Goal: Task Accomplishment & Management: Use online tool/utility

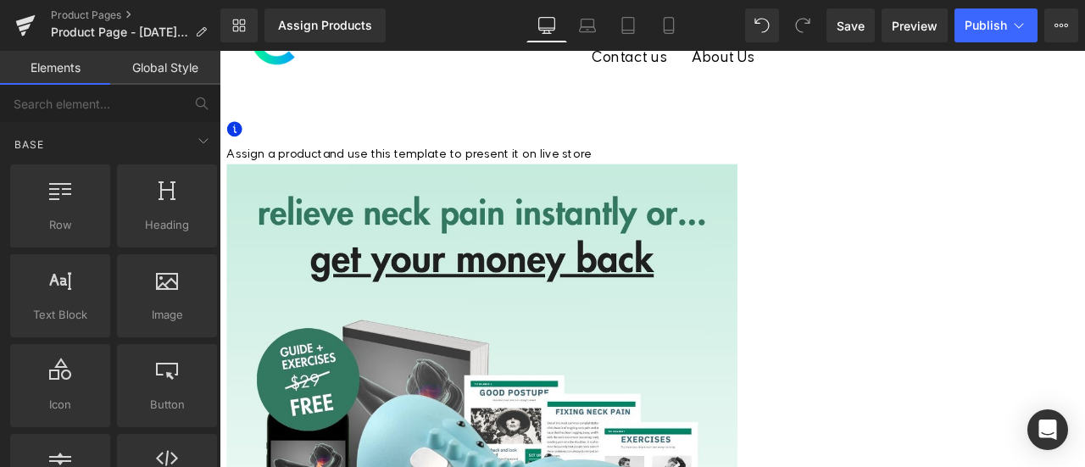
scroll to position [138, 0]
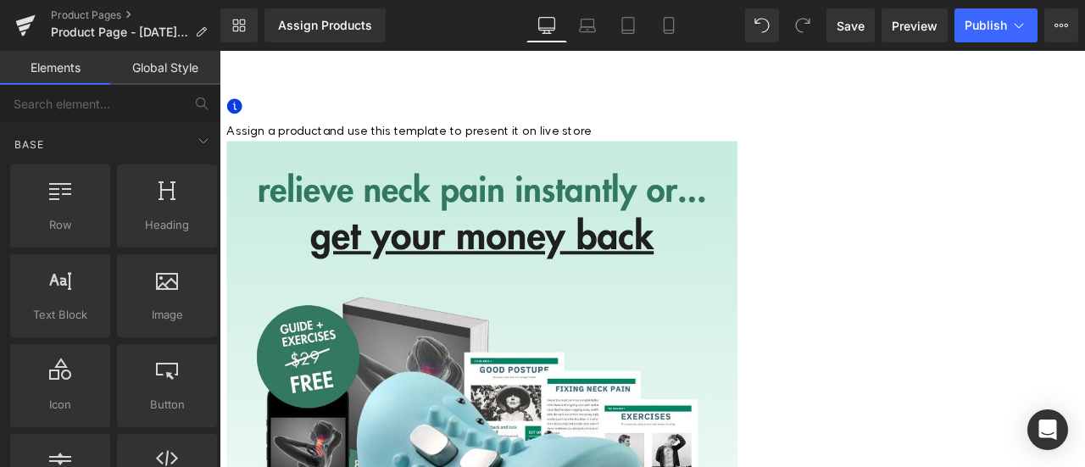
click at [699, 310] on div "Sale Off" at bounding box center [732, 466] width 1009 height 614
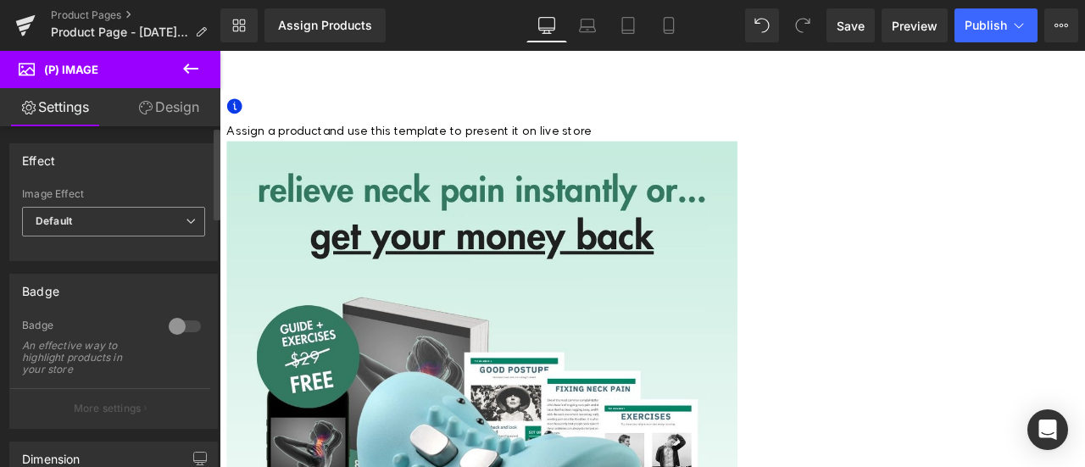
click at [124, 222] on span "Default" at bounding box center [113, 222] width 183 height 30
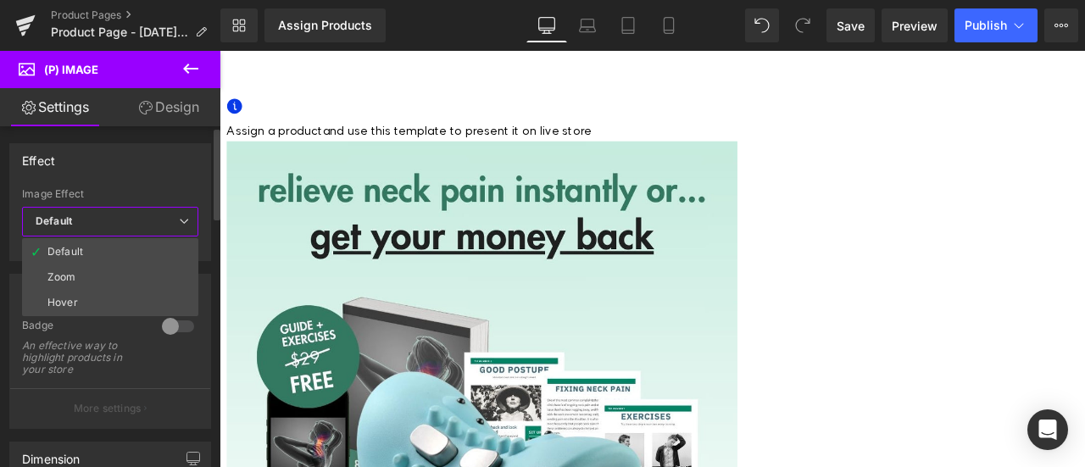
click at [124, 222] on span "Default" at bounding box center [110, 222] width 176 height 30
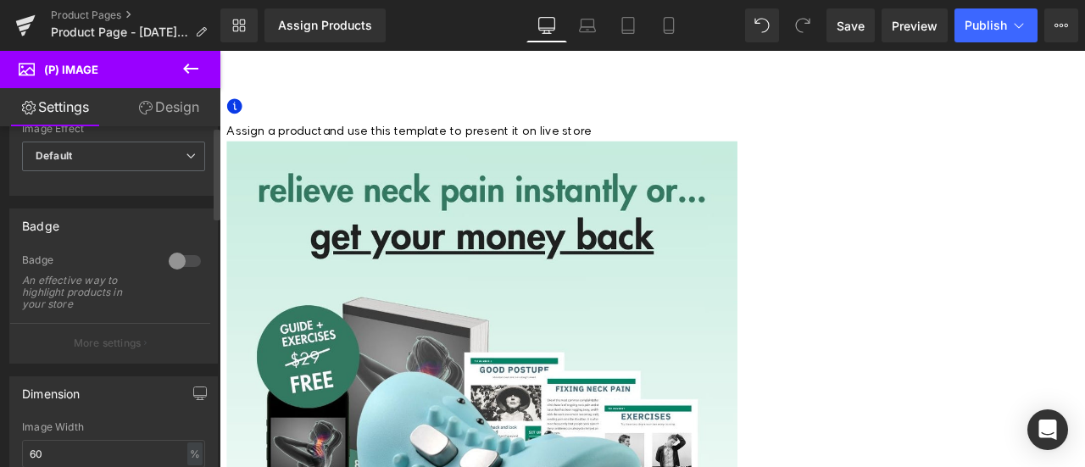
scroll to position [0, 0]
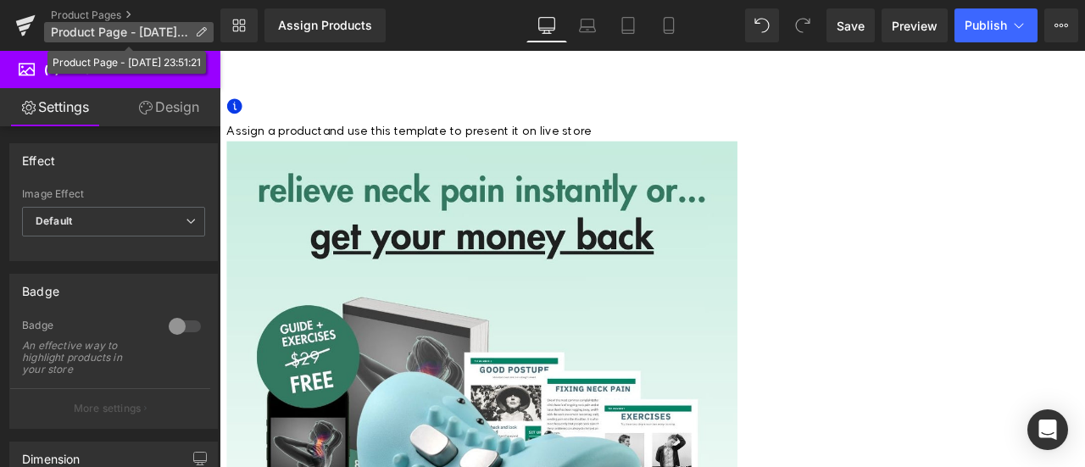
click at [145, 30] on span "Product Page - Sep 19, 23:51:21" at bounding box center [119, 32] width 137 height 14
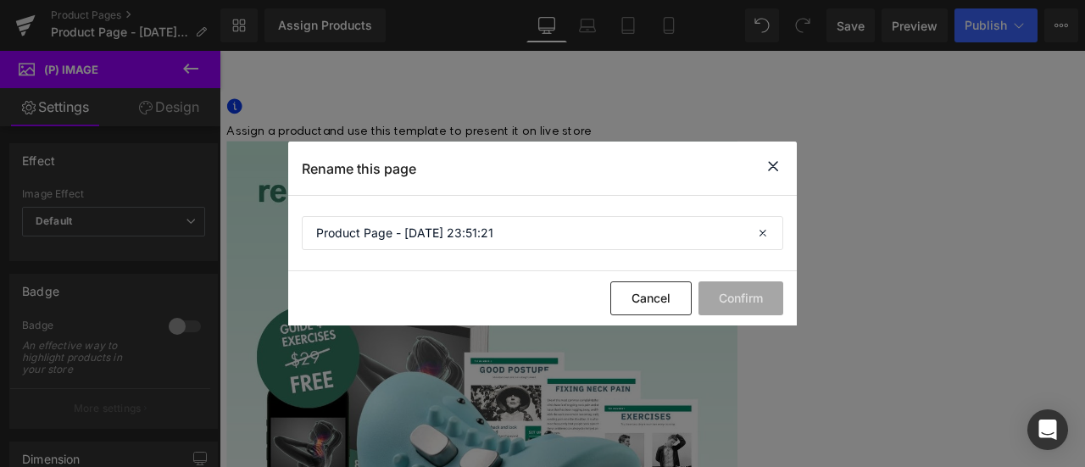
click at [779, 169] on icon at bounding box center [773, 166] width 20 height 21
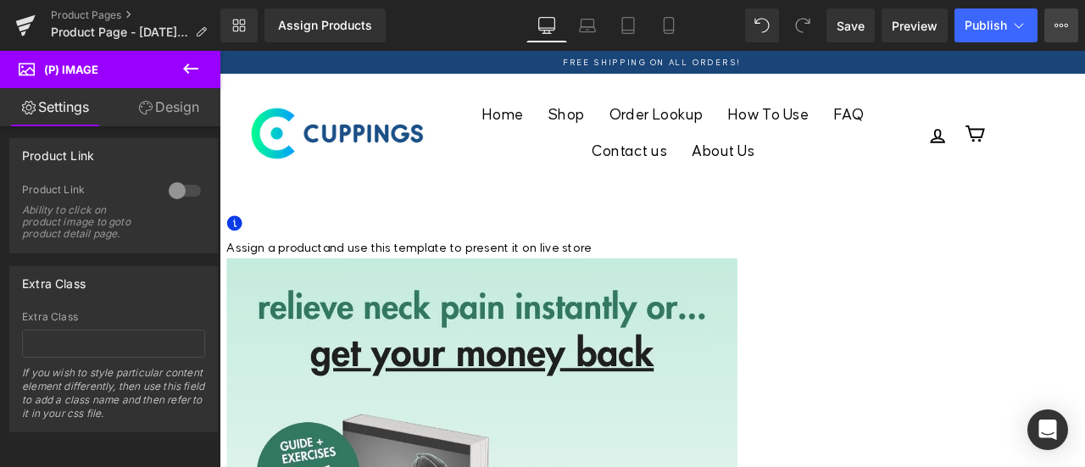
click at [1055, 25] on icon at bounding box center [1057, 25] width 4 height 3
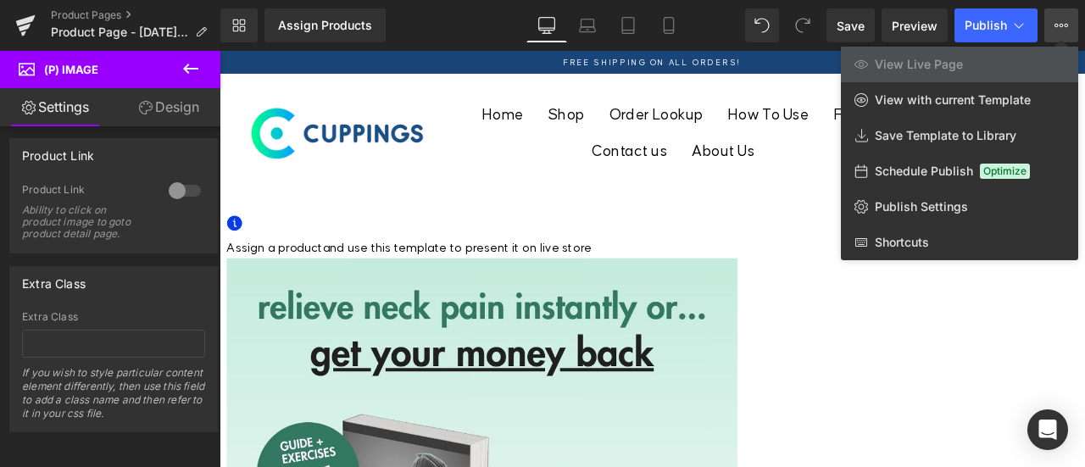
click at [1057, 25] on icon at bounding box center [1062, 26] width 14 height 14
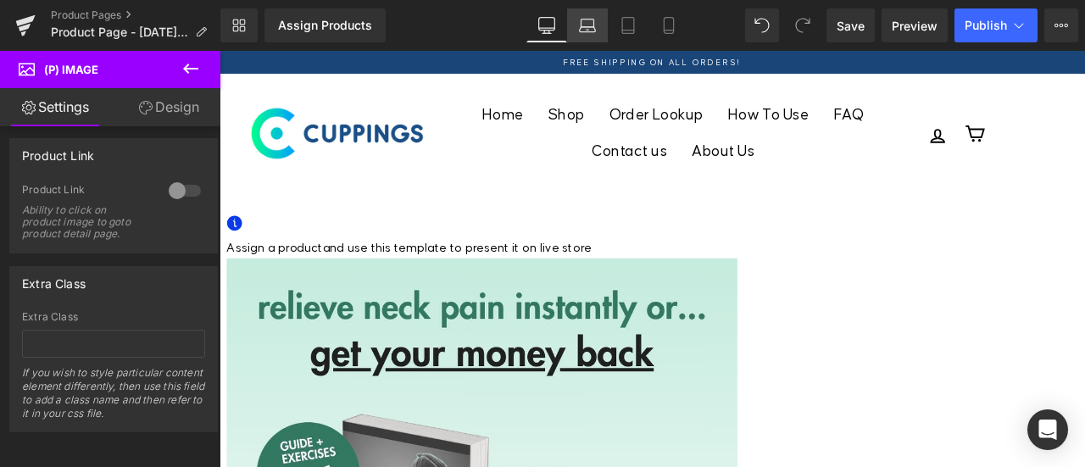
click at [586, 22] on icon at bounding box center [587, 25] width 17 height 17
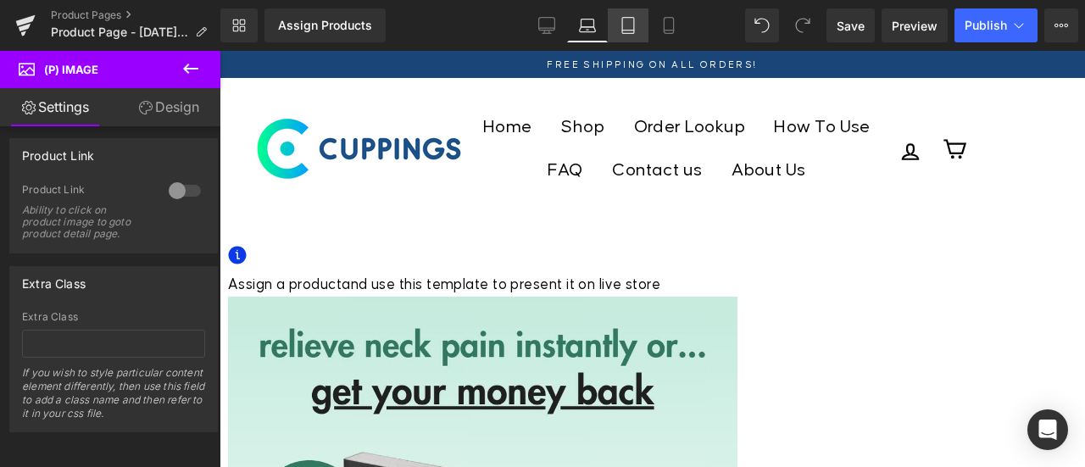
scroll to position [39, 0]
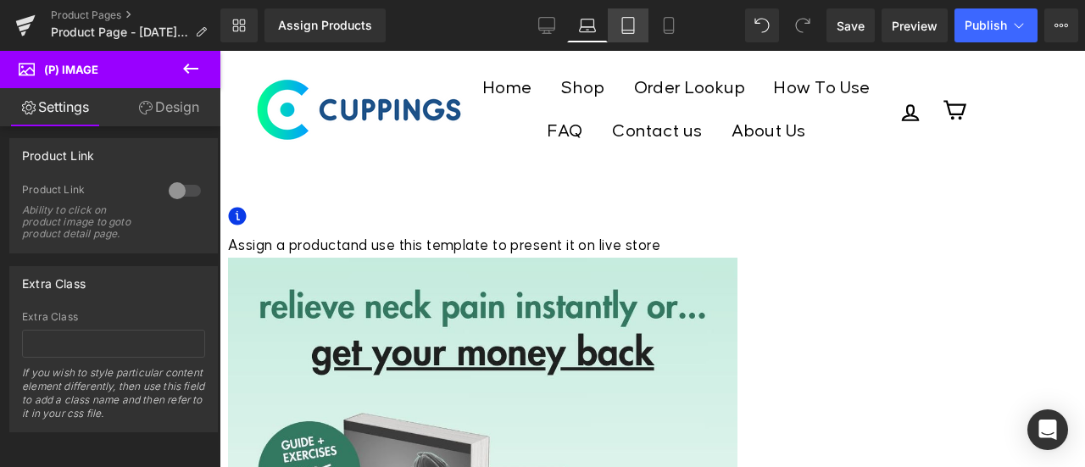
click at [630, 24] on icon at bounding box center [628, 25] width 17 height 17
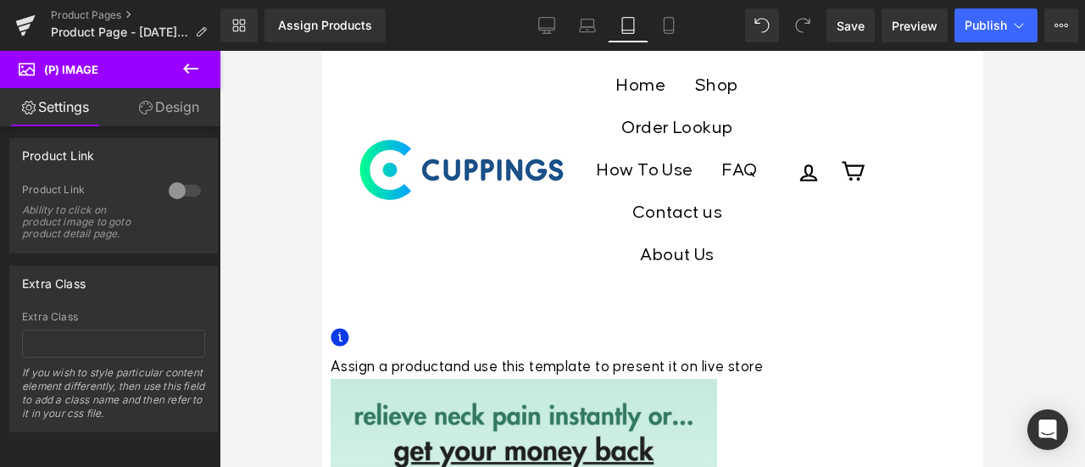
scroll to position [124, 0]
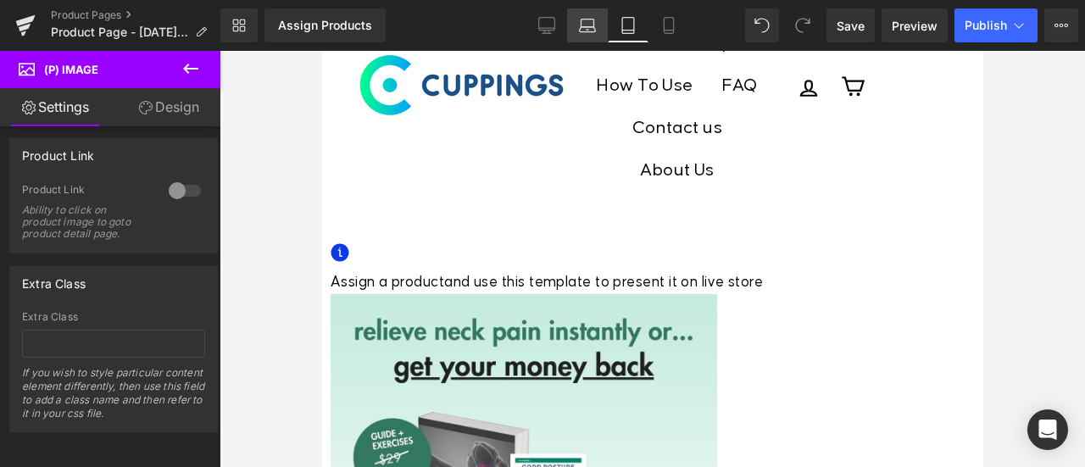
click at [595, 25] on icon at bounding box center [587, 25] width 17 height 17
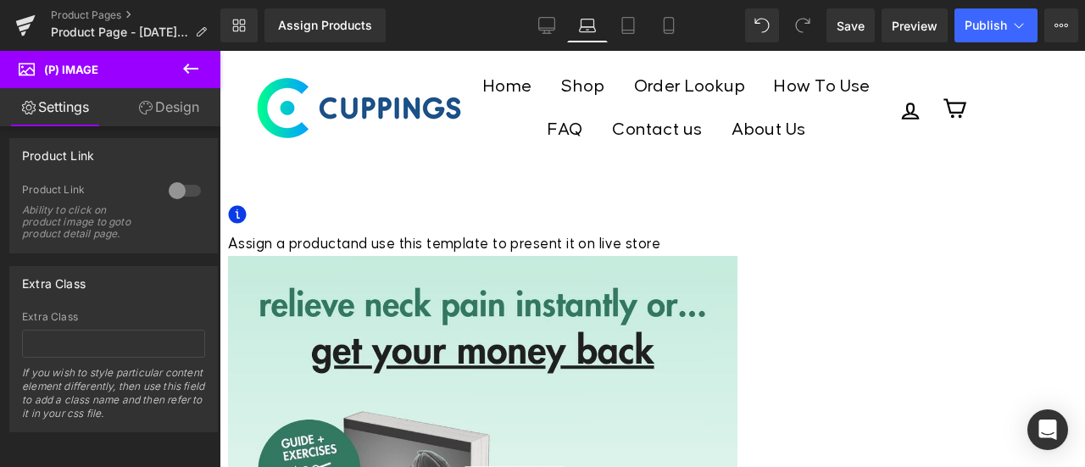
scroll to position [39, 0]
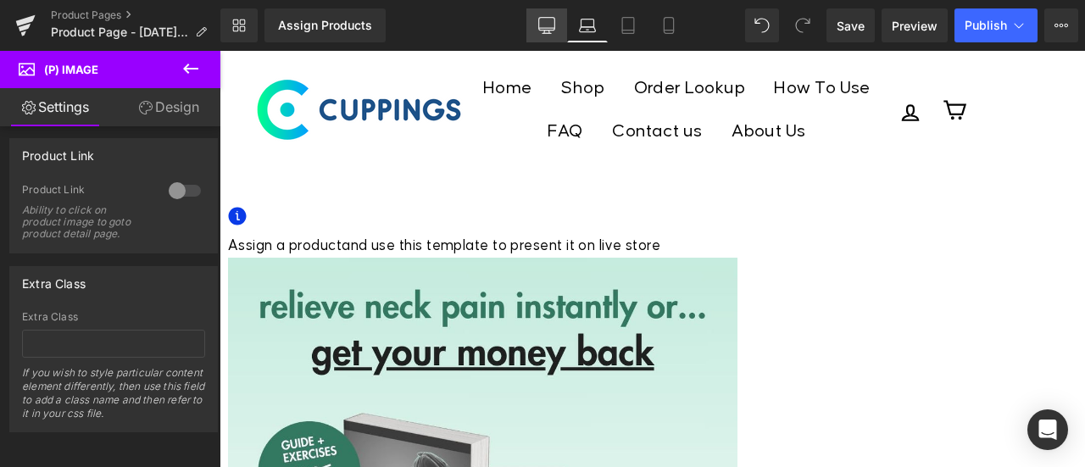
click at [553, 20] on icon at bounding box center [546, 25] width 17 height 17
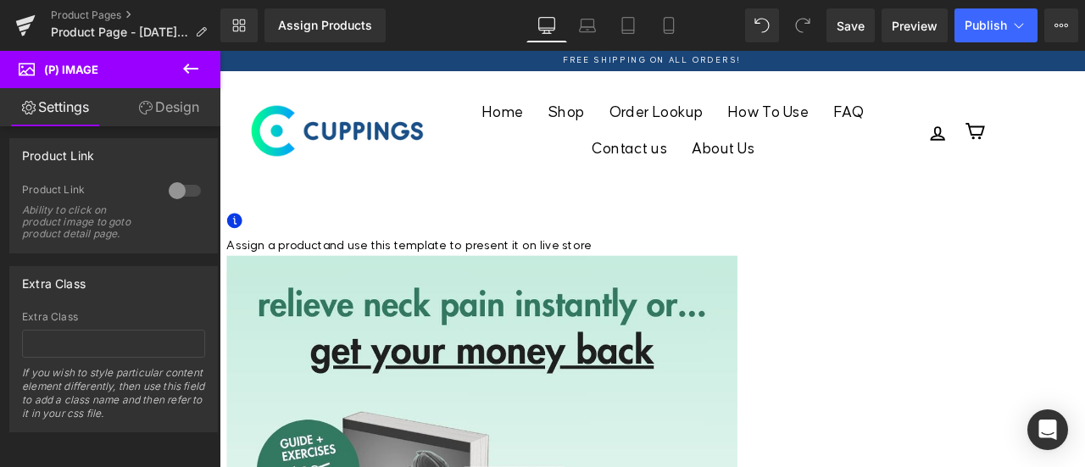
scroll to position [0, 0]
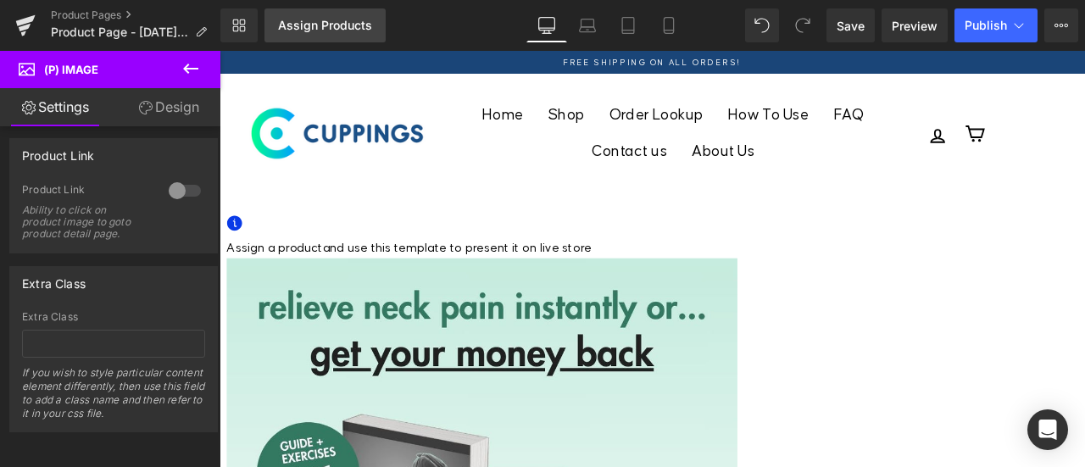
click at [317, 25] on div "Assign Products" at bounding box center [325, 26] width 94 height 14
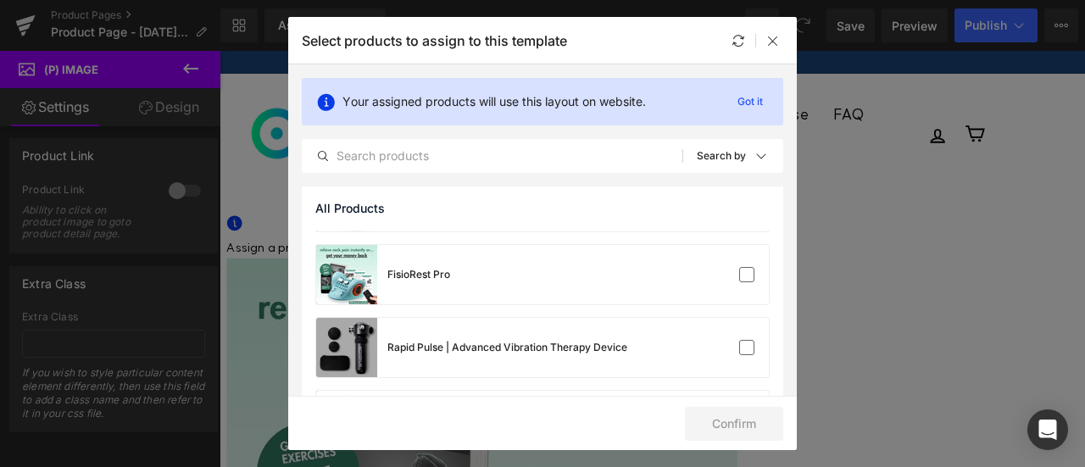
scroll to position [763, 0]
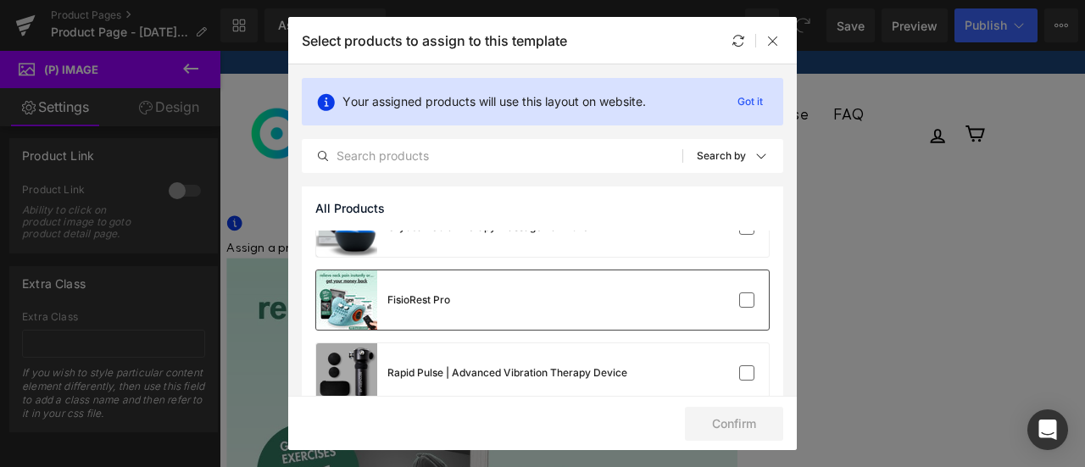
click at [497, 303] on div "FisioRest Pro" at bounding box center [542, 299] width 453 height 59
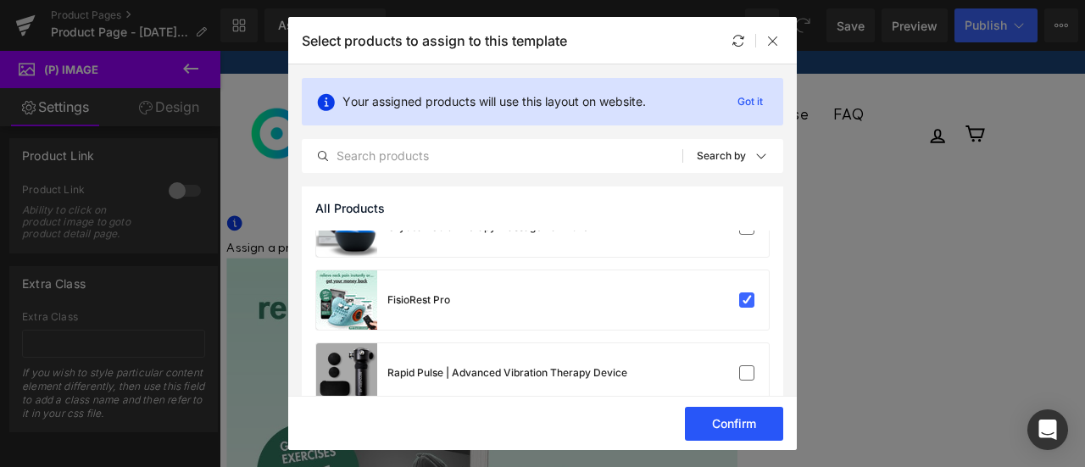
click at [716, 418] on button "Confirm" at bounding box center [734, 424] width 98 height 34
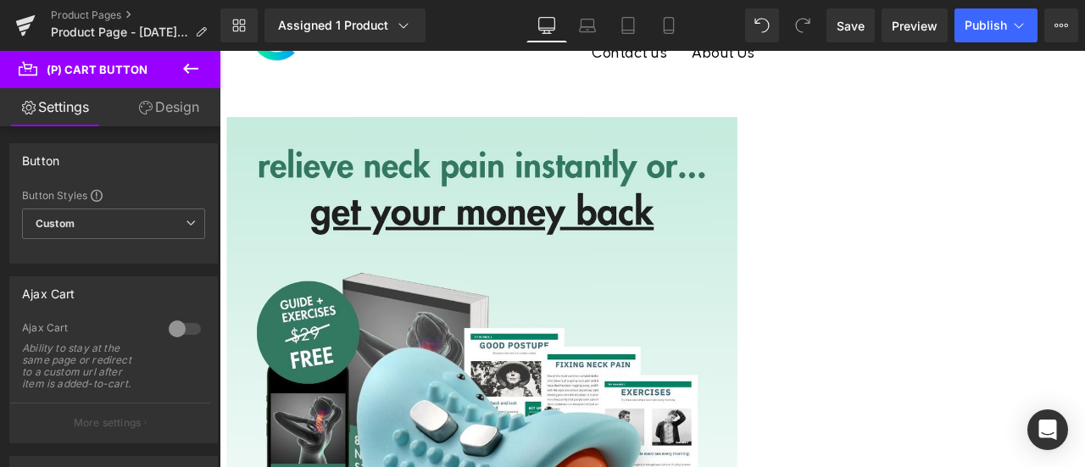
scroll to position [0, 0]
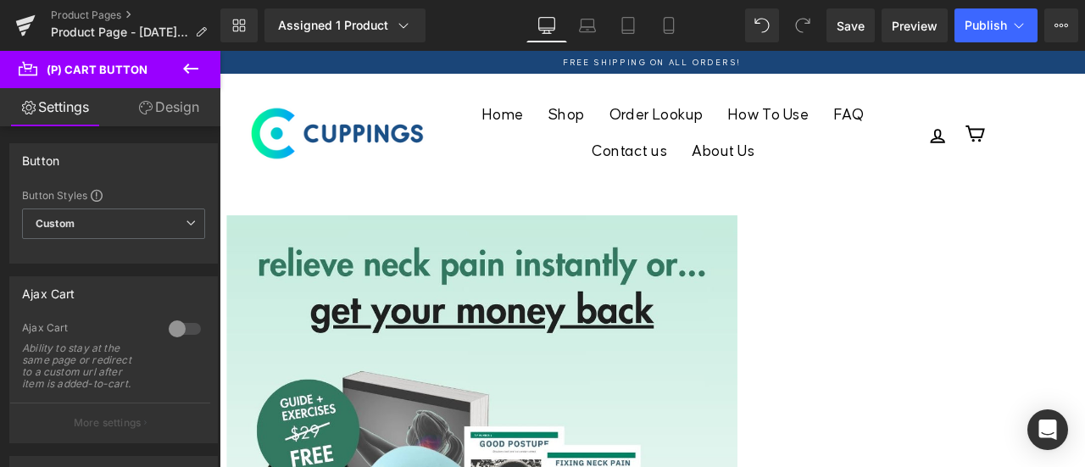
click at [200, 67] on icon at bounding box center [191, 69] width 20 height 20
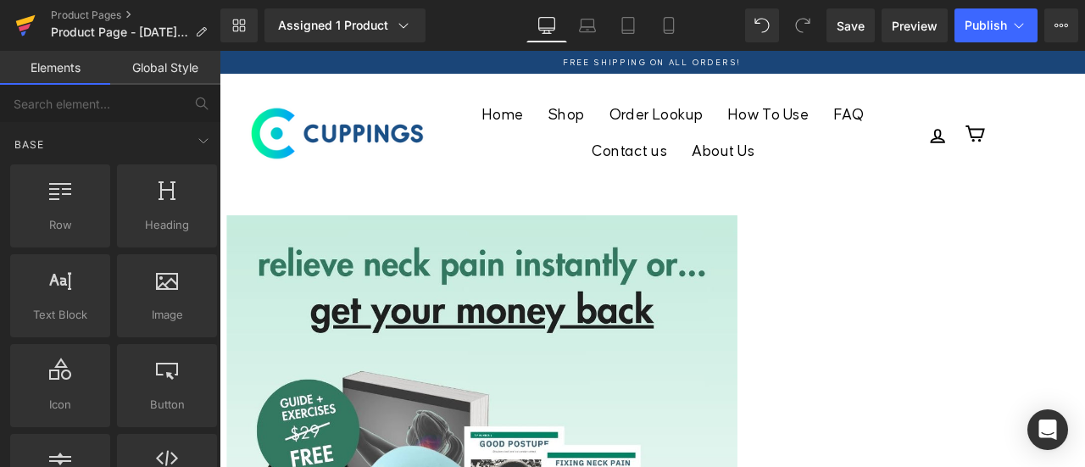
click at [28, 20] on icon at bounding box center [26, 20] width 20 height 11
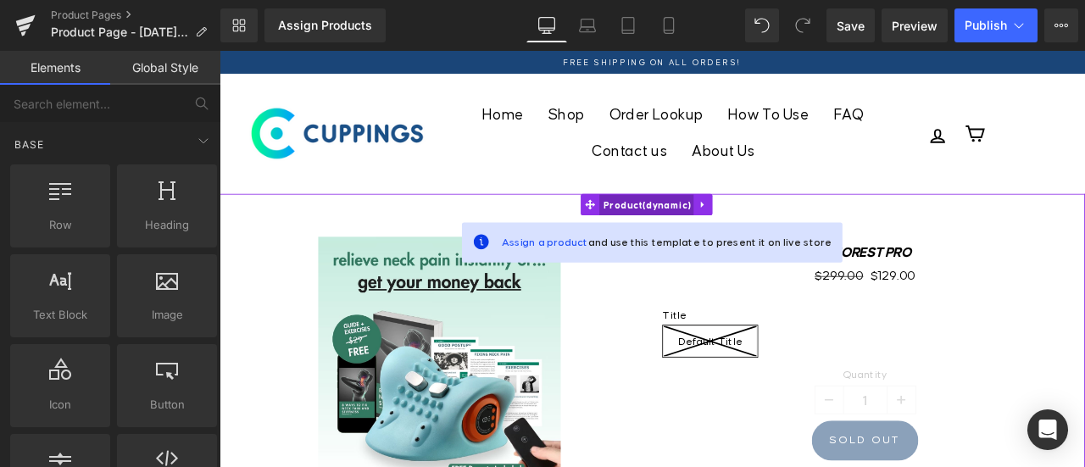
click at [709, 228] on span "Product" at bounding box center [726, 233] width 112 height 25
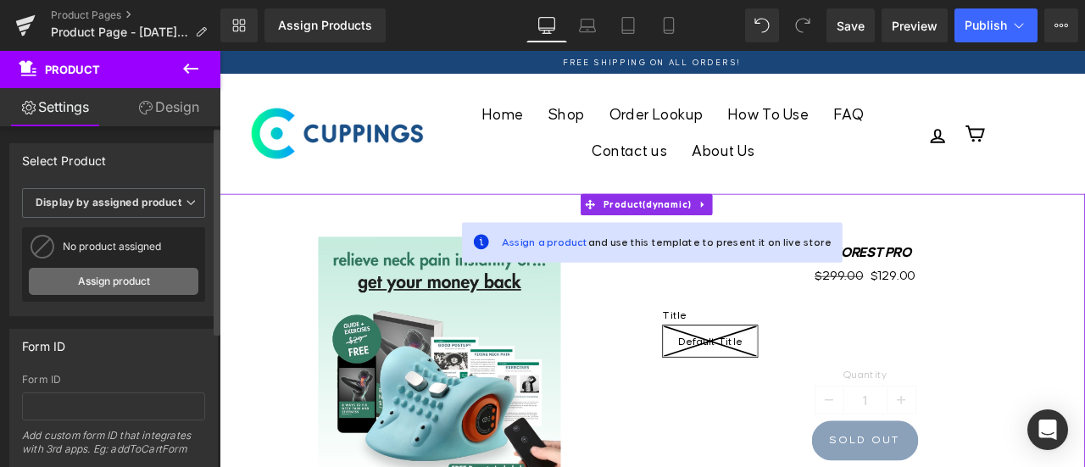
click at [114, 284] on link "Assign product" at bounding box center [114, 281] width 170 height 27
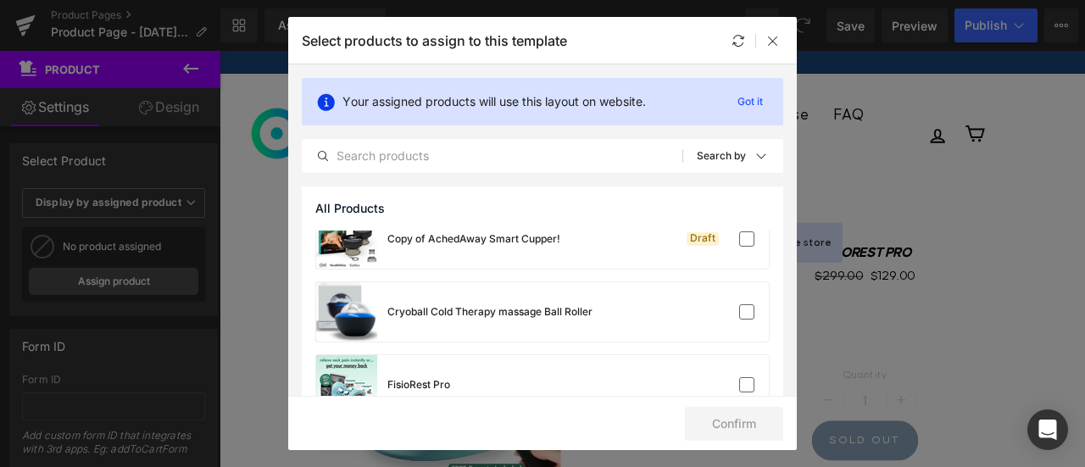
scroll to position [763, 0]
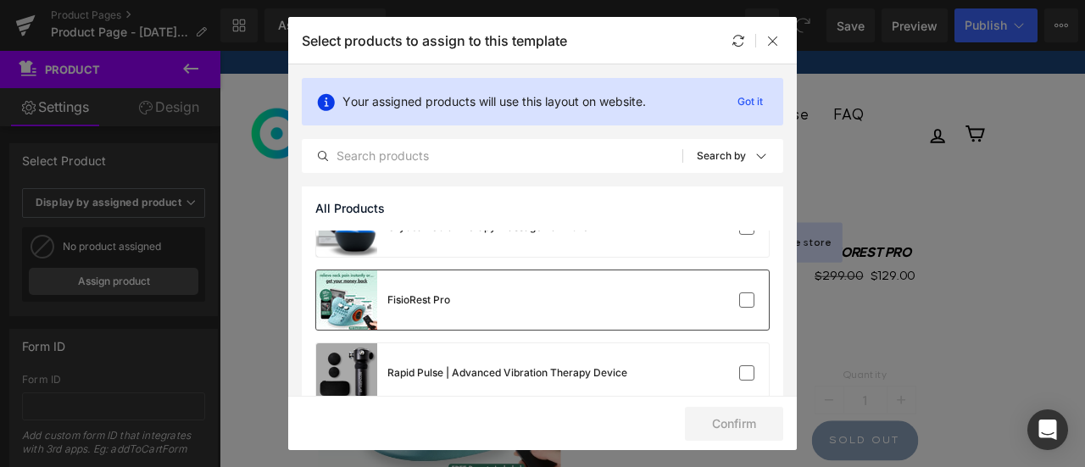
click at [443, 315] on div "FisioRest Pro" at bounding box center [383, 299] width 134 height 59
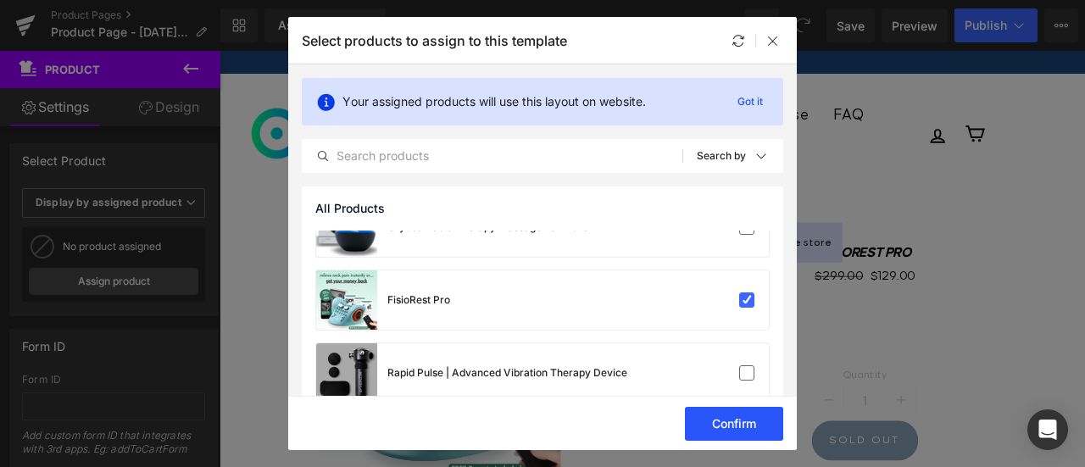
click at [729, 427] on button "Confirm" at bounding box center [734, 424] width 98 height 34
click at [725, 421] on button "Success" at bounding box center [724, 424] width 120 height 34
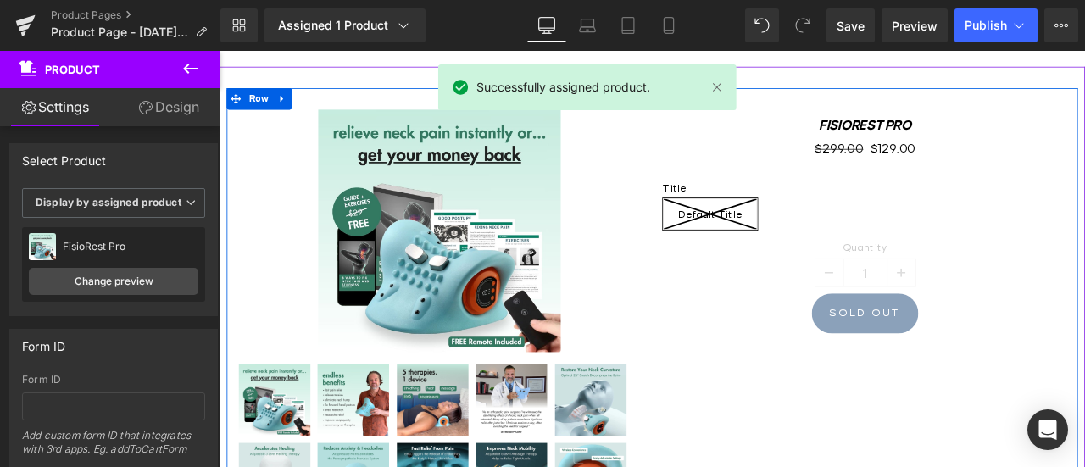
scroll to position [254, 0]
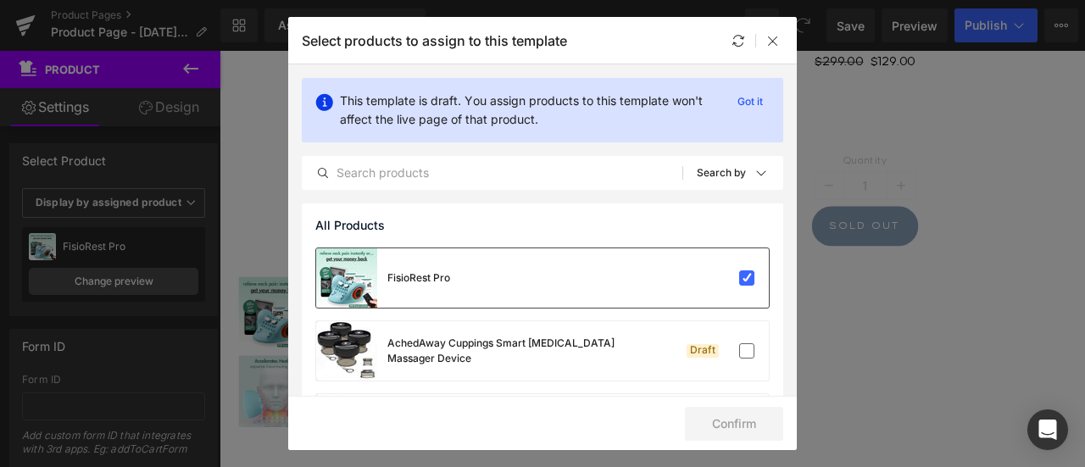
click at [565, 293] on div "FisioRest Pro" at bounding box center [542, 277] width 453 height 59
click at [565, 291] on div "FisioRest Pro" at bounding box center [542, 277] width 453 height 59
click at [777, 37] on icon at bounding box center [774, 41] width 14 height 14
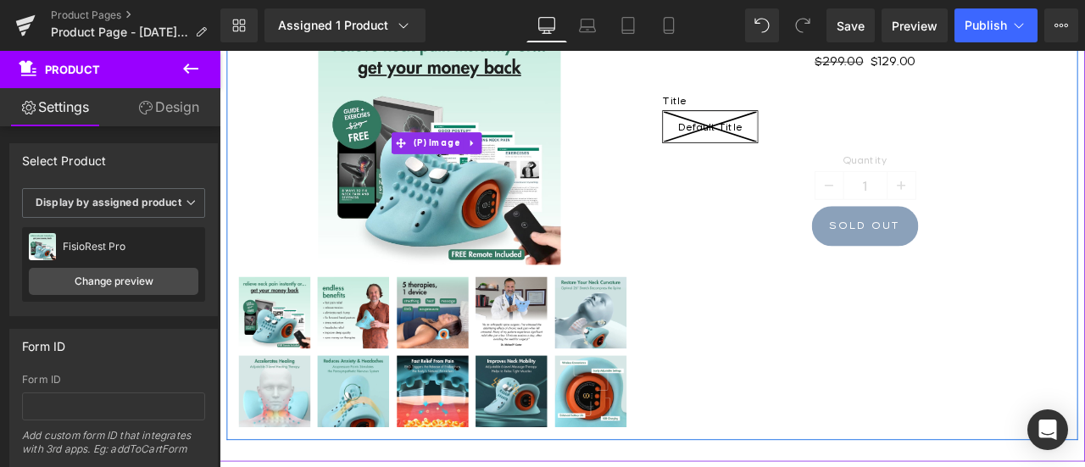
scroll to position [0, 0]
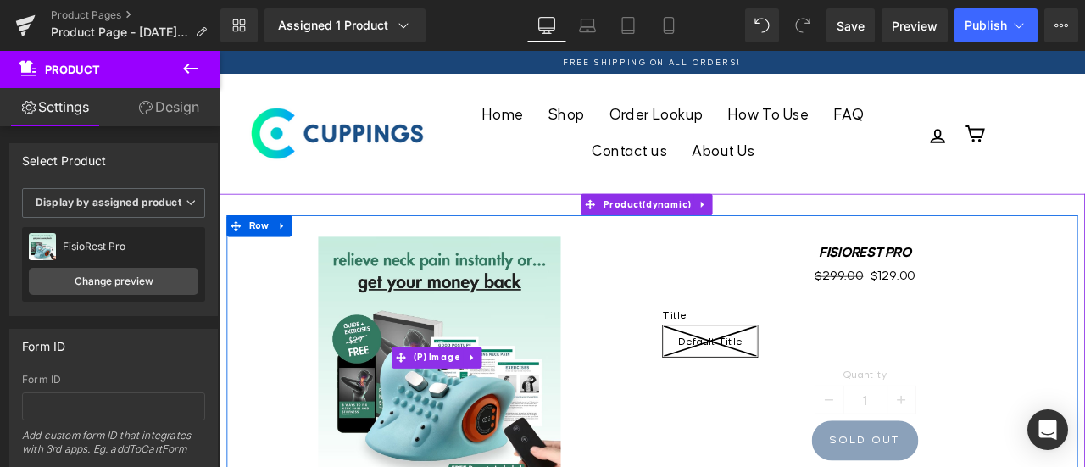
click at [594, 321] on img at bounding box center [480, 414] width 287 height 287
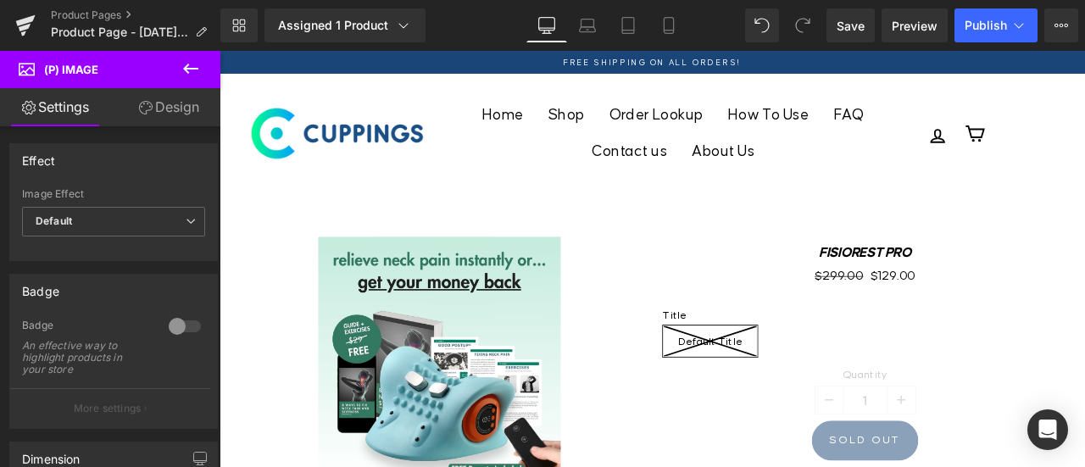
click at [159, 116] on link "Design" at bounding box center [169, 107] width 110 height 38
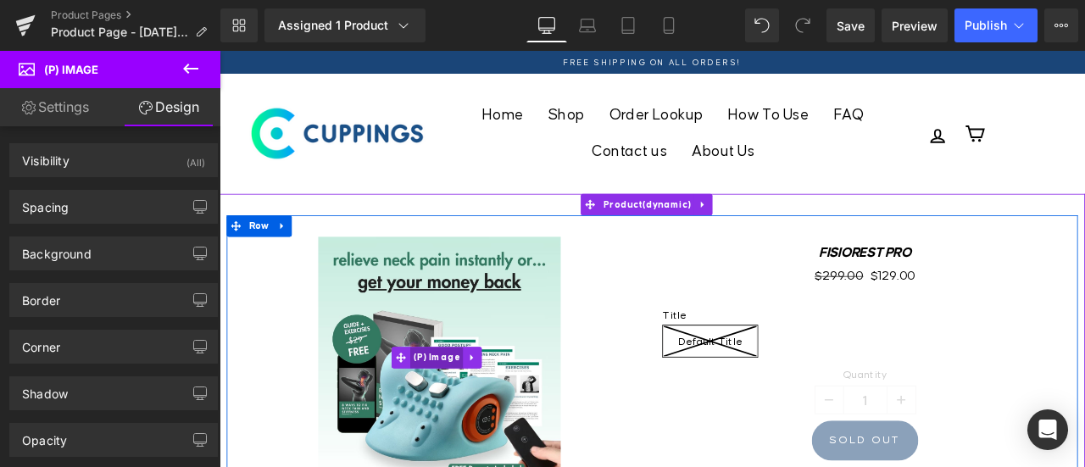
click at [475, 410] on span "(P) Image" at bounding box center [477, 414] width 64 height 25
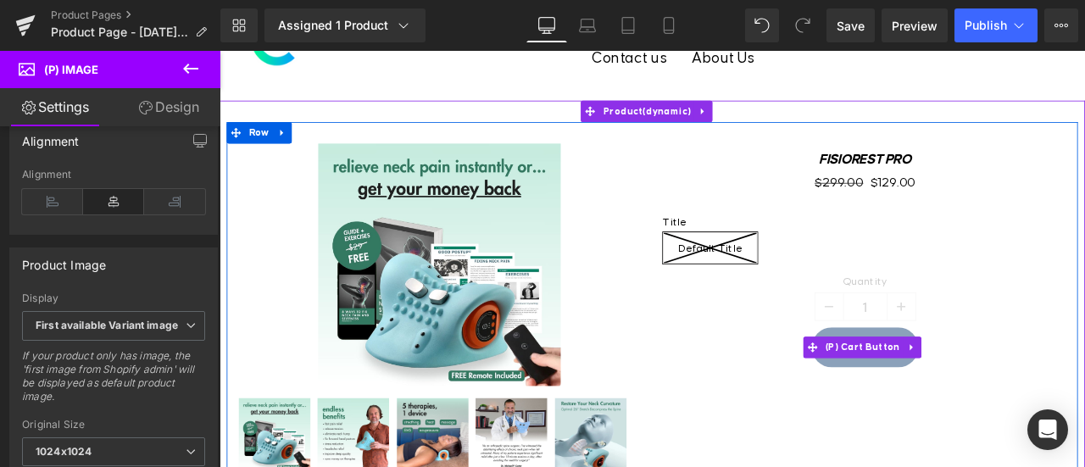
scroll to position [85, 0]
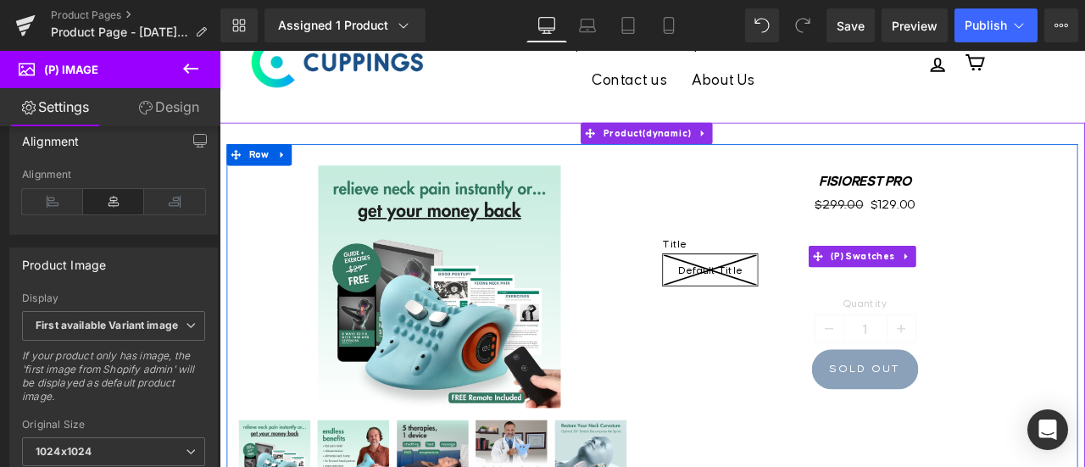
click at [792, 303] on icon at bounding box center [801, 311] width 110 height 36
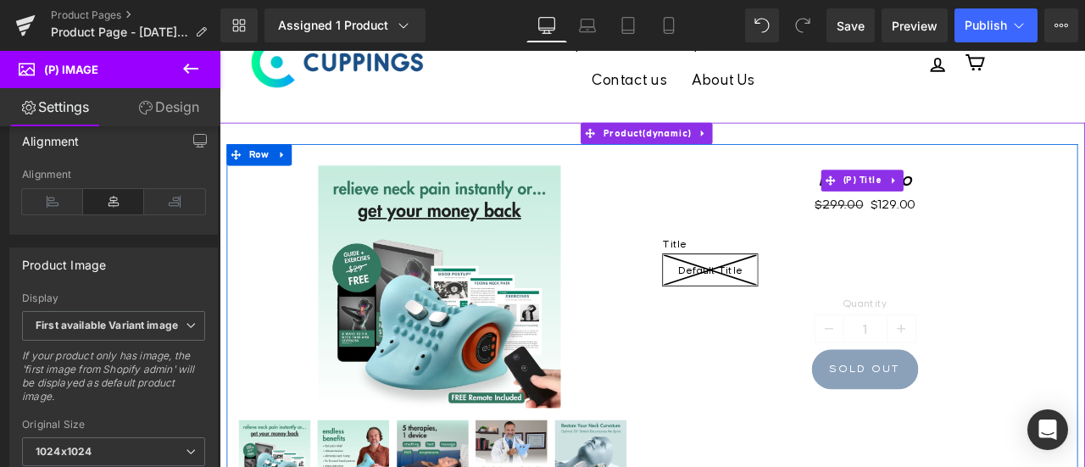
click at [820, 208] on h3 "FisioRest Pro" at bounding box center [984, 205] width 479 height 36
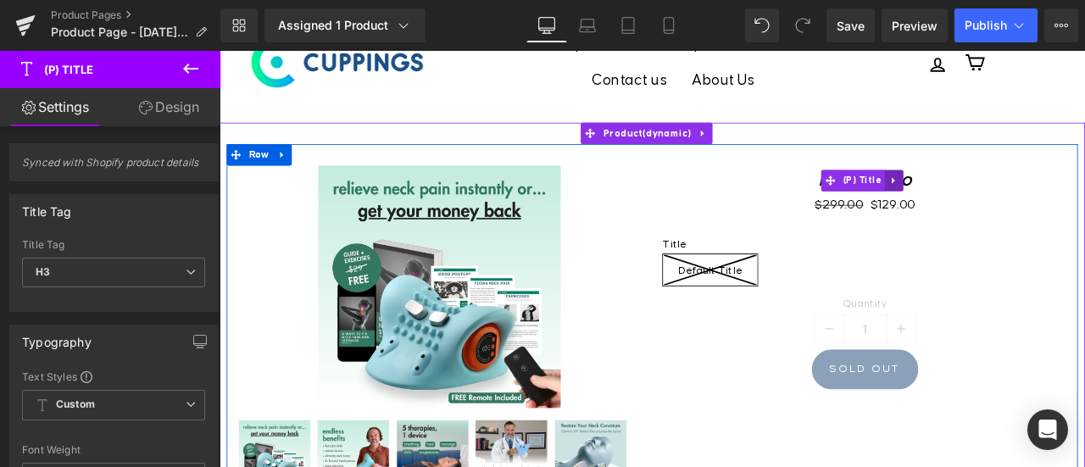
click at [1009, 192] on link at bounding box center [1020, 204] width 22 height 25
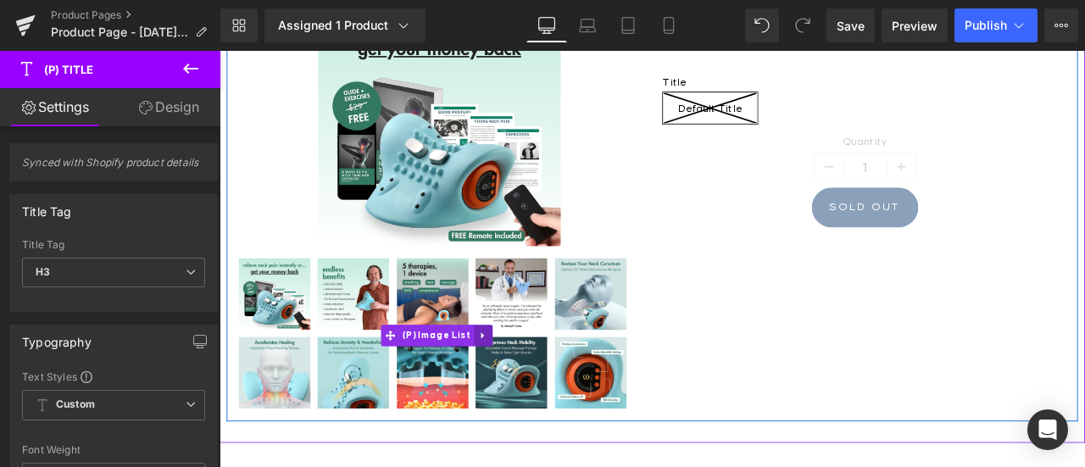
scroll to position [170, 0]
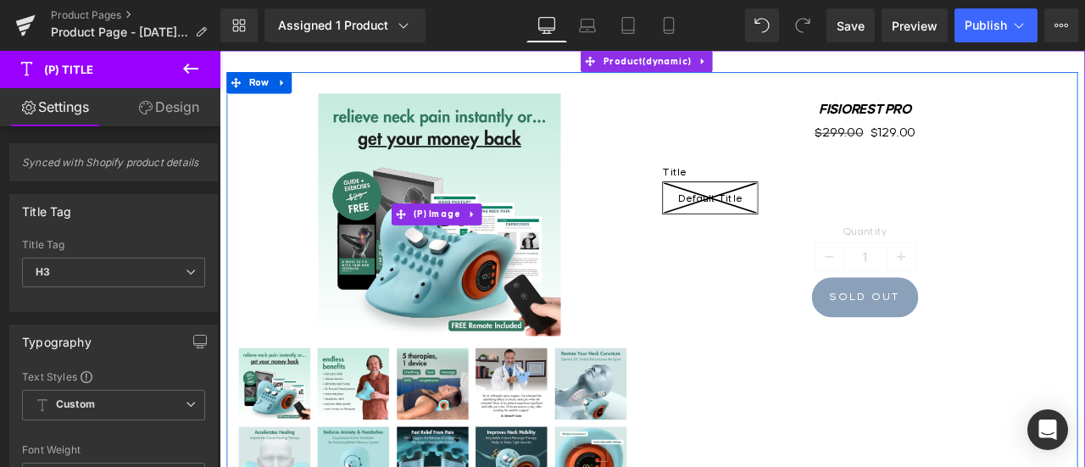
click at [270, 218] on div "Sale Off" at bounding box center [480, 245] width 479 height 287
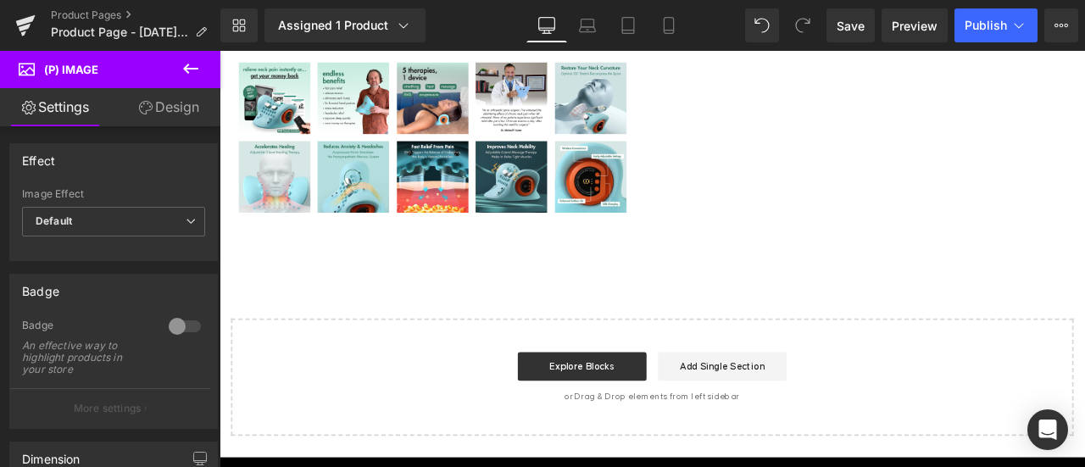
scroll to position [594, 0]
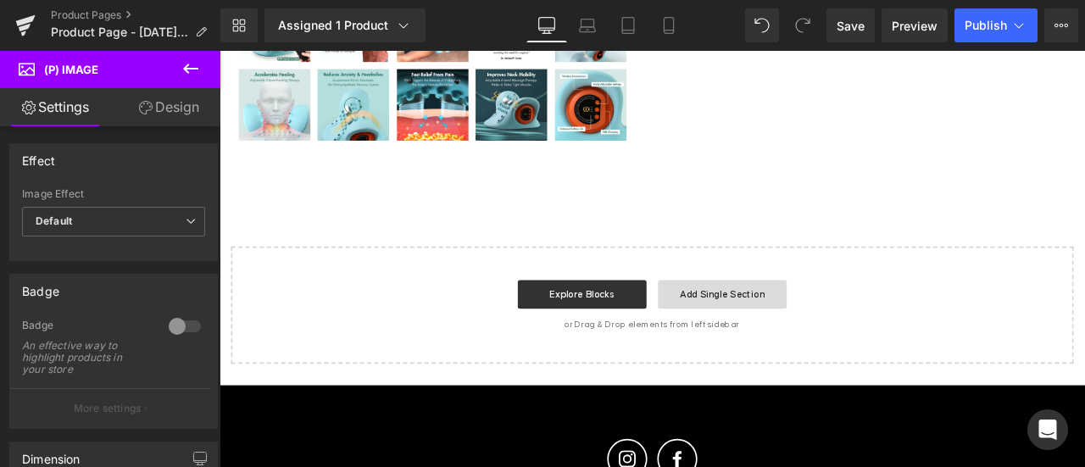
click at [835, 326] on link "Add Single Section" at bounding box center [815, 340] width 153 height 34
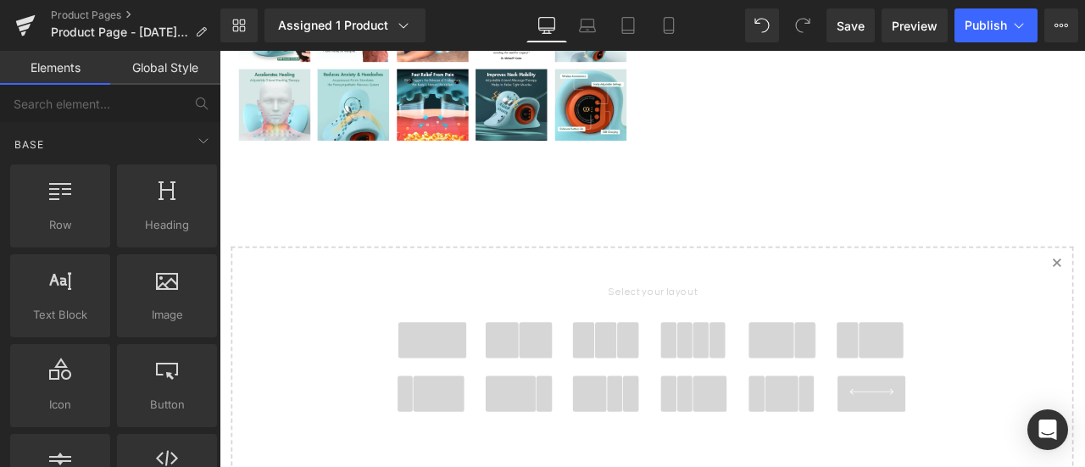
click at [467, 390] on span at bounding box center [472, 394] width 81 height 42
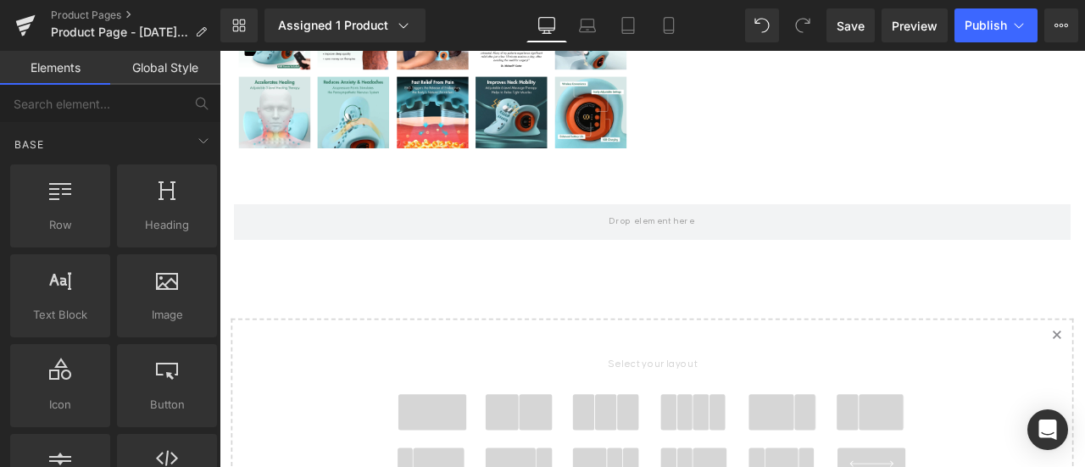
scroll to position [497, 0]
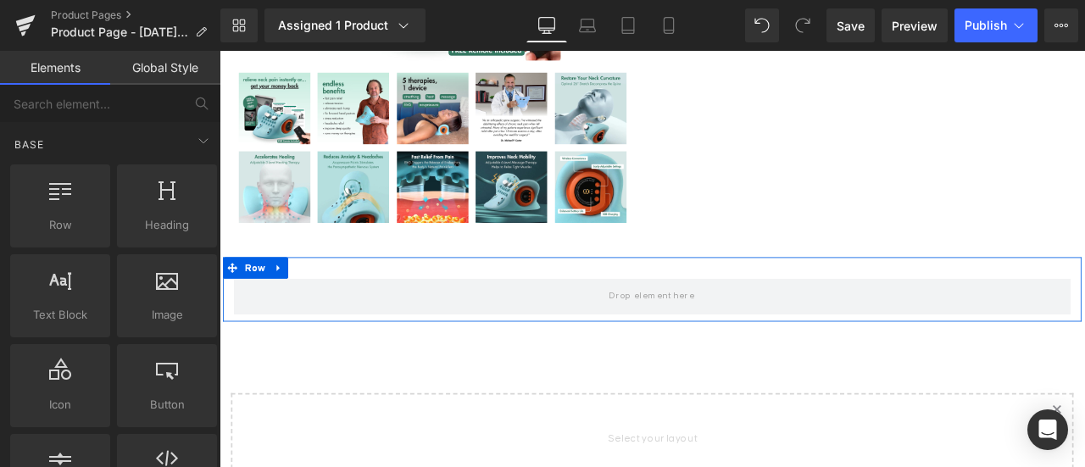
click at [462, 303] on div "Row" at bounding box center [733, 333] width 1018 height 76
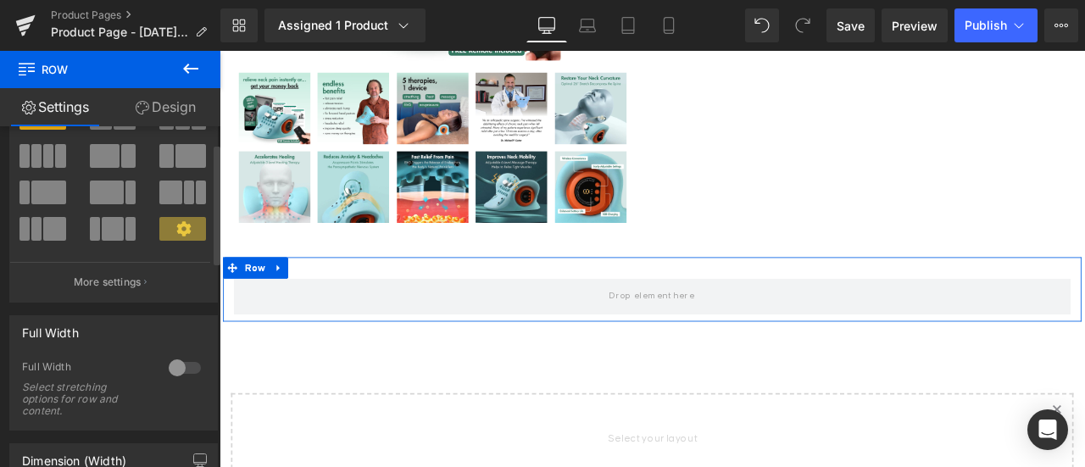
scroll to position [0, 0]
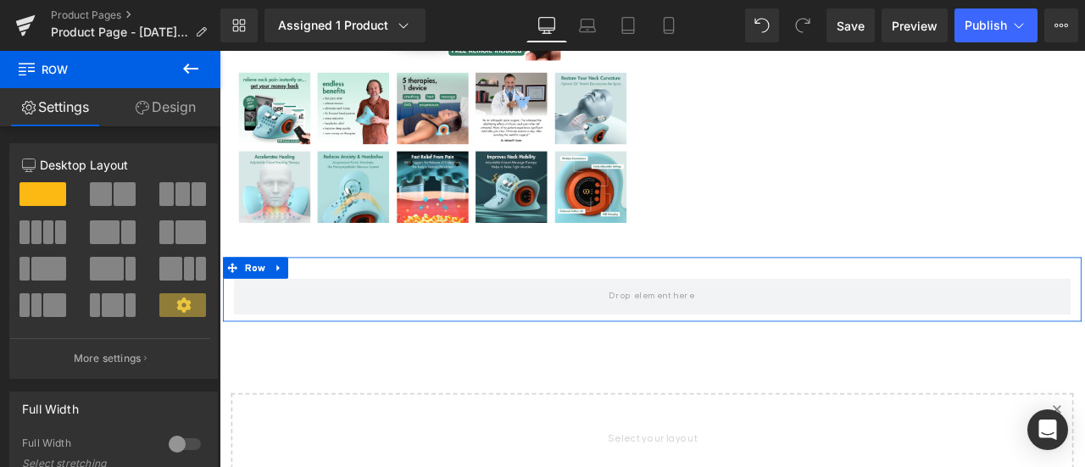
click at [139, 98] on link "Design" at bounding box center [165, 107] width 110 height 38
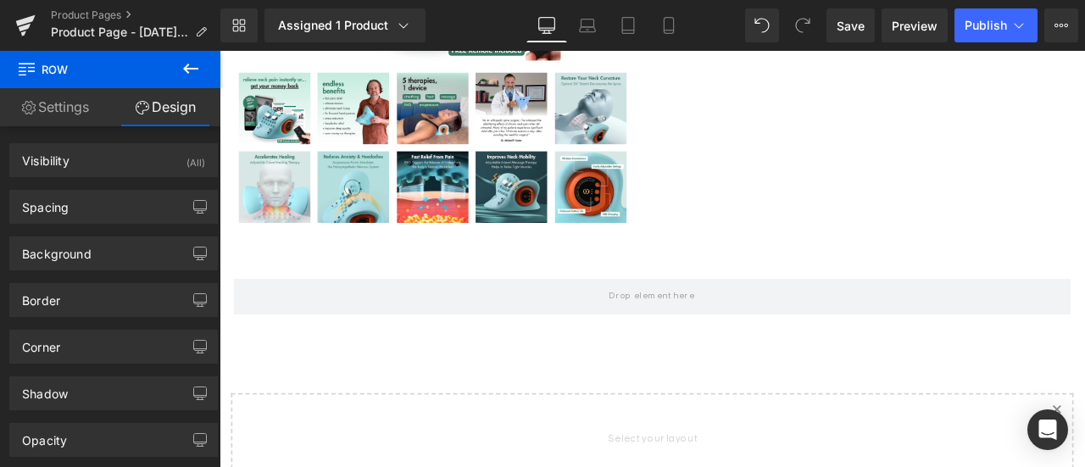
click at [189, 62] on icon at bounding box center [191, 69] width 20 height 20
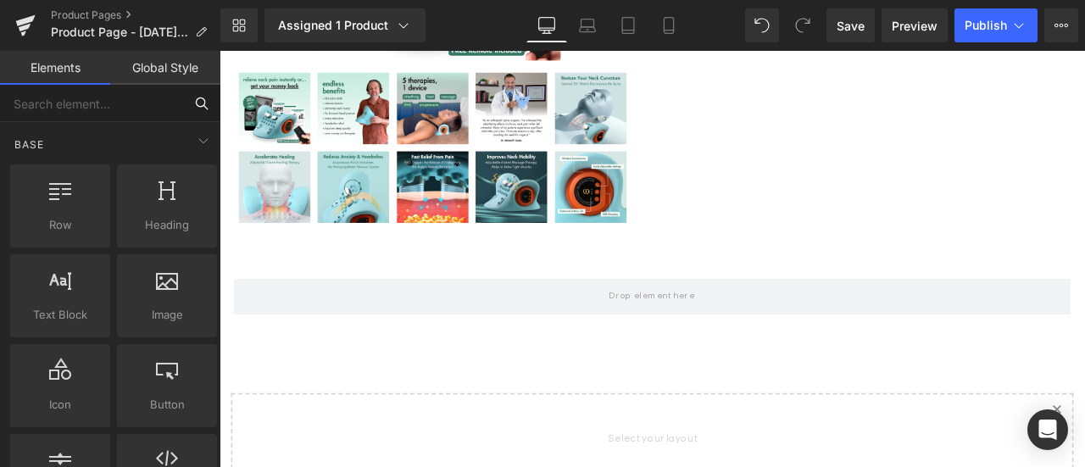
click at [132, 104] on input "text" at bounding box center [91, 103] width 183 height 37
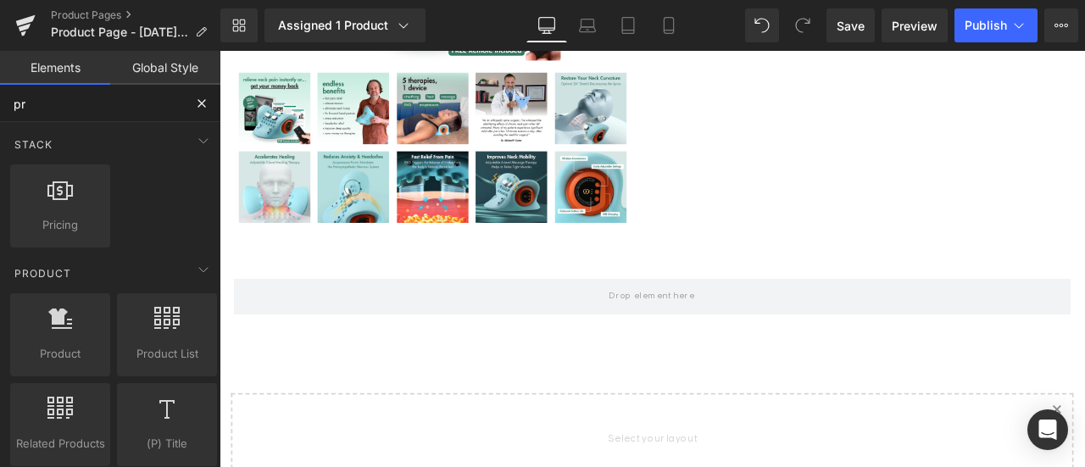
type input "pro"
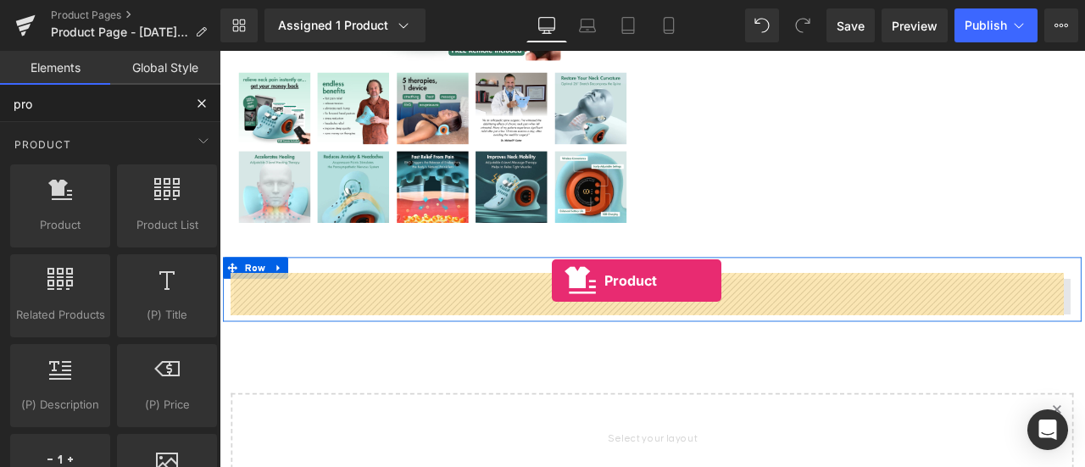
drag, startPoint x: 277, startPoint y: 243, endPoint x: 613, endPoint y: 323, distance: 345.3
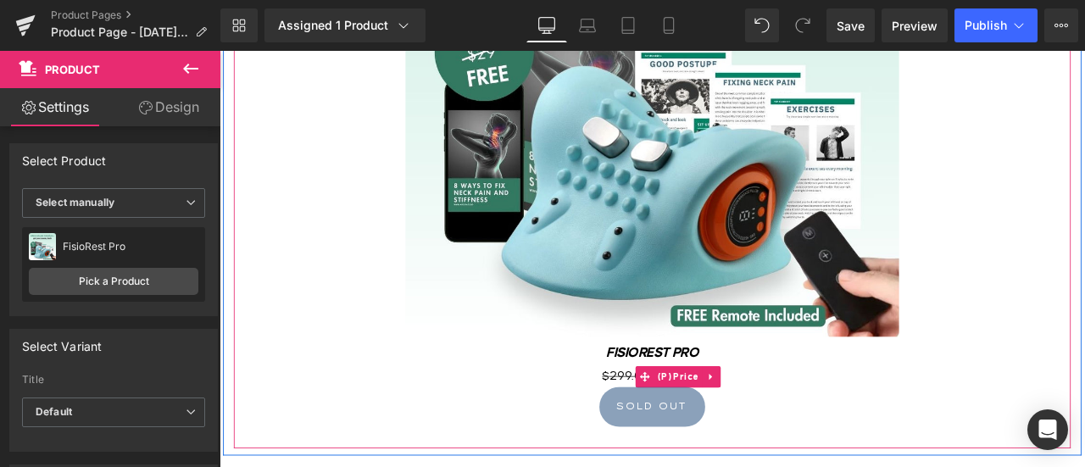
scroll to position [921, 0]
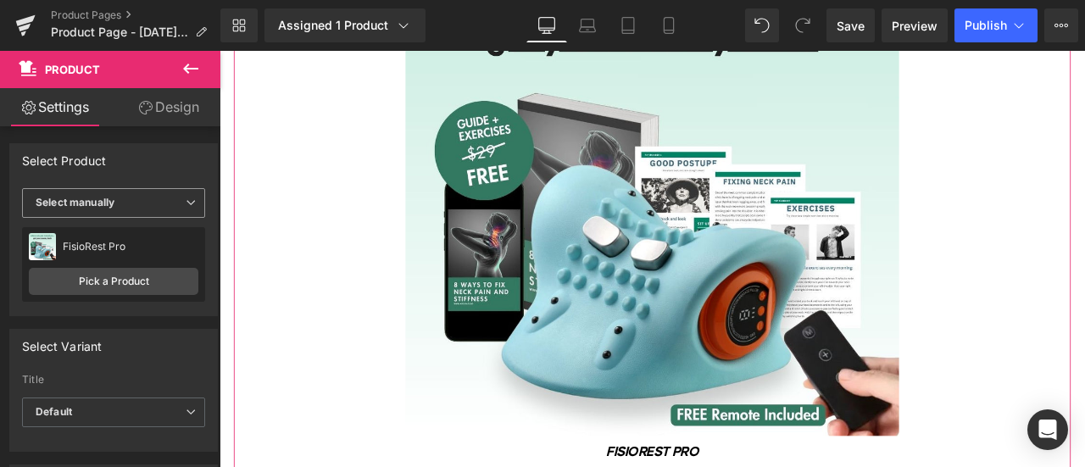
click at [125, 199] on span "Select manually" at bounding box center [113, 203] width 183 height 30
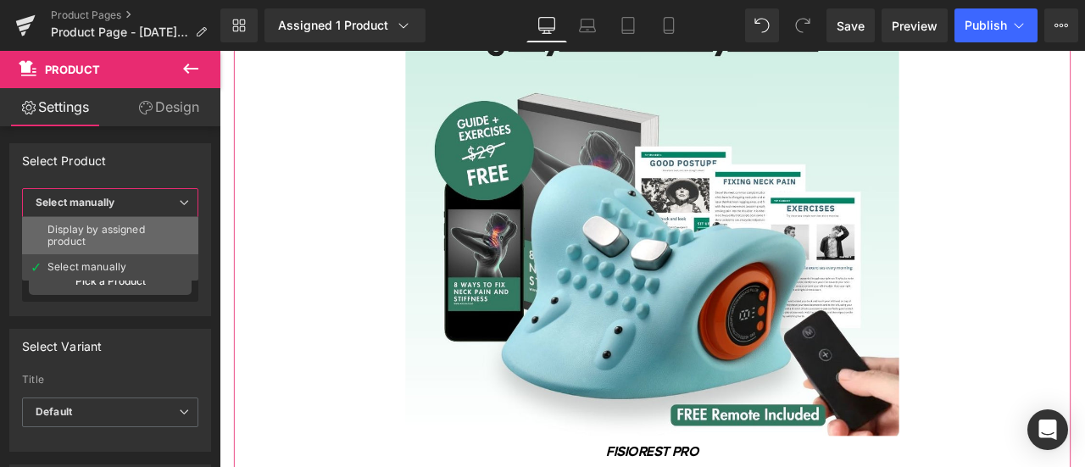
click at [103, 227] on div "Display by assigned product" at bounding box center [109, 236] width 125 height 24
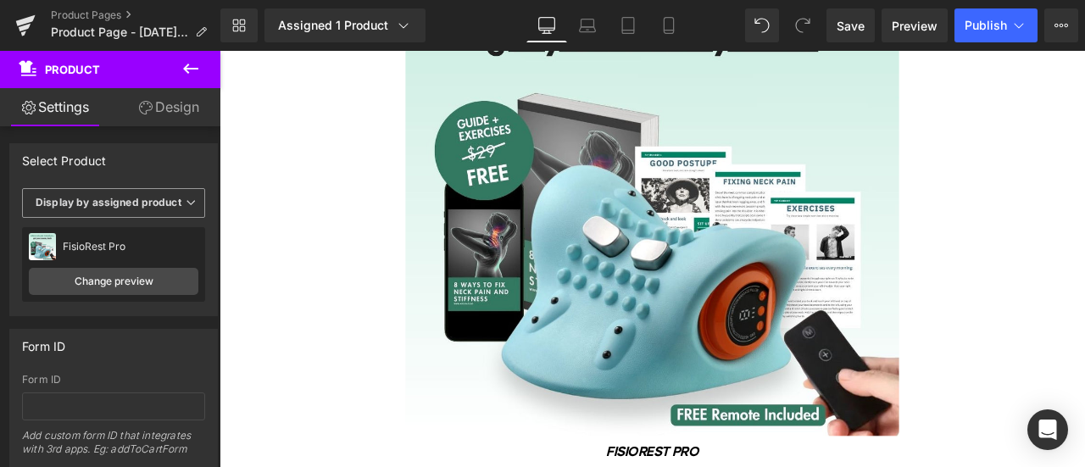
click at [121, 202] on b "Display by assigned product" at bounding box center [109, 202] width 146 height 13
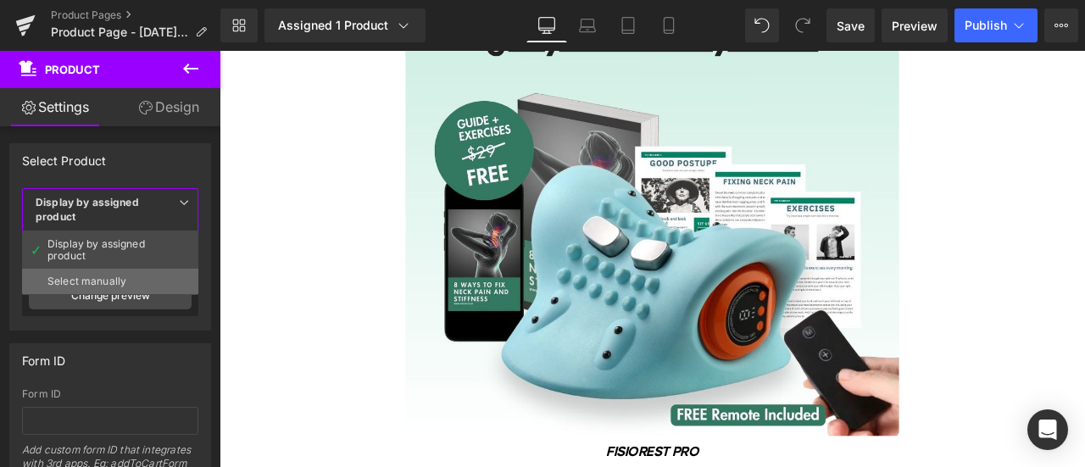
click at [93, 269] on li "Select manually" at bounding box center [110, 281] width 176 height 25
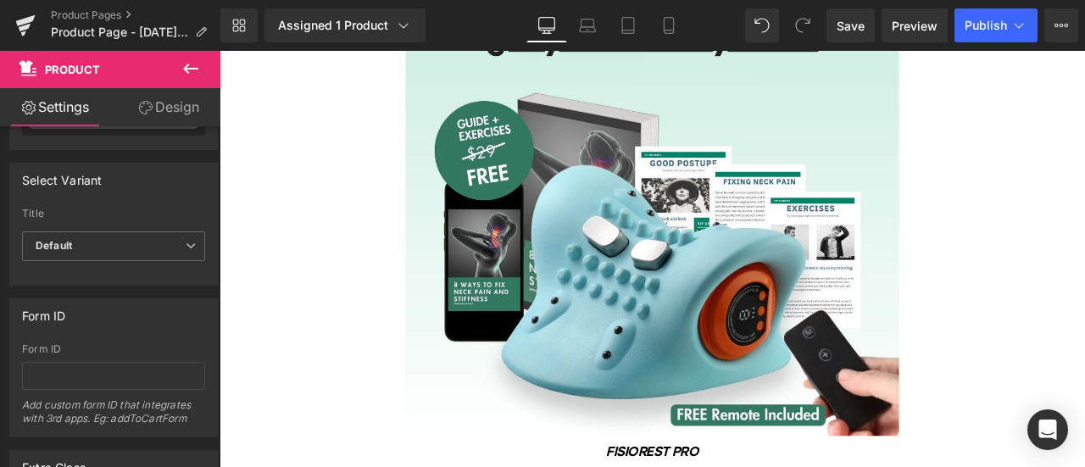
scroll to position [170, 0]
click at [100, 242] on span "Default" at bounding box center [113, 243] width 183 height 30
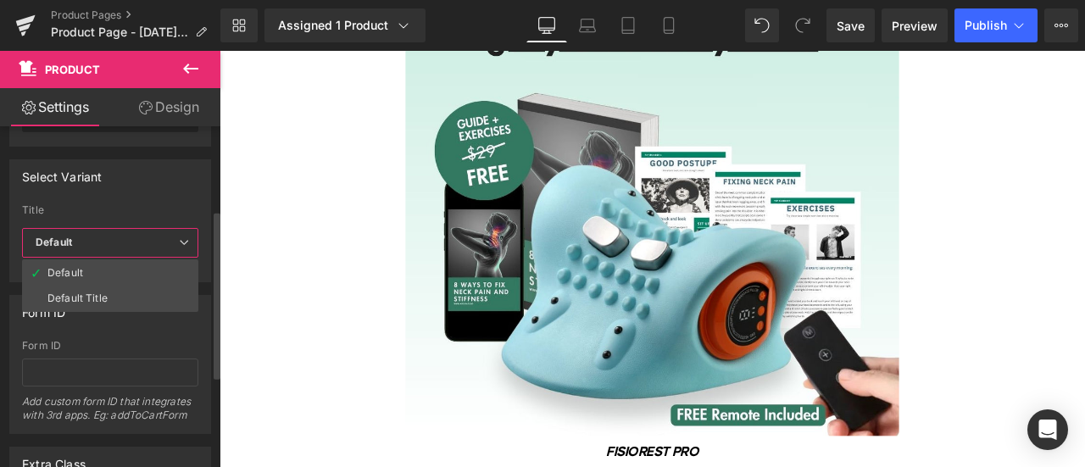
click at [102, 242] on span "Default" at bounding box center [110, 243] width 176 height 30
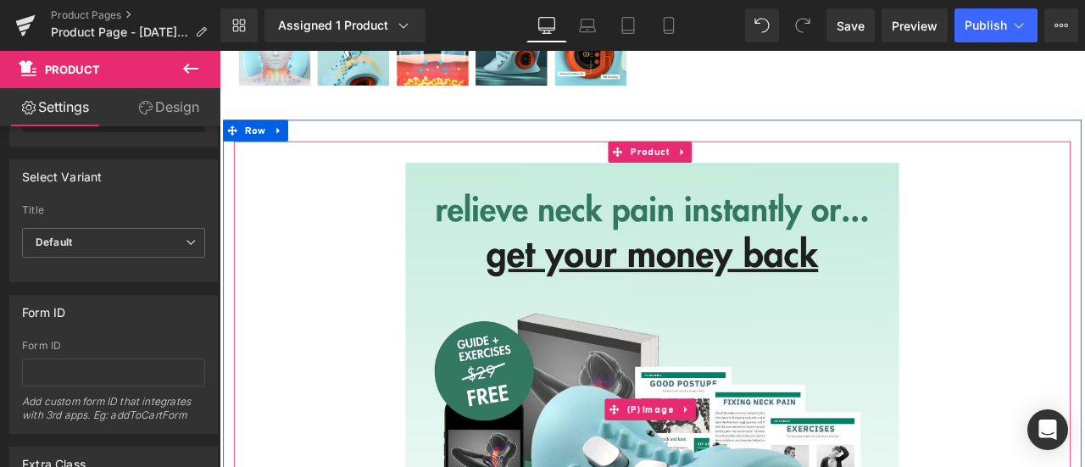
scroll to position [497, 0]
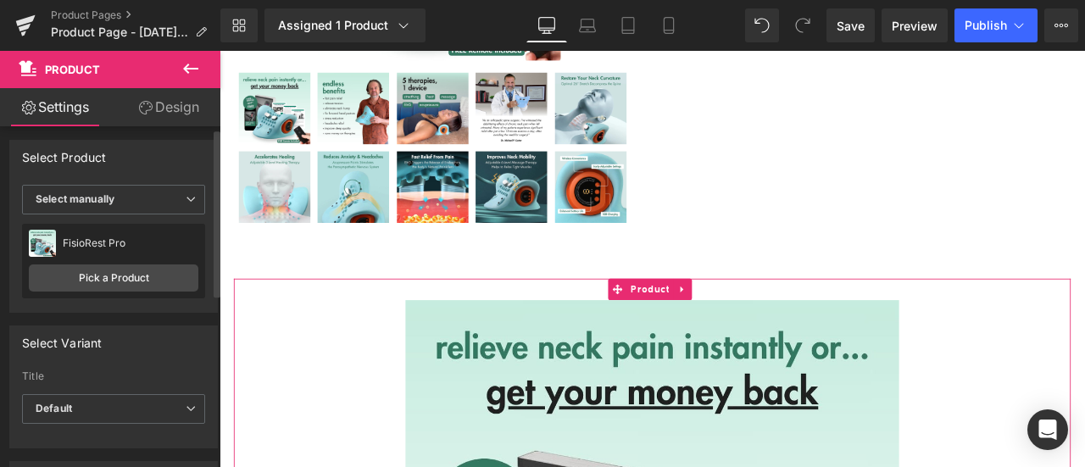
scroll to position [0, 0]
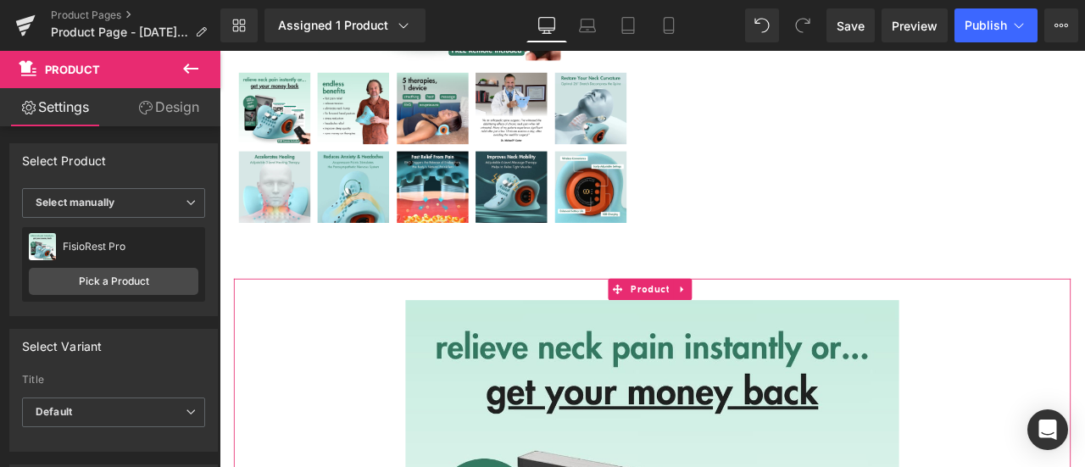
click at [144, 101] on icon at bounding box center [146, 108] width 14 height 14
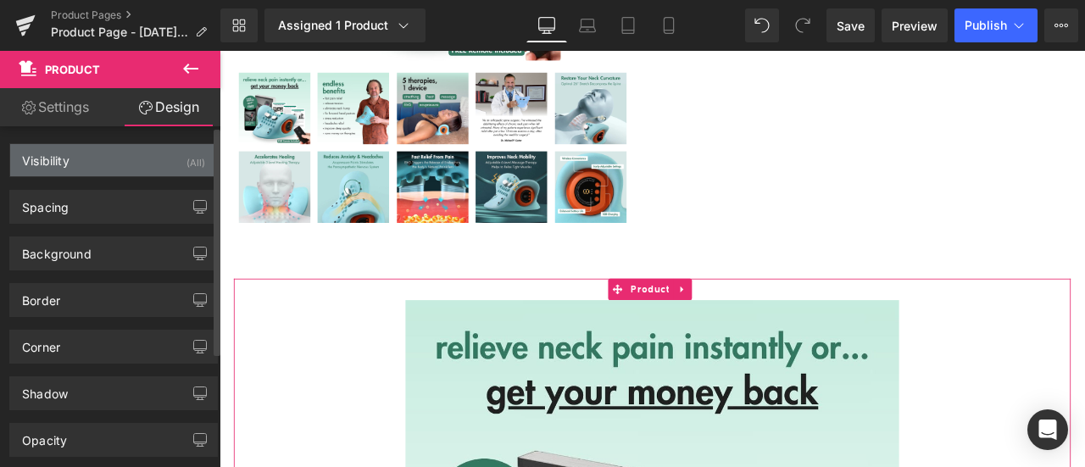
click at [83, 155] on div "Visibility (All)" at bounding box center [113, 160] width 207 height 32
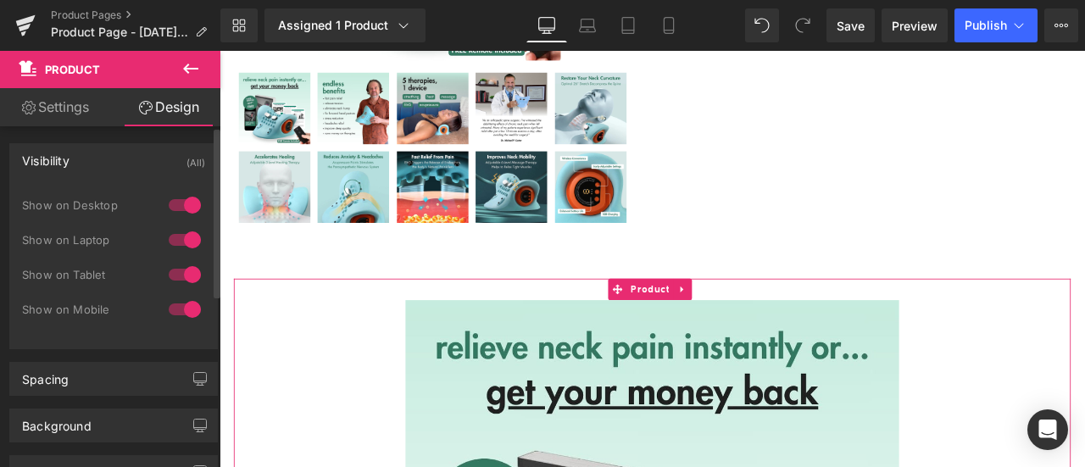
click at [83, 155] on div "Visibility (All)" at bounding box center [113, 160] width 207 height 32
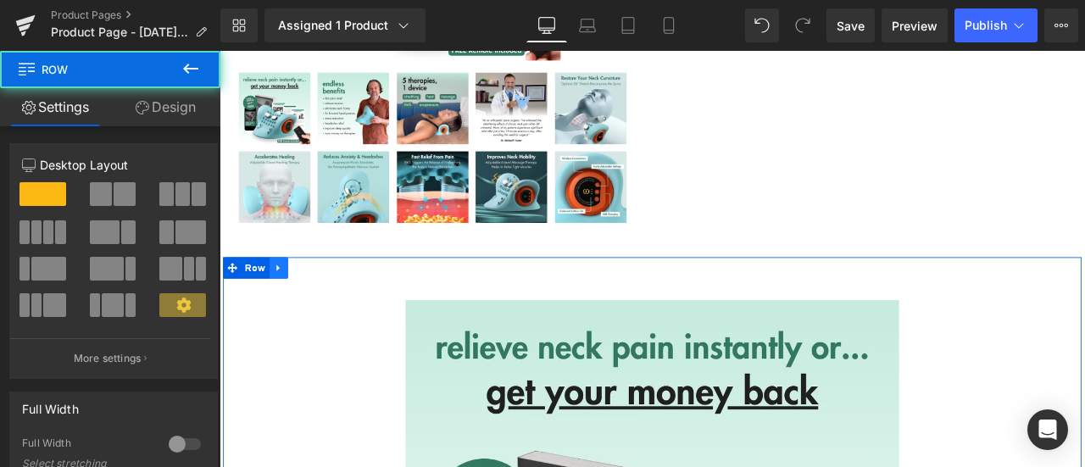
click at [279, 300] on link at bounding box center [290, 307] width 22 height 25
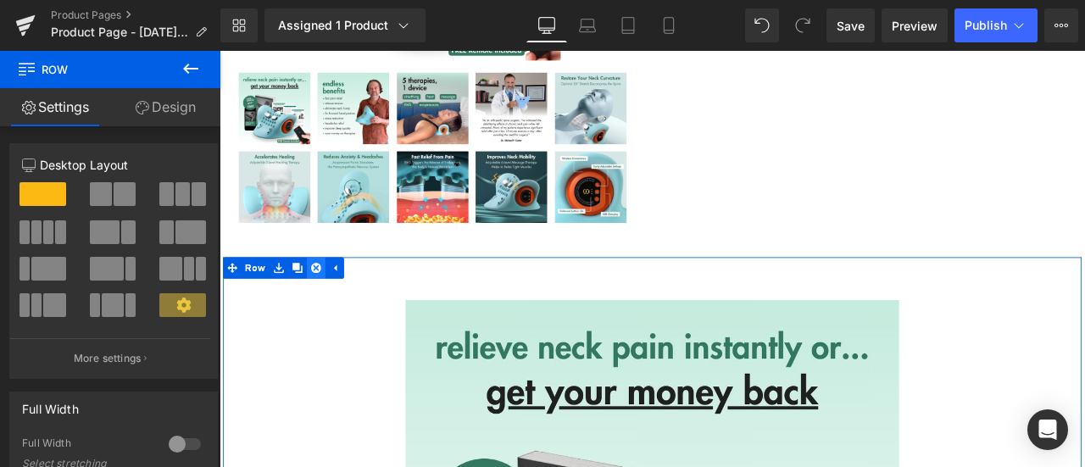
click at [331, 302] on icon at bounding box center [334, 308] width 12 height 12
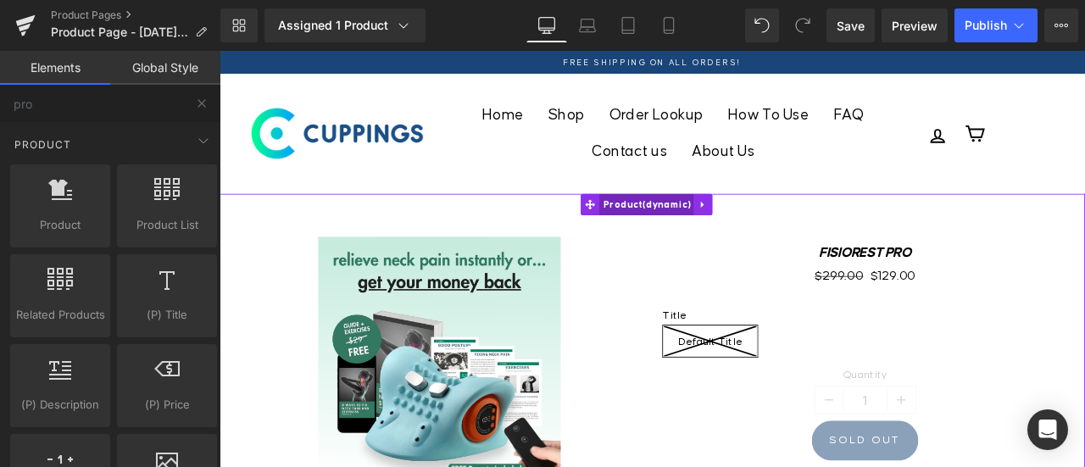
click at [739, 226] on span "Product" at bounding box center [726, 232] width 112 height 25
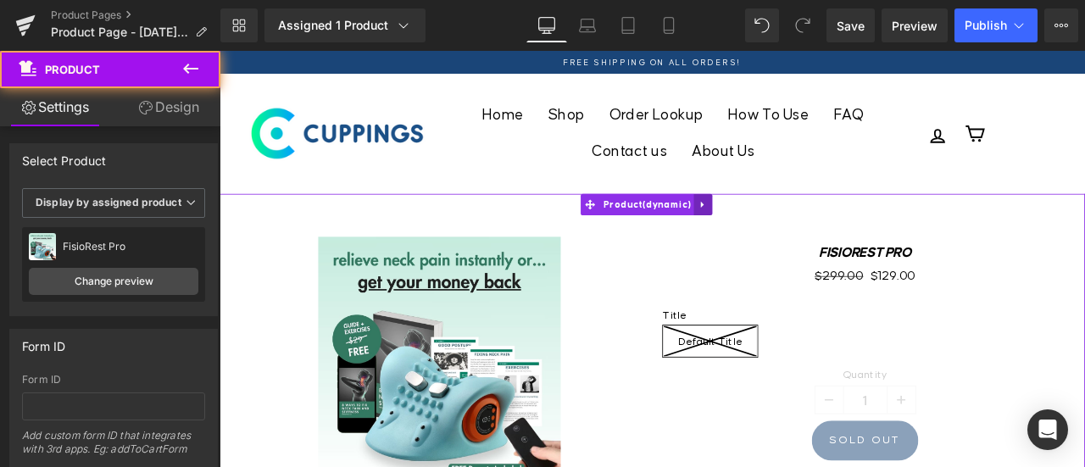
click at [792, 226] on icon at bounding box center [793, 232] width 12 height 13
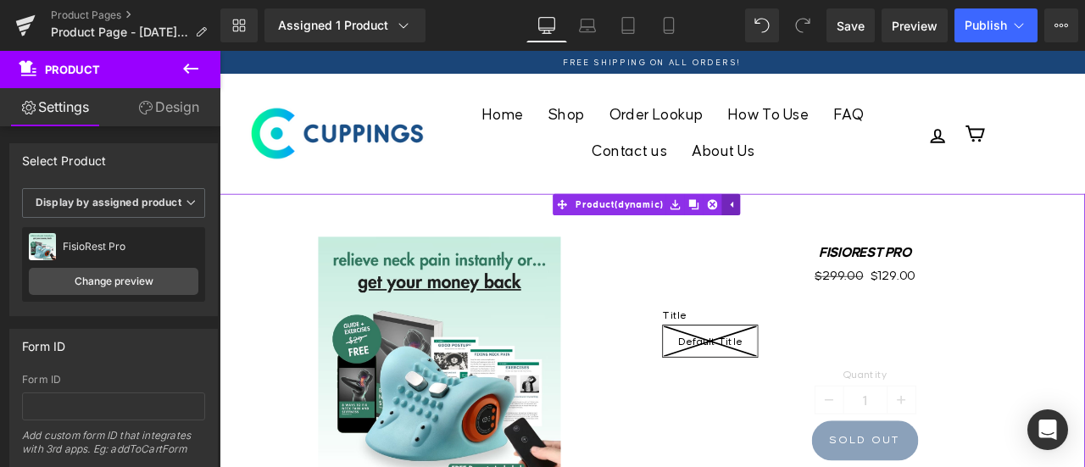
click at [825, 230] on icon at bounding box center [826, 234] width 3 height 8
click at [123, 204] on b "Display by assigned product" at bounding box center [109, 202] width 146 height 13
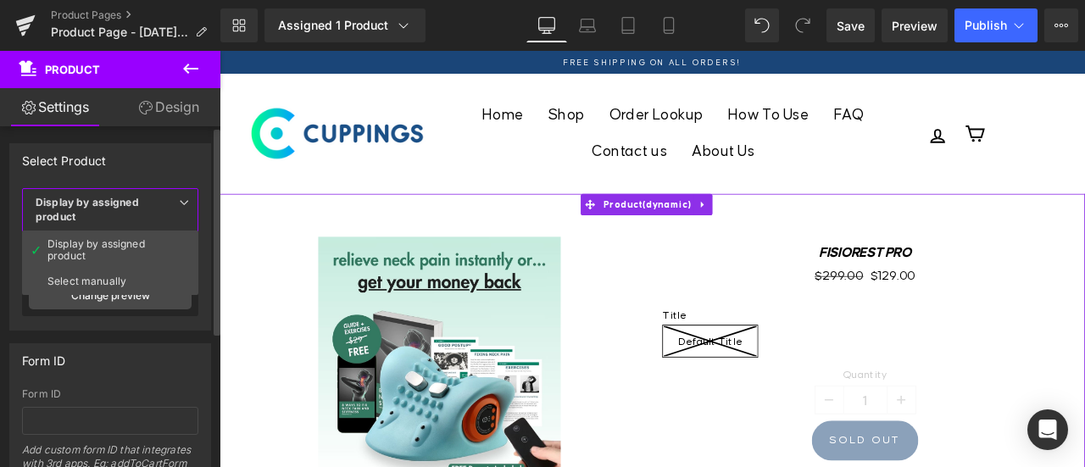
click at [123, 204] on b "Display by assigned product" at bounding box center [87, 209] width 103 height 27
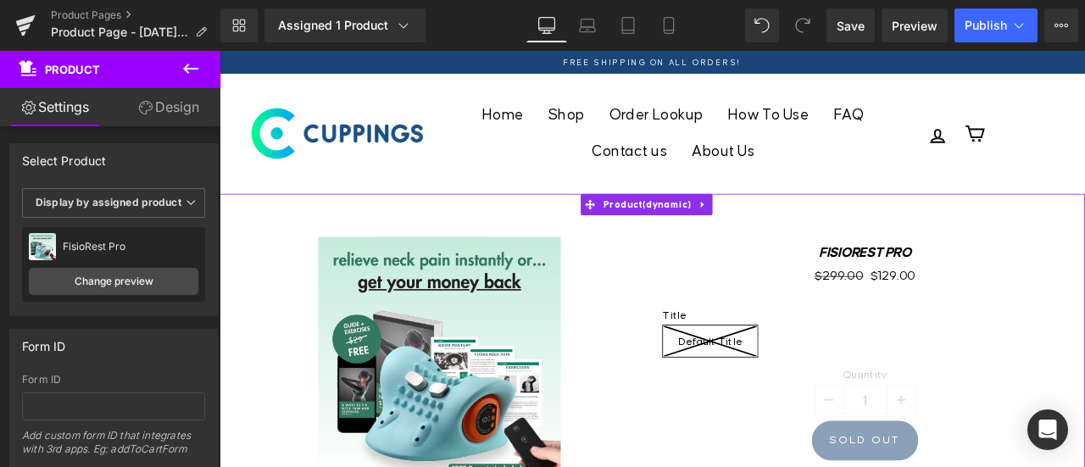
click at [181, 102] on link "Design" at bounding box center [169, 107] width 110 height 38
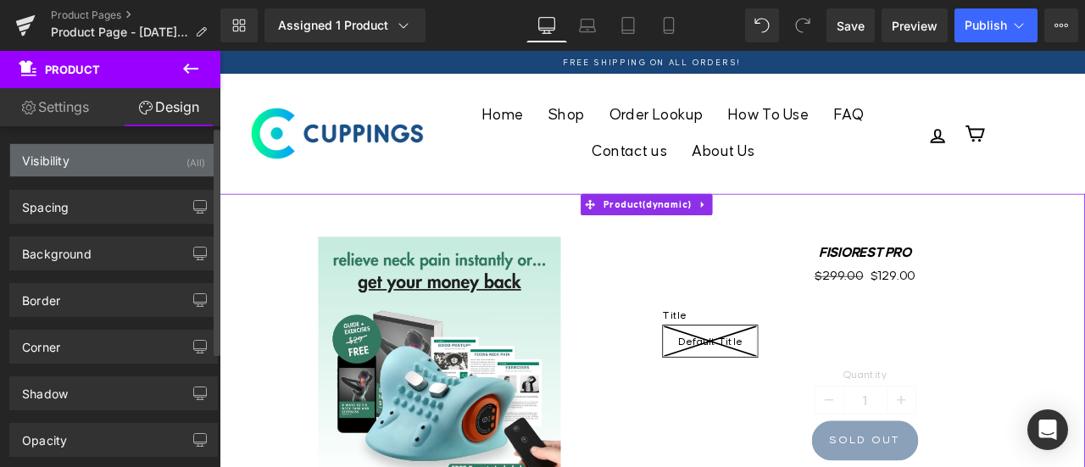
click at [64, 155] on div "Visibility" at bounding box center [45, 156] width 47 height 24
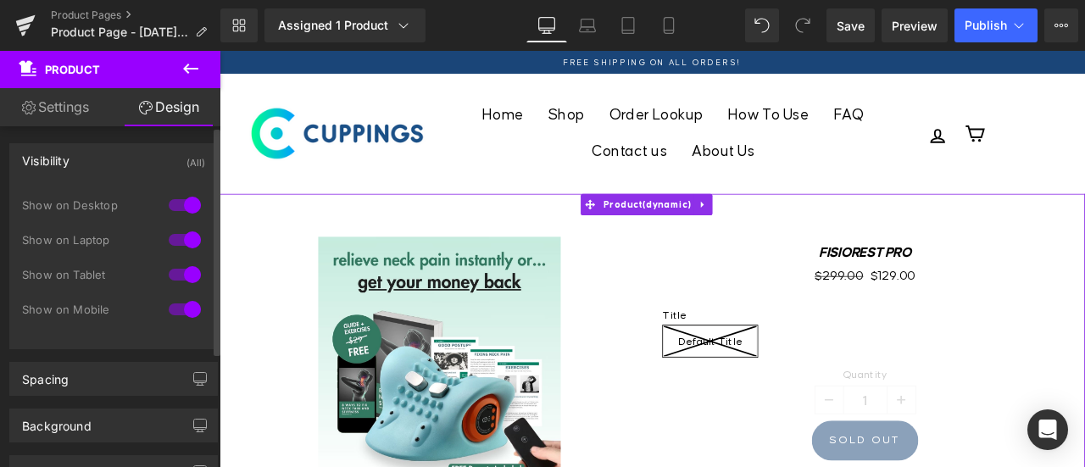
click at [80, 150] on div "Visibility (All)" at bounding box center [113, 160] width 207 height 32
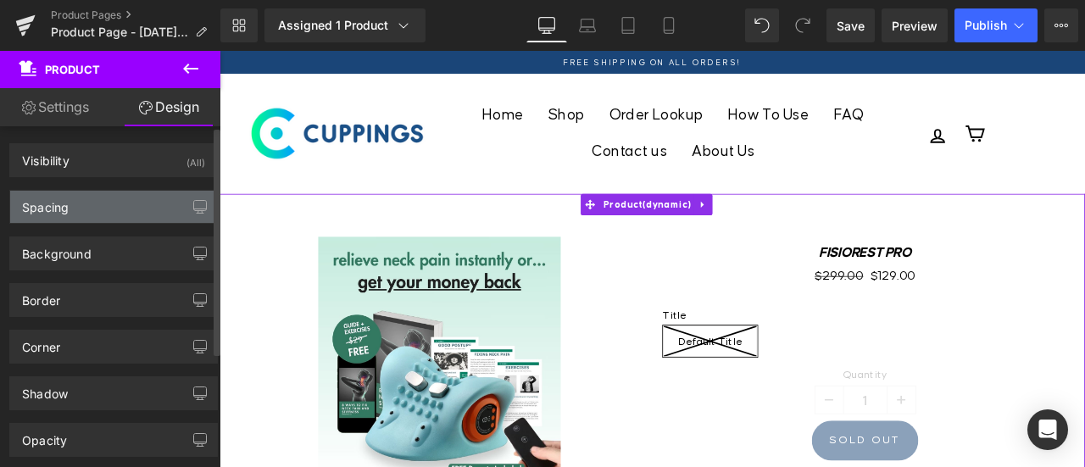
click at [80, 205] on div "Spacing" at bounding box center [113, 207] width 207 height 32
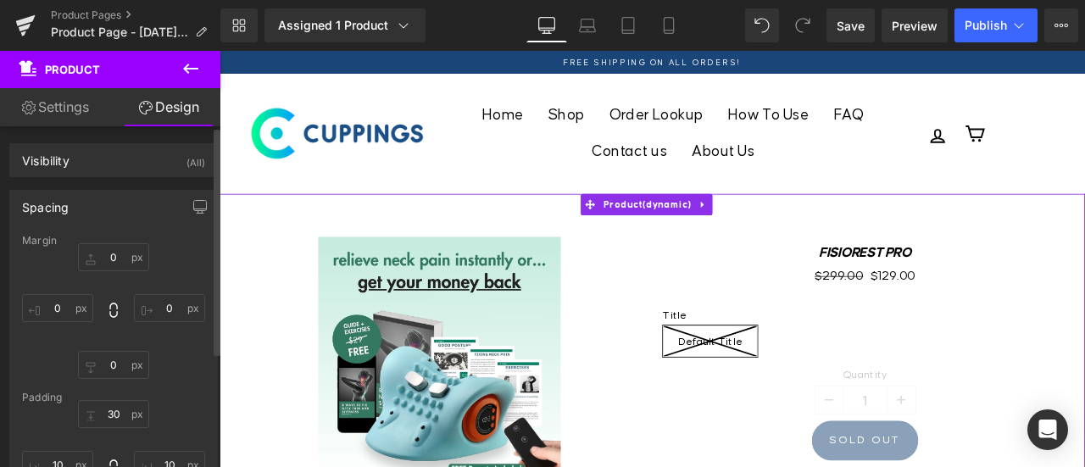
click at [80, 205] on div "Spacing" at bounding box center [113, 207] width 207 height 32
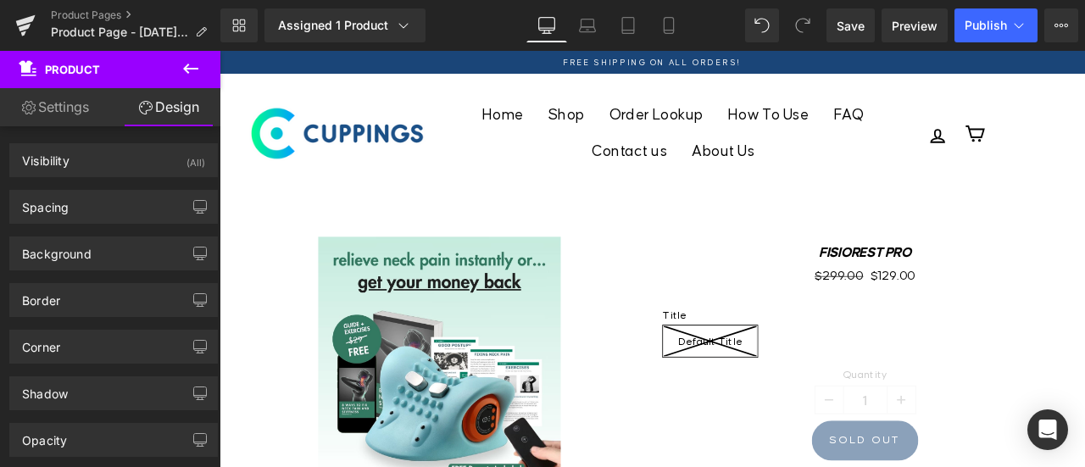
click at [191, 64] on icon at bounding box center [191, 69] width 20 height 20
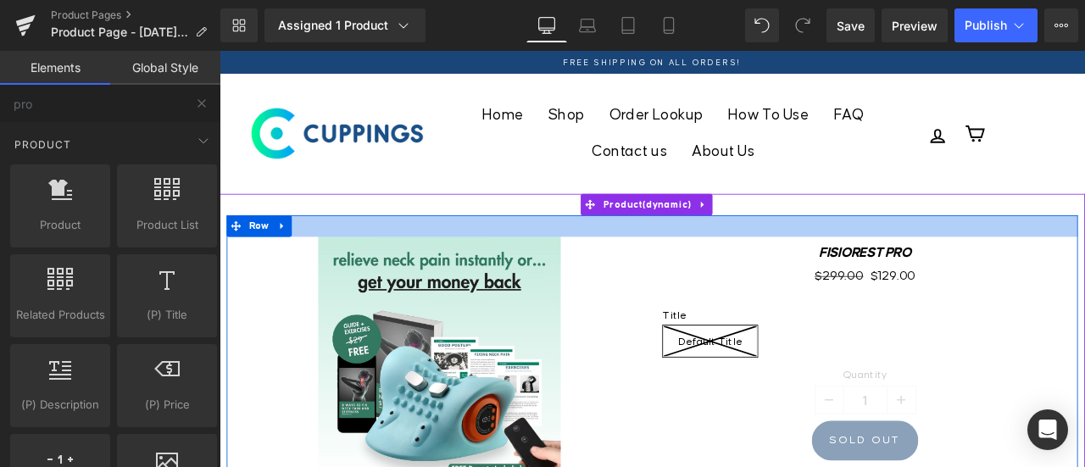
click at [572, 265] on div at bounding box center [732, 258] width 1009 height 25
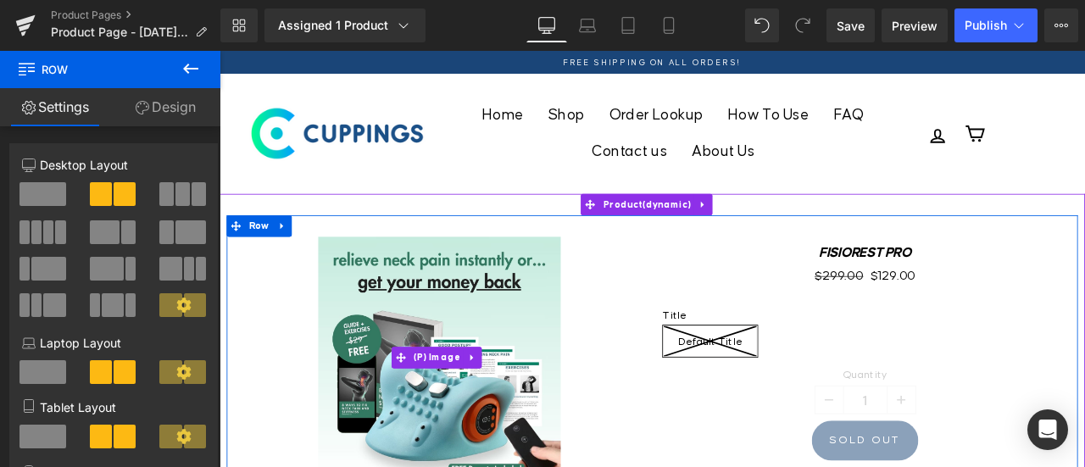
click at [667, 301] on div "Sale Off" at bounding box center [480, 414] width 479 height 287
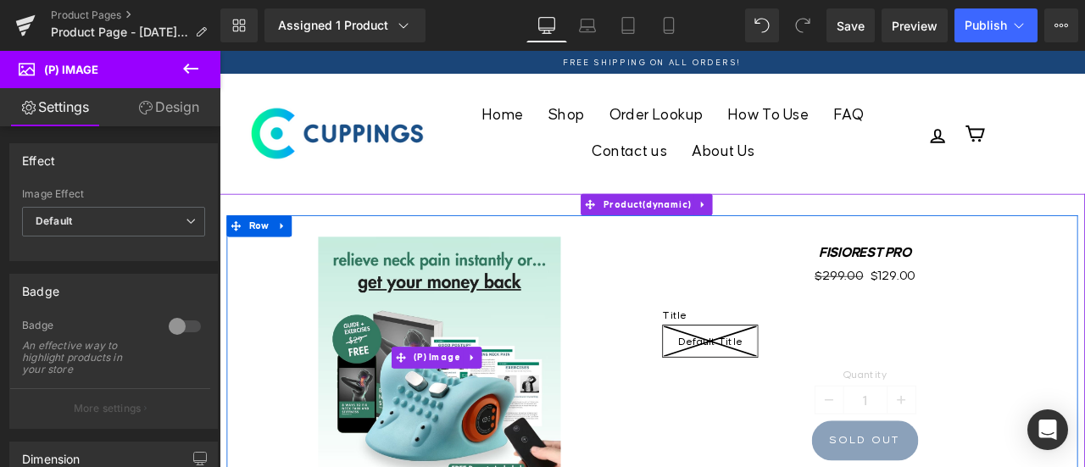
click at [495, 371] on img at bounding box center [480, 414] width 287 height 287
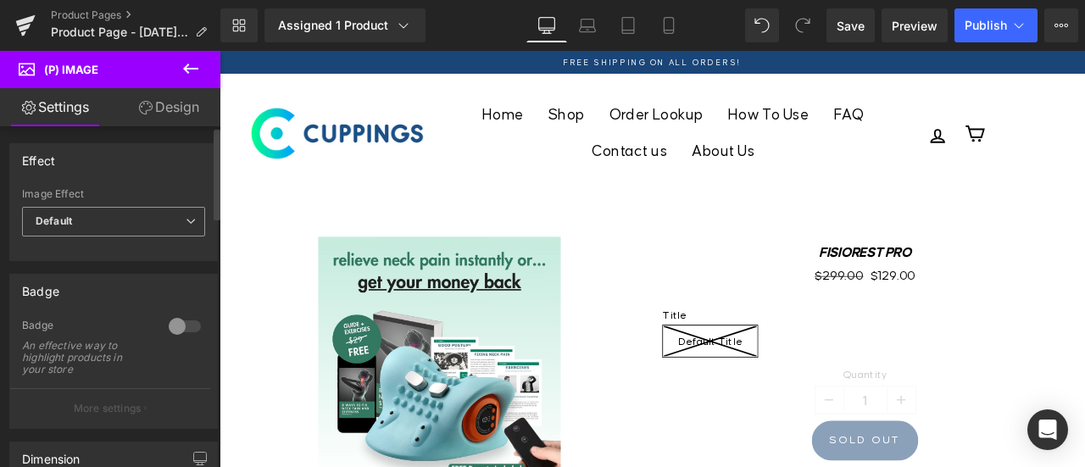
click at [131, 220] on span "Default" at bounding box center [113, 222] width 183 height 30
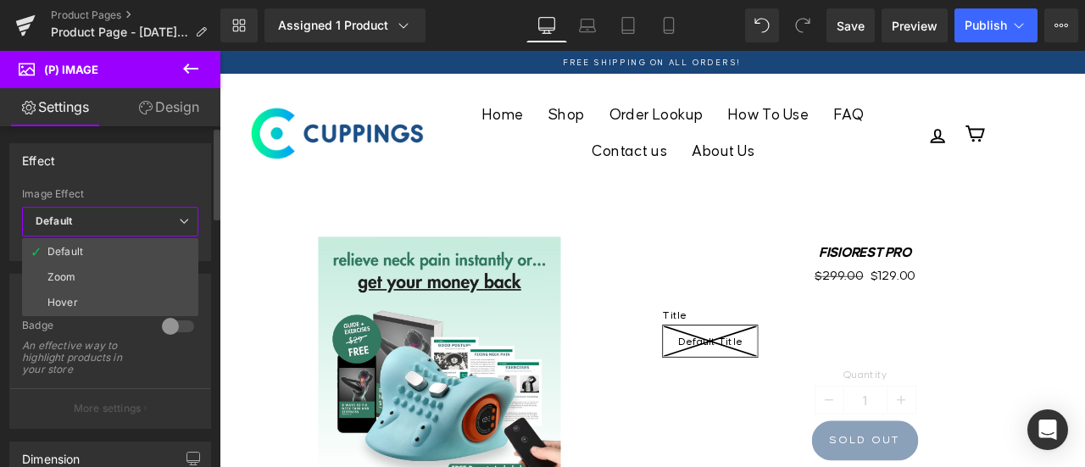
click at [131, 220] on span "Default" at bounding box center [110, 222] width 176 height 30
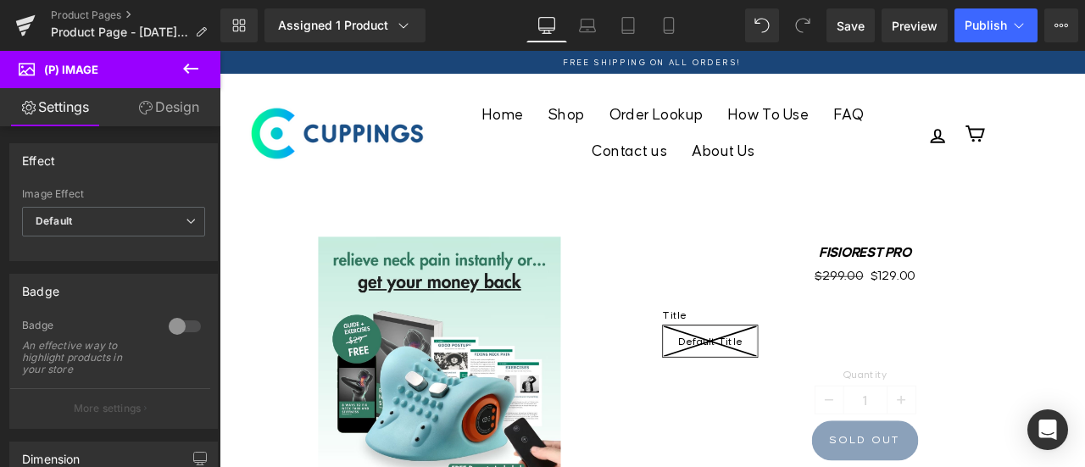
click at [158, 106] on link "Design" at bounding box center [169, 107] width 110 height 38
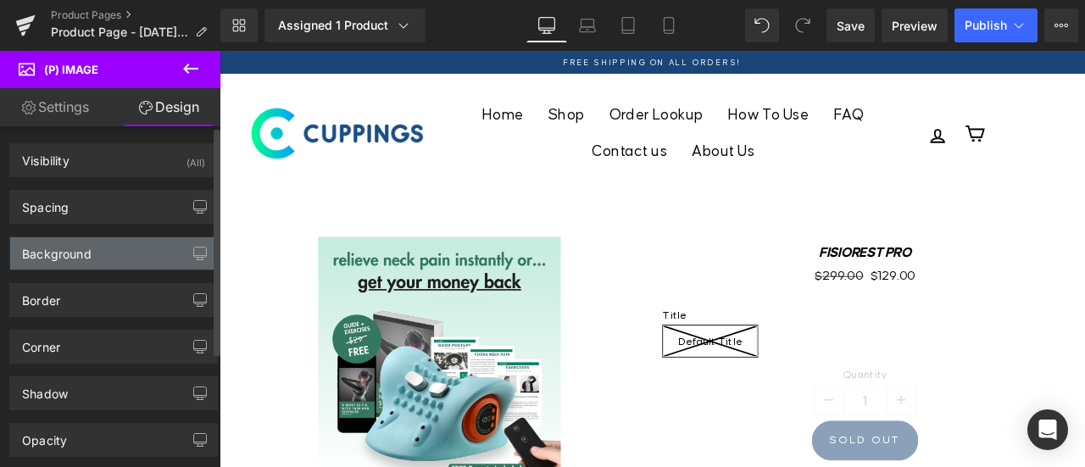
click at [103, 243] on div "Background" at bounding box center [113, 253] width 207 height 32
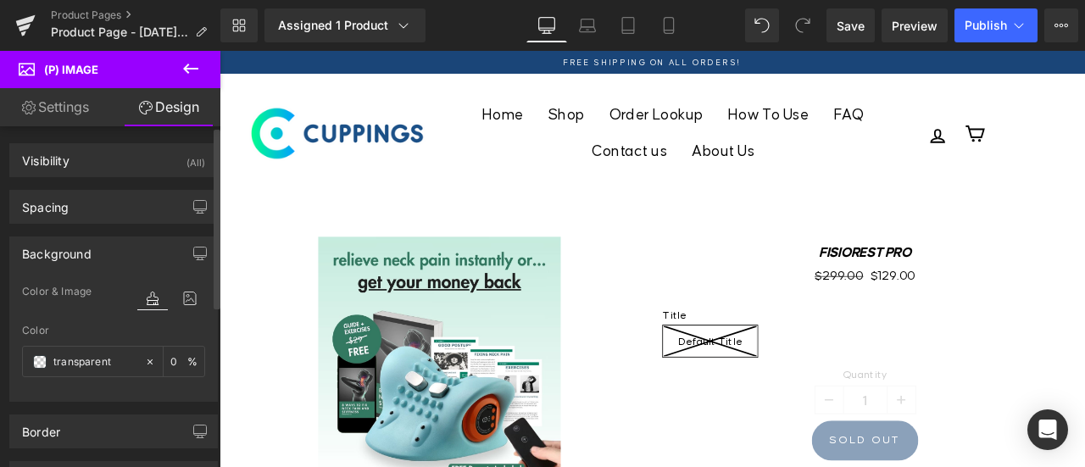
click at [103, 243] on div "Background" at bounding box center [113, 253] width 207 height 32
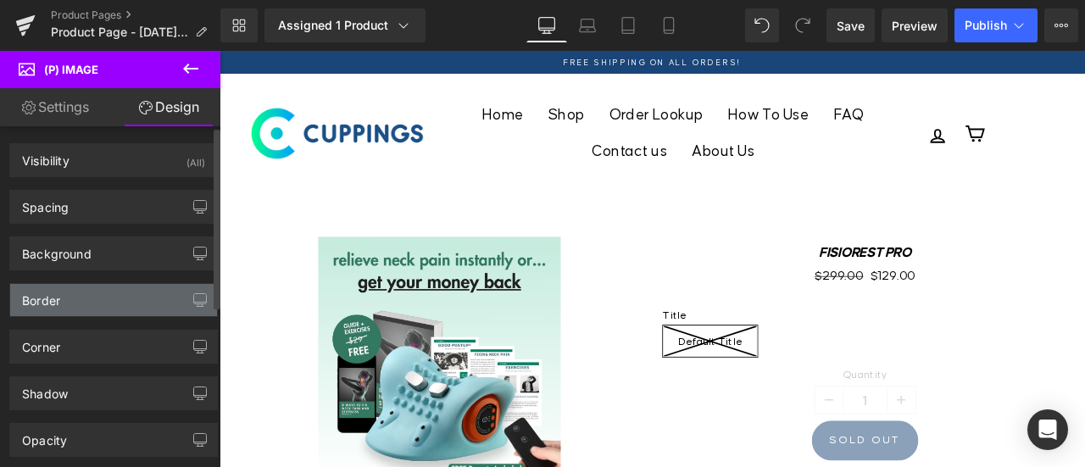
click at [83, 291] on div "Border" at bounding box center [113, 300] width 207 height 32
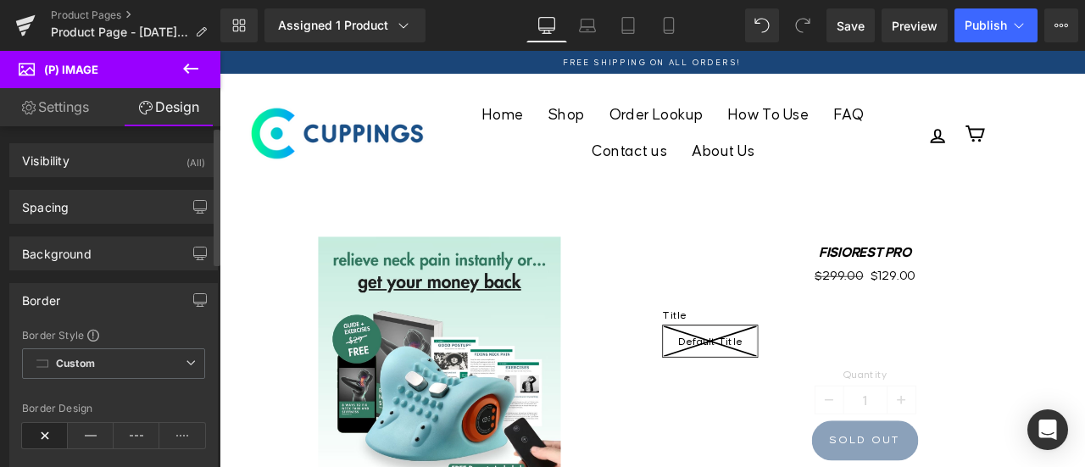
click at [83, 291] on div "Border" at bounding box center [113, 300] width 207 height 32
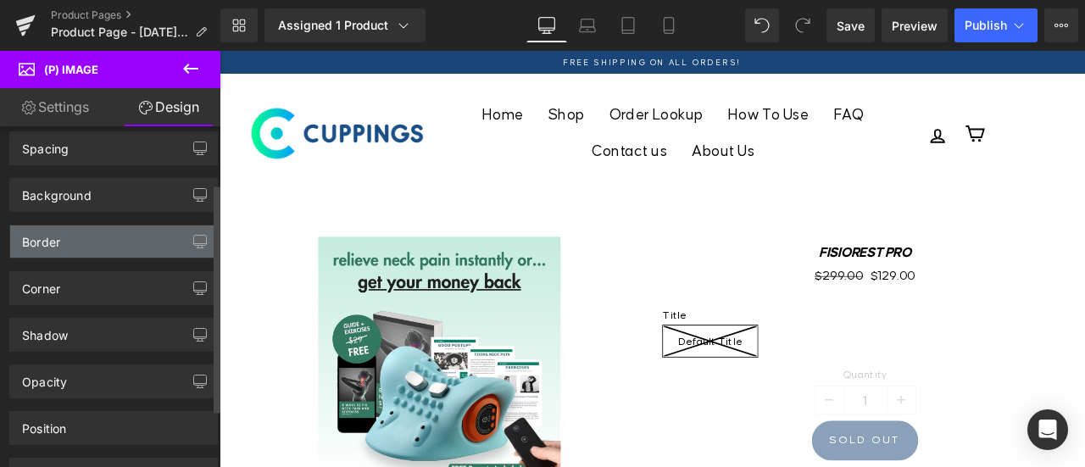
scroll to position [85, 0]
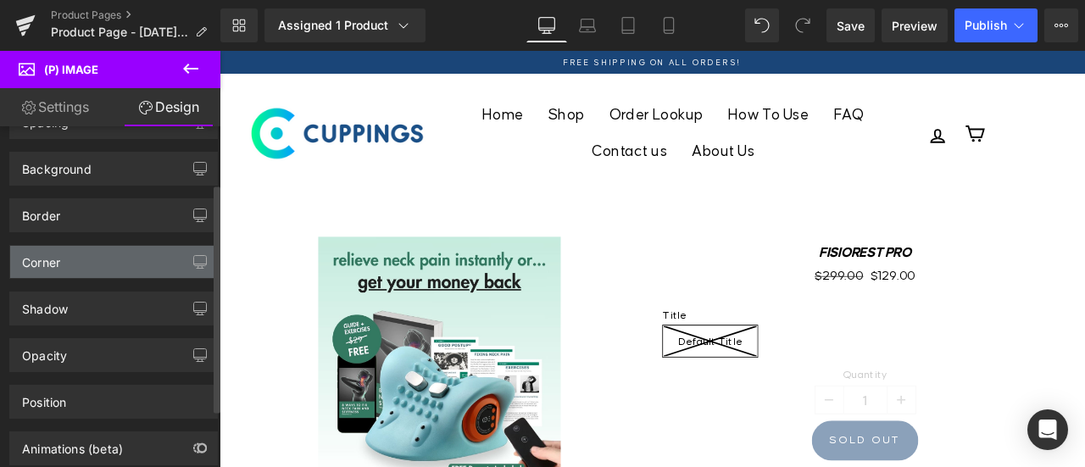
click at [97, 260] on div "Corner" at bounding box center [113, 262] width 207 height 32
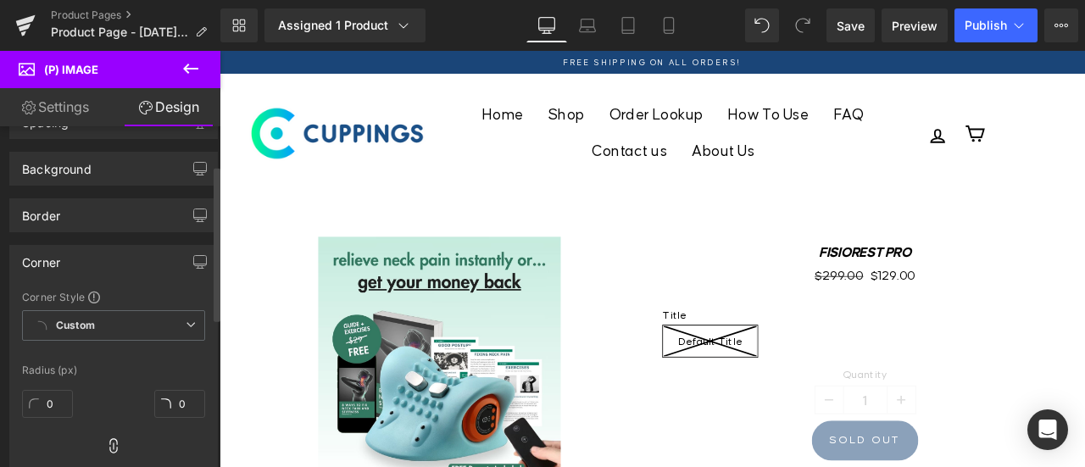
click at [97, 260] on div "Corner" at bounding box center [113, 262] width 207 height 32
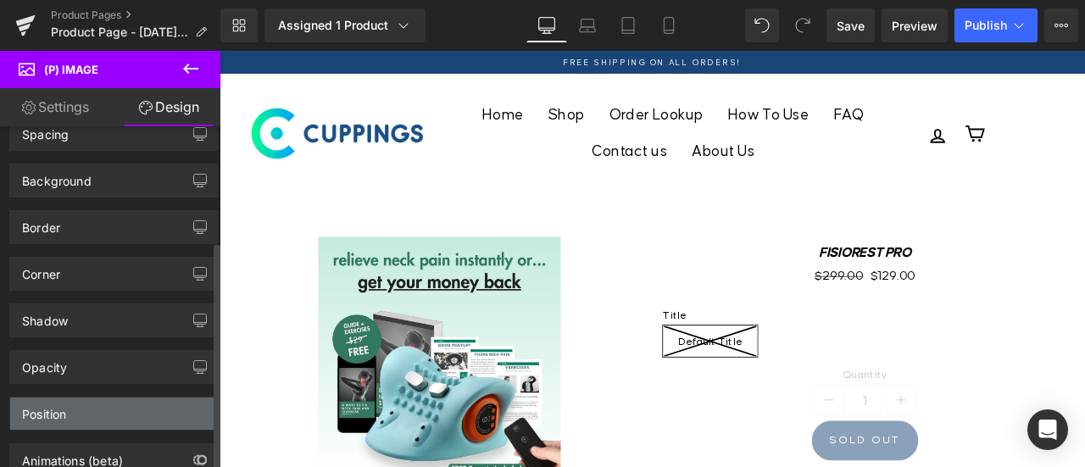
scroll to position [0, 0]
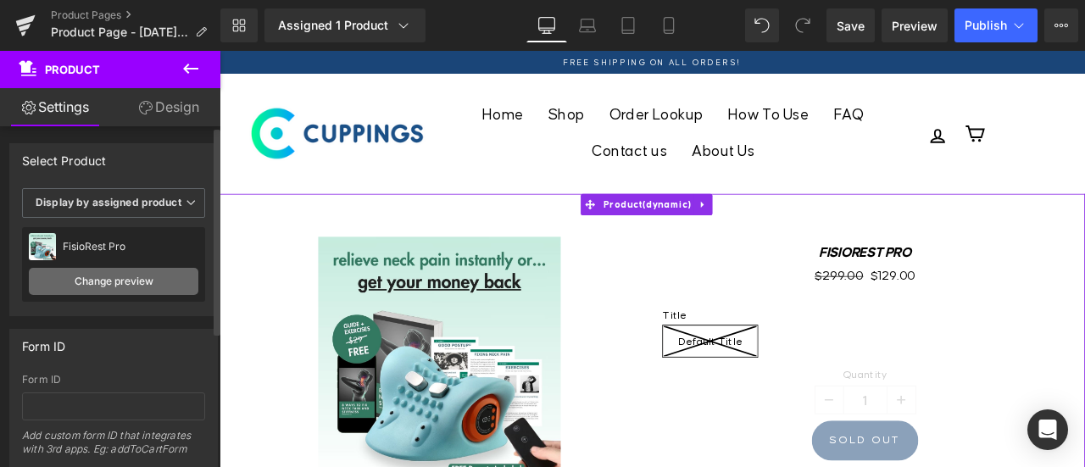
click at [108, 283] on link "Change preview" at bounding box center [114, 281] width 170 height 27
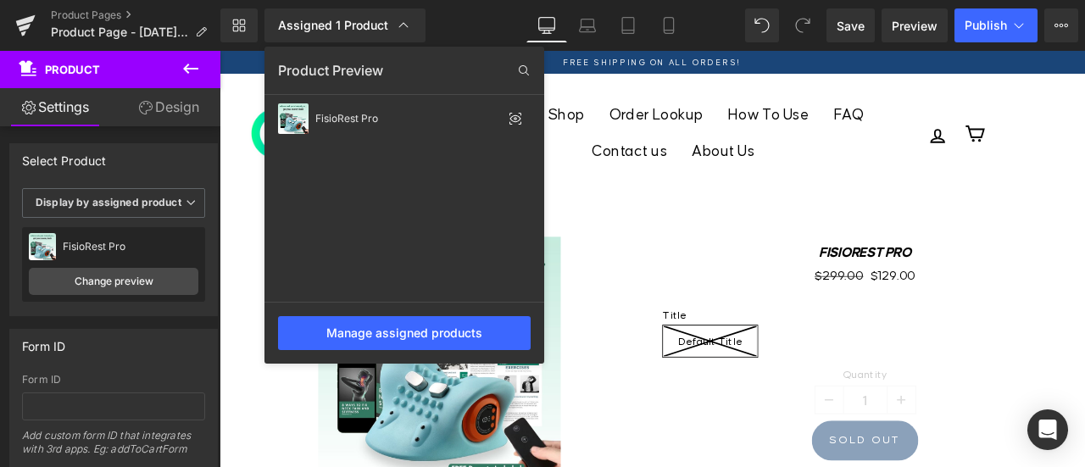
click at [248, 203] on div at bounding box center [653, 259] width 866 height 416
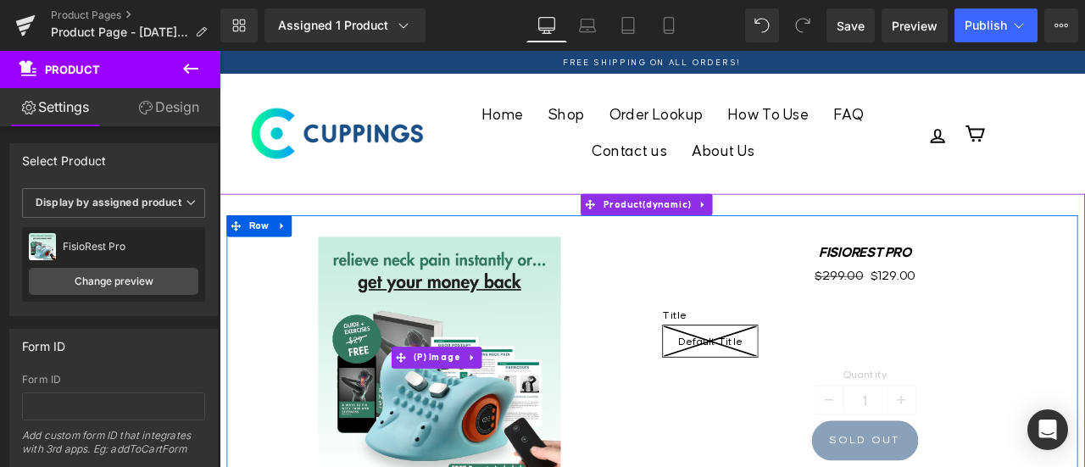
click at [319, 299] on div "Sale Off" at bounding box center [480, 414] width 479 height 287
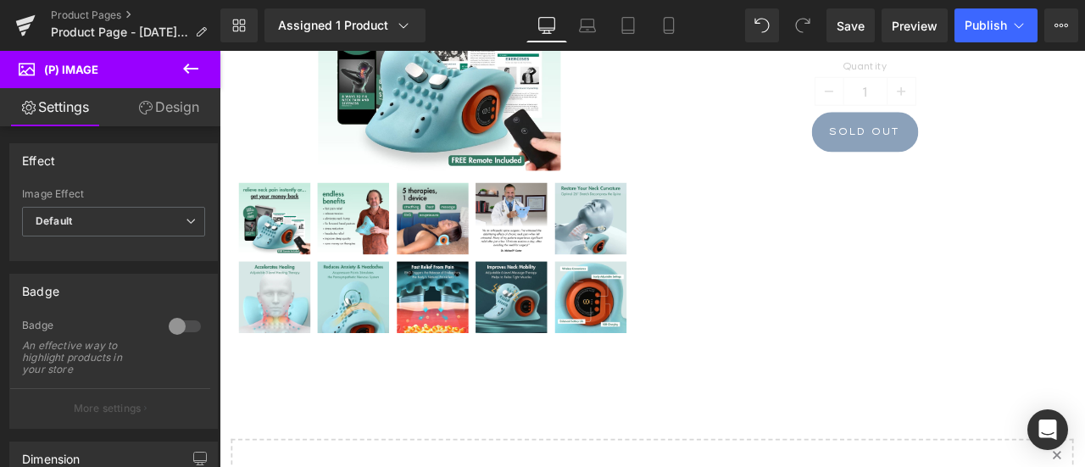
scroll to position [339, 0]
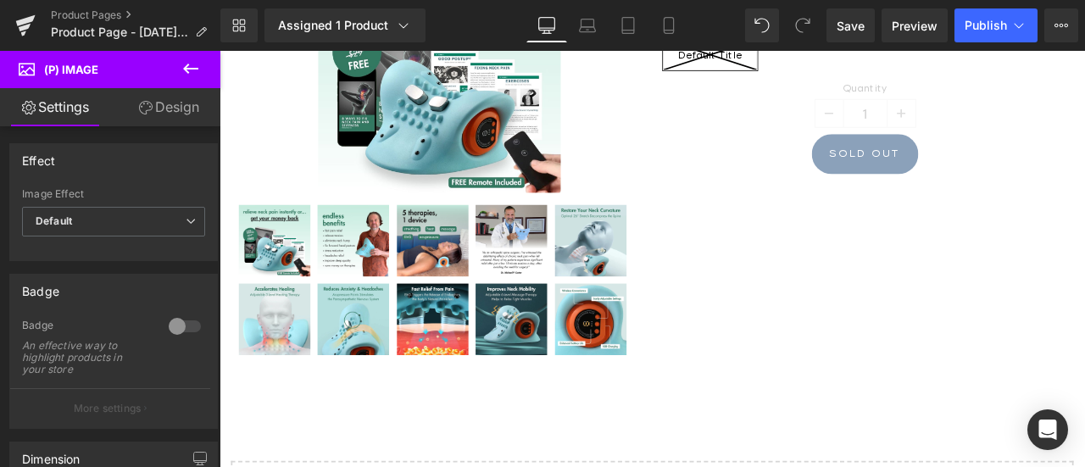
click at [583, 285] on img at bounding box center [565, 276] width 85 height 85
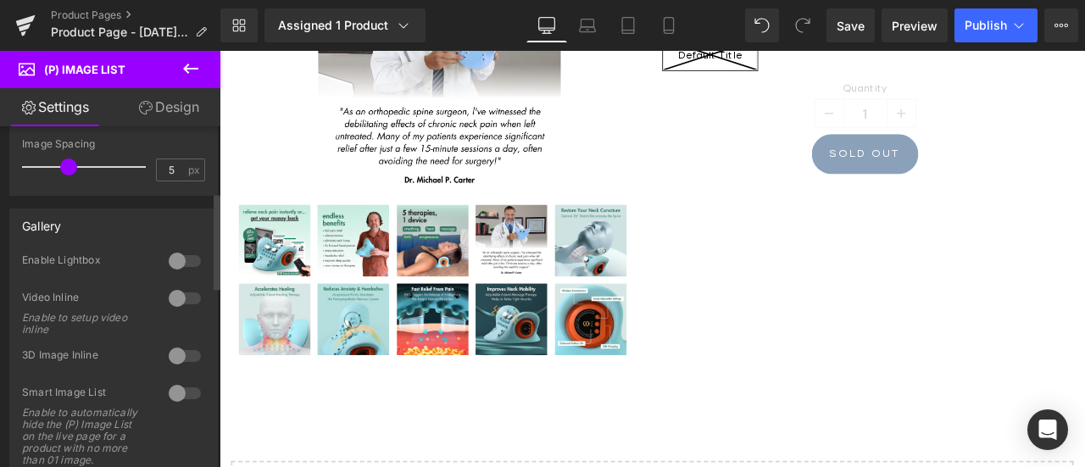
scroll to position [0, 0]
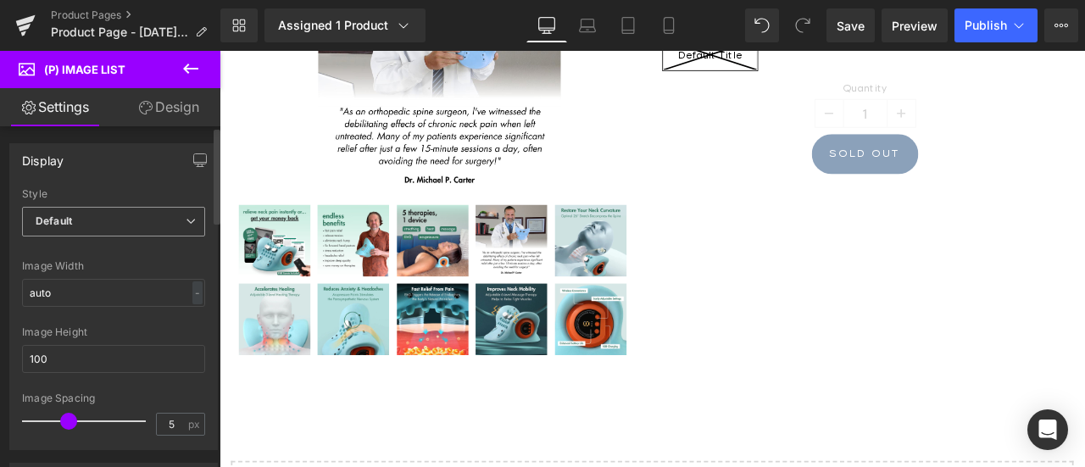
click at [138, 219] on span "Default" at bounding box center [113, 222] width 183 height 30
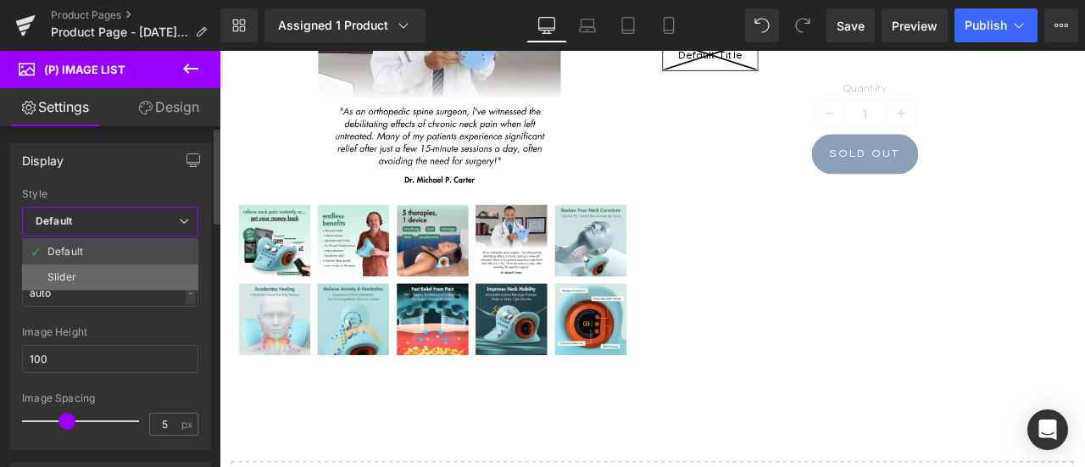
click at [84, 272] on li "Slider" at bounding box center [110, 277] width 176 height 25
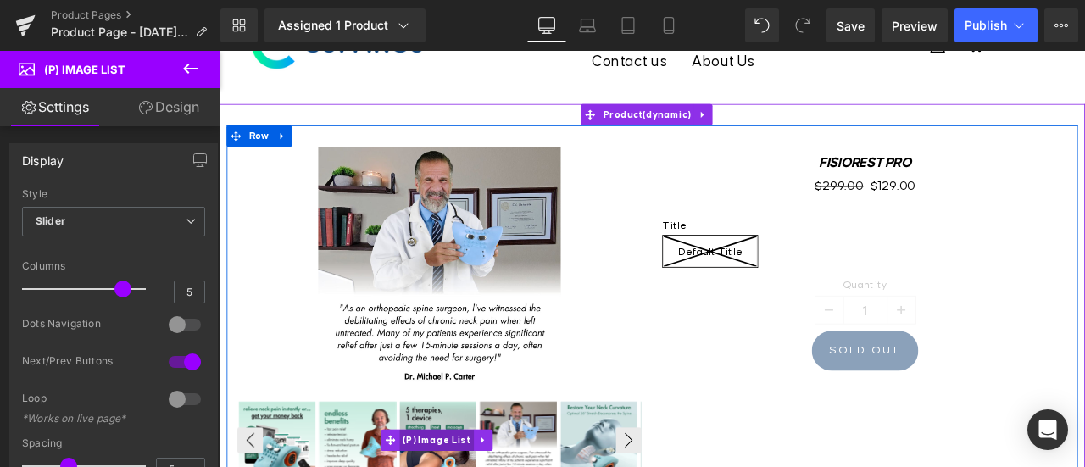
scroll to position [85, 0]
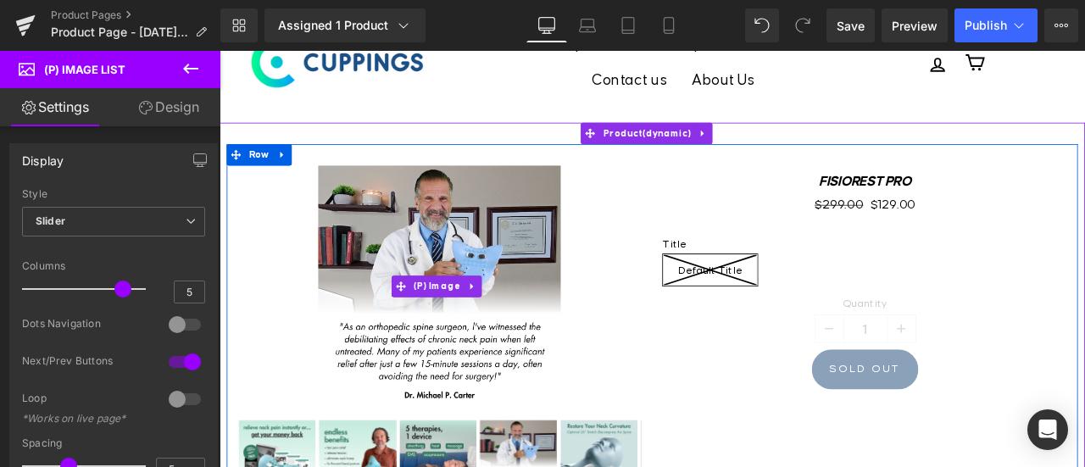
click at [488, 272] on img at bounding box center [480, 330] width 287 height 287
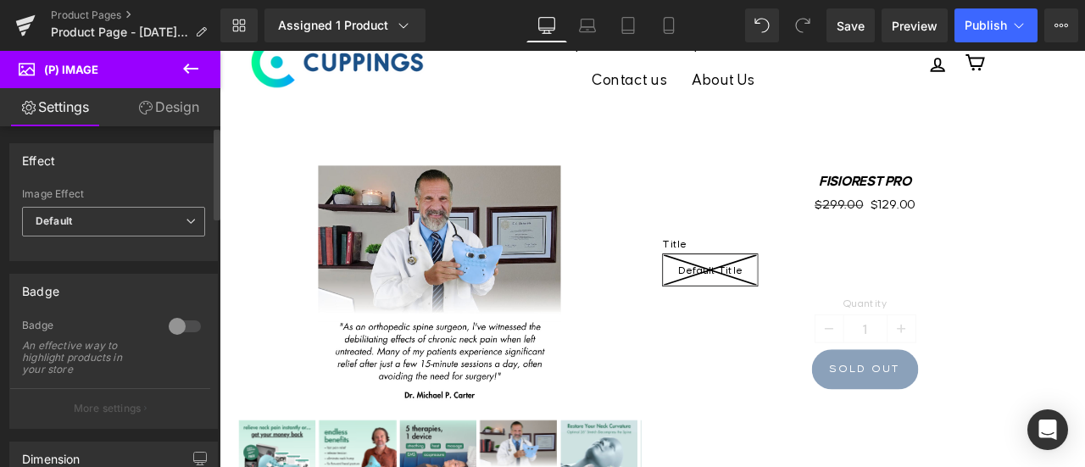
click at [81, 221] on span "Default" at bounding box center [113, 222] width 183 height 30
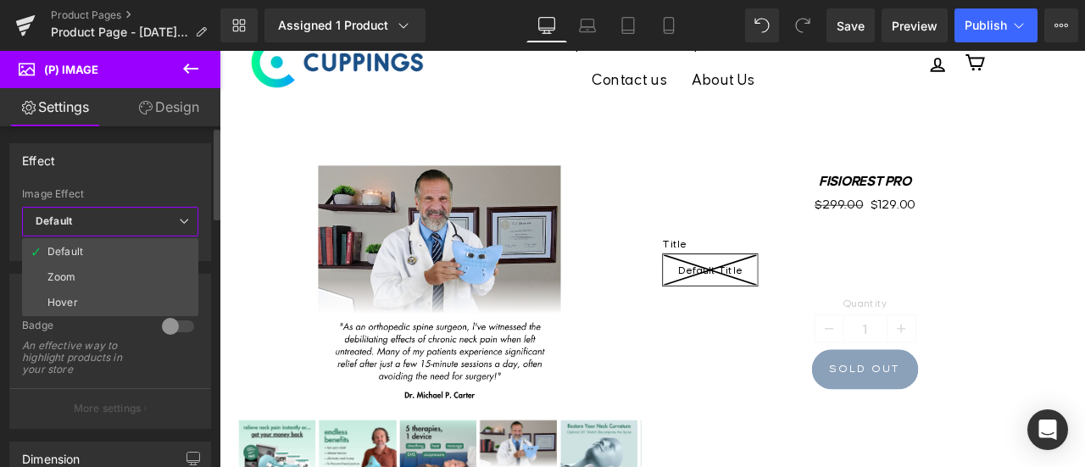
click at [81, 221] on span "Default" at bounding box center [110, 222] width 176 height 30
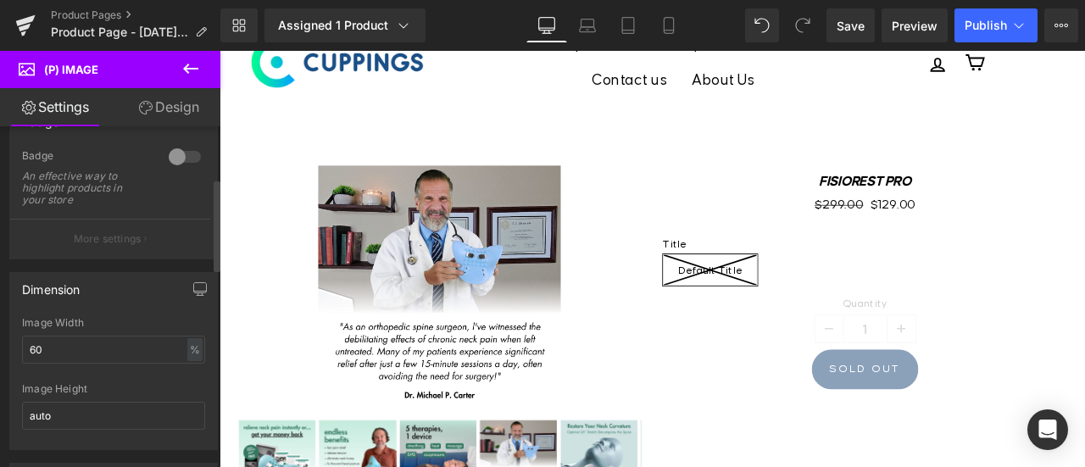
scroll to position [254, 0]
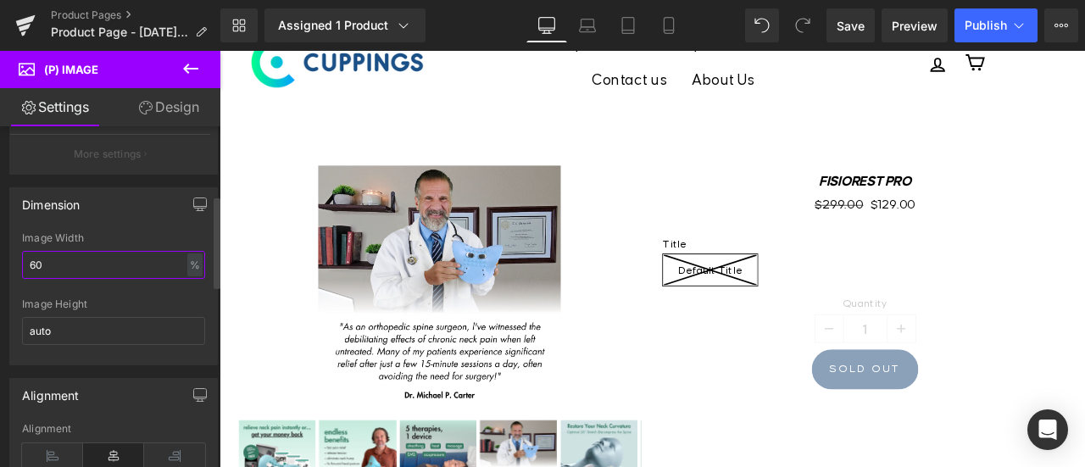
click at [70, 262] on input "60" at bounding box center [113, 265] width 183 height 28
drag, startPoint x: 70, startPoint y: 262, endPoint x: 0, endPoint y: 261, distance: 69.5
click at [0, 261] on div "Dimension 60% Image Width 60 % % px auto Image Height auto" at bounding box center [114, 270] width 228 height 191
click at [69, 257] on input "60" at bounding box center [113, 265] width 183 height 28
drag, startPoint x: 36, startPoint y: 257, endPoint x: 26, endPoint y: 258, distance: 9.4
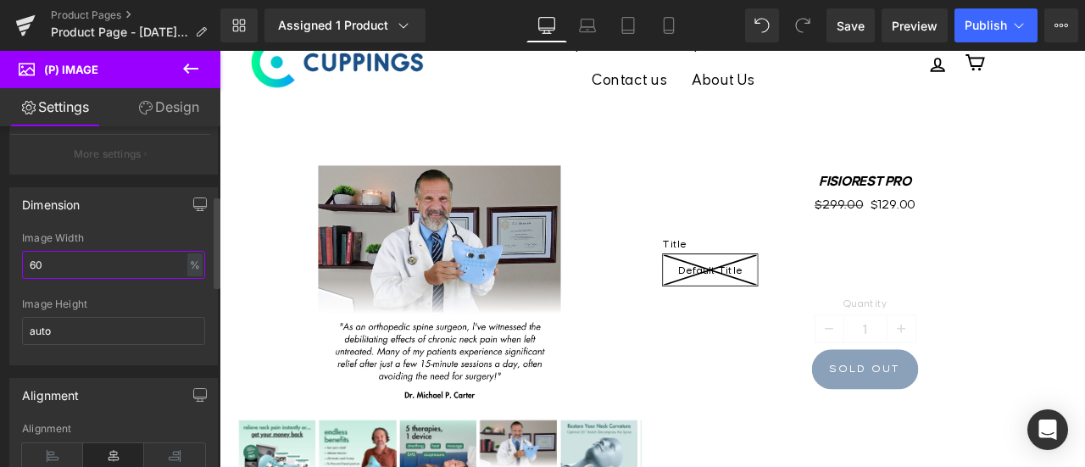
click at [26, 258] on input "60" at bounding box center [113, 265] width 183 height 28
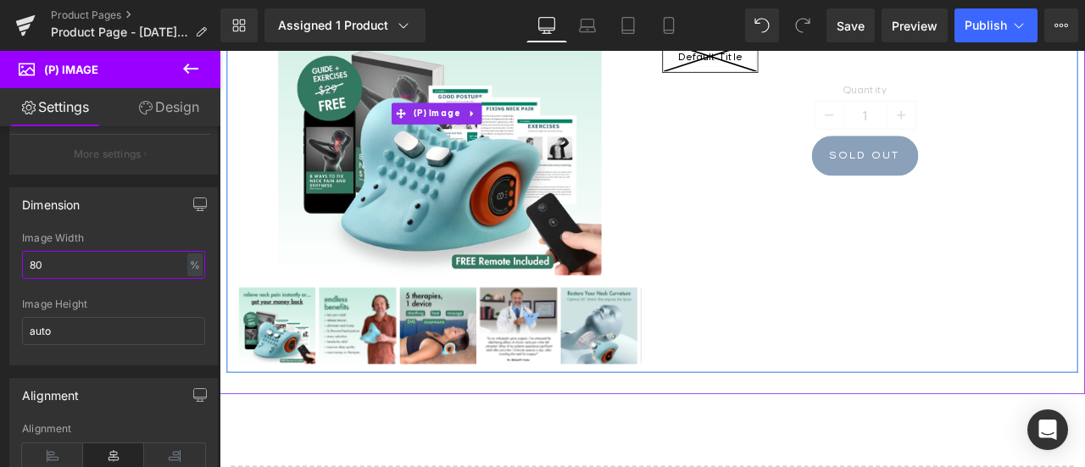
scroll to position [339, 0]
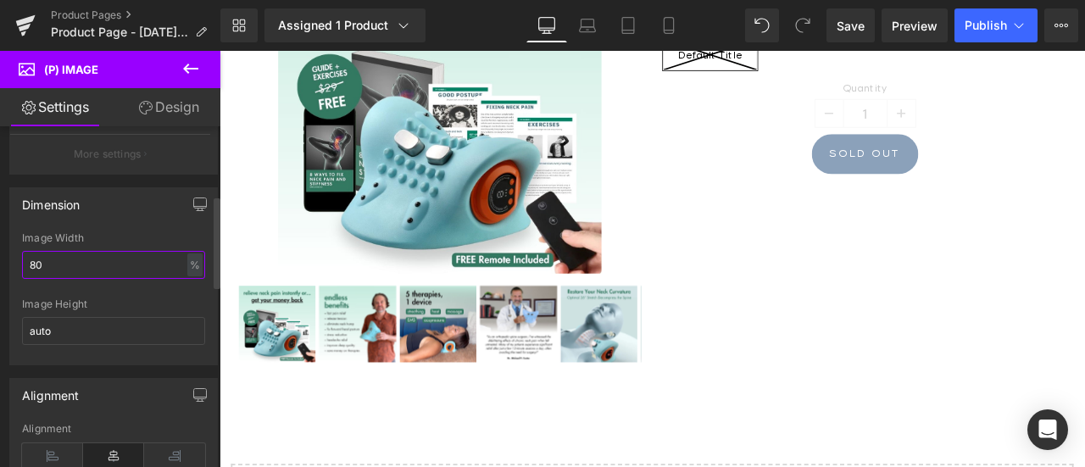
drag, startPoint x: 35, startPoint y: 260, endPoint x: 26, endPoint y: 262, distance: 8.6
click at [26, 262] on input "80" at bounding box center [113, 265] width 183 height 28
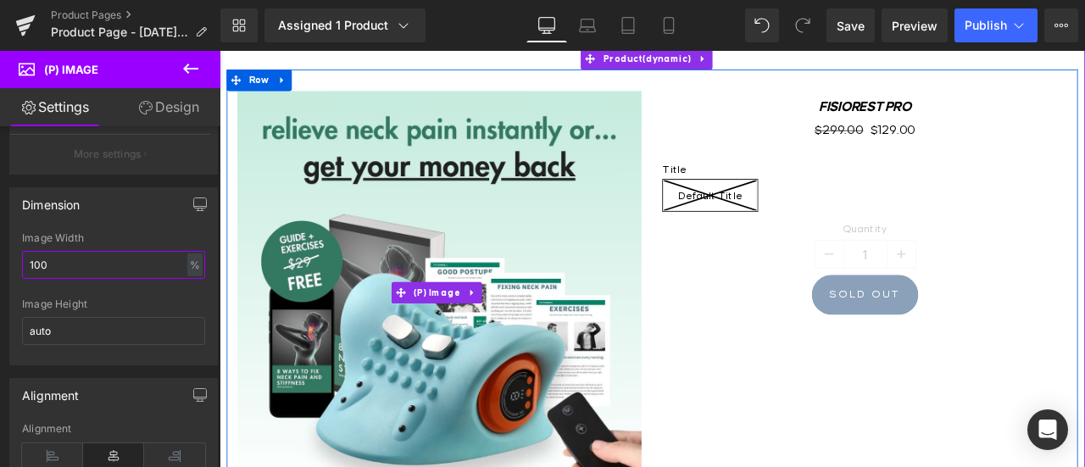
scroll to position [170, 0]
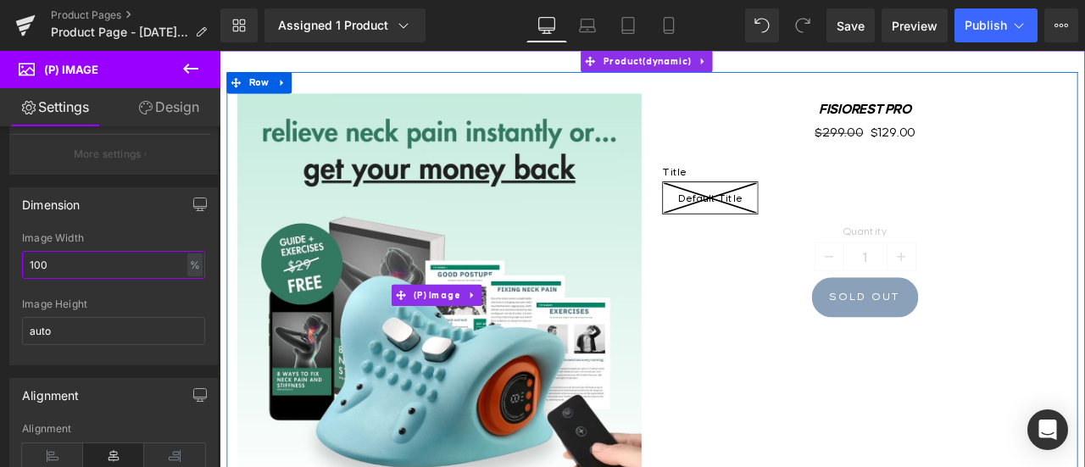
type input "100"
click at [600, 246] on img at bounding box center [480, 341] width 479 height 479
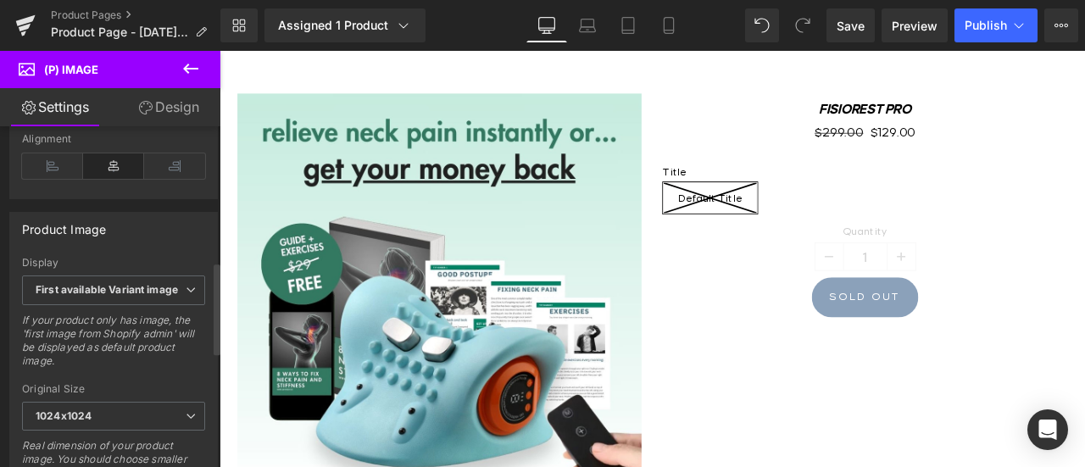
scroll to position [594, 0]
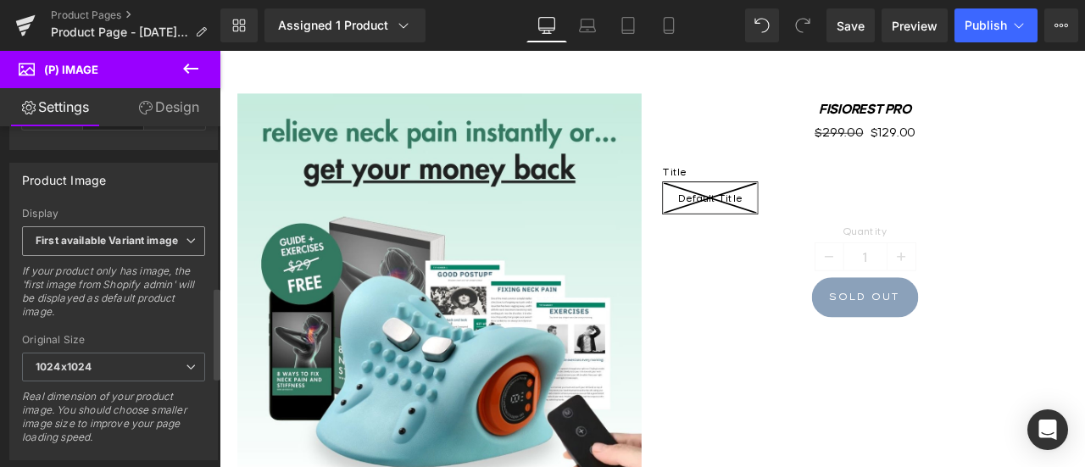
click at [105, 226] on span "First available Variant image" at bounding box center [113, 241] width 183 height 30
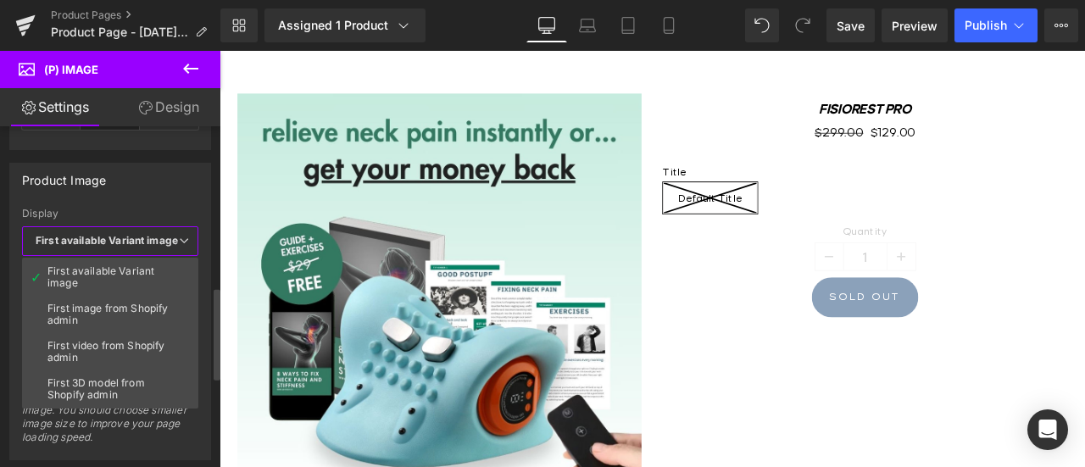
click at [105, 226] on span "First available Variant image" at bounding box center [110, 241] width 176 height 30
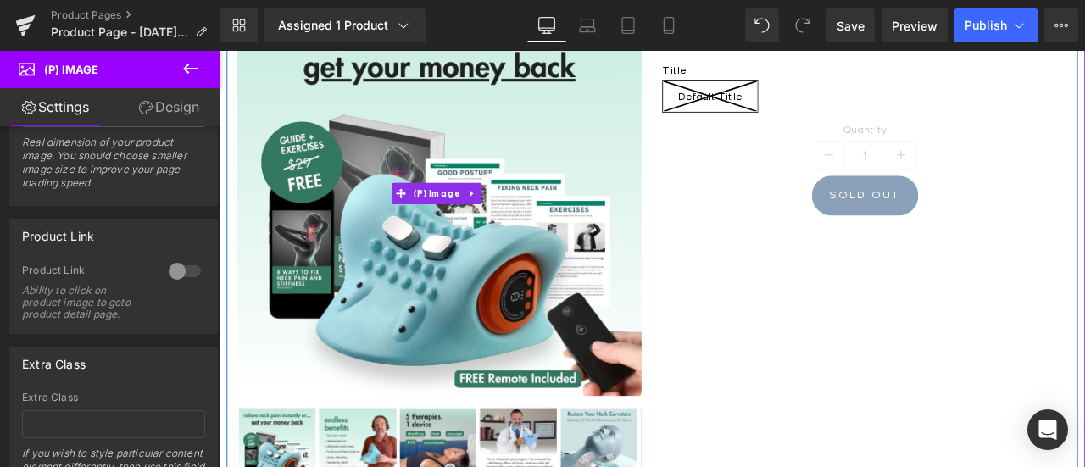
scroll to position [85, 0]
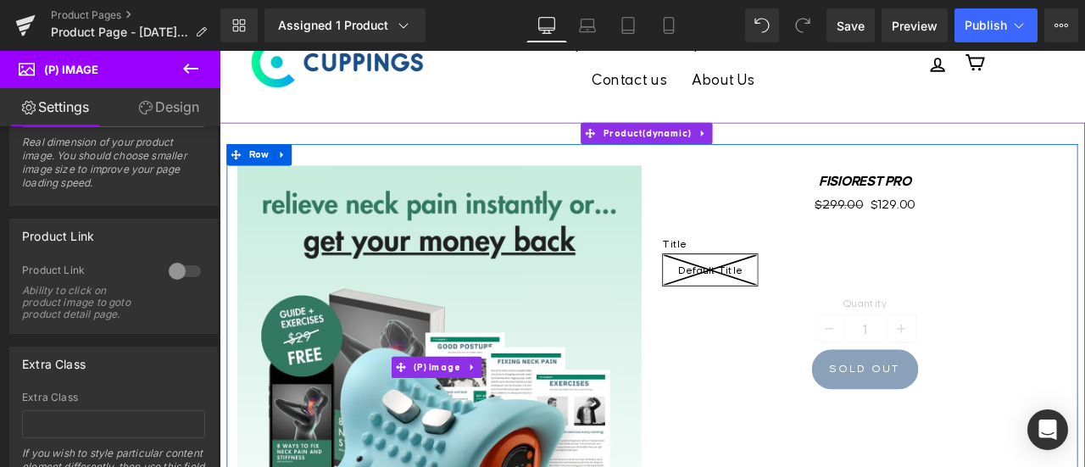
click at [680, 285] on img at bounding box center [480, 426] width 479 height 479
click at [466, 421] on span "(P) Image" at bounding box center [477, 426] width 64 height 25
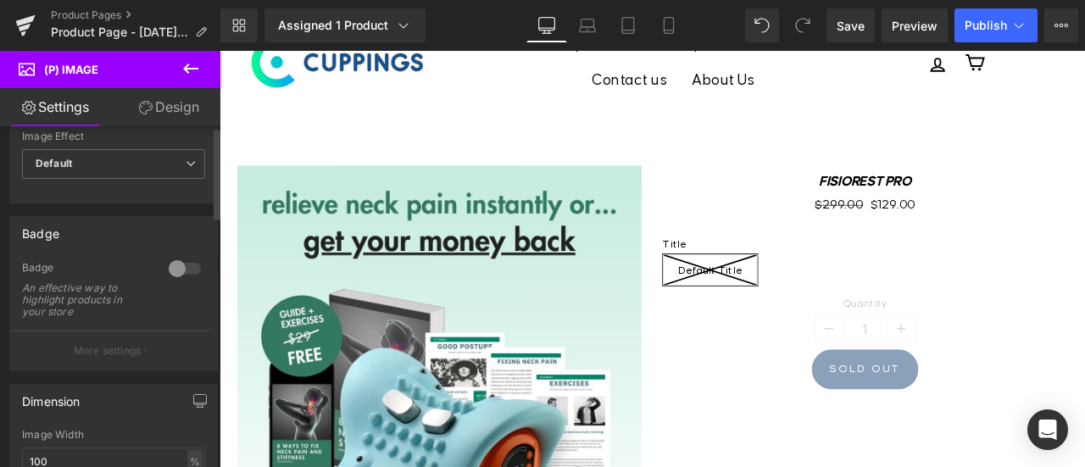
scroll to position [0, 0]
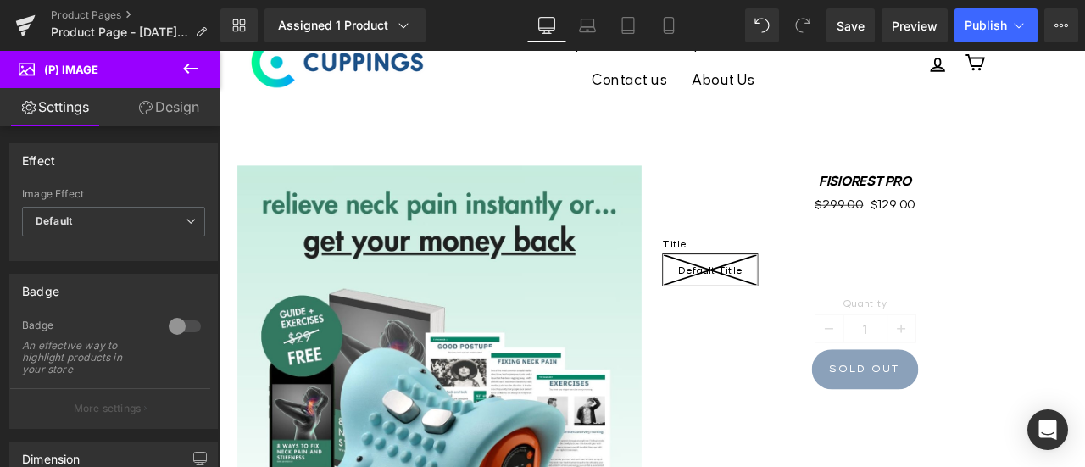
click at [165, 108] on link "Design" at bounding box center [169, 107] width 110 height 38
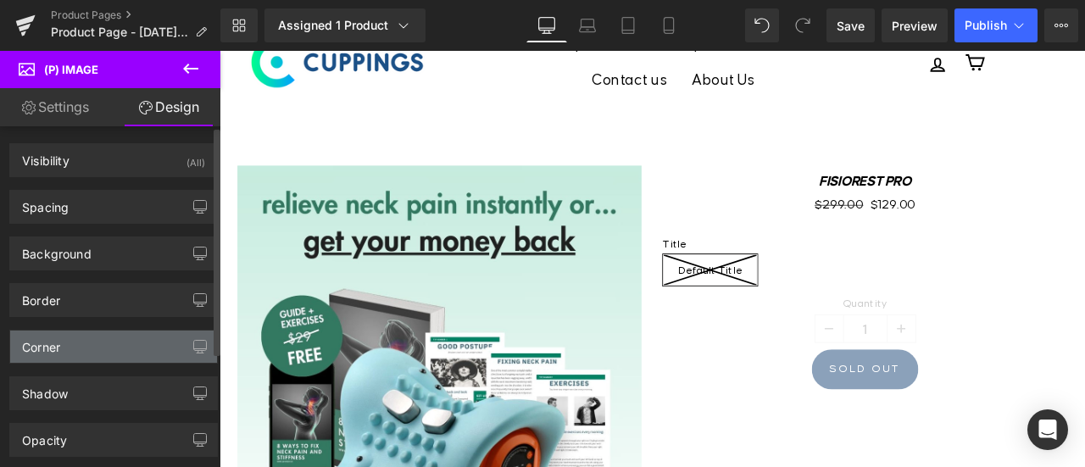
click at [90, 338] on div "Corner" at bounding box center [113, 347] width 207 height 32
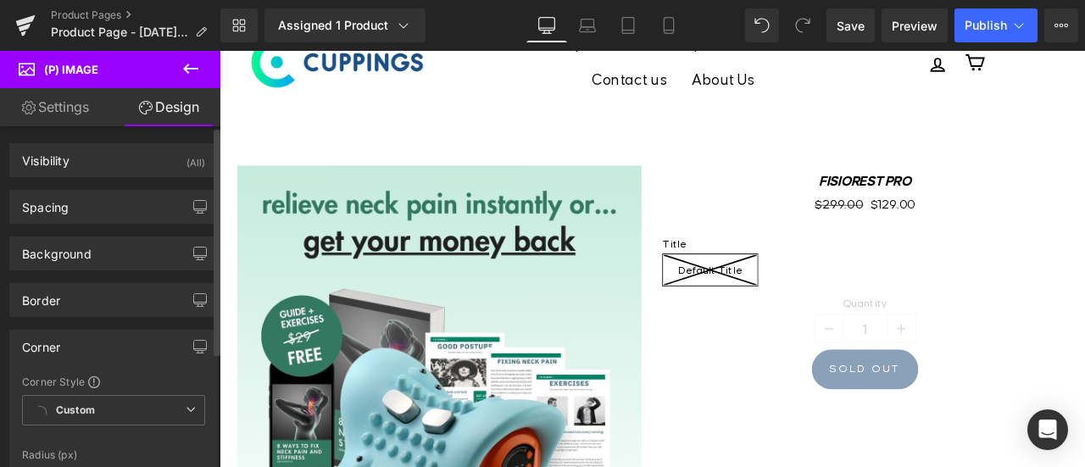
scroll to position [170, 0]
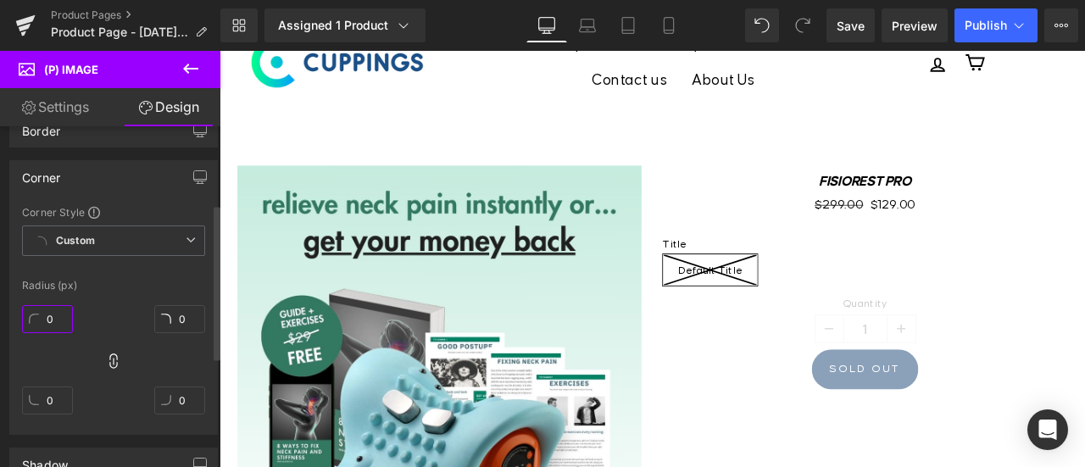
click at [54, 319] on input "0" at bounding box center [47, 319] width 51 height 28
type input "1"
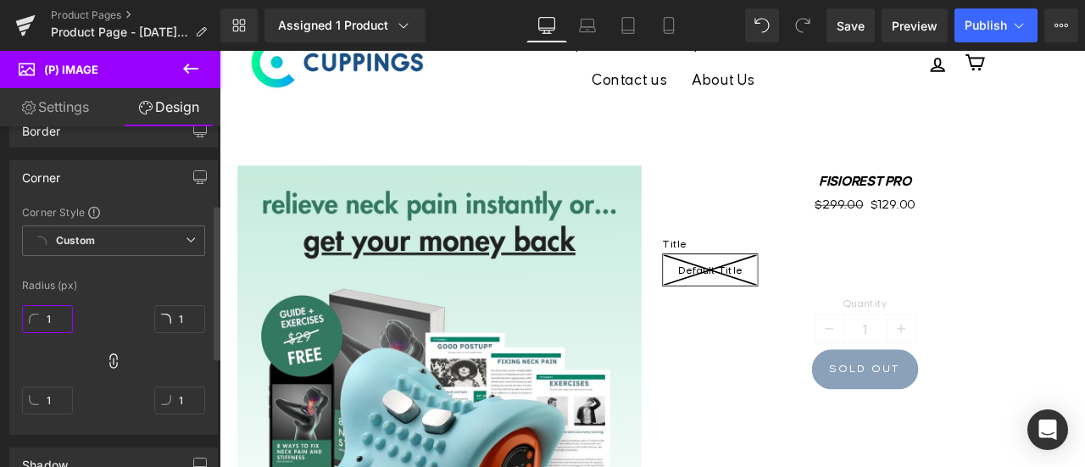
type input "15"
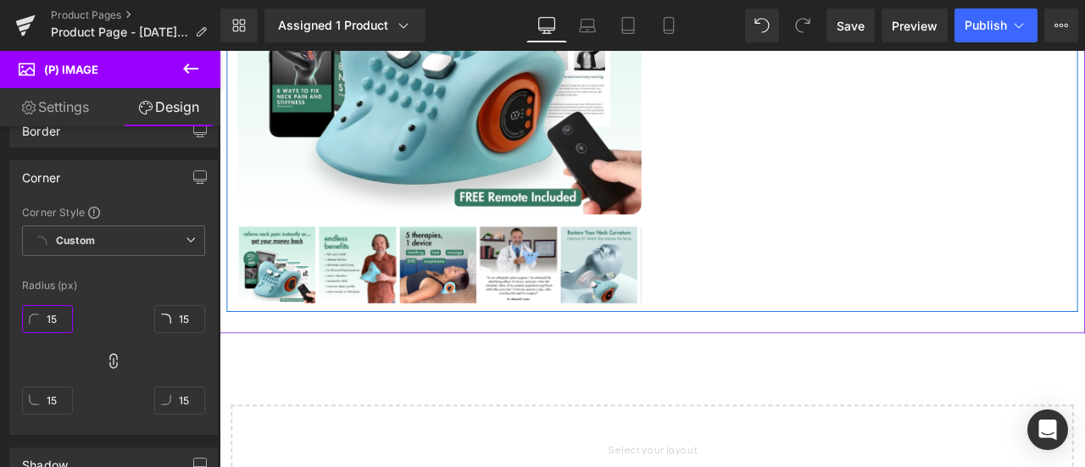
scroll to position [509, 0]
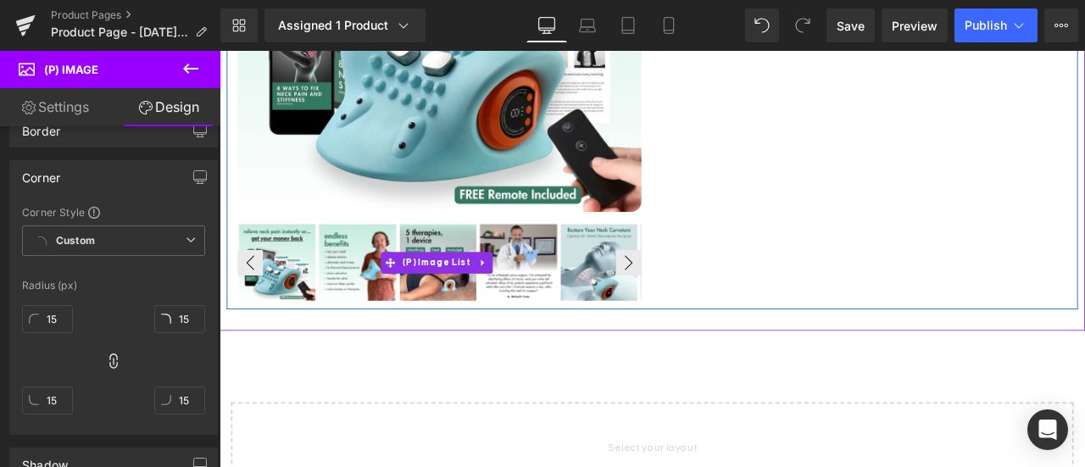
click at [382, 264] on img at bounding box center [382, 301] width 91 height 91
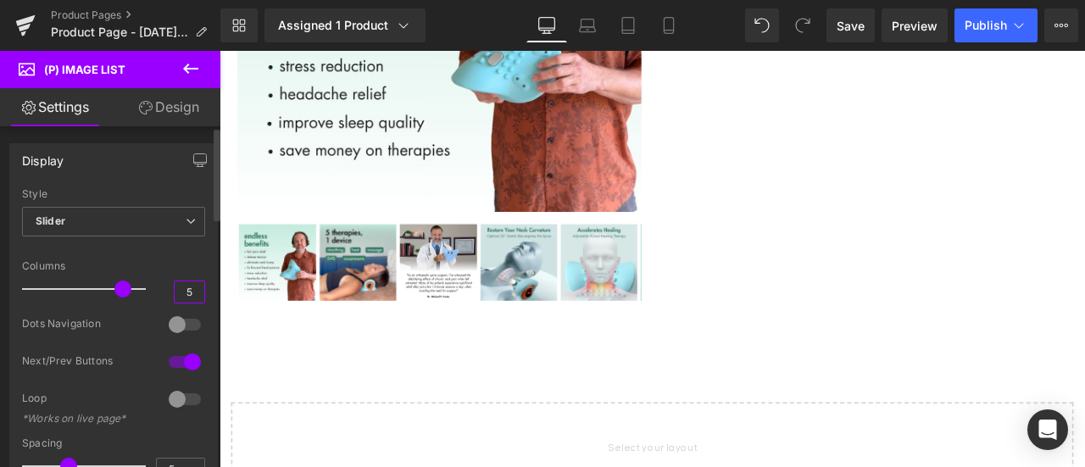
drag, startPoint x: 193, startPoint y: 294, endPoint x: 171, endPoint y: 294, distance: 22.0
click at [175, 294] on input "5" at bounding box center [190, 292] width 30 height 21
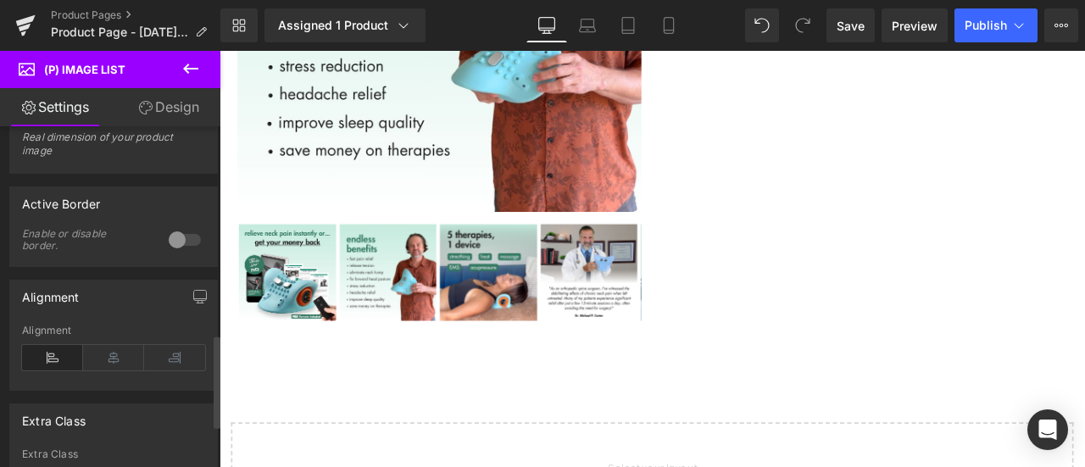
scroll to position [678, 0]
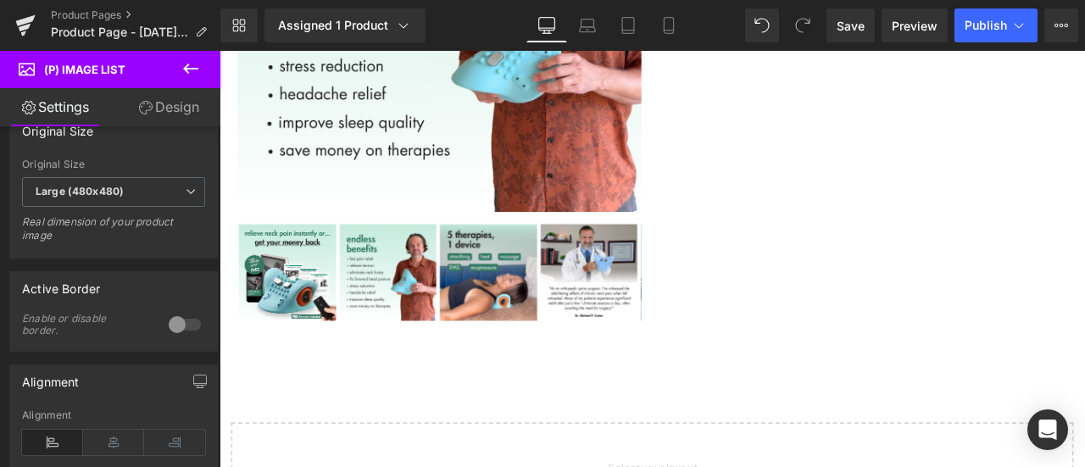
type input "4"
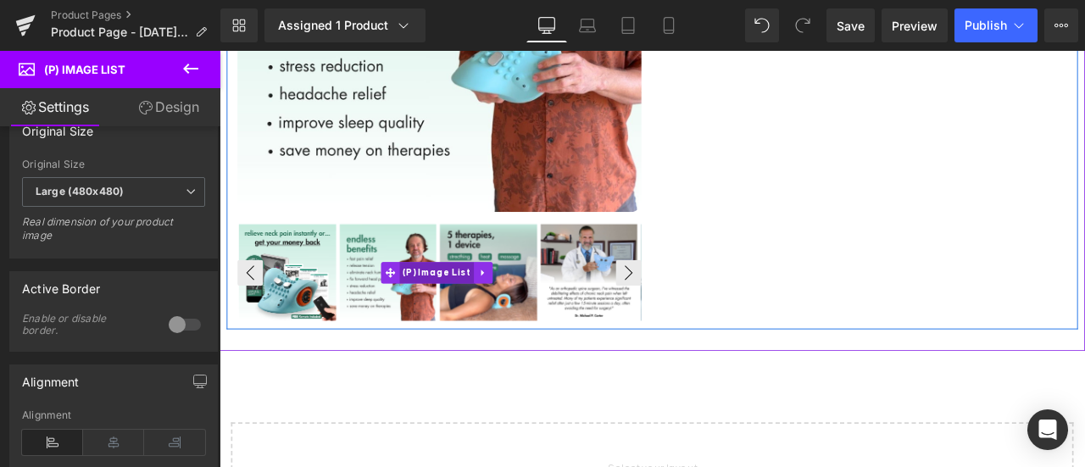
click at [459, 307] on span "(P) Image List" at bounding box center [477, 313] width 88 height 25
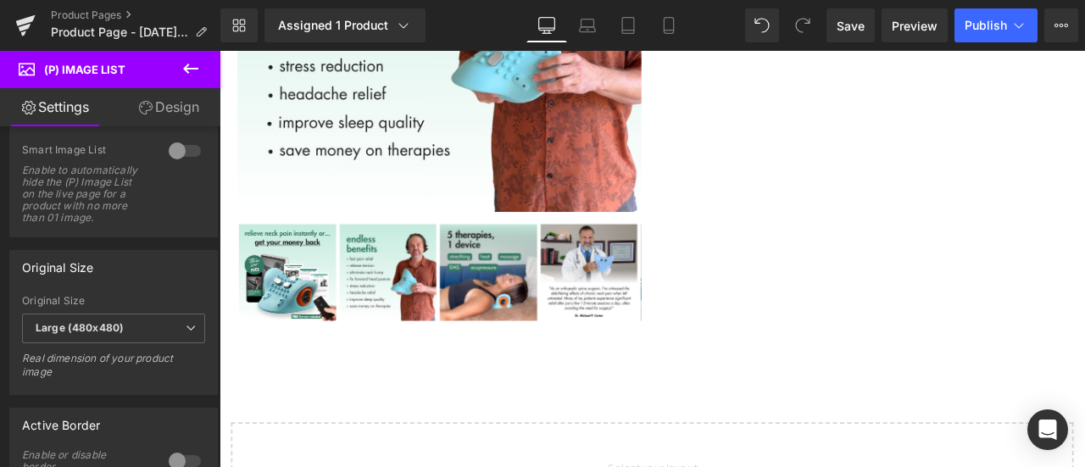
scroll to position [424, 0]
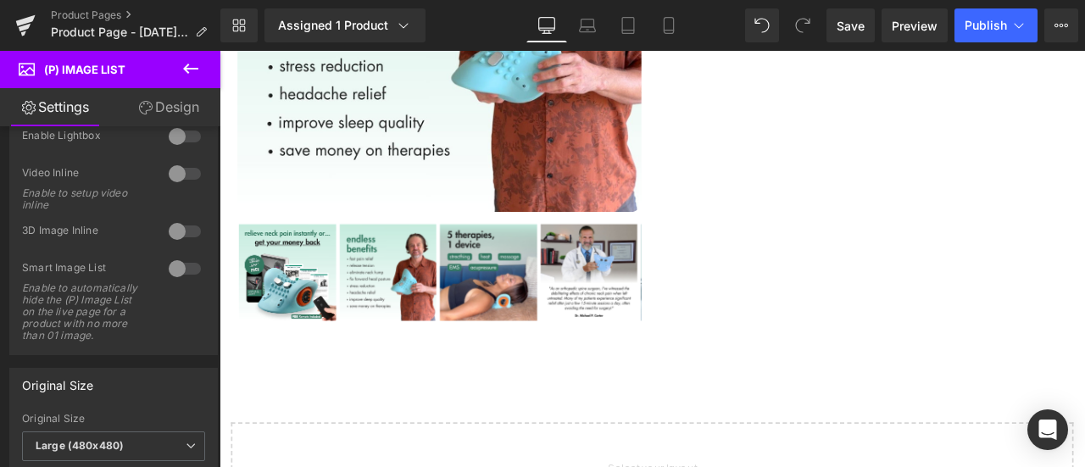
click at [188, 101] on link "Design" at bounding box center [169, 107] width 110 height 38
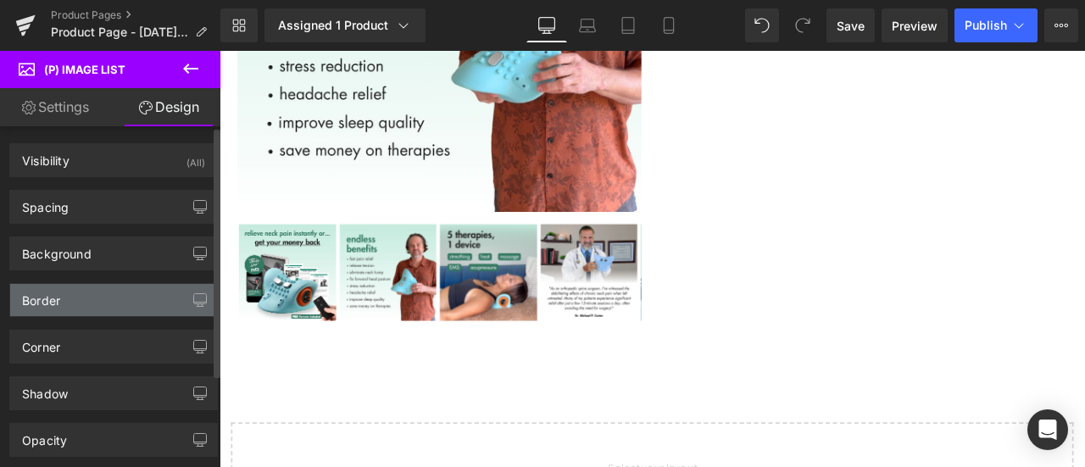
click at [85, 293] on div "Border" at bounding box center [113, 300] width 207 height 32
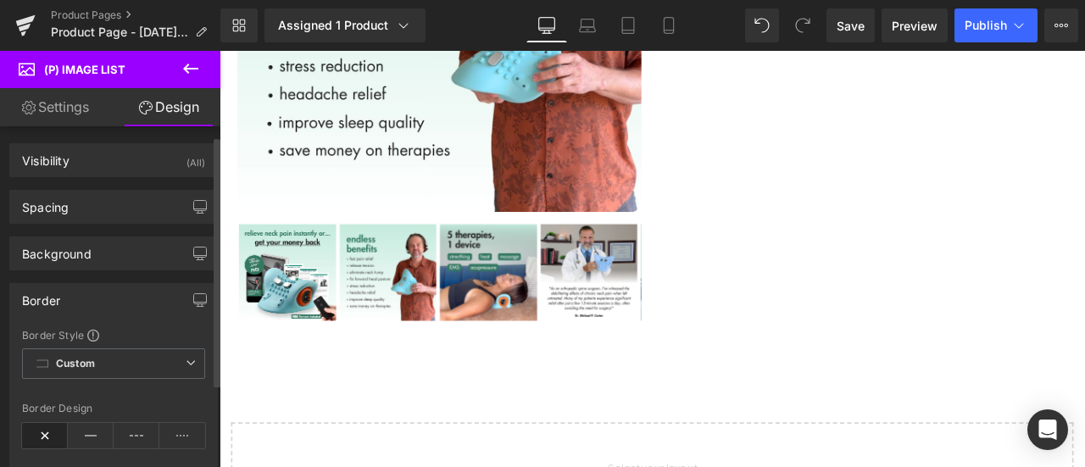
scroll to position [85, 0]
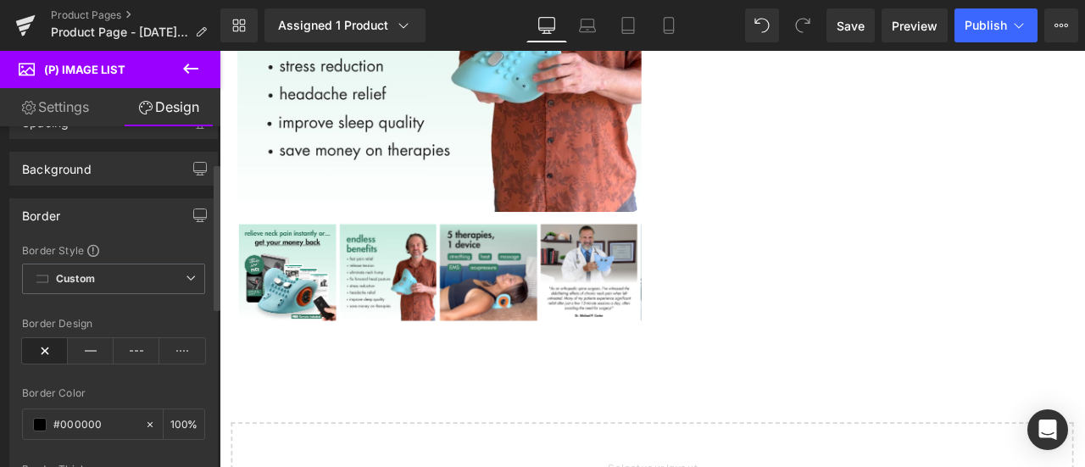
click at [90, 214] on div "Border" at bounding box center [113, 215] width 207 height 32
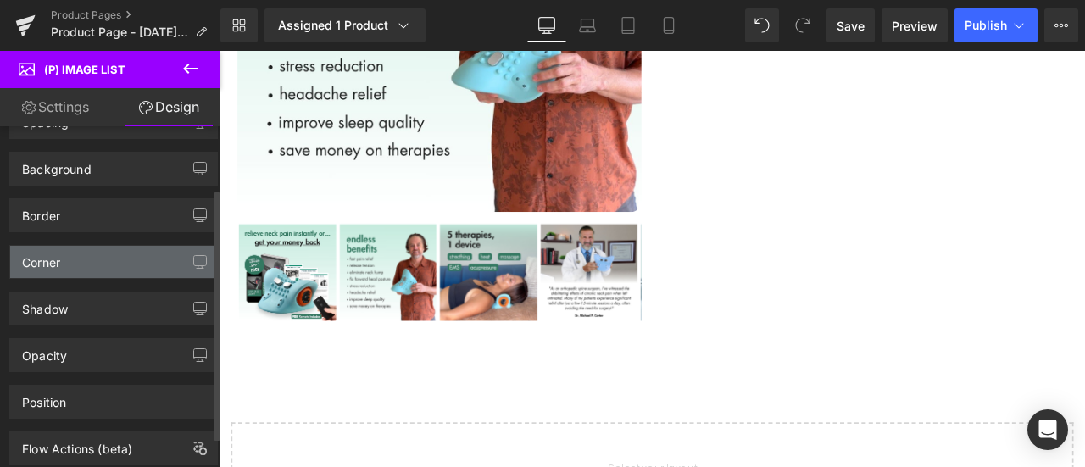
click at [73, 272] on div "Corner" at bounding box center [113, 262] width 207 height 32
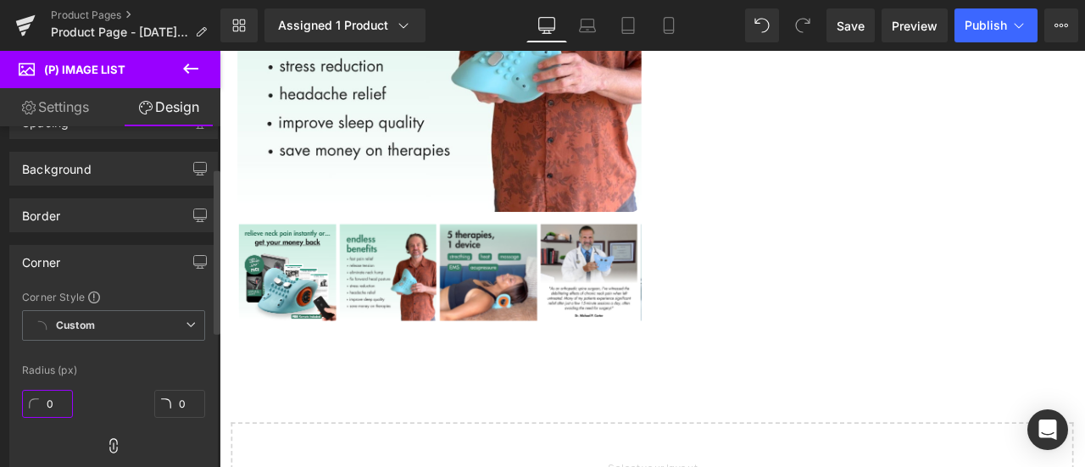
click at [54, 401] on input "0" at bounding box center [47, 404] width 51 height 28
type input "1"
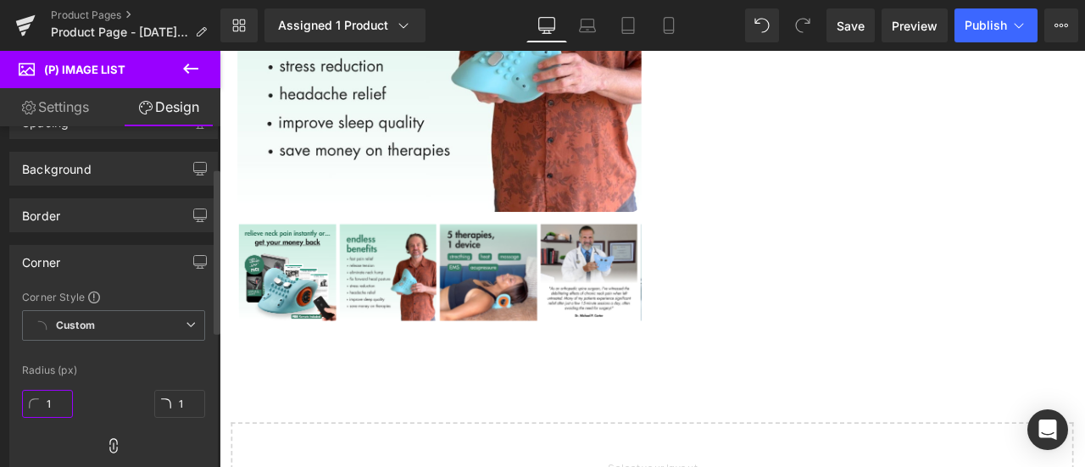
type input "15"
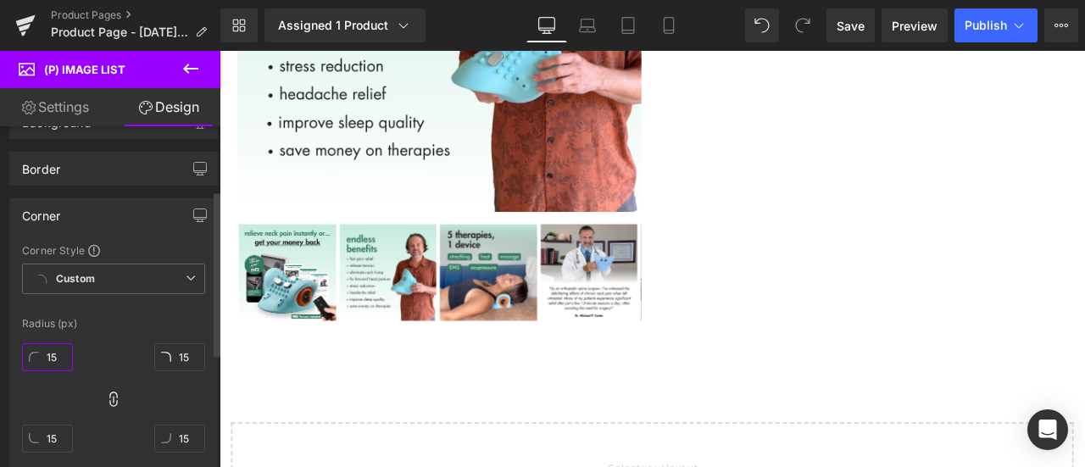
scroll to position [170, 0]
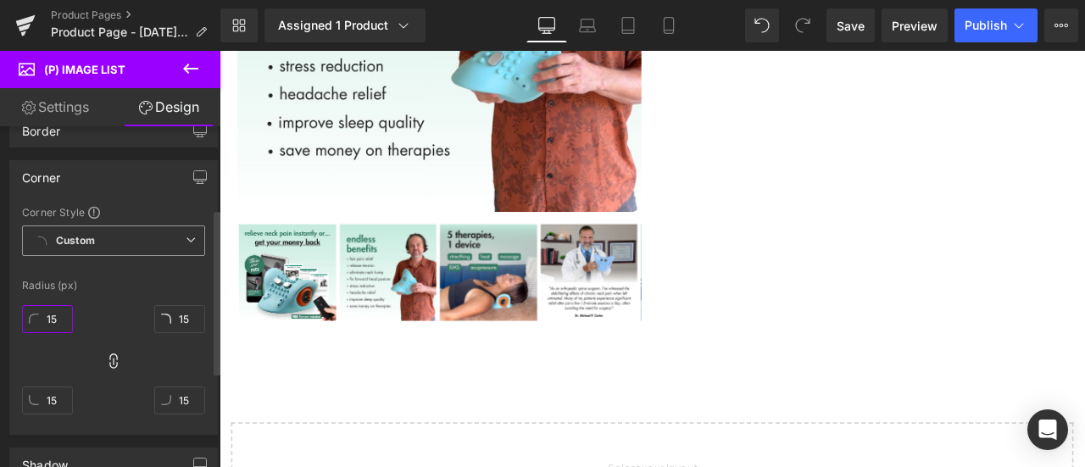
type input "15"
click at [162, 242] on span "Custom Setup Global Style" at bounding box center [113, 241] width 183 height 31
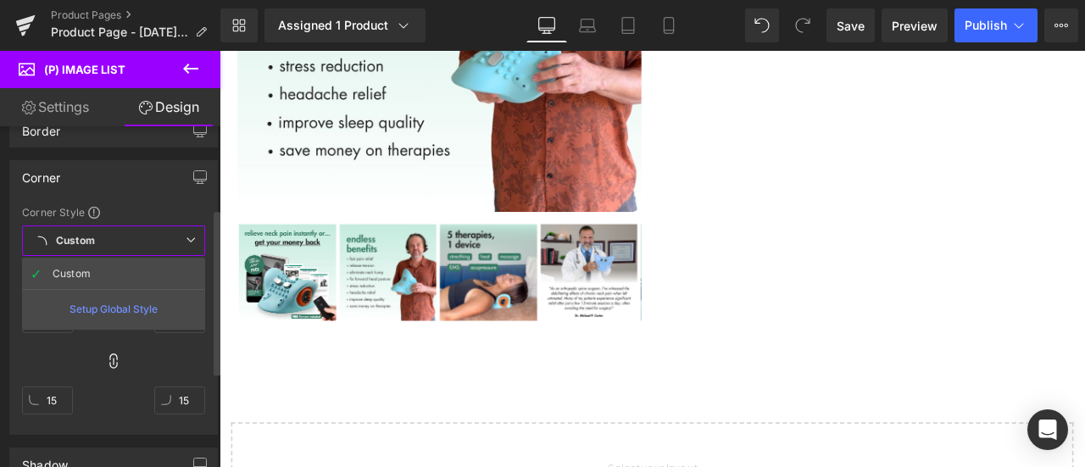
click at [163, 241] on span "Custom Setup Global Style" at bounding box center [113, 241] width 183 height 31
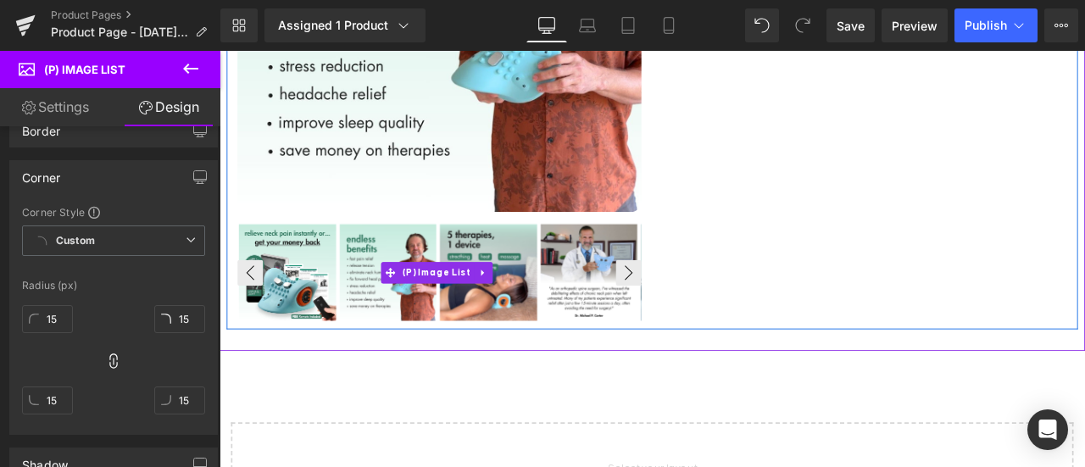
click at [358, 279] on div at bounding box center [836, 313] width 1191 height 119
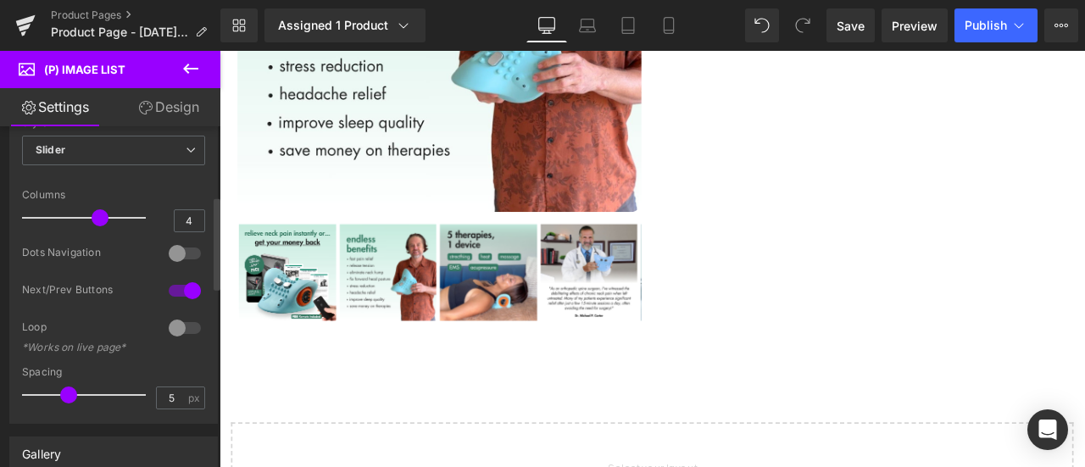
scroll to position [254, 0]
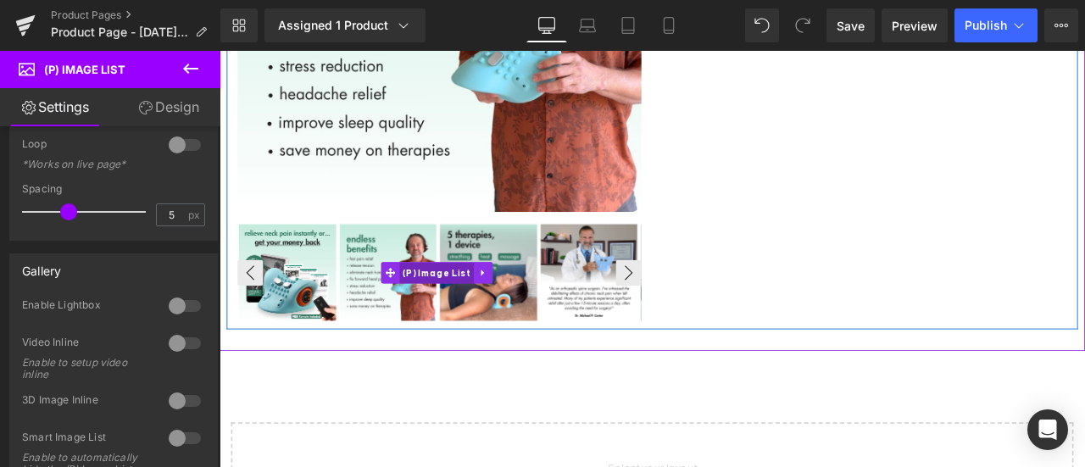
click at [495, 302] on span "(P) Image List" at bounding box center [477, 314] width 88 height 25
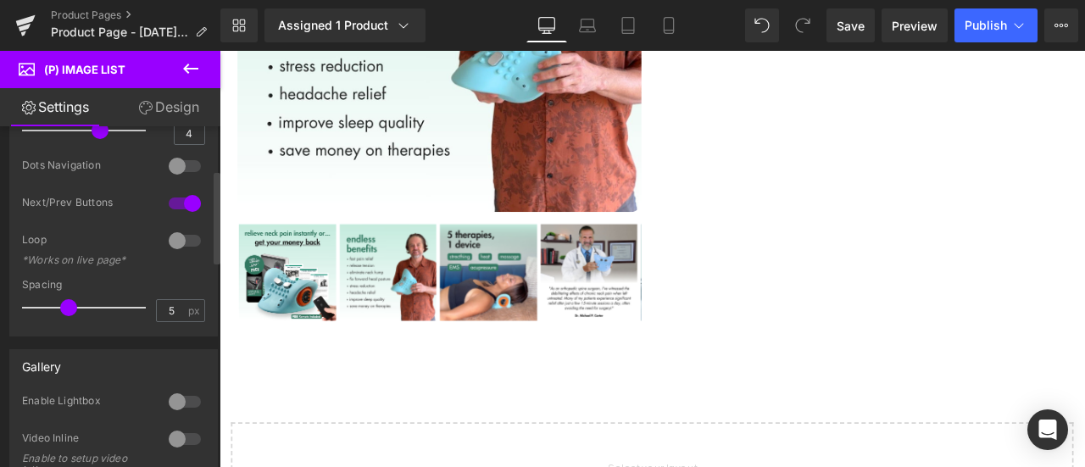
scroll to position [0, 0]
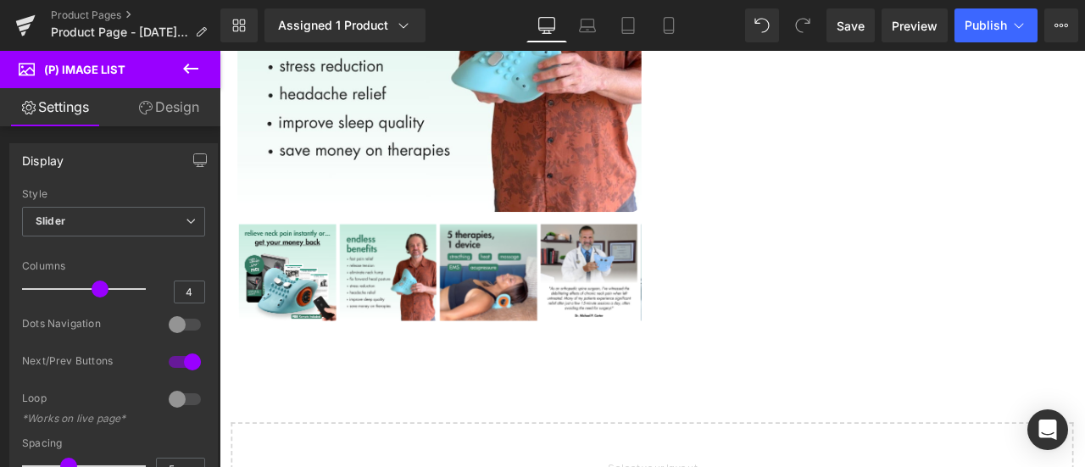
click at [163, 104] on link "Design" at bounding box center [169, 107] width 110 height 38
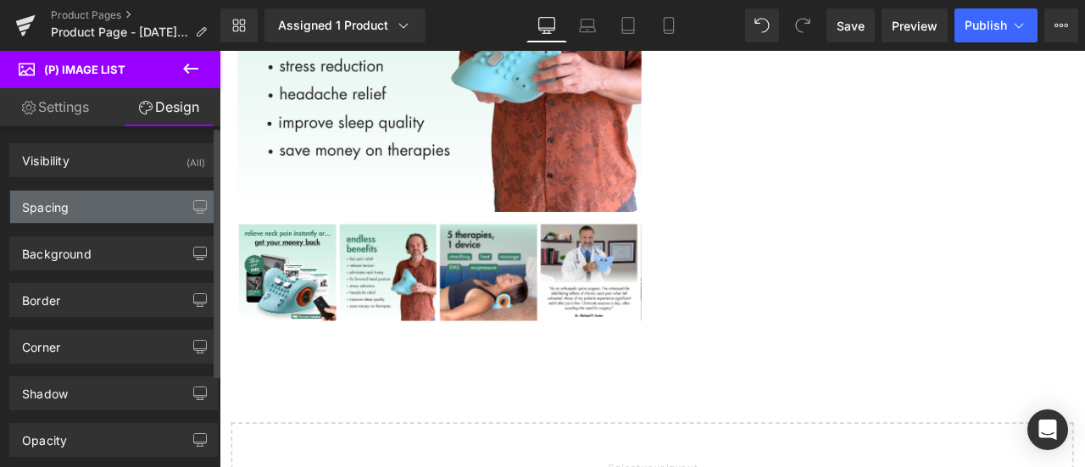
click at [73, 200] on div "Spacing" at bounding box center [113, 207] width 207 height 32
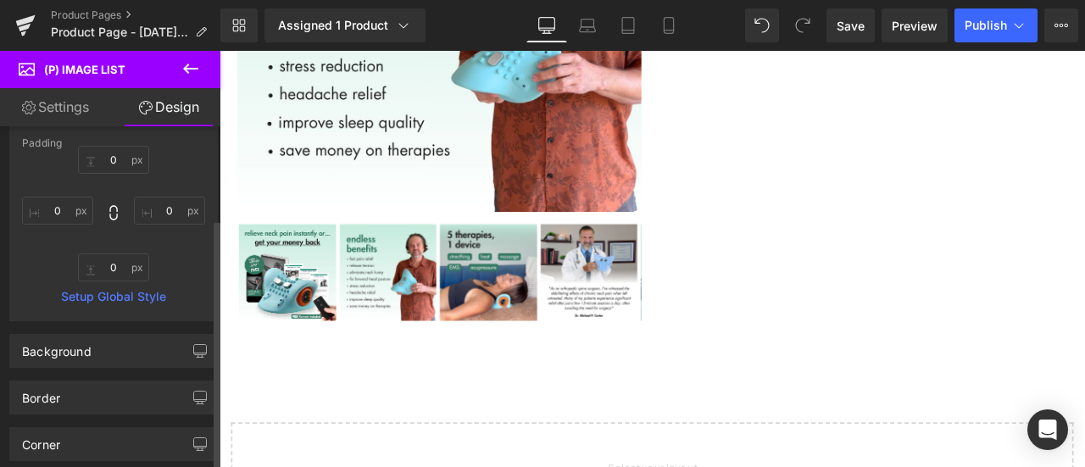
scroll to position [424, 0]
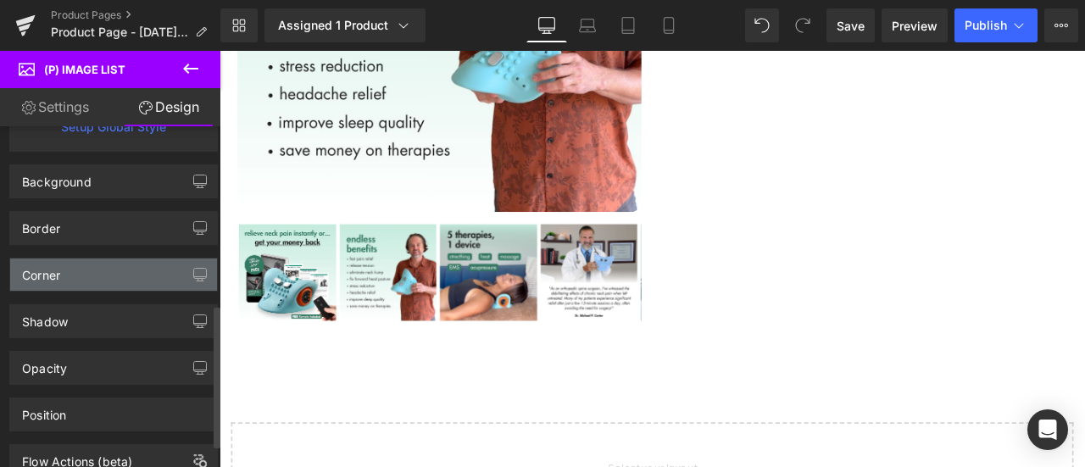
click at [76, 273] on div "Corner" at bounding box center [113, 275] width 207 height 32
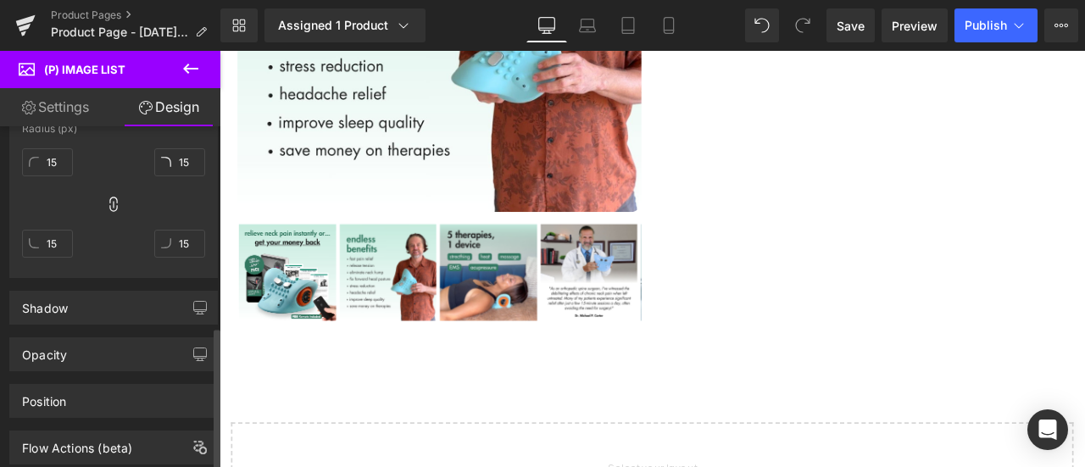
scroll to position [594, 0]
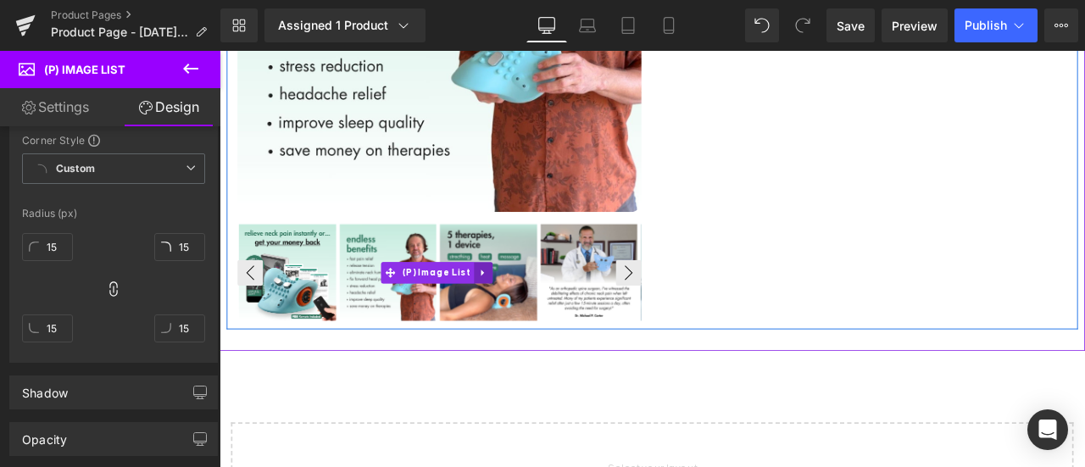
click at [527, 307] on icon at bounding box center [533, 313] width 12 height 13
click at [421, 304] on link "(P) Image List" at bounding box center [433, 313] width 110 height 25
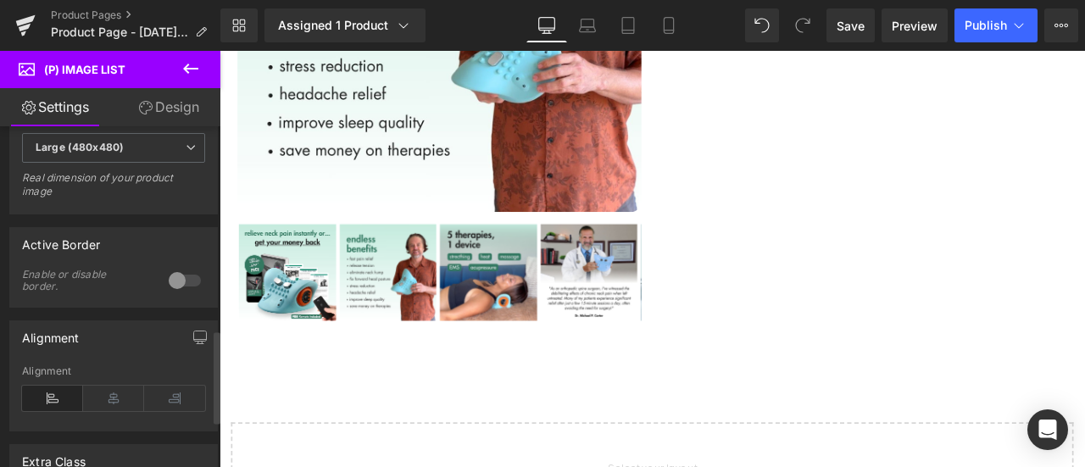
scroll to position [763, 0]
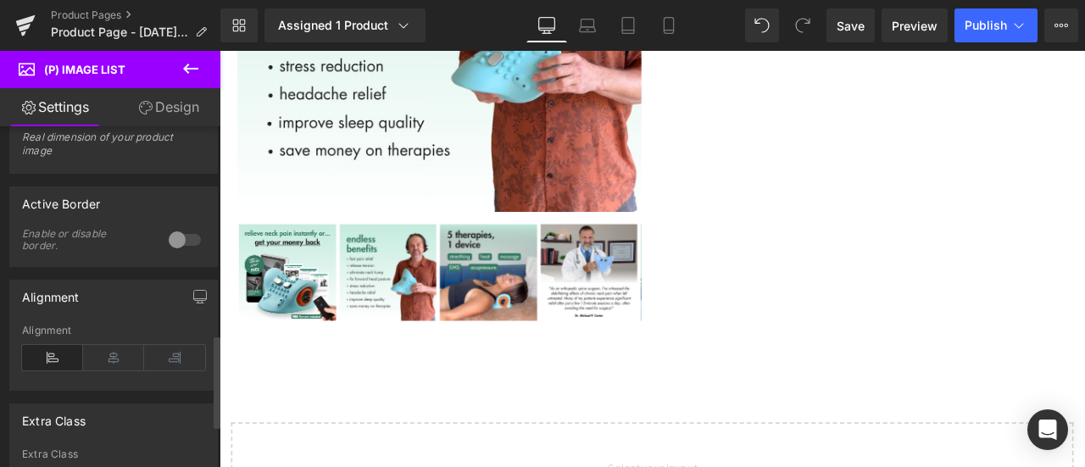
click at [178, 247] on div at bounding box center [185, 239] width 41 height 27
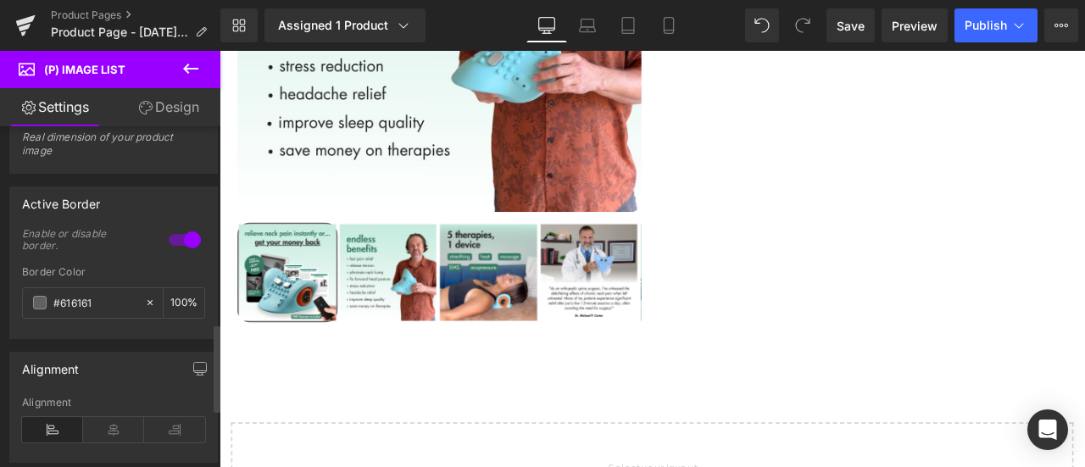
click at [178, 246] on div at bounding box center [185, 239] width 41 height 27
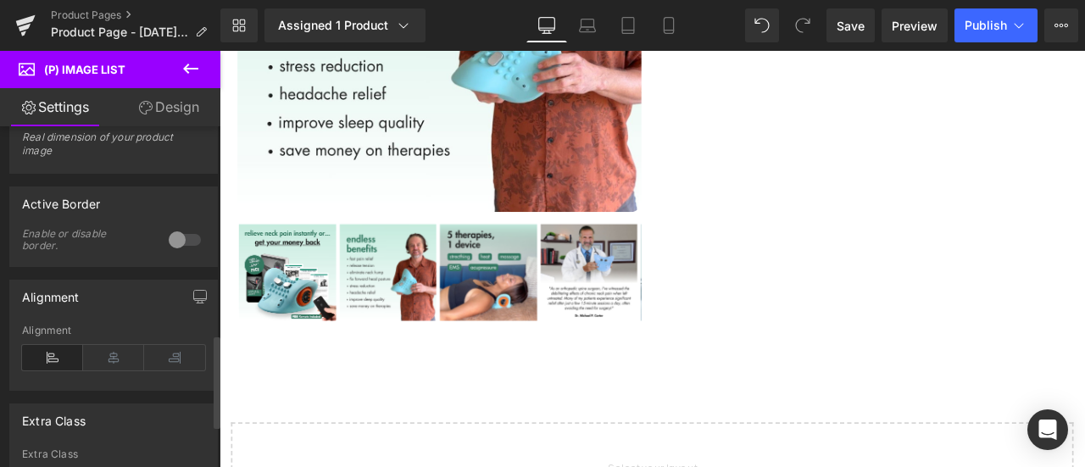
click at [178, 246] on div at bounding box center [185, 239] width 41 height 27
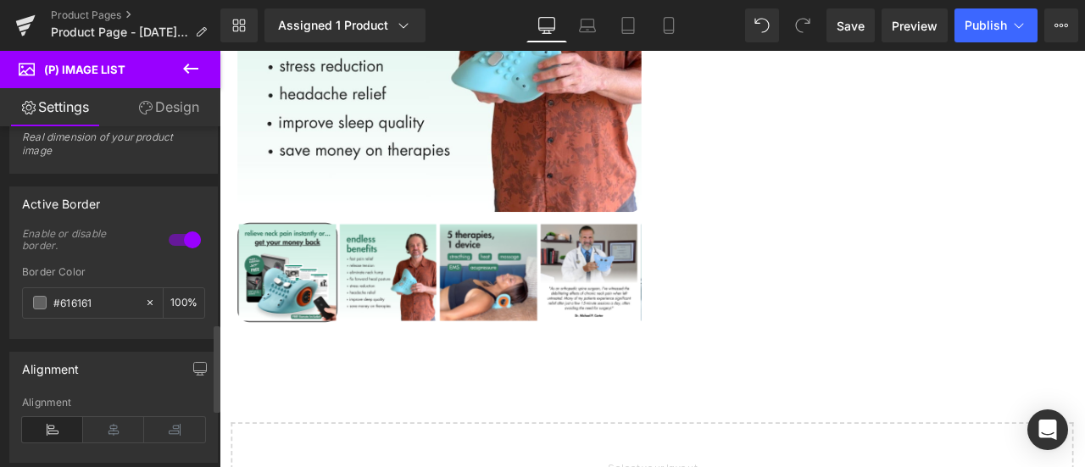
click at [171, 246] on div at bounding box center [185, 239] width 41 height 27
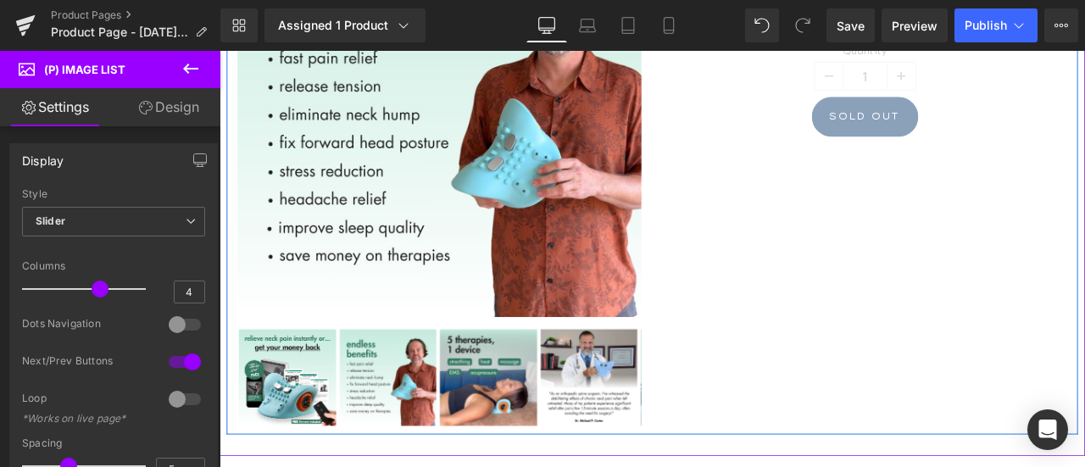
scroll to position [509, 0]
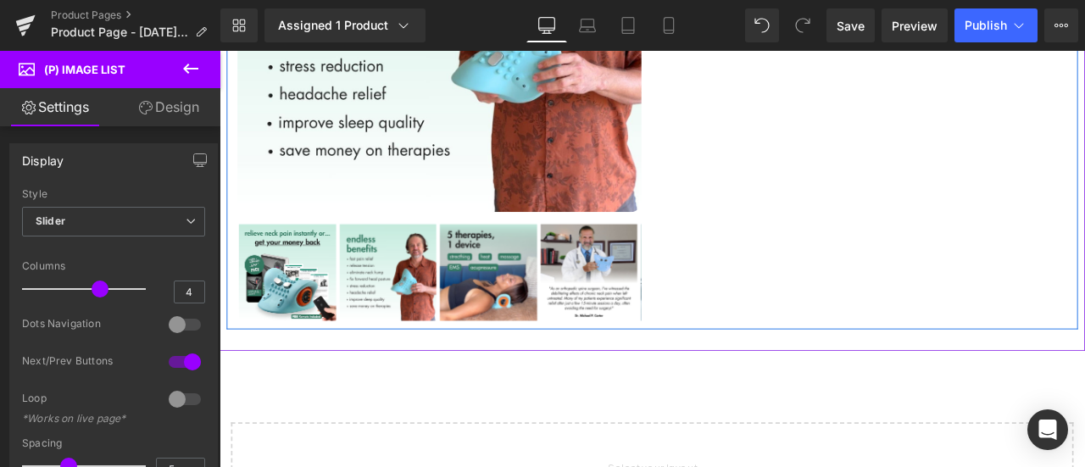
click at [576, 240] on div "Sale Off (P) Image" at bounding box center [480, 68] width 505 height 611
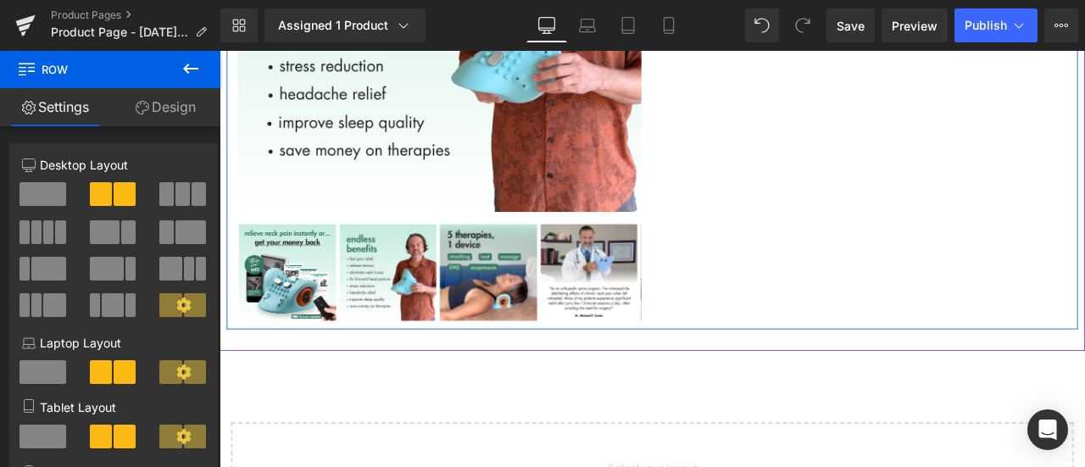
scroll to position [85, 0]
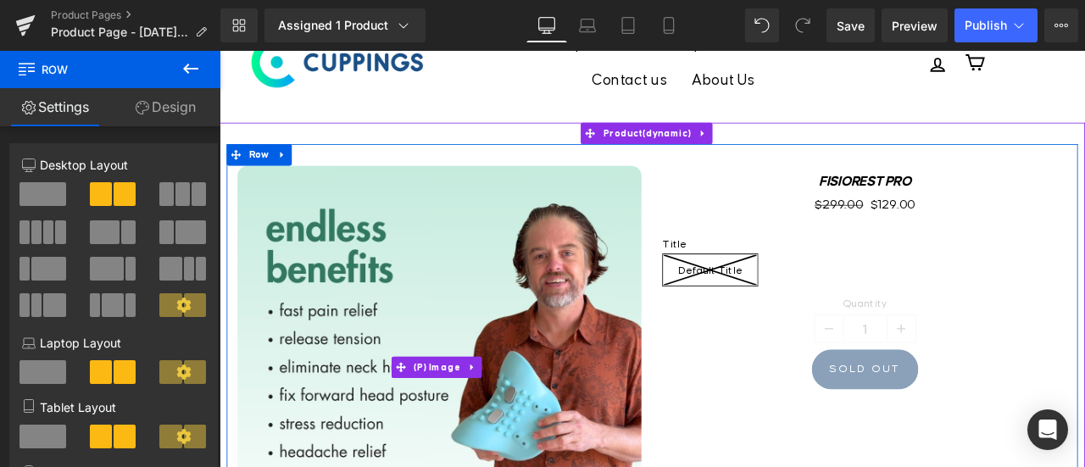
click at [444, 327] on img at bounding box center [480, 426] width 479 height 479
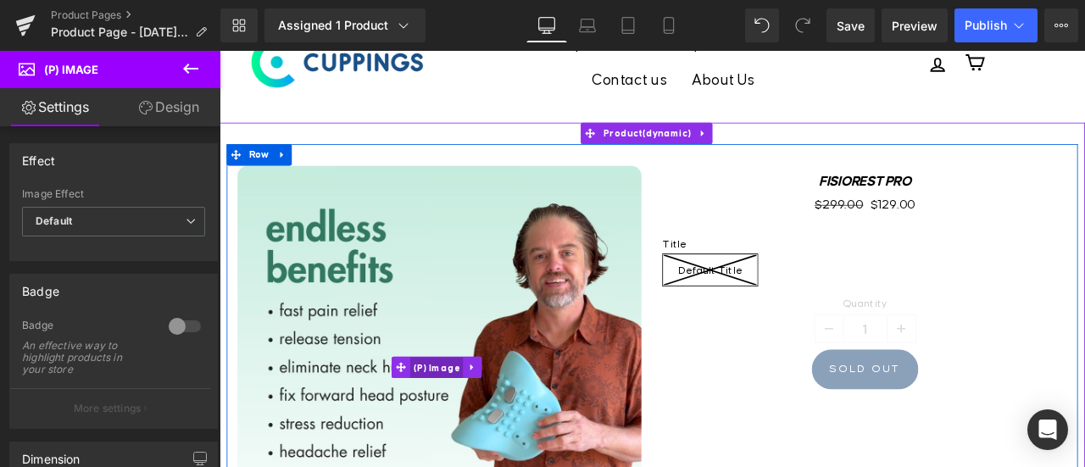
click at [474, 414] on span "(P) Image" at bounding box center [477, 426] width 64 height 25
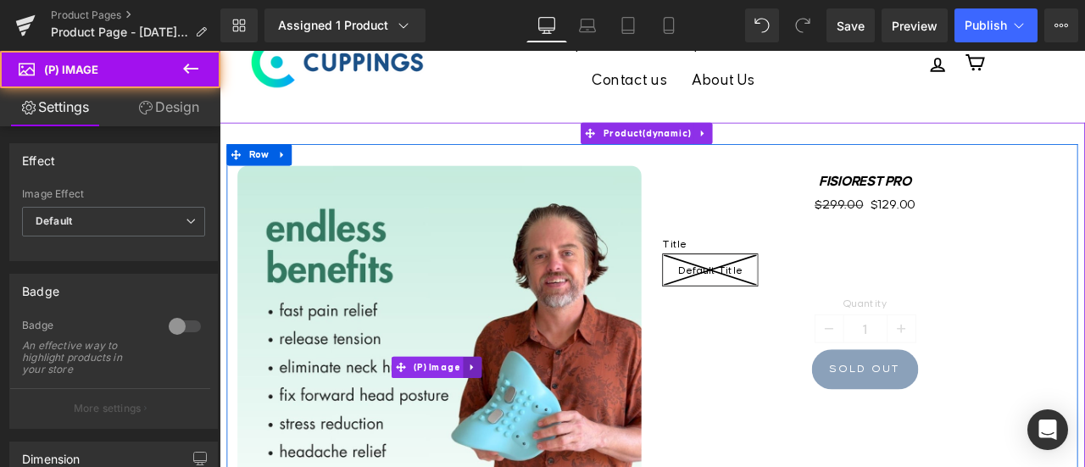
click at [514, 420] on icon at bounding box center [520, 426] width 12 height 13
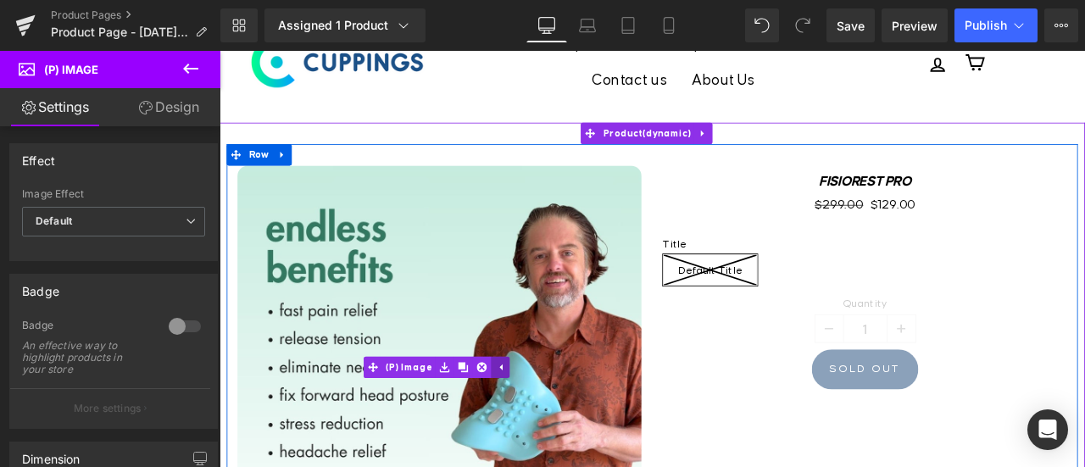
click at [552, 422] on icon at bounding box center [553, 426] width 3 height 8
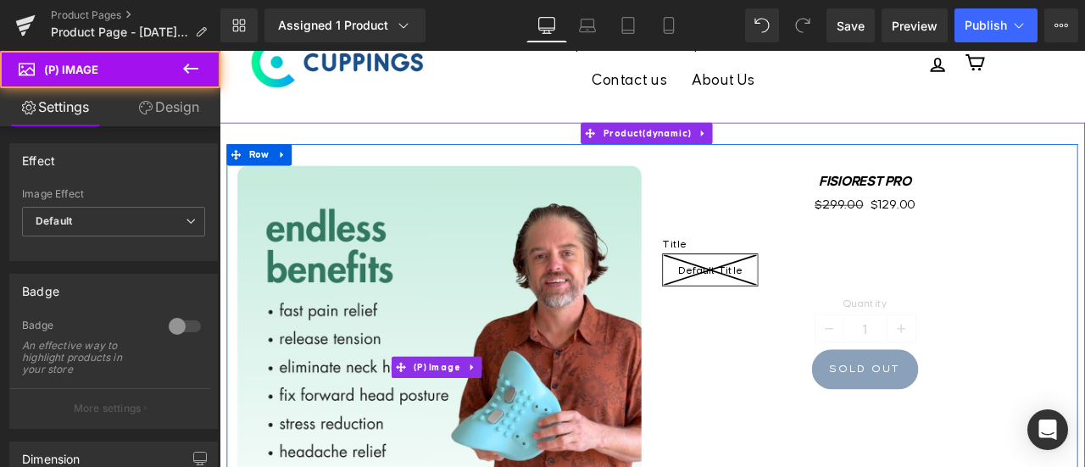
click at [442, 351] on img at bounding box center [480, 426] width 479 height 479
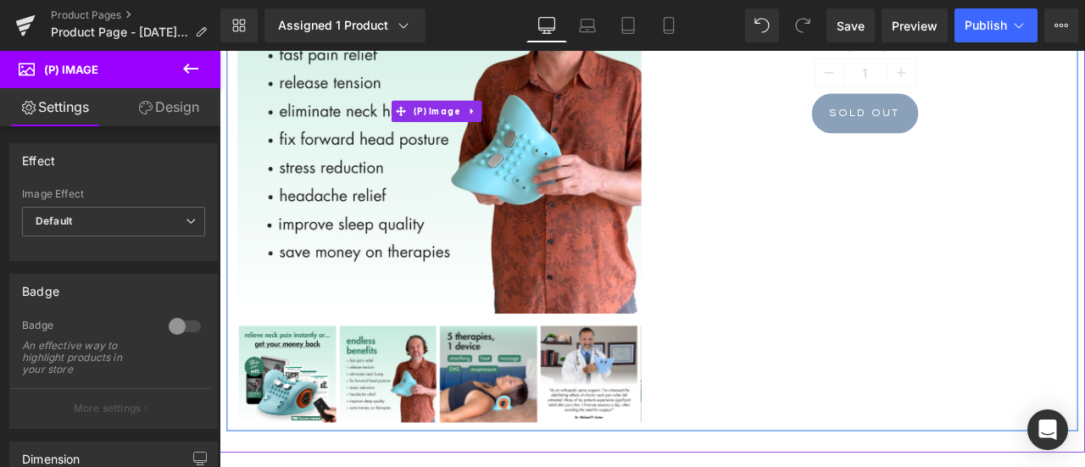
scroll to position [424, 0]
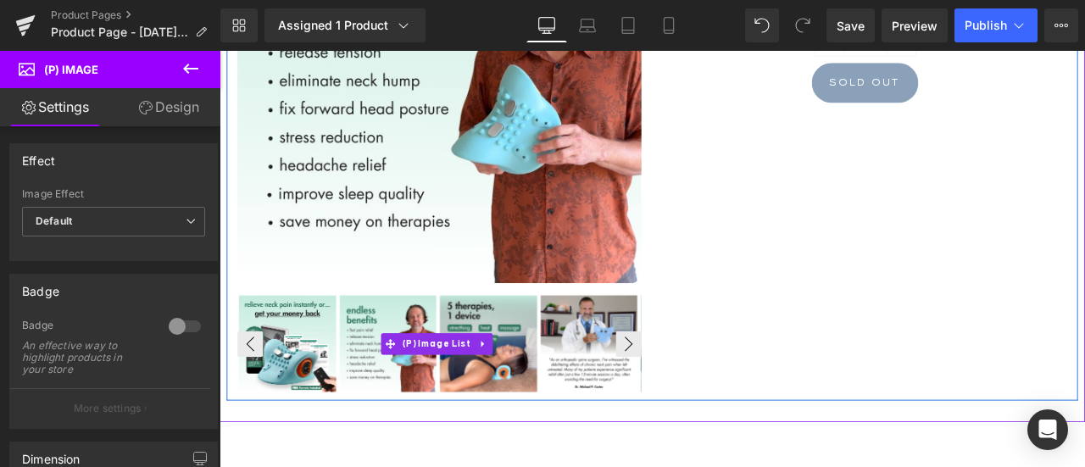
click at [559, 358] on img at bounding box center [538, 398] width 115 height 115
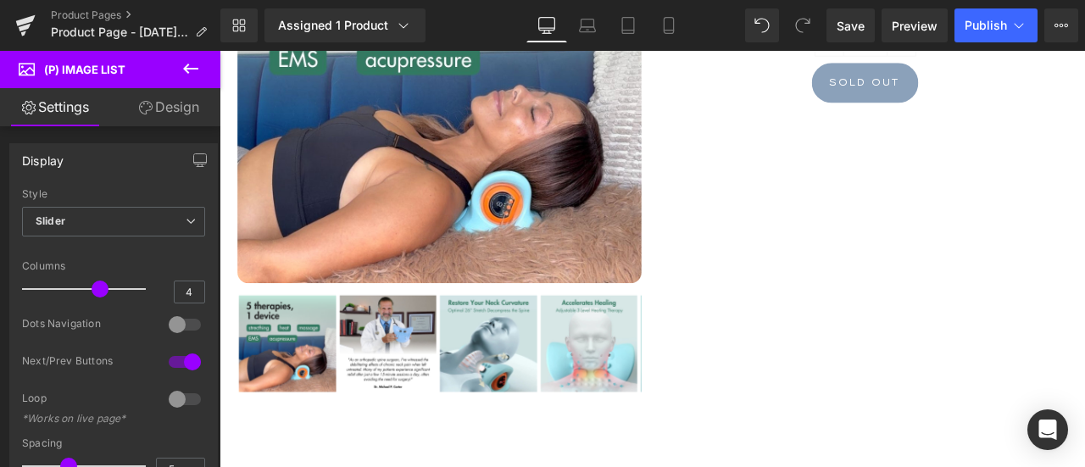
click at [152, 106] on link "Design" at bounding box center [169, 107] width 110 height 38
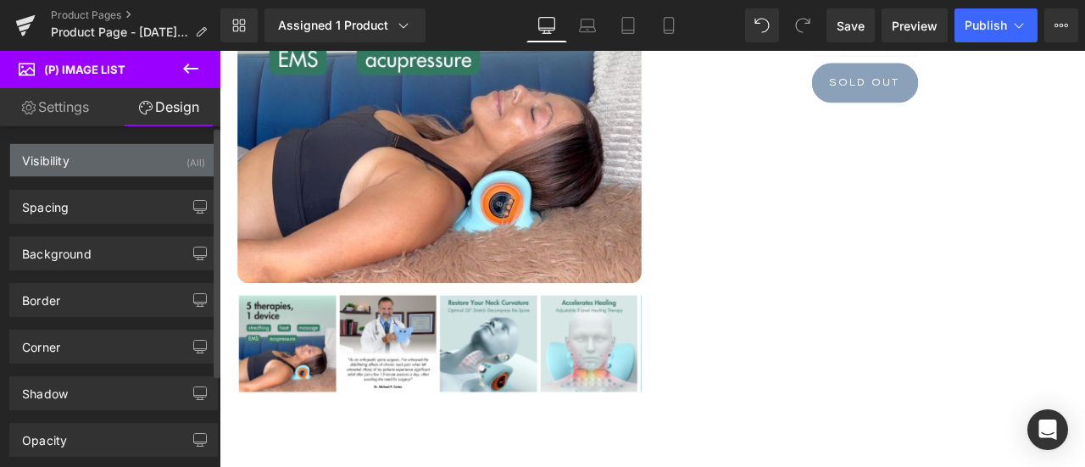
click at [95, 150] on div "Visibility (All)" at bounding box center [113, 160] width 207 height 32
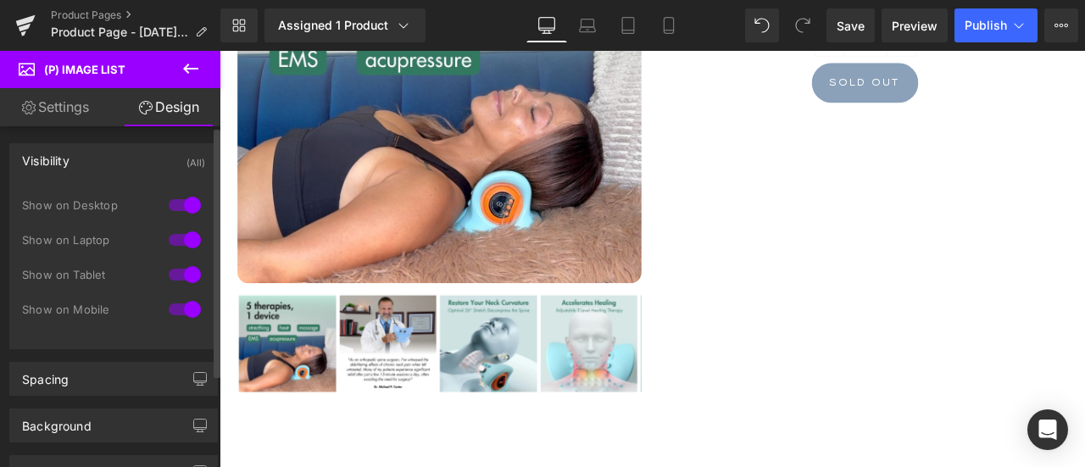
click at [95, 150] on div "Visibility (All)" at bounding box center [113, 160] width 207 height 32
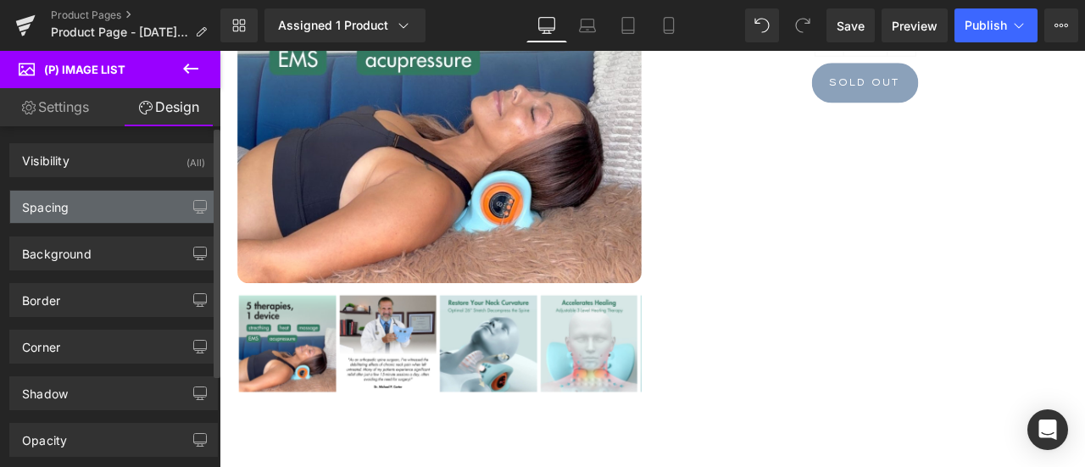
click at [90, 193] on div "Spacing" at bounding box center [113, 207] width 207 height 32
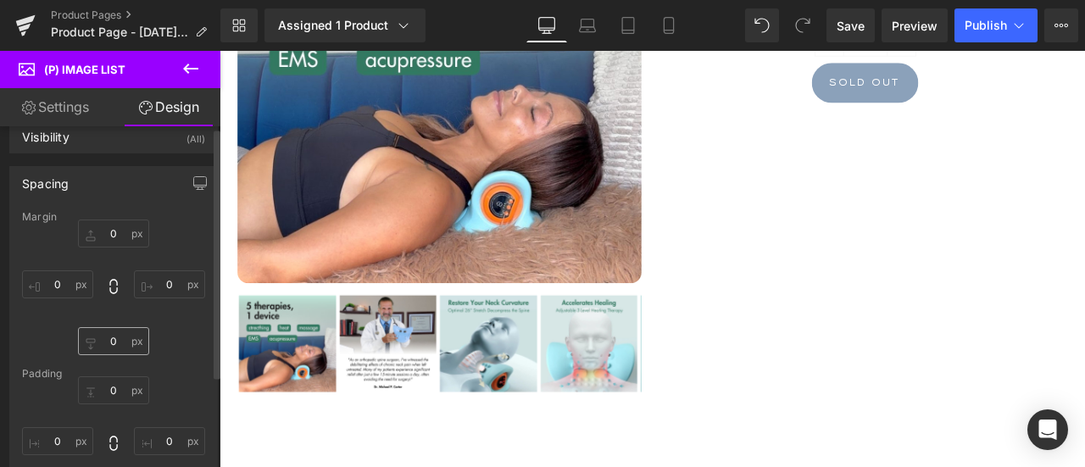
scroll to position [85, 0]
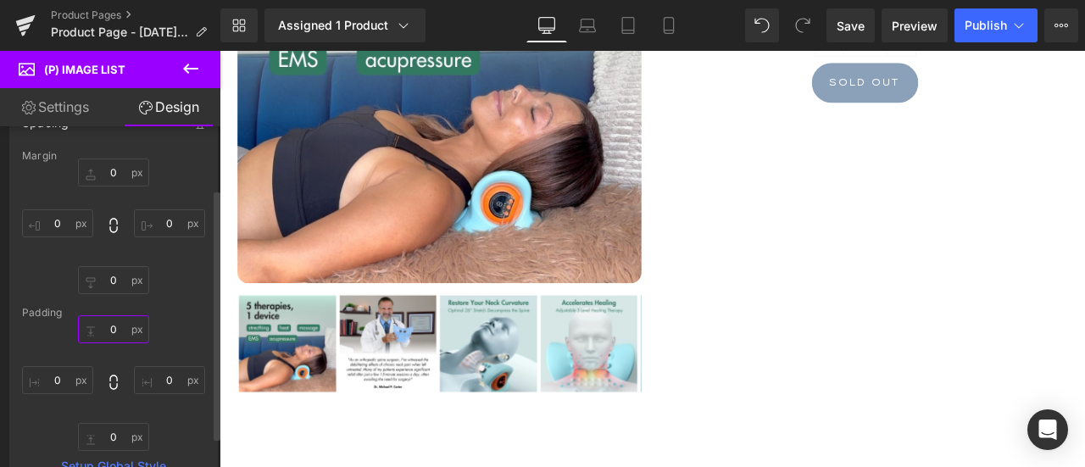
click at [117, 333] on input "0" at bounding box center [113, 329] width 71 height 28
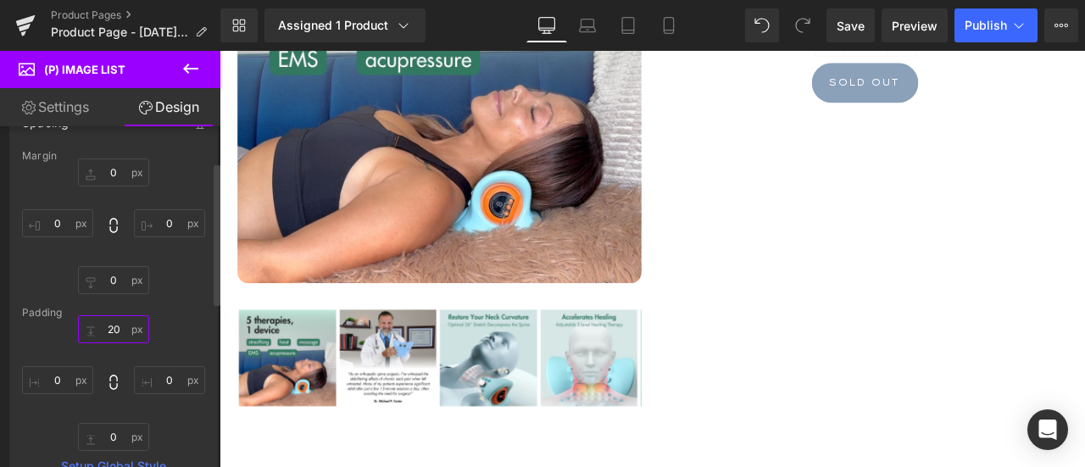
type input "2"
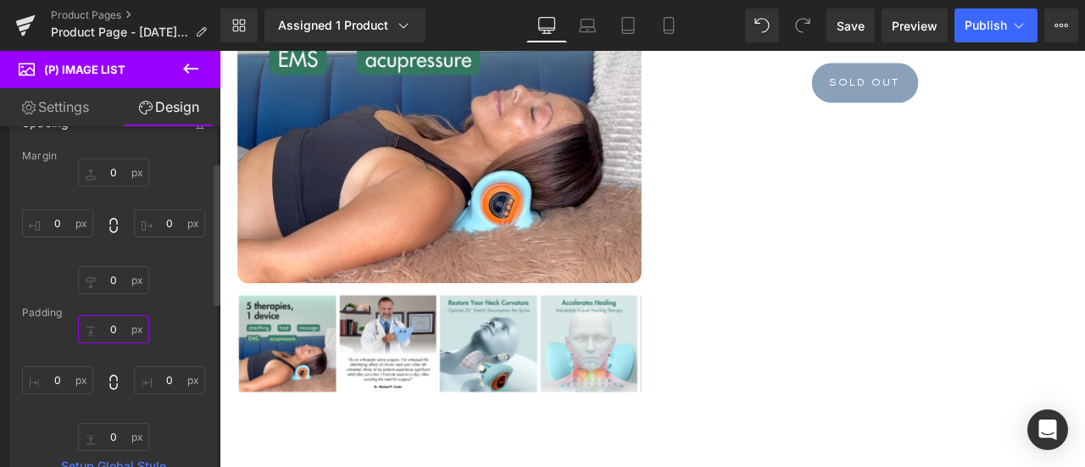
scroll to position [339, 0]
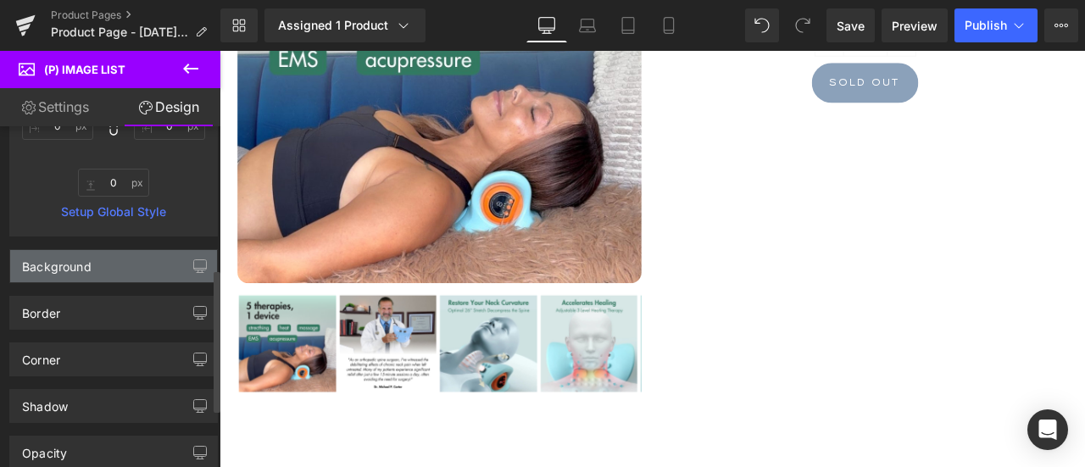
click at [80, 262] on div "Background" at bounding box center [57, 262] width 70 height 24
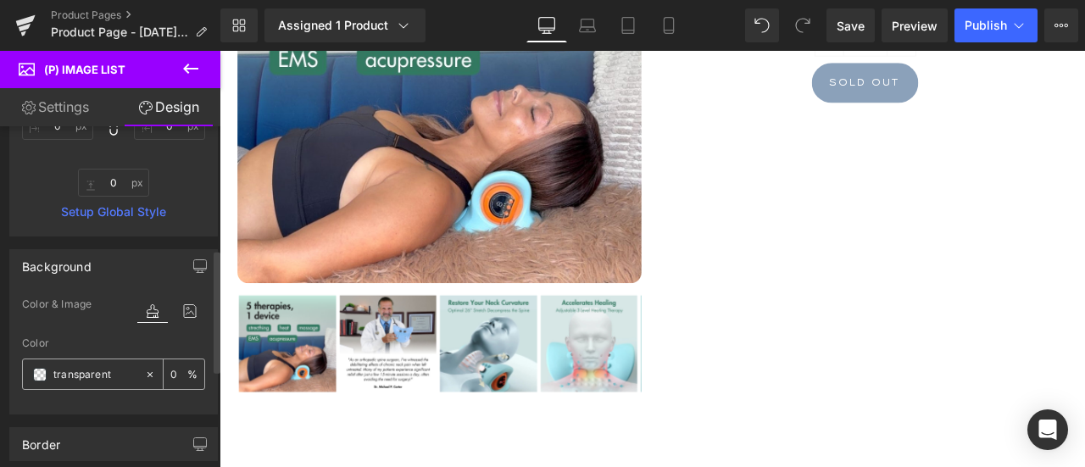
click at [144, 373] on icon at bounding box center [150, 375] width 12 height 12
type input "none"
click at [93, 373] on input "none" at bounding box center [94, 374] width 83 height 19
click at [183, 305] on icon at bounding box center [190, 311] width 31 height 22
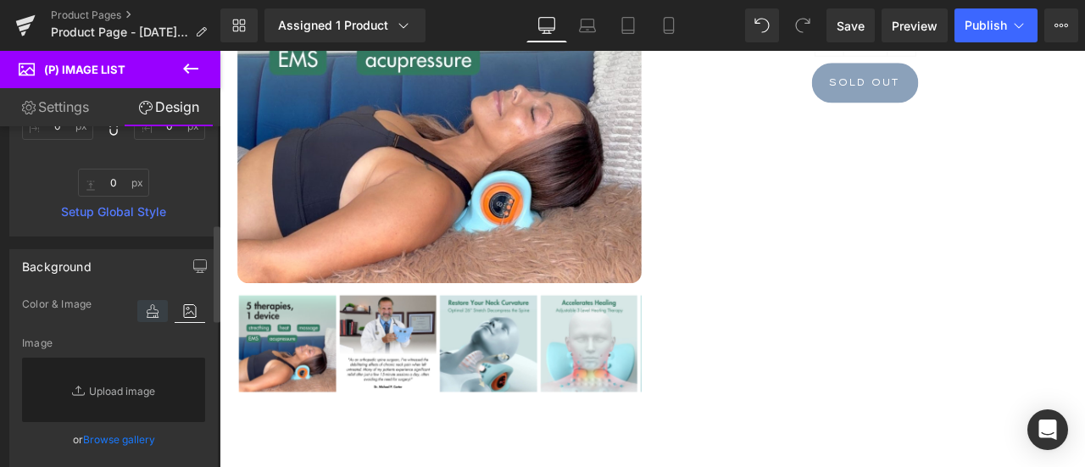
click at [149, 315] on icon at bounding box center [152, 311] width 31 height 22
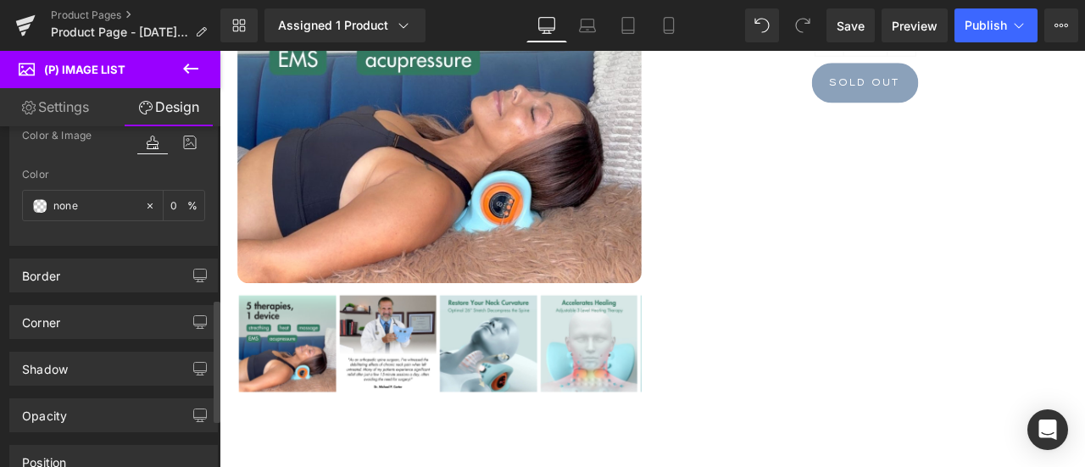
scroll to position [509, 0]
click at [144, 199] on icon at bounding box center [150, 205] width 12 height 12
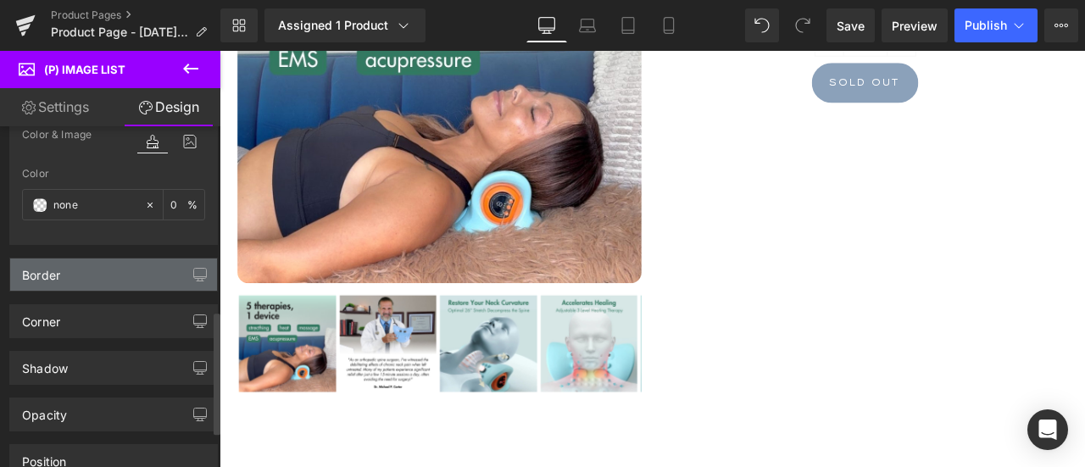
click at [76, 270] on div "Border" at bounding box center [113, 275] width 207 height 32
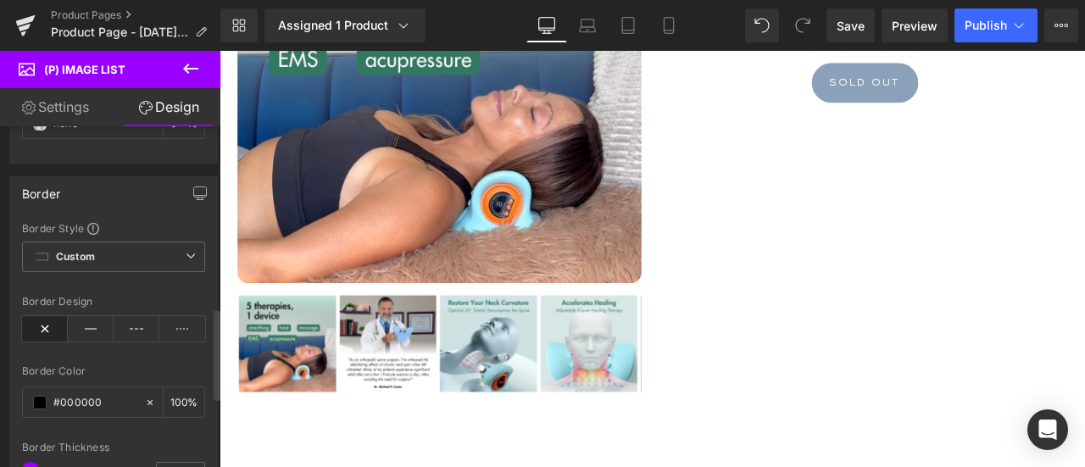
scroll to position [678, 0]
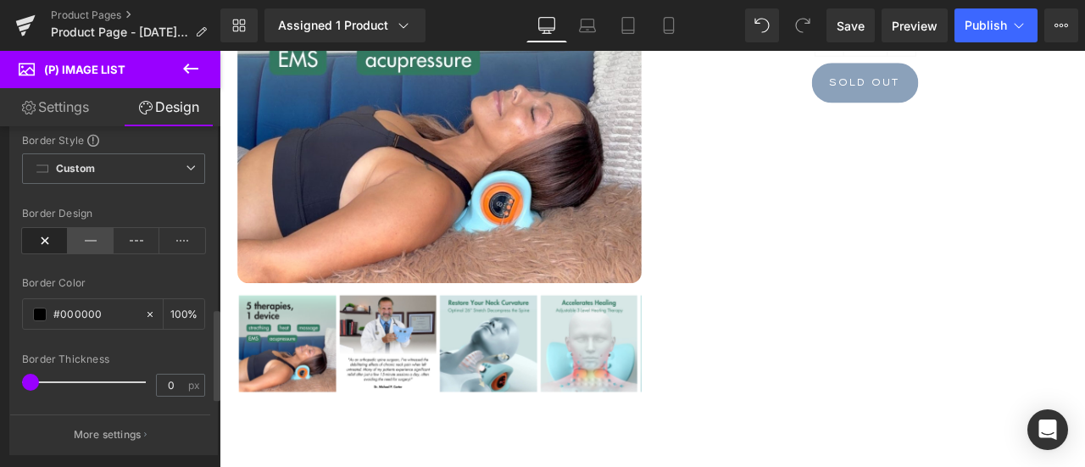
click at [85, 245] on icon at bounding box center [91, 240] width 46 height 25
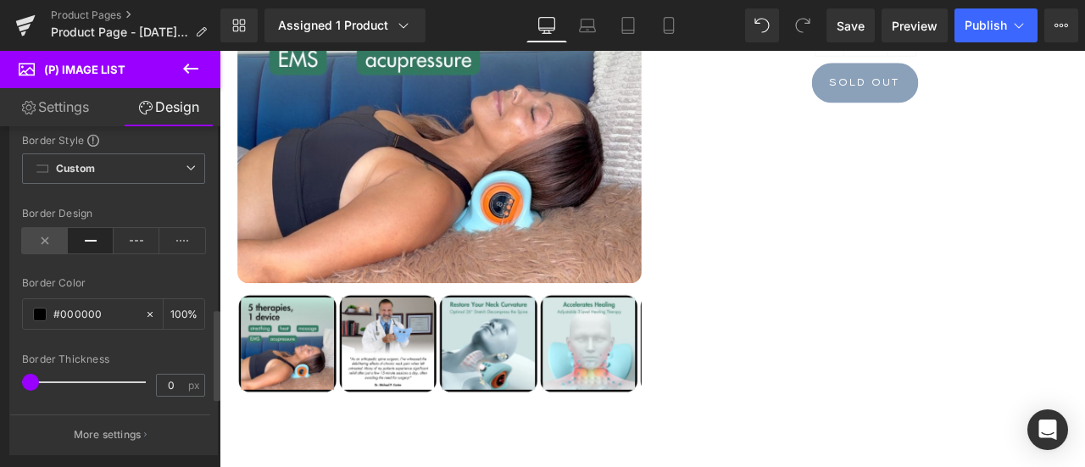
click at [41, 234] on icon at bounding box center [45, 240] width 46 height 25
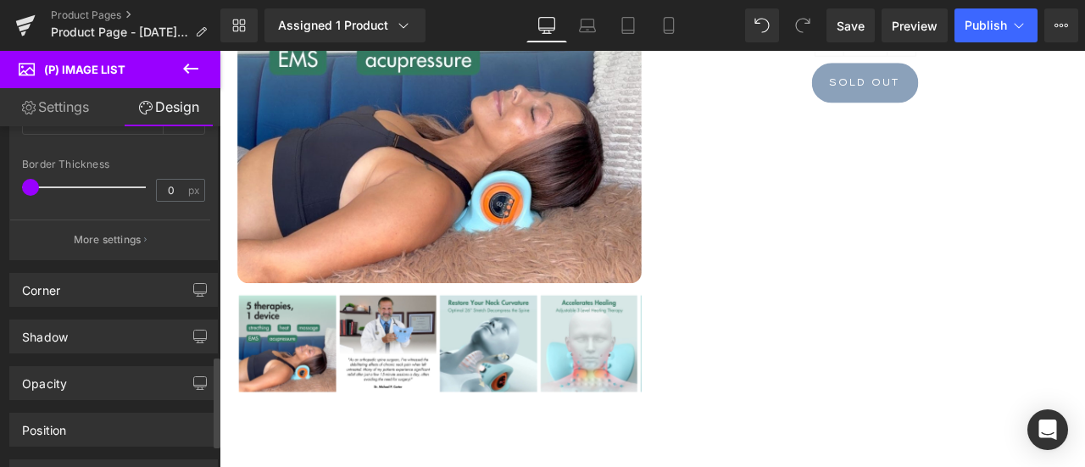
scroll to position [848, 0]
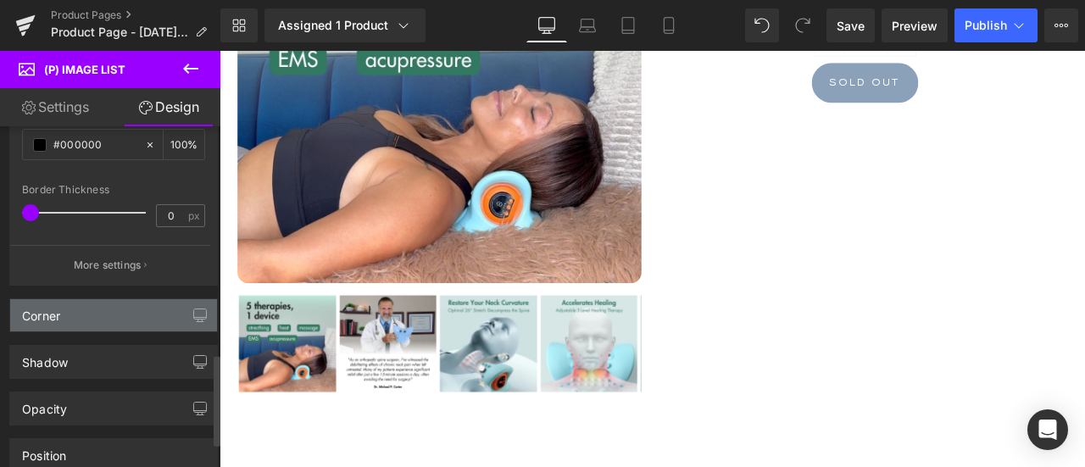
click at [102, 313] on div "Corner" at bounding box center [113, 315] width 207 height 32
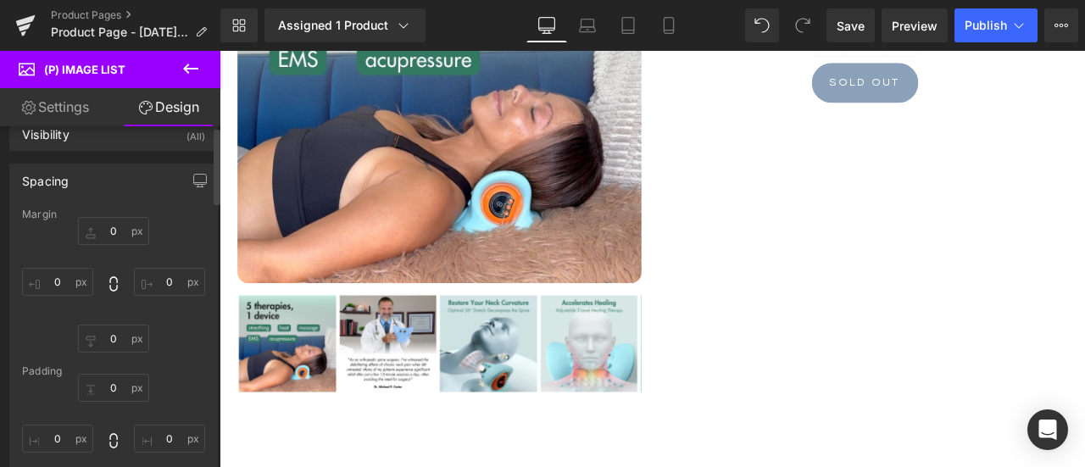
scroll to position [0, 0]
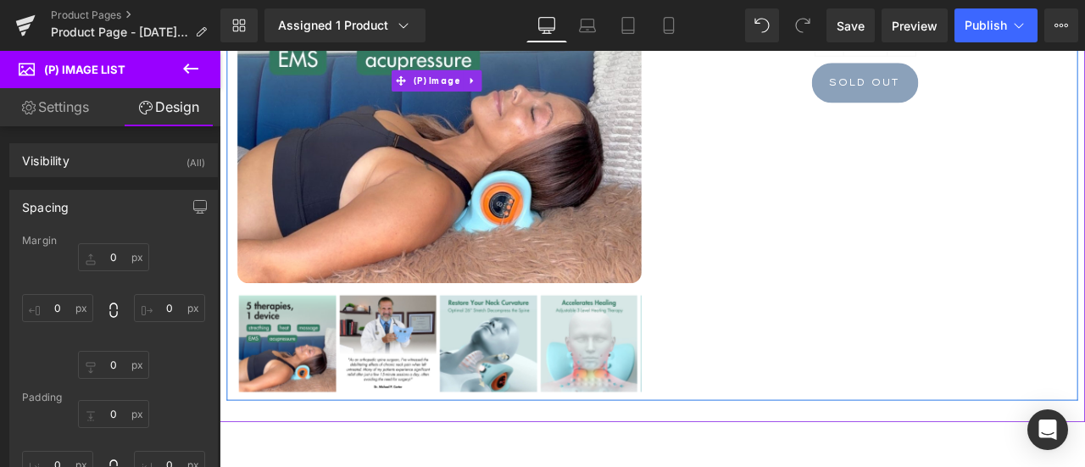
click at [473, 273] on img at bounding box center [480, 86] width 479 height 479
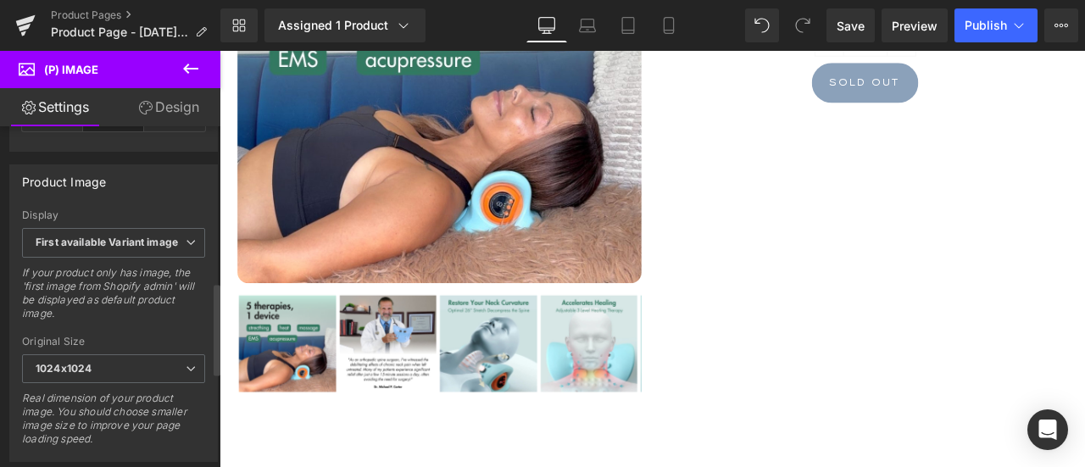
scroll to position [422, 0]
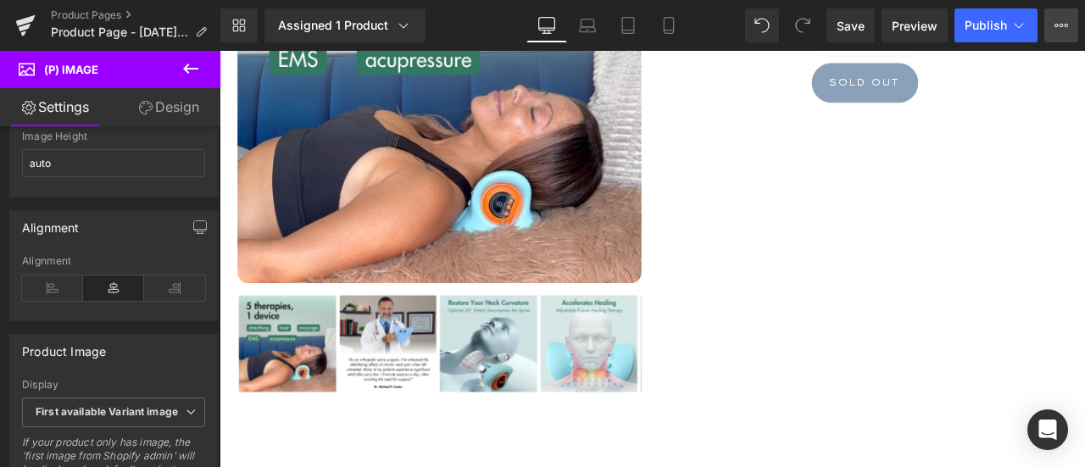
click at [1067, 38] on button "View Live Page View with current Template Save Template to Library Schedule Pub…" at bounding box center [1062, 25] width 34 height 34
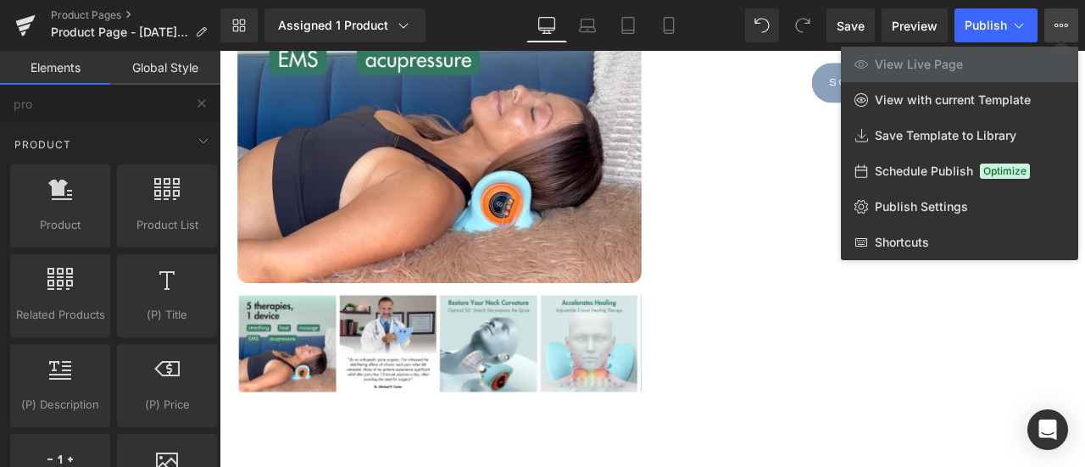
click at [779, 265] on div at bounding box center [653, 259] width 866 height 416
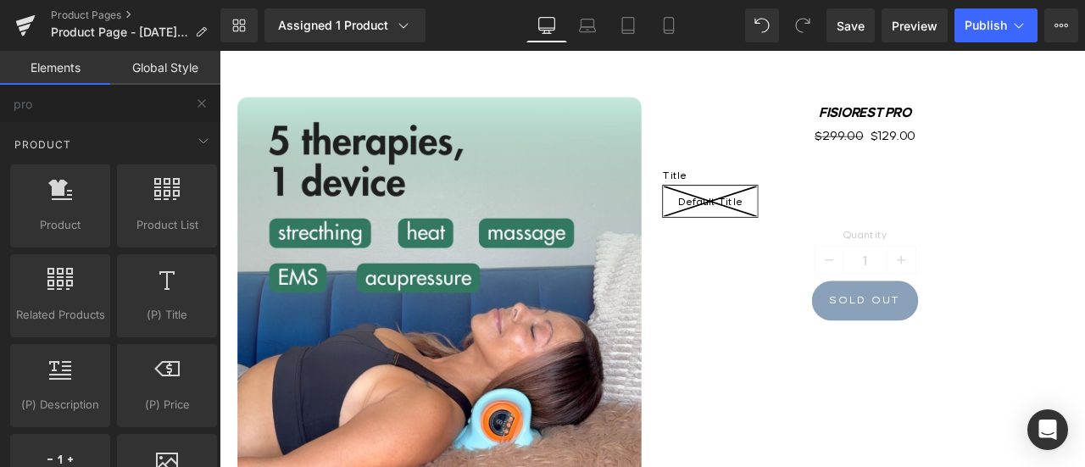
scroll to position [170, 0]
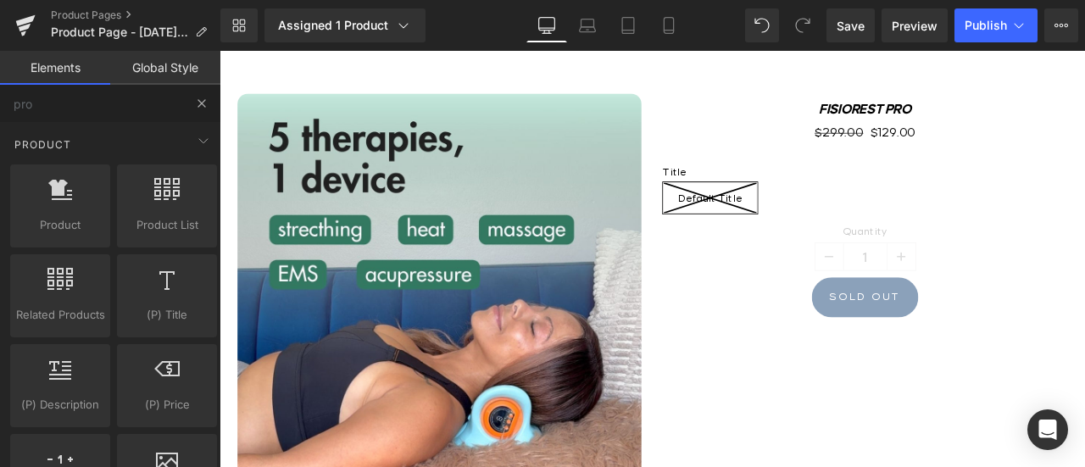
click at [210, 105] on button at bounding box center [201, 103] width 37 height 37
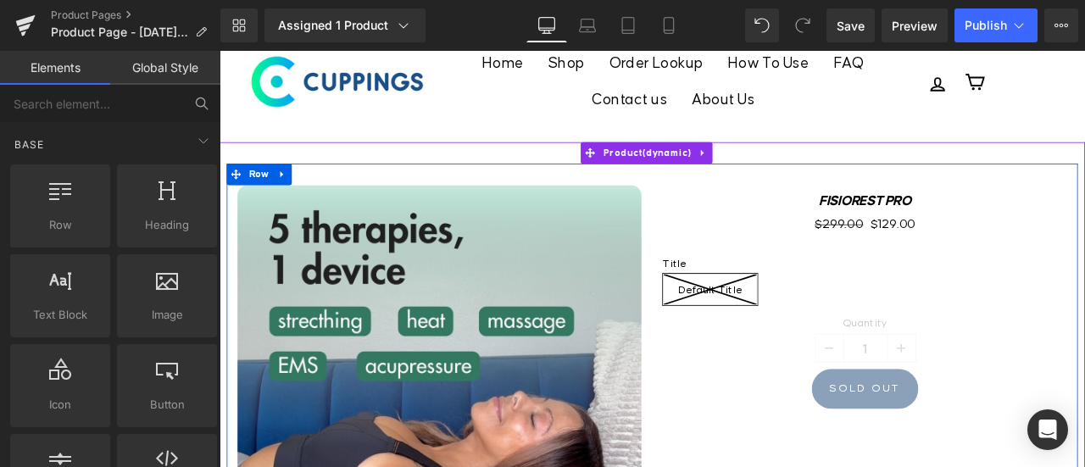
scroll to position [0, 0]
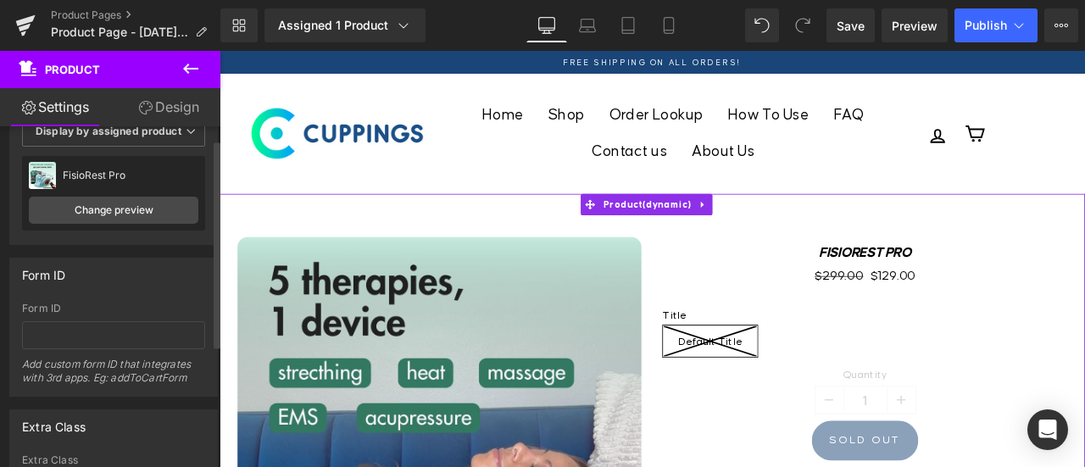
scroll to position [170, 0]
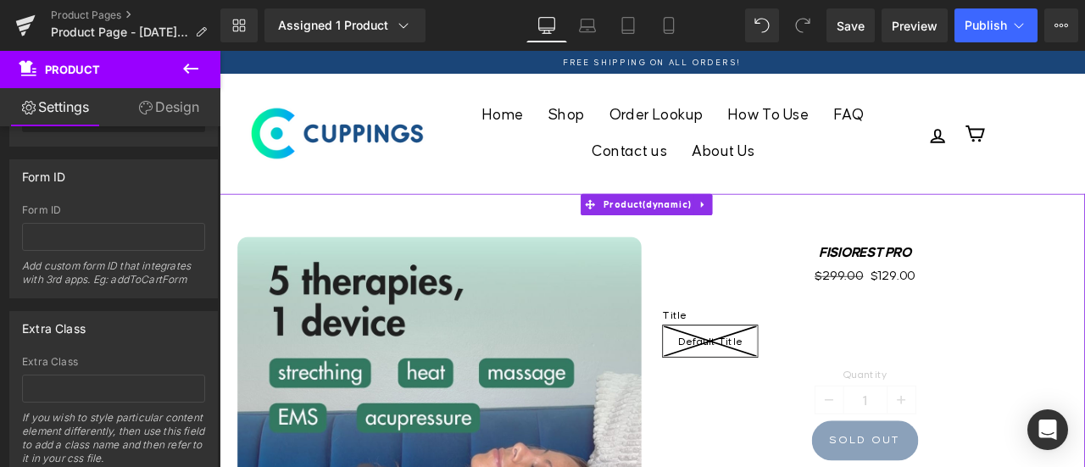
click at [160, 106] on link "Design" at bounding box center [169, 107] width 110 height 38
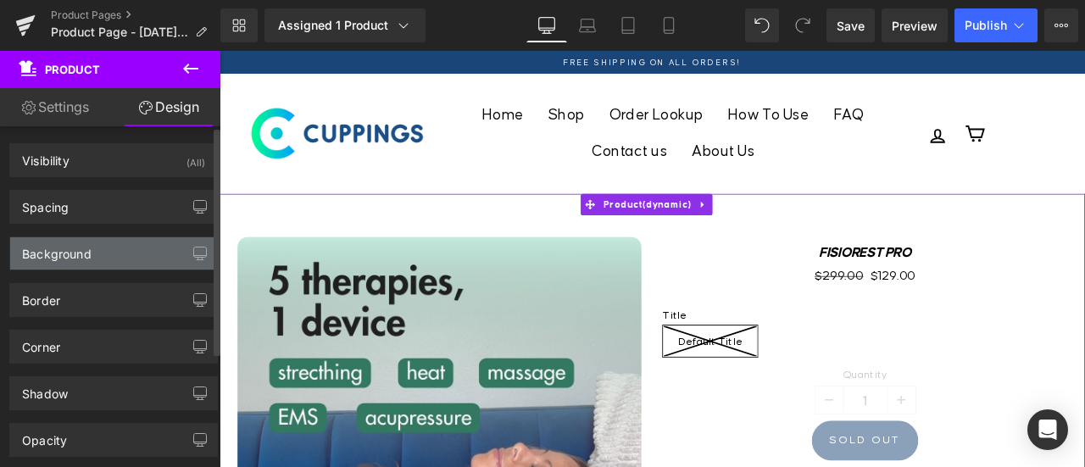
type input "transparent"
type input "0"
click at [78, 251] on div "Background" at bounding box center [57, 249] width 70 height 24
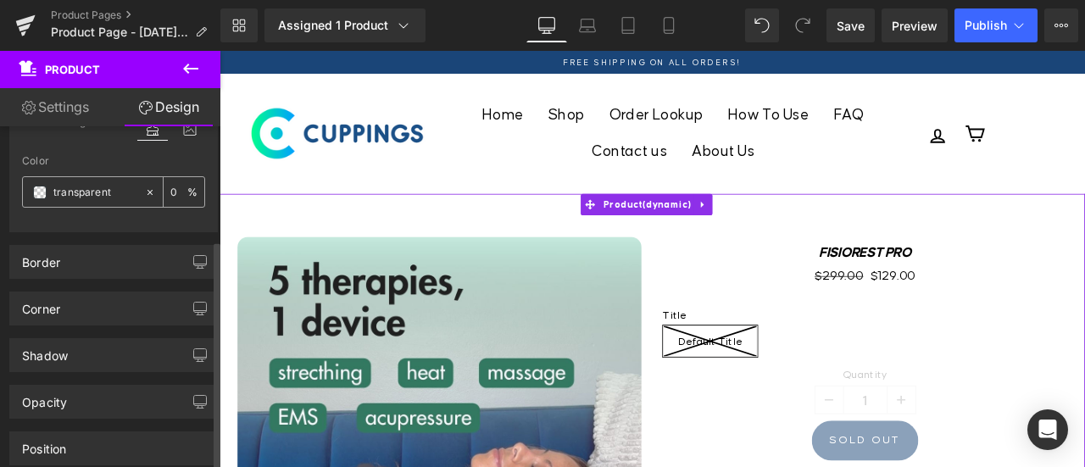
click at [34, 191] on span at bounding box center [40, 193] width 14 height 14
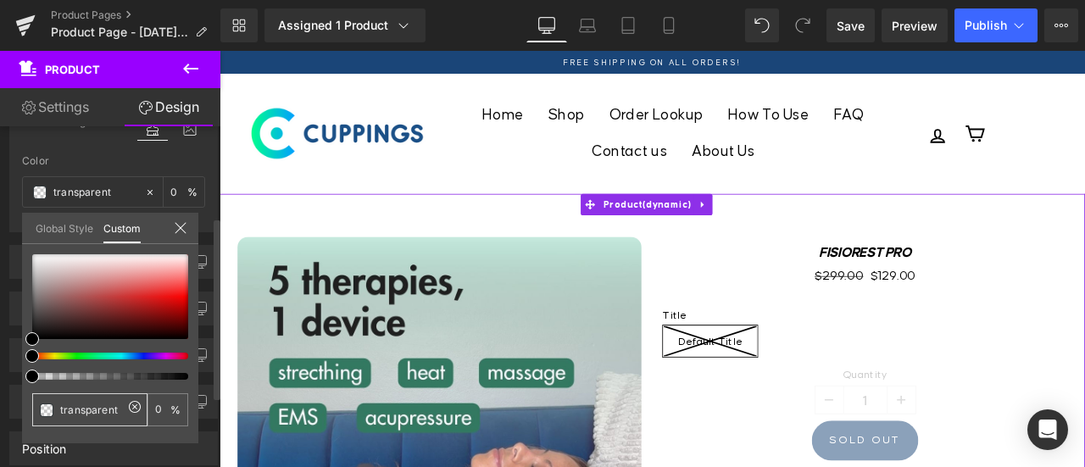
click at [75, 406] on input "transparent" at bounding box center [91, 410] width 63 height 18
drag, startPoint x: 118, startPoint y: 408, endPoint x: 58, endPoint y: 411, distance: 60.3
click at [58, 411] on div "transparent" at bounding box center [89, 409] width 115 height 33
click at [133, 403] on icon at bounding box center [135, 407] width 14 height 14
type input "none"
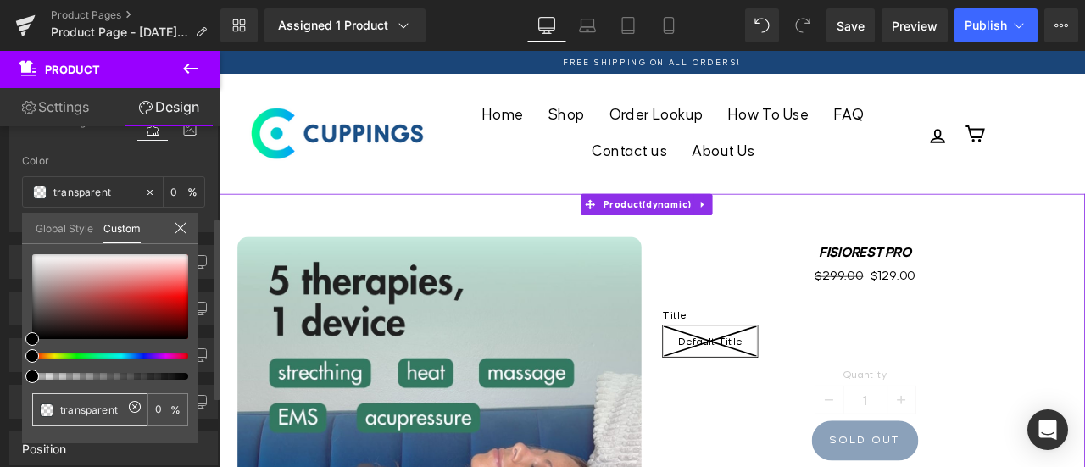
type input "none"
drag, startPoint x: 98, startPoint y: 410, endPoint x: 70, endPoint y: 410, distance: 28.0
click at [70, 410] on input "none" at bounding box center [91, 410] width 63 height 18
type input "#000000"
type input "100"
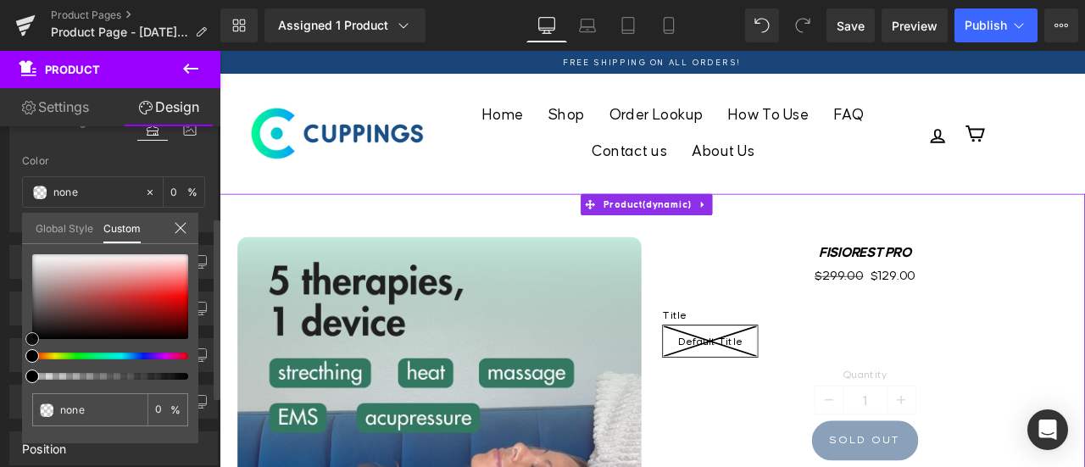
type input "#000000"
type input "100"
type input "#050404"
type input "#100d0d"
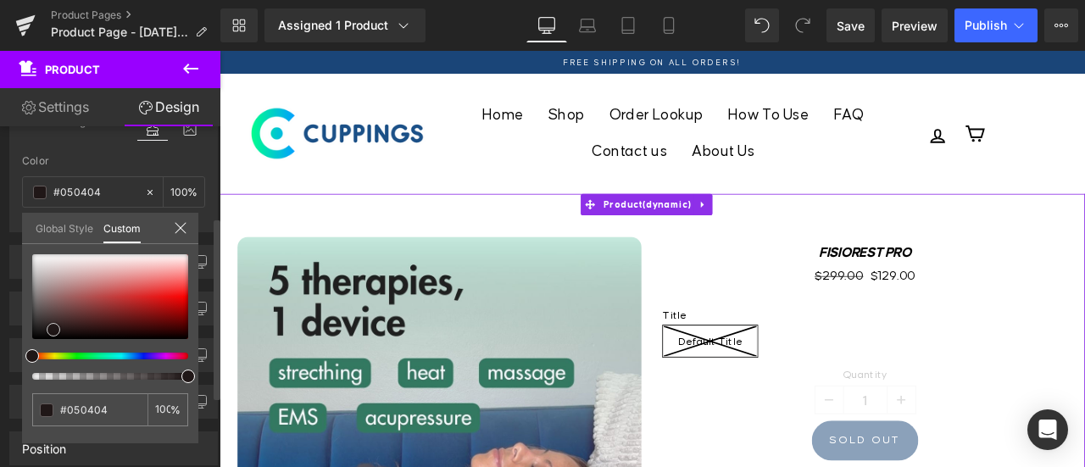
type input "#100d0d"
type input "#201717"
type input "#261c1c"
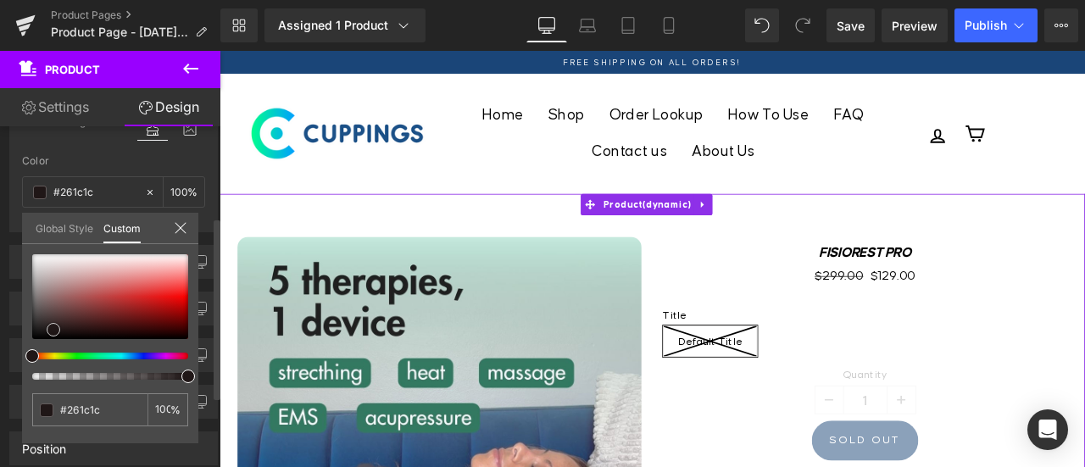
type input "#291d1d"
type input "#2f2121"
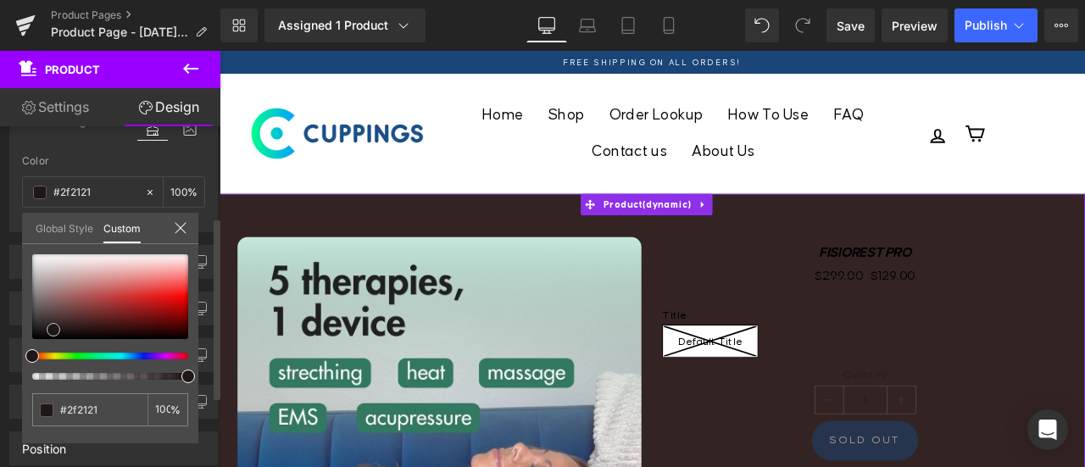
type input "#332323"
type input "#362525"
drag, startPoint x: 31, startPoint y: 332, endPoint x: 59, endPoint y: 316, distance: 32.6
click at [59, 317] on span at bounding box center [61, 324] width 14 height 14
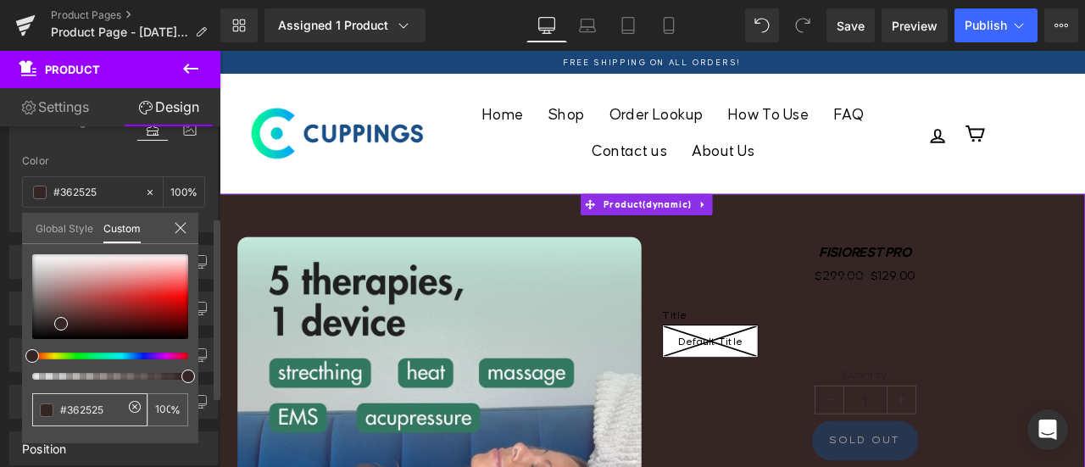
drag, startPoint x: 117, startPoint y: 414, endPoint x: 64, endPoint y: 411, distance: 52.6
click at [64, 411] on input "#362525" at bounding box center [91, 410] width 63 height 18
type input "#e"
type input "0"
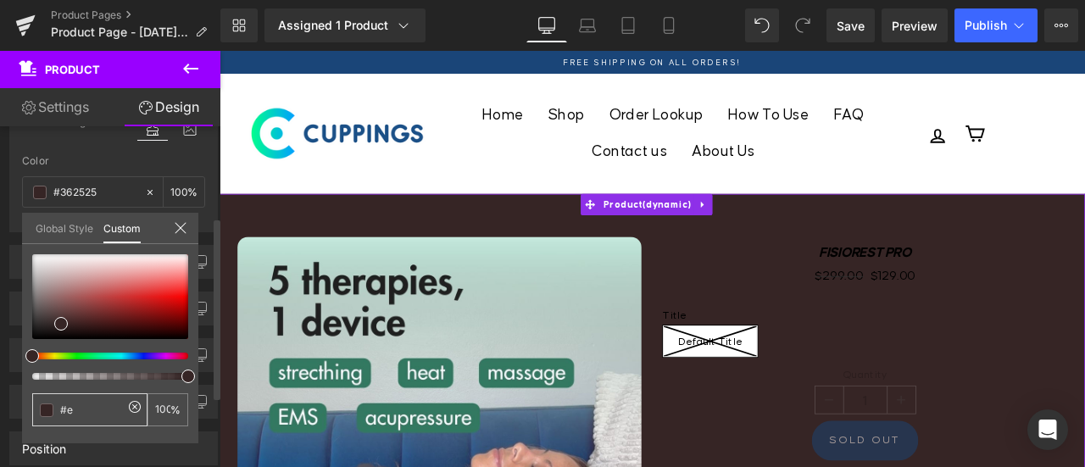
type input "0"
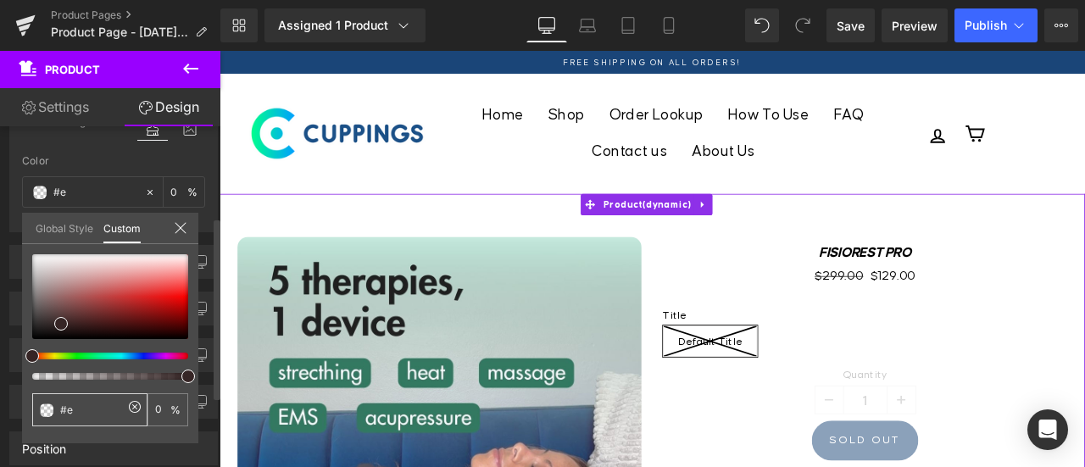
type input "#e6"
type input "#e6f"
type input "100"
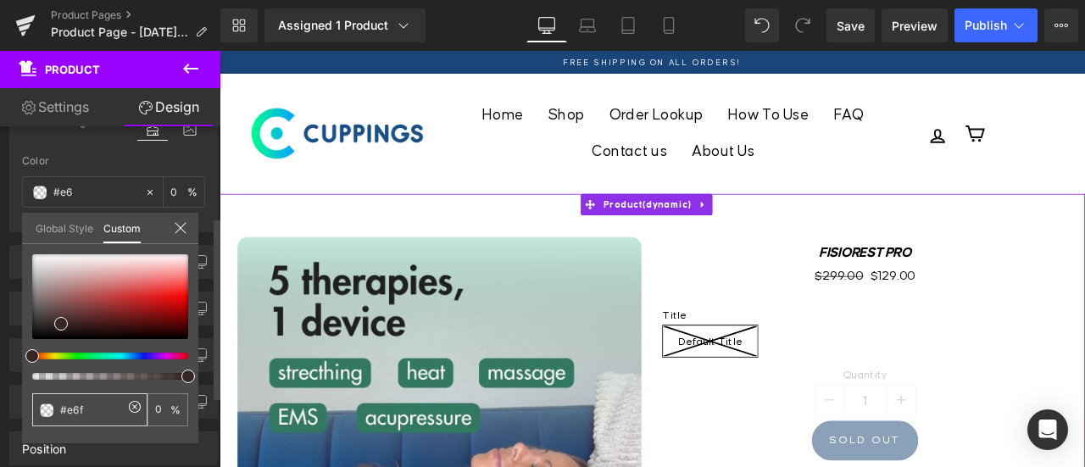
type input "100"
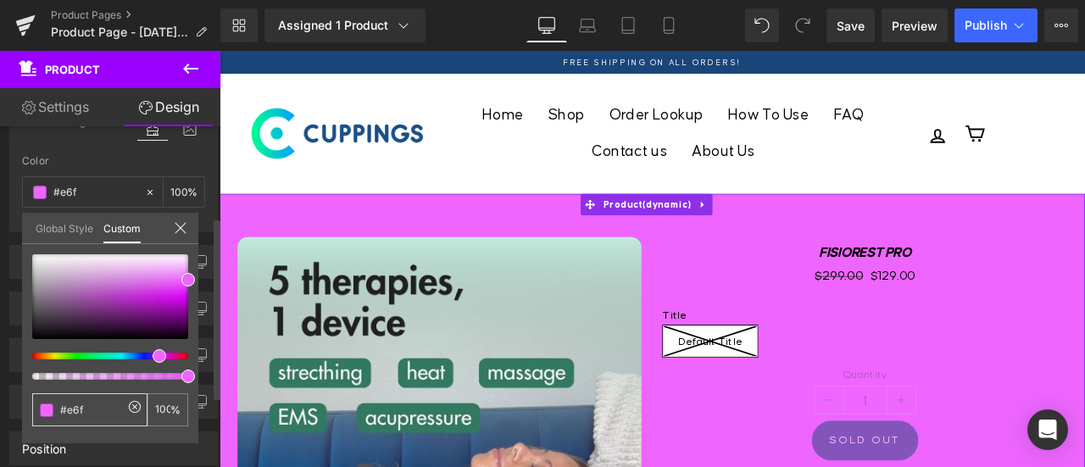
type input "#e6f6"
type input "40"
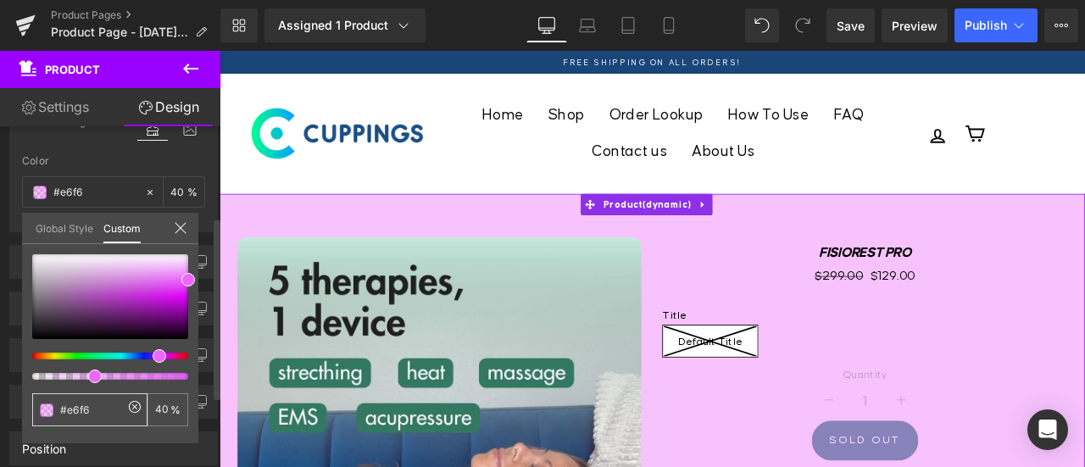
type input "#e6f6e"
type input "0"
type input "#e6f6ef"
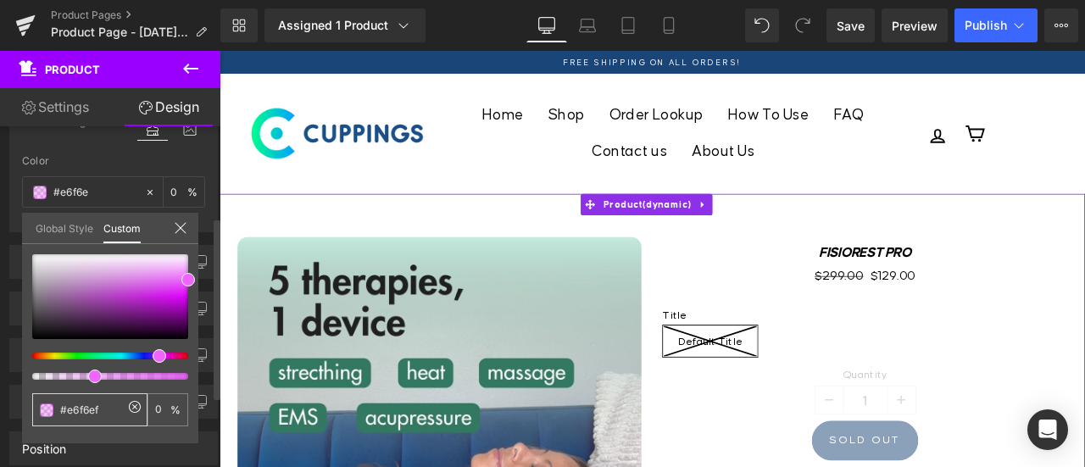
type input "#e6f6ef"
type input "100"
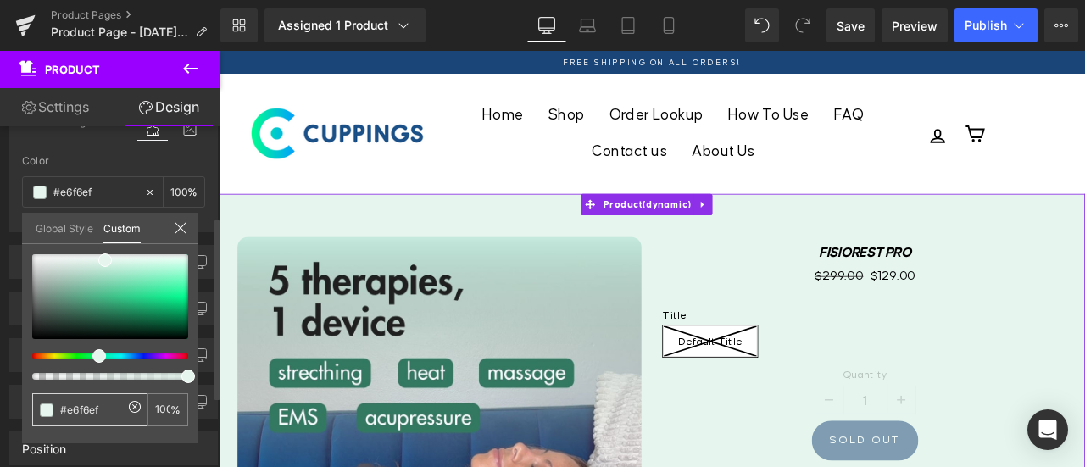
drag, startPoint x: 101, startPoint y: 406, endPoint x: 92, endPoint y: 409, distance: 9.7
click at [92, 409] on input "#e6f6ef" at bounding box center [91, 410] width 63 height 18
type input "#e6f6f"
type input "0"
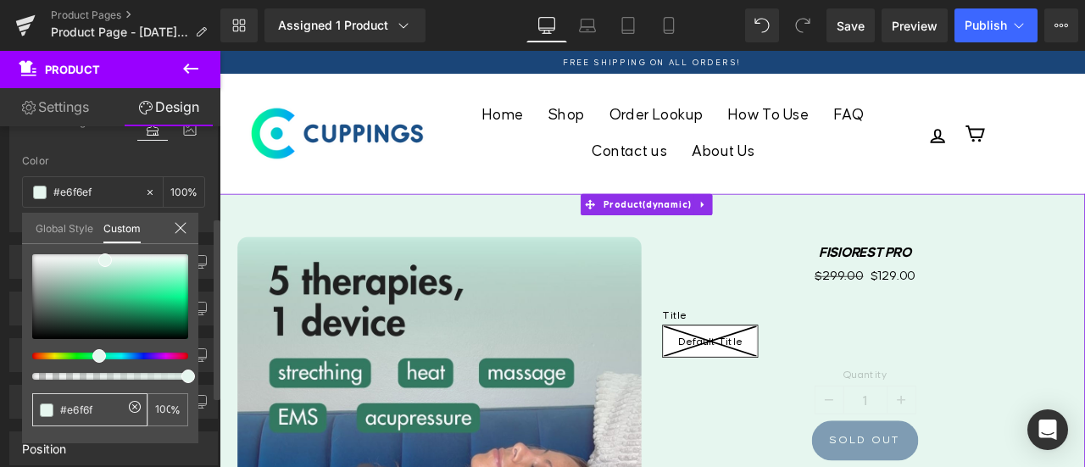
type input "0"
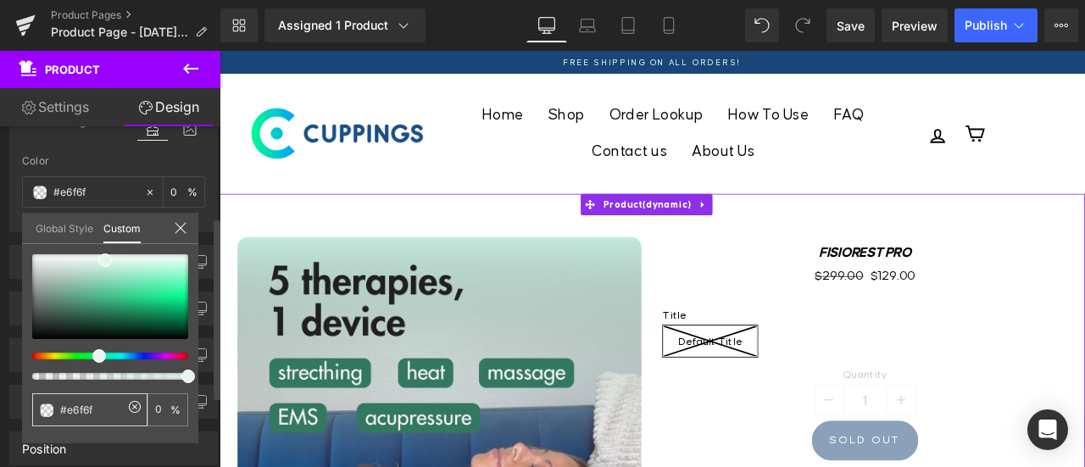
type input "#e6f6fe"
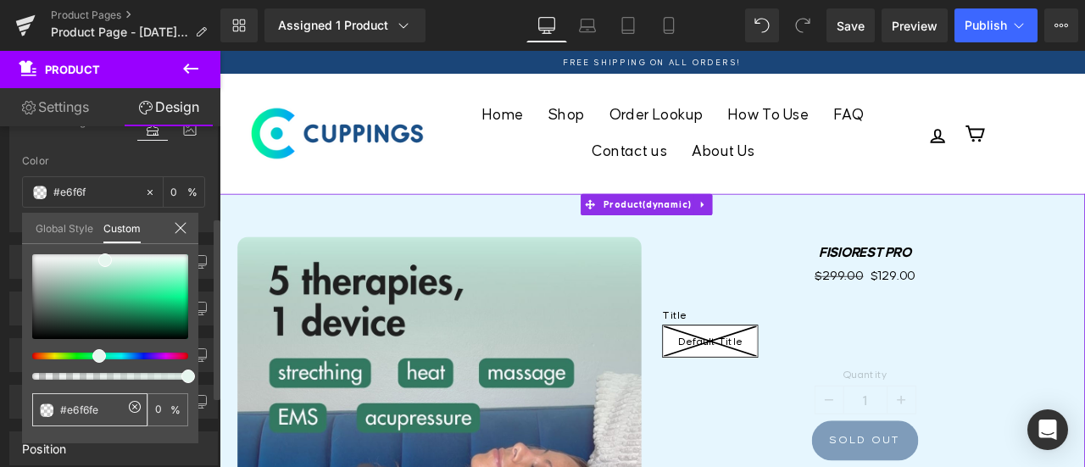
type input "#e6f6fe"
type input "100"
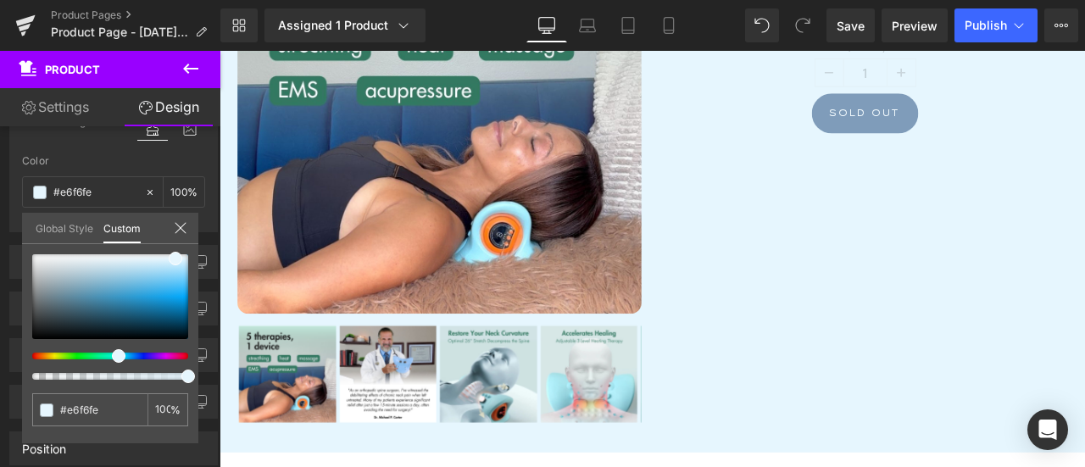
scroll to position [254, 0]
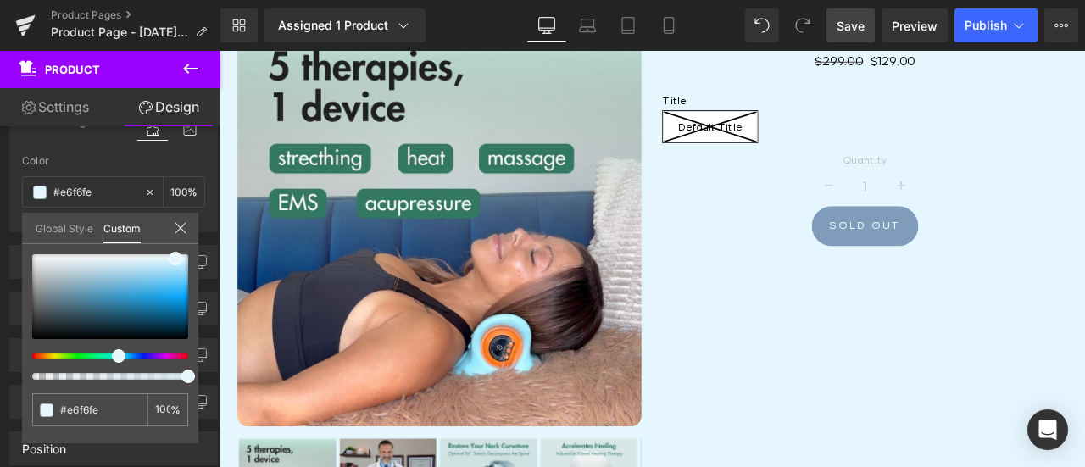
type input "#e6f6fe"
click at [858, 21] on span "Save" at bounding box center [851, 26] width 28 height 18
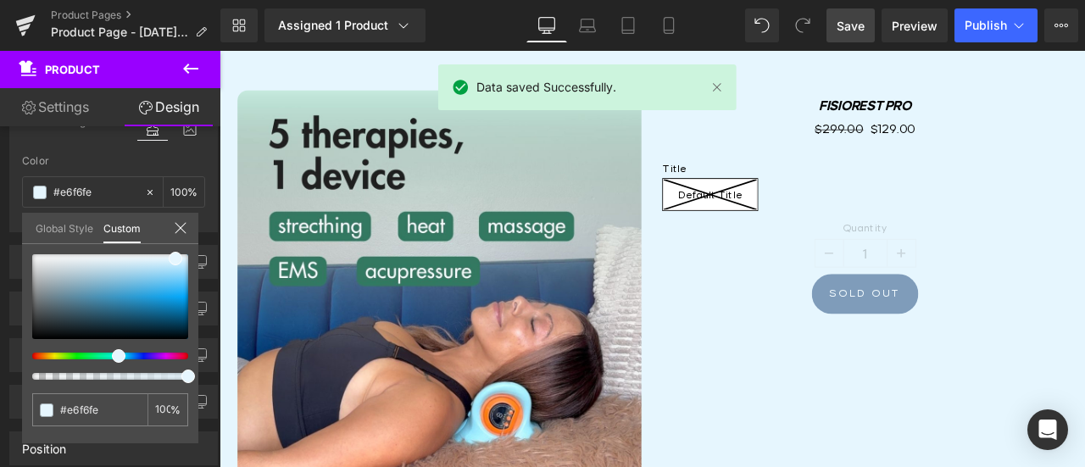
scroll to position [0, 0]
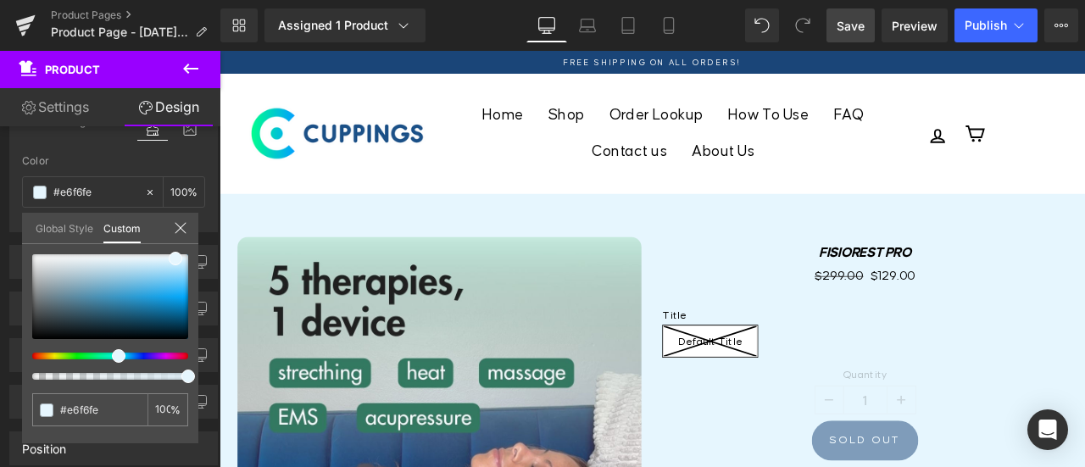
click at [190, 69] on icon at bounding box center [190, 69] width 15 height 10
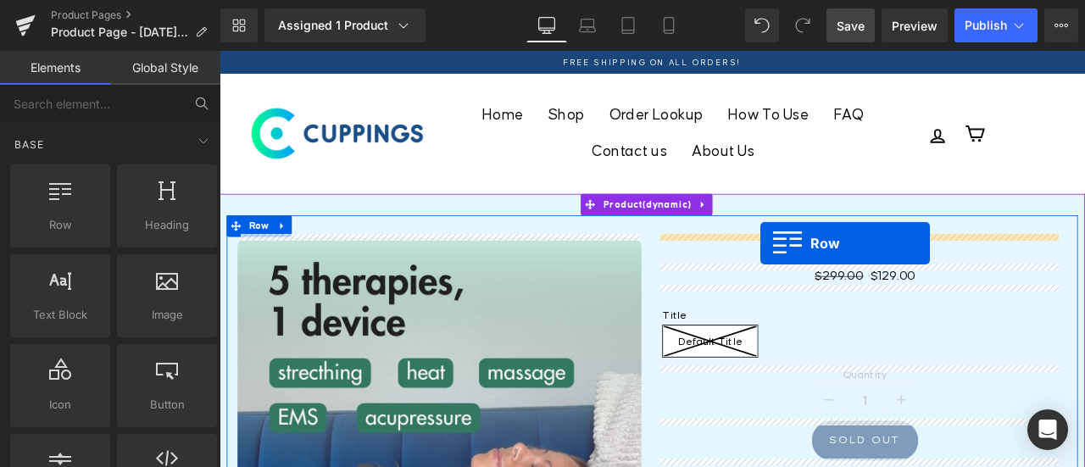
drag, startPoint x: 289, startPoint y: 257, endPoint x: 861, endPoint y: 279, distance: 571.9
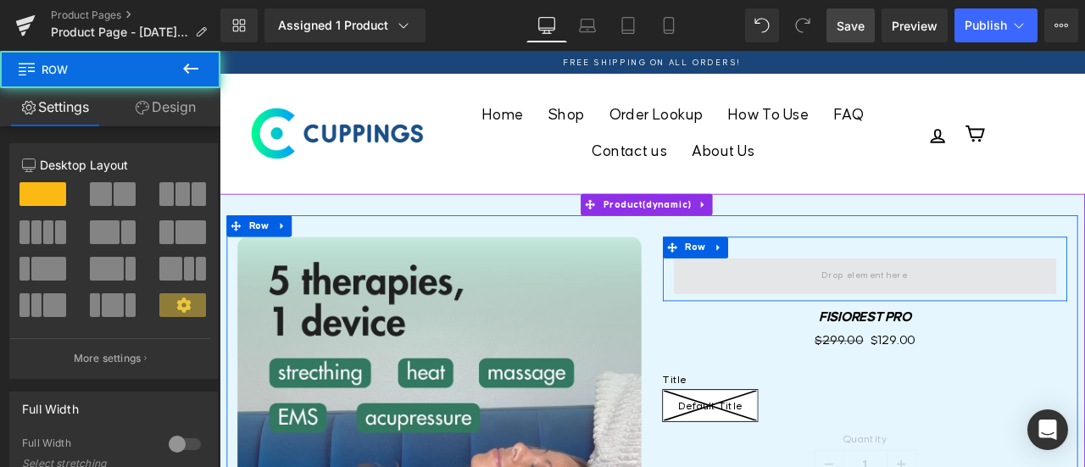
click at [810, 309] on span at bounding box center [985, 318] width 454 height 42
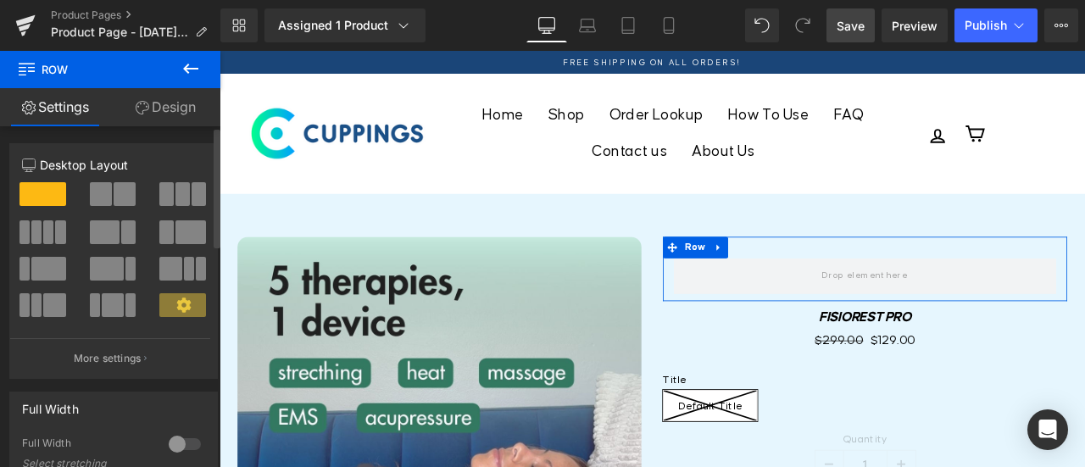
click at [180, 194] on span at bounding box center [183, 194] width 14 height 24
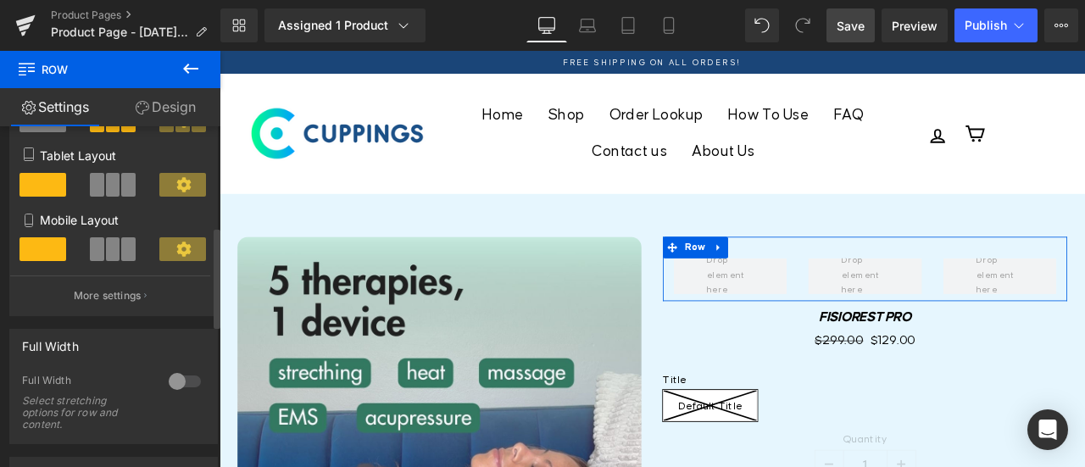
scroll to position [339, 0]
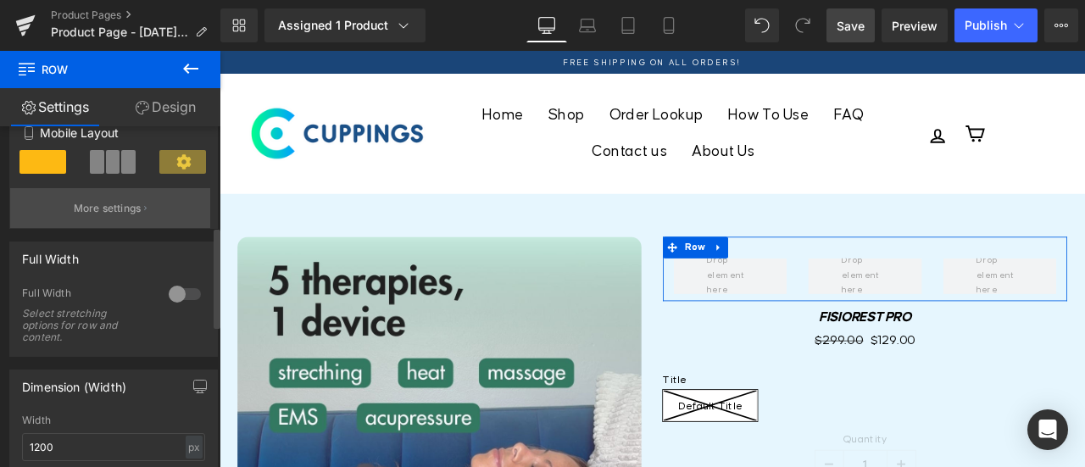
click at [115, 209] on p "More settings" at bounding box center [108, 208] width 68 height 15
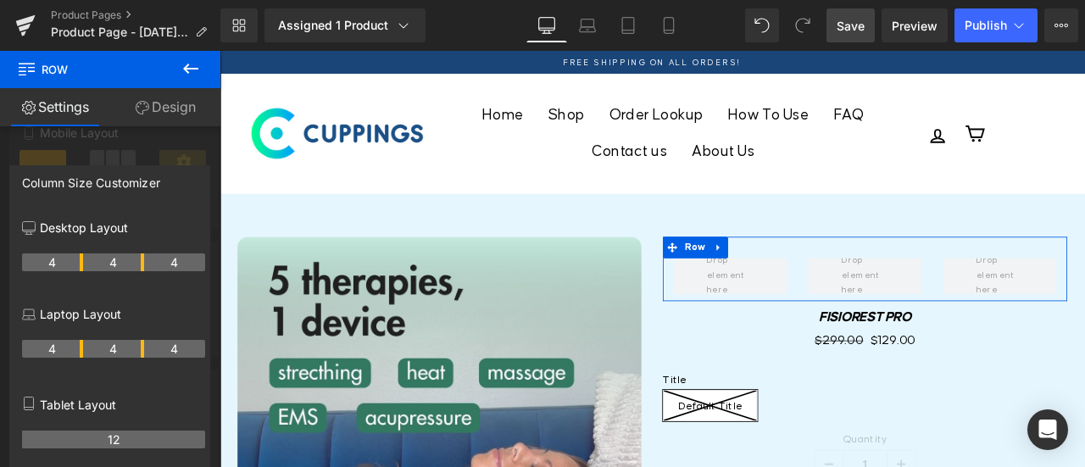
click at [81, 154] on div at bounding box center [110, 263] width 221 height 425
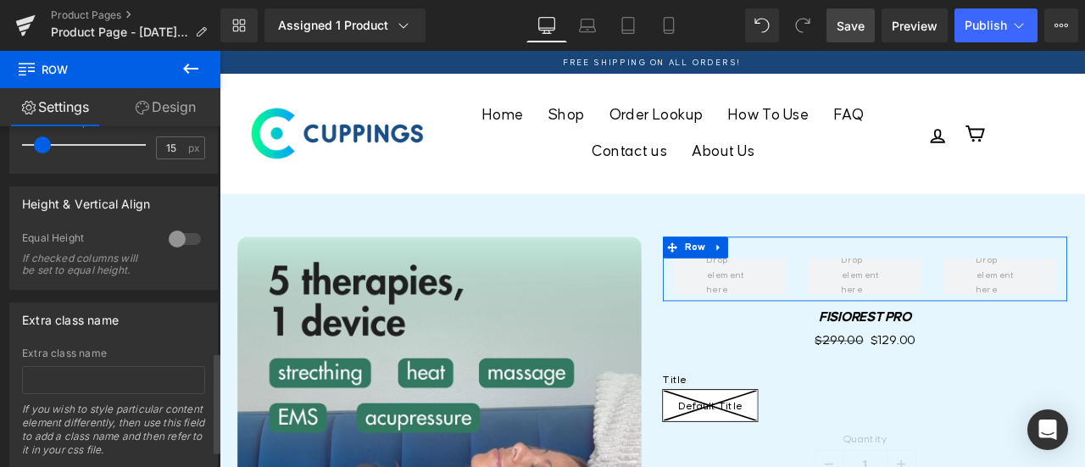
scroll to position [763, 0]
click at [185, 239] on div at bounding box center [185, 238] width 41 height 27
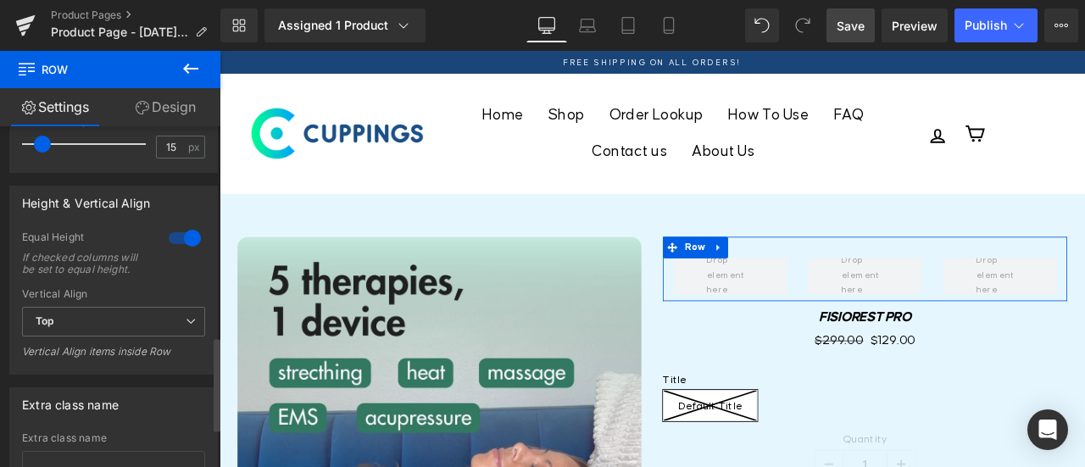
click at [171, 237] on div at bounding box center [185, 238] width 41 height 27
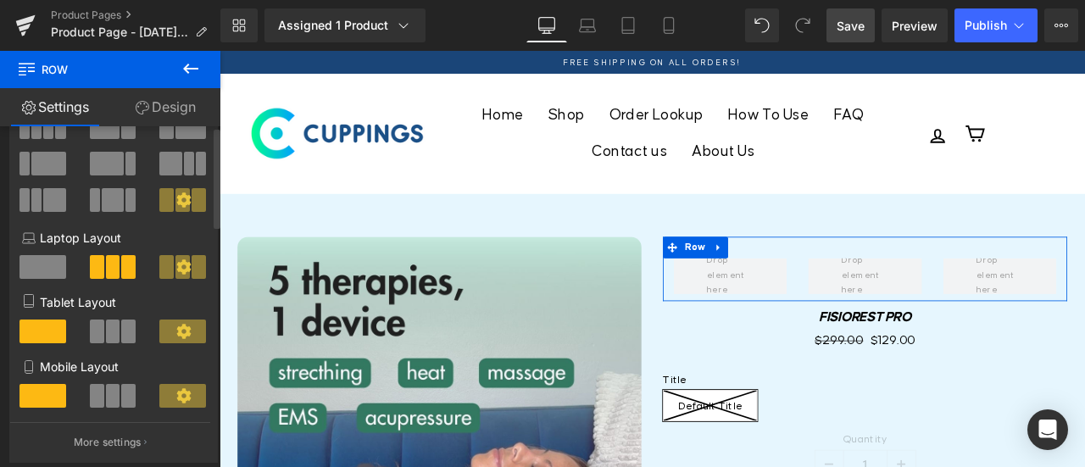
scroll to position [0, 0]
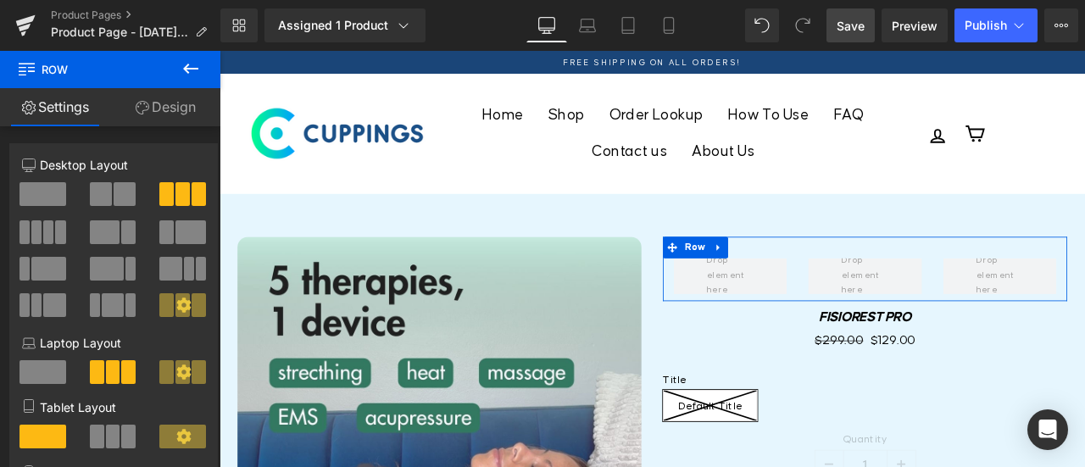
click at [170, 106] on link "Design" at bounding box center [165, 107] width 110 height 38
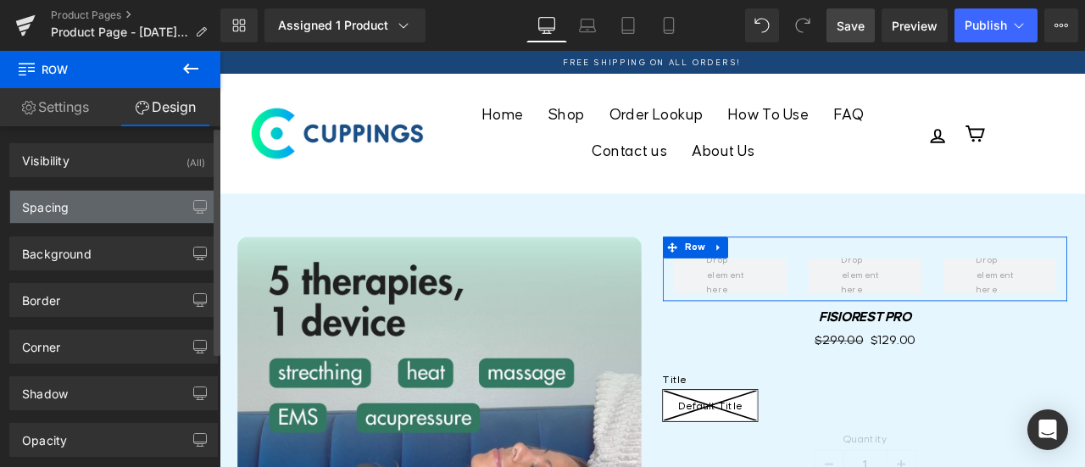
click at [85, 201] on div "Spacing" at bounding box center [113, 207] width 207 height 32
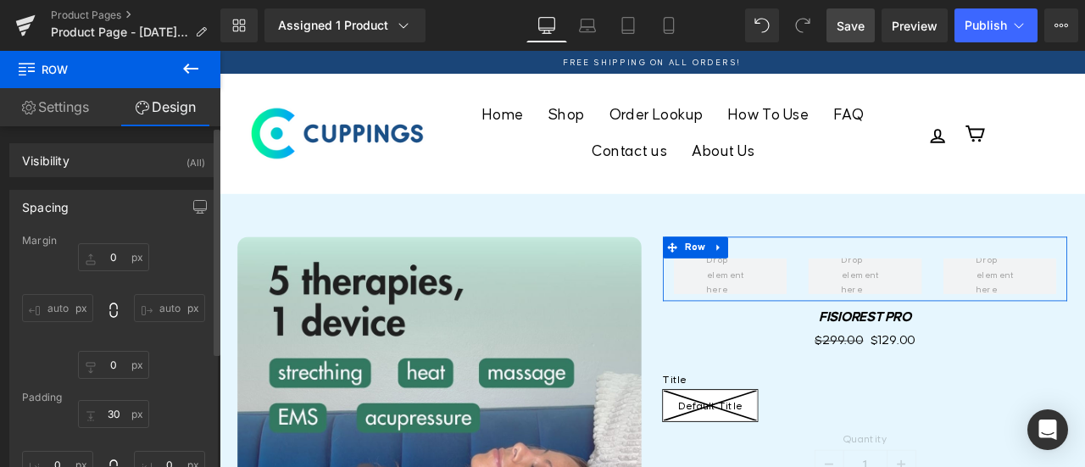
click at [85, 201] on div "Spacing" at bounding box center [113, 207] width 207 height 32
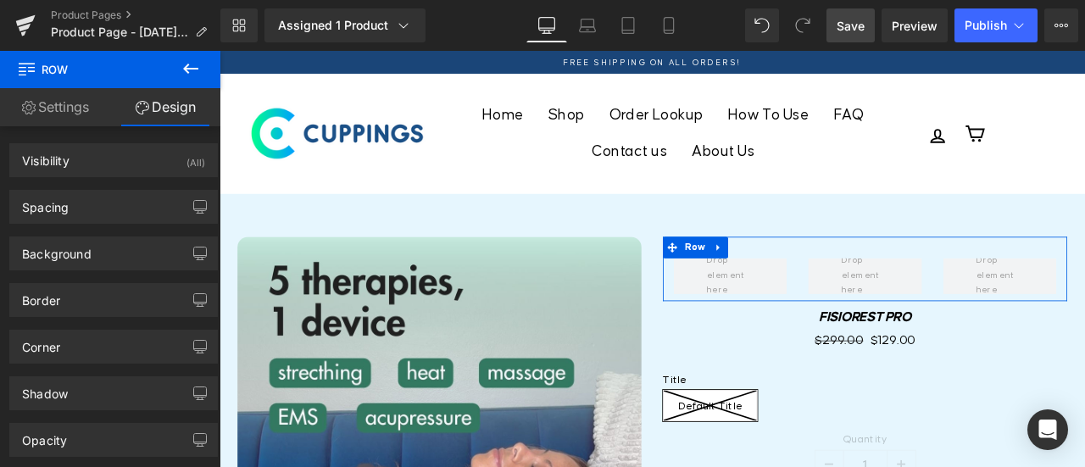
click at [69, 113] on link "Settings" at bounding box center [55, 107] width 110 height 38
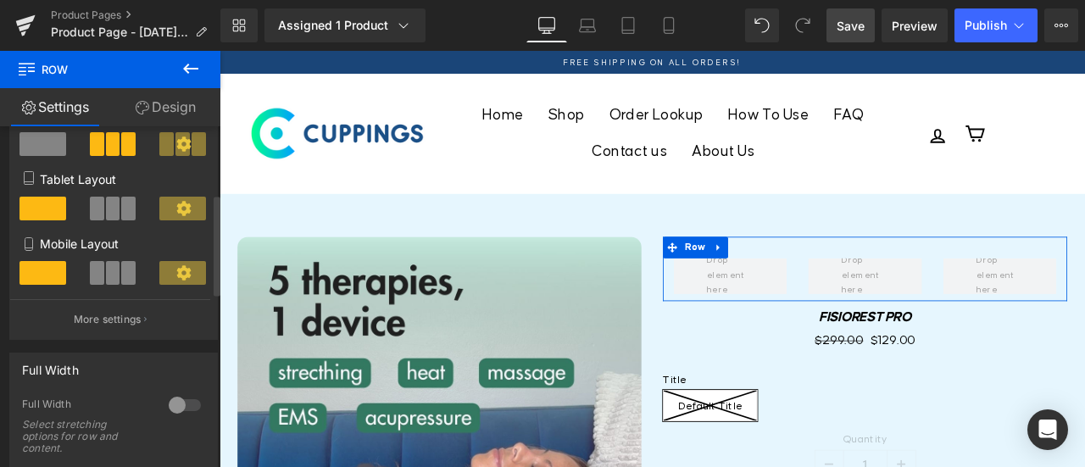
scroll to position [254, 0]
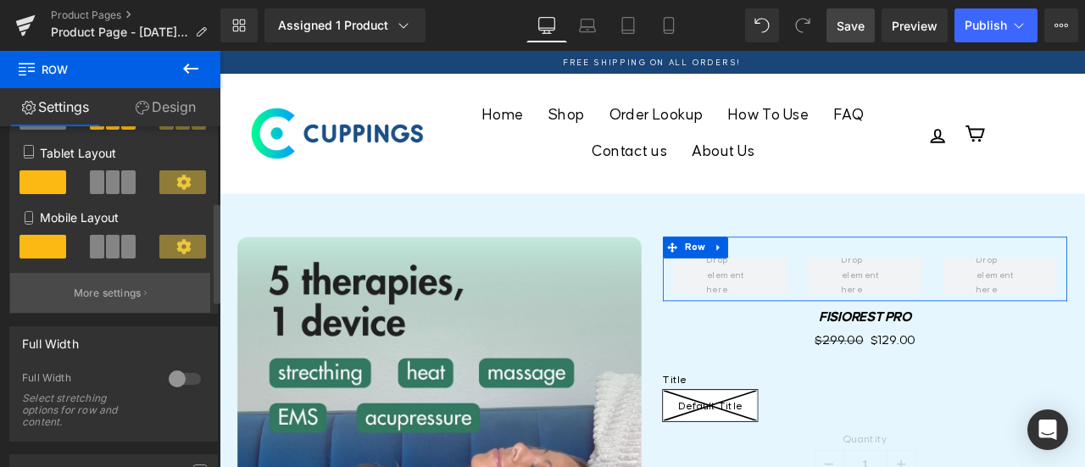
click at [113, 299] on p "More settings" at bounding box center [108, 293] width 68 height 15
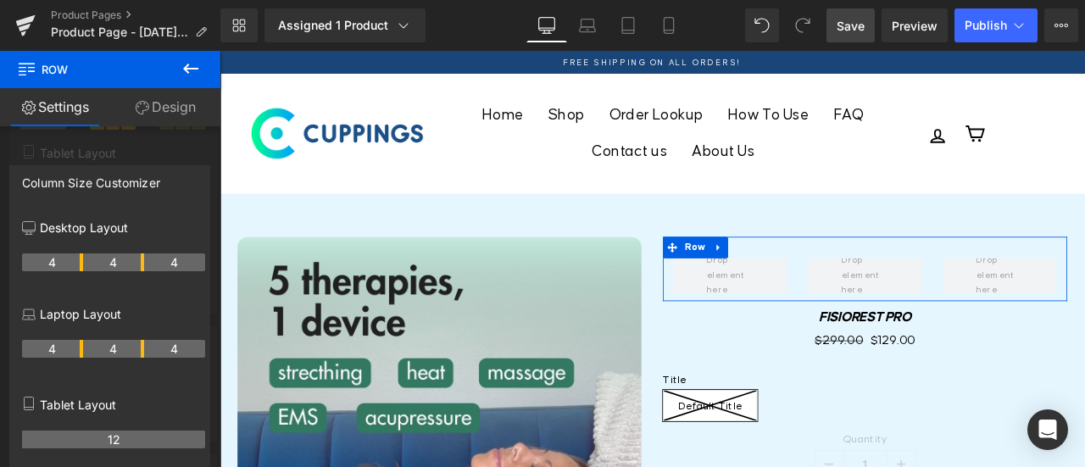
click at [125, 153] on div at bounding box center [110, 263] width 221 height 425
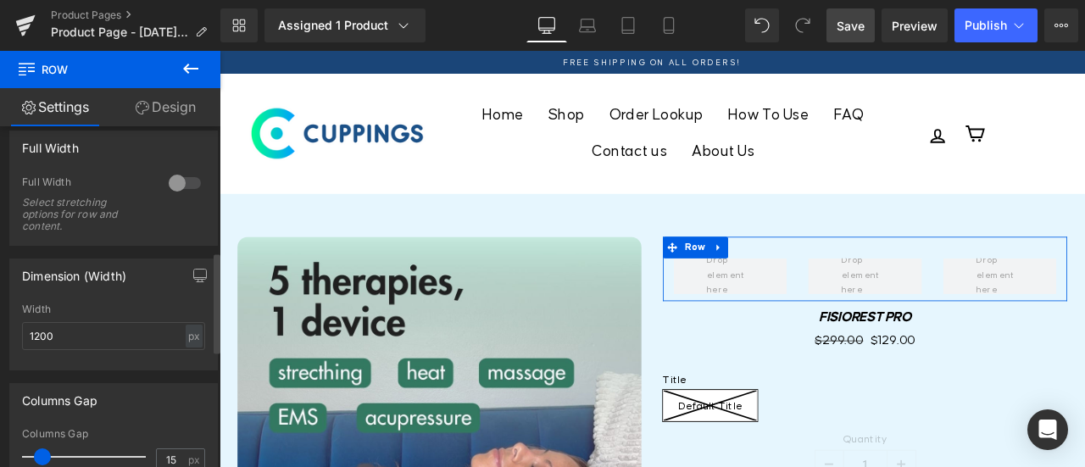
scroll to position [424, 0]
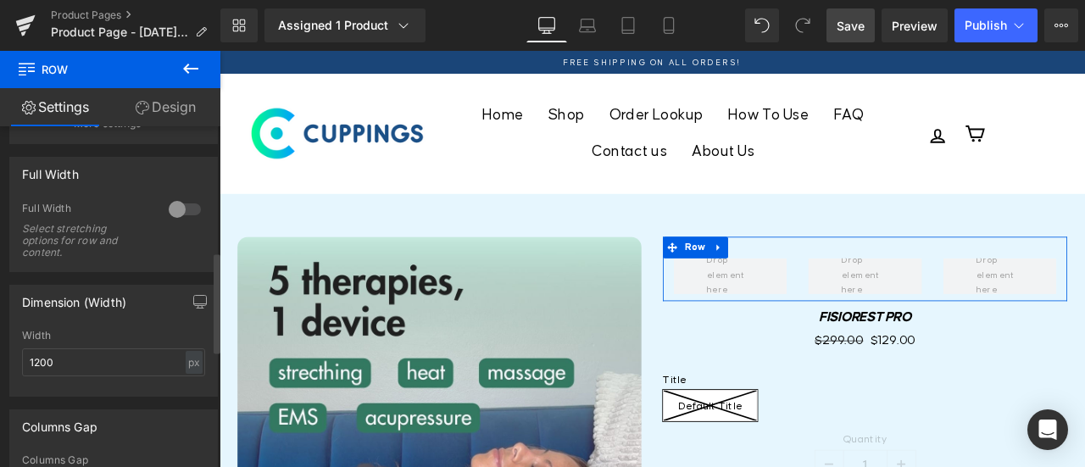
click at [185, 213] on div at bounding box center [185, 209] width 41 height 27
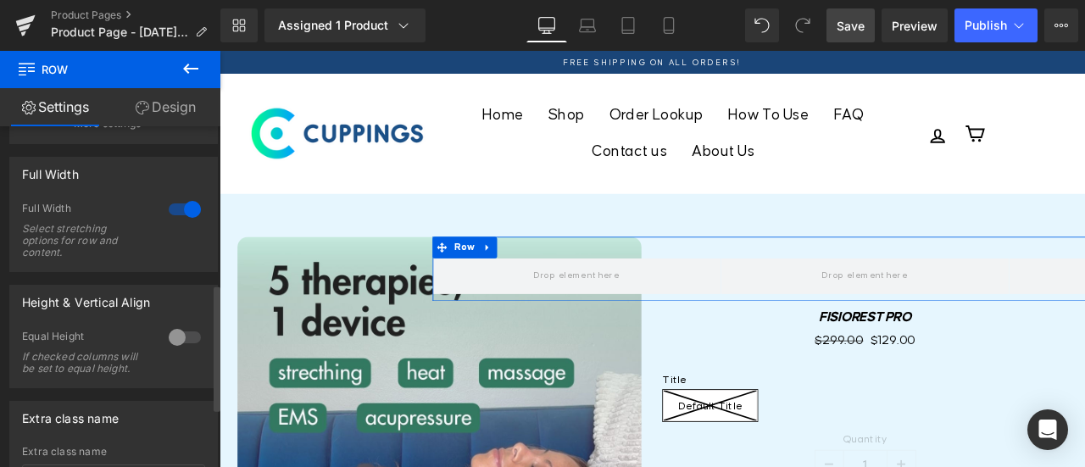
click at [172, 208] on div at bounding box center [185, 209] width 41 height 27
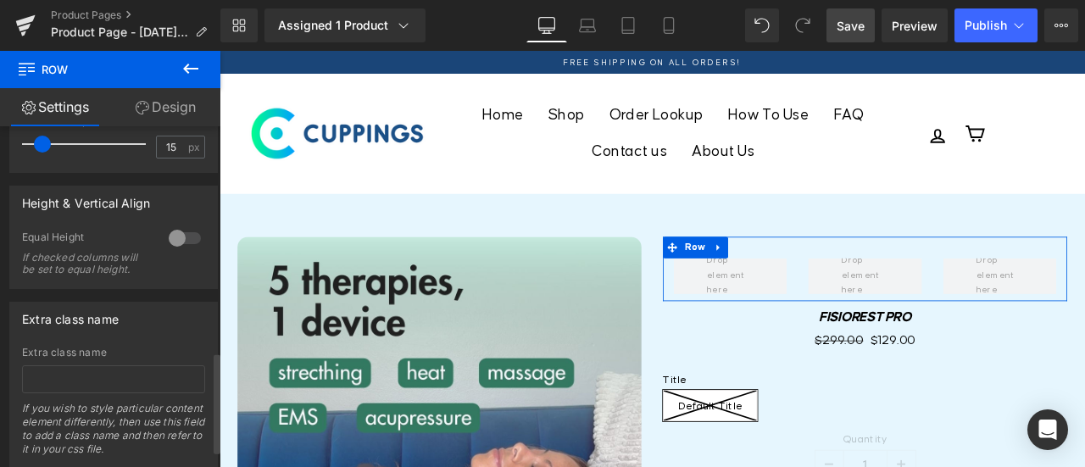
scroll to position [736, 0]
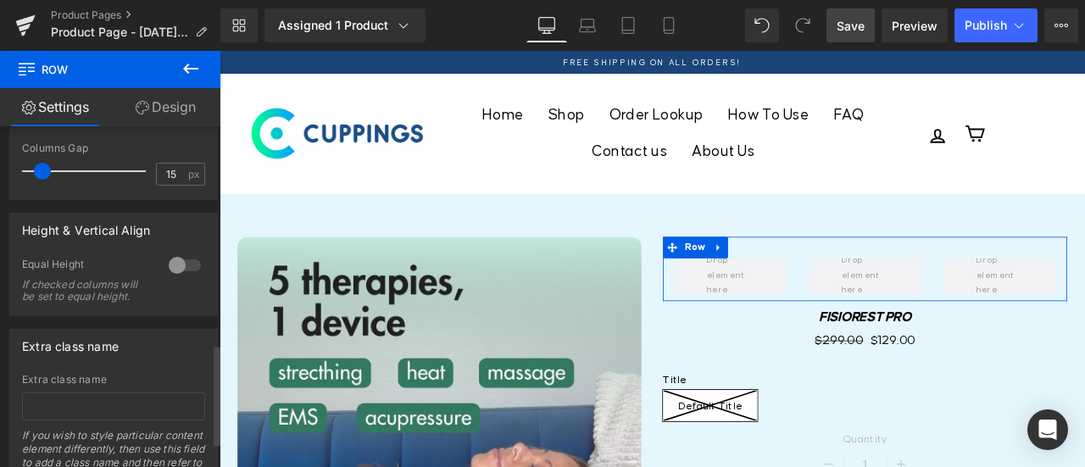
click at [185, 265] on div at bounding box center [185, 265] width 41 height 27
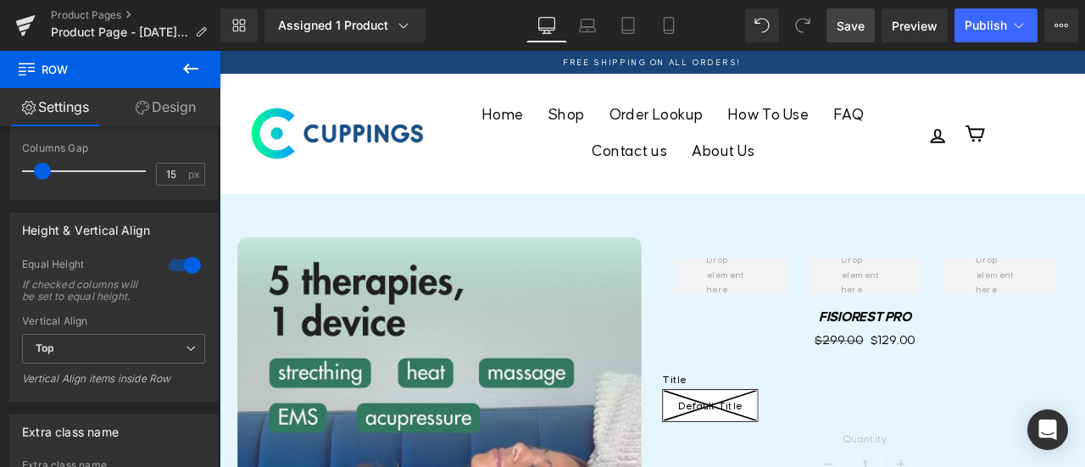
click at [190, 57] on button at bounding box center [190, 69] width 59 height 37
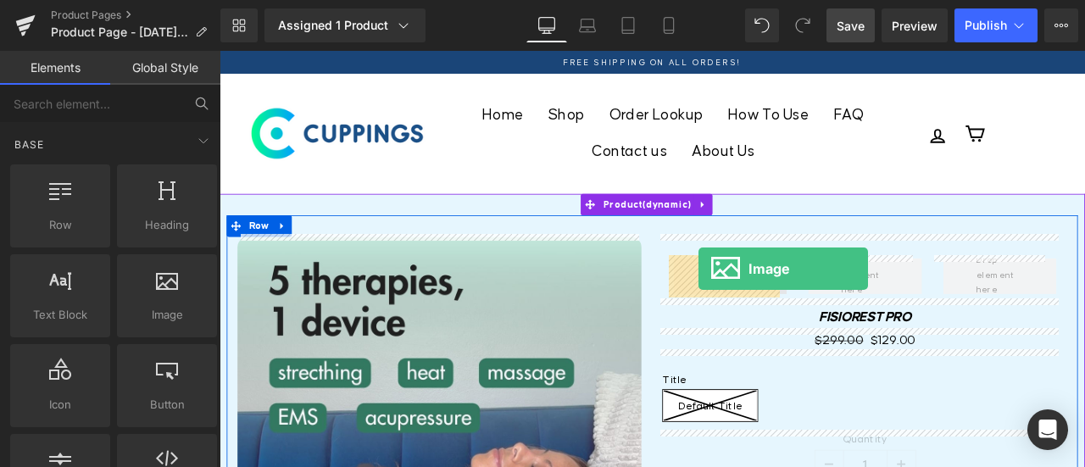
drag, startPoint x: 372, startPoint y: 333, endPoint x: 788, endPoint y: 310, distance: 416.2
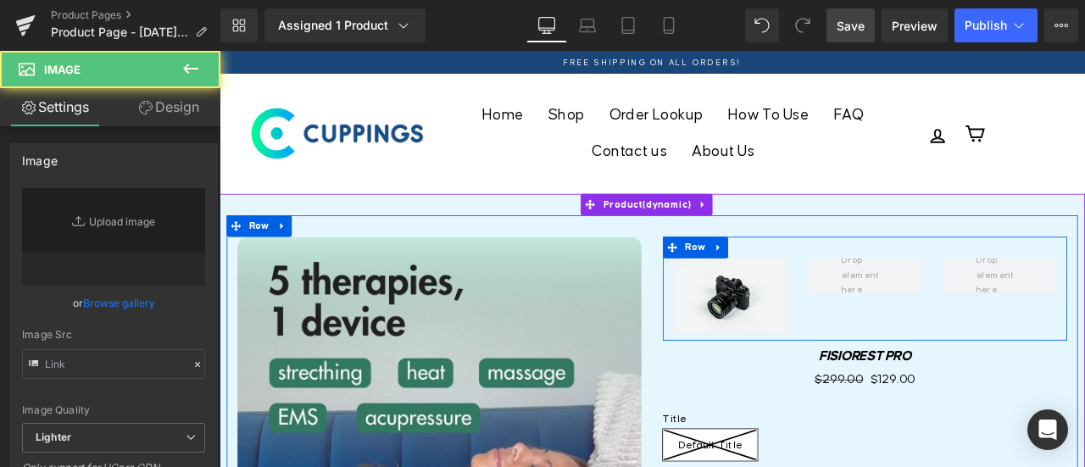
type input "//[DOMAIN_NAME][URL]"
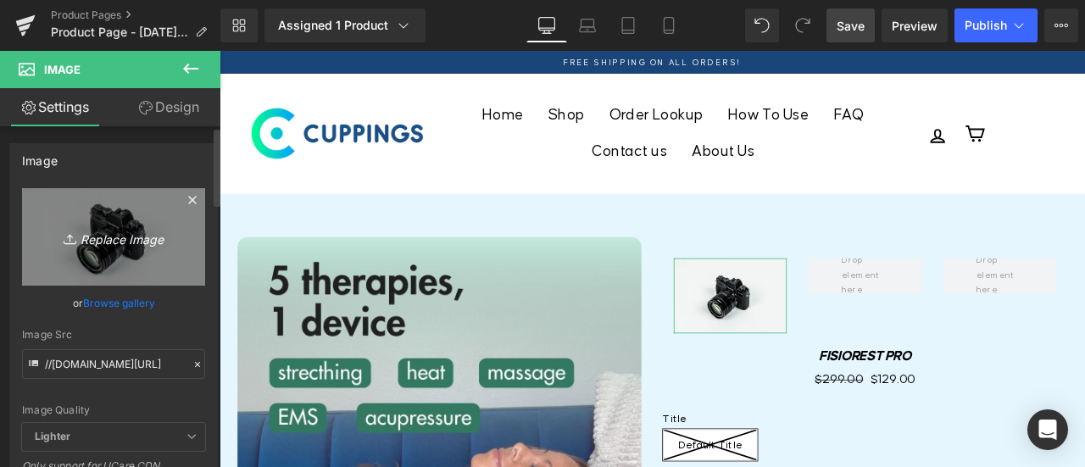
click at [119, 240] on icon "Replace Image" at bounding box center [114, 236] width 136 height 21
type input "C:\fakepath\Group 1000002948 (1).png"
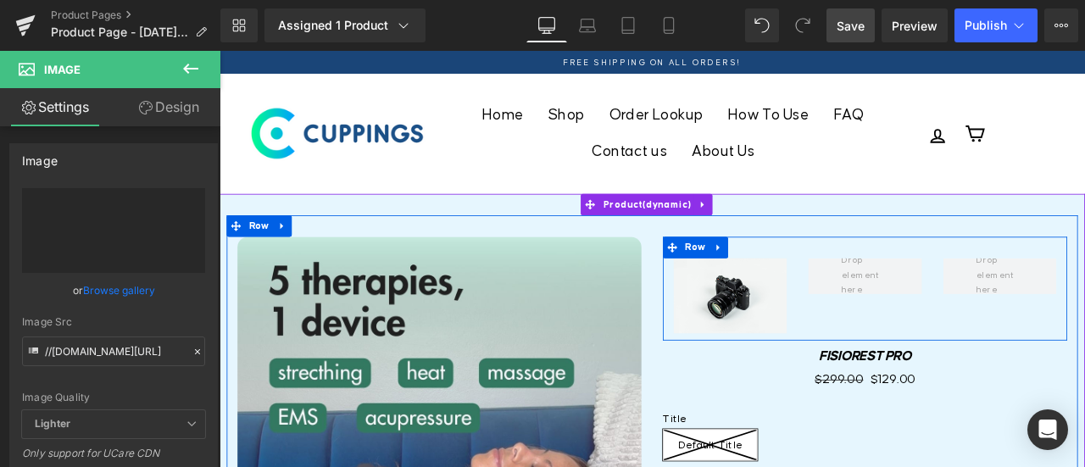
type input "[URL][DOMAIN_NAME]"
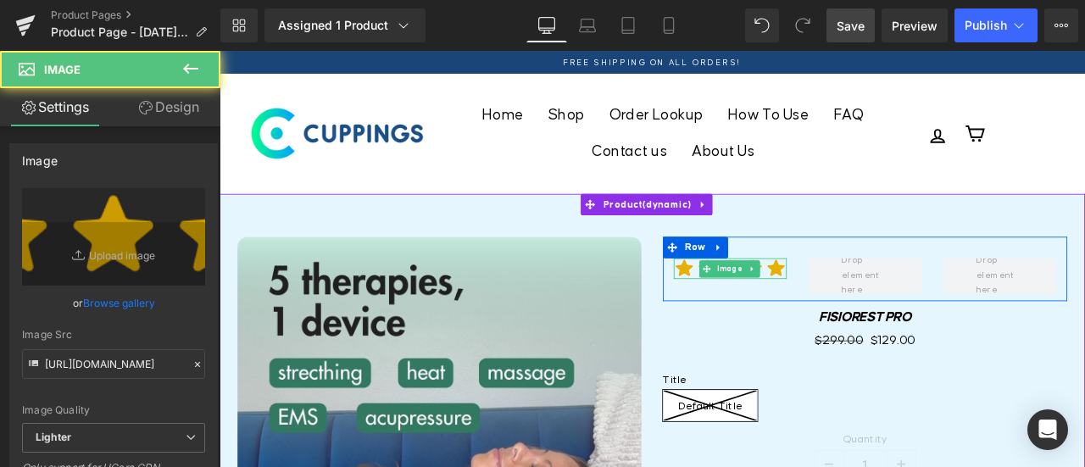
click at [863, 305] on img at bounding box center [825, 309] width 134 height 25
click at [857, 304] on img at bounding box center [825, 309] width 134 height 25
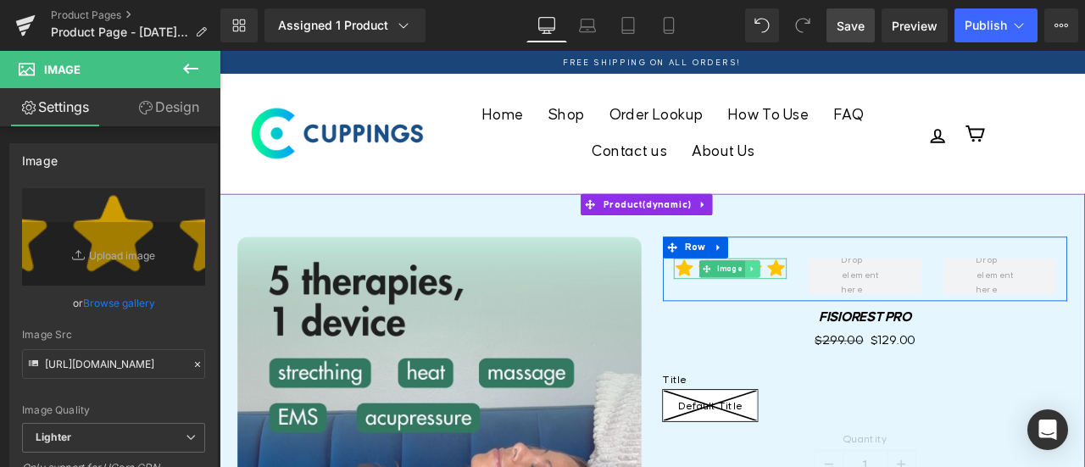
click at [846, 304] on icon at bounding box center [850, 309] width 9 height 10
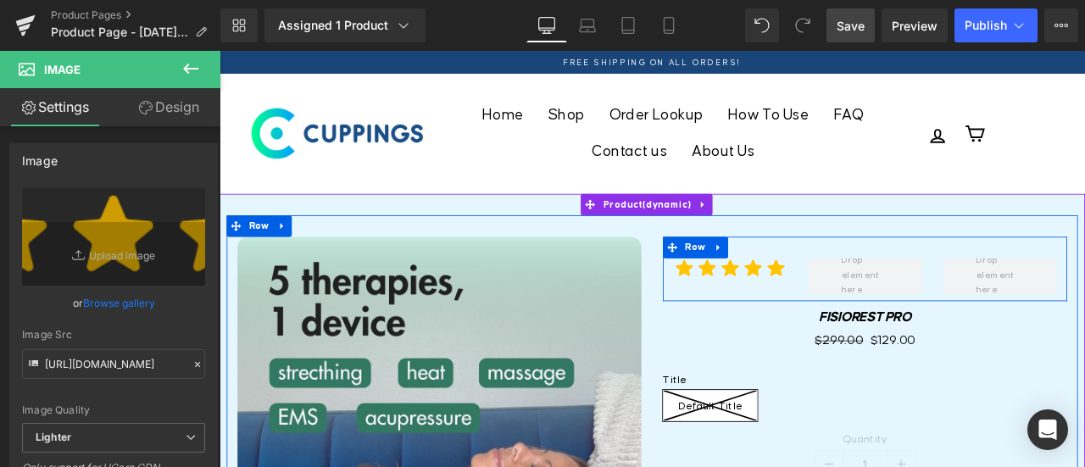
click at [817, 330] on div "Image" at bounding box center [824, 318] width 159 height 42
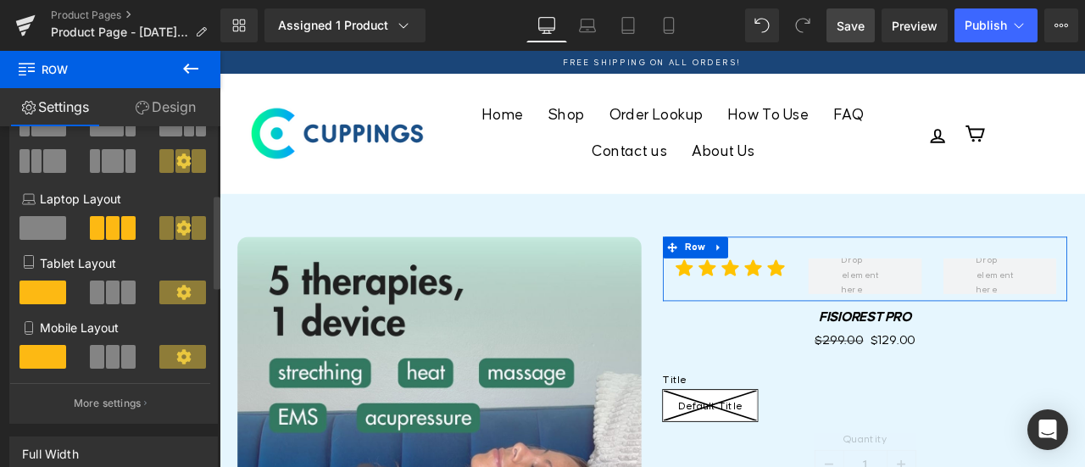
scroll to position [254, 0]
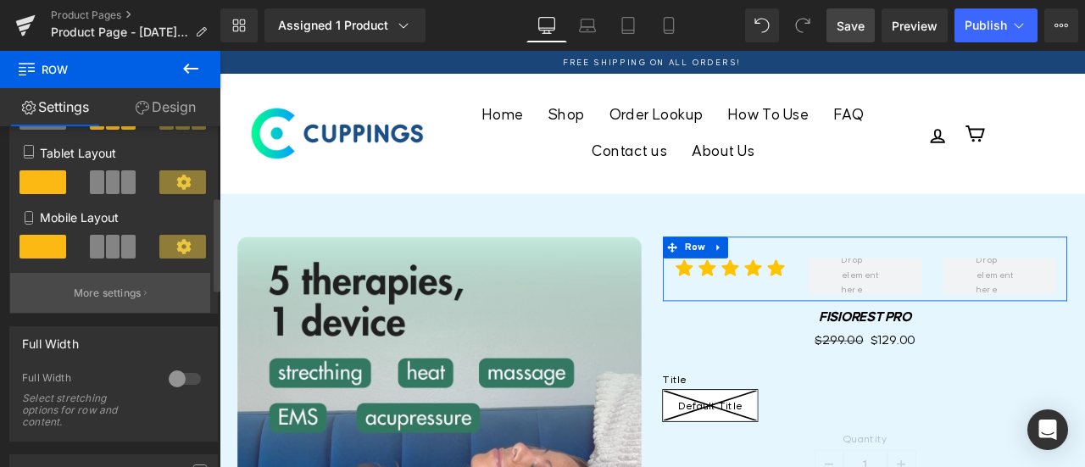
click at [92, 294] on p "More settings" at bounding box center [108, 293] width 68 height 15
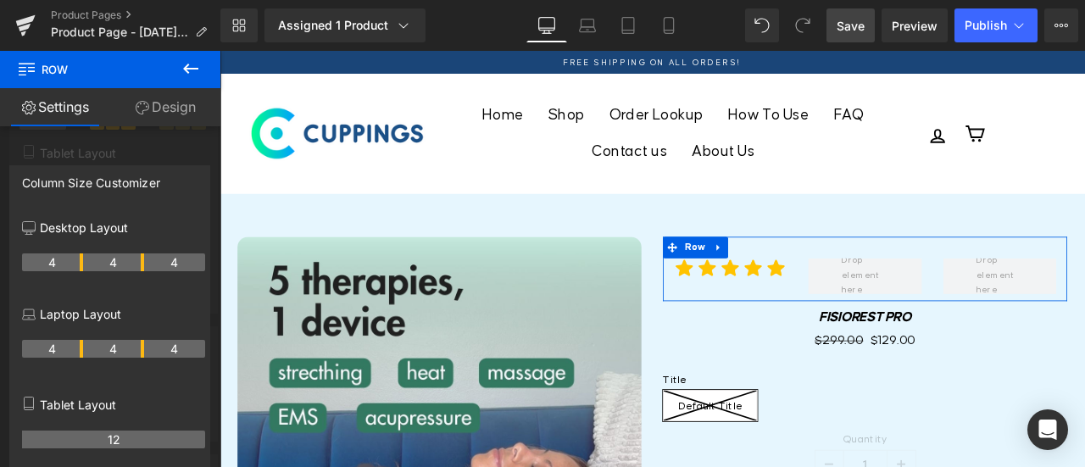
click at [64, 152] on div at bounding box center [110, 263] width 221 height 425
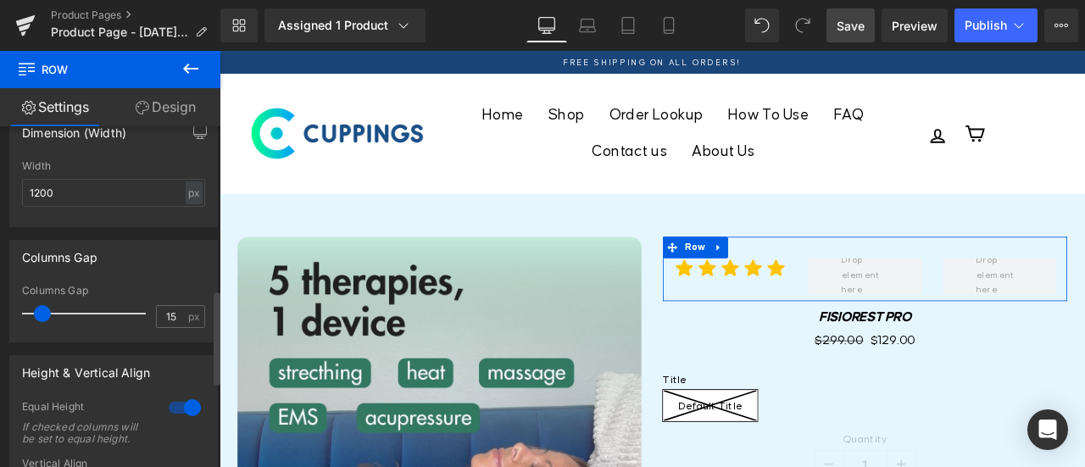
scroll to position [763, 0]
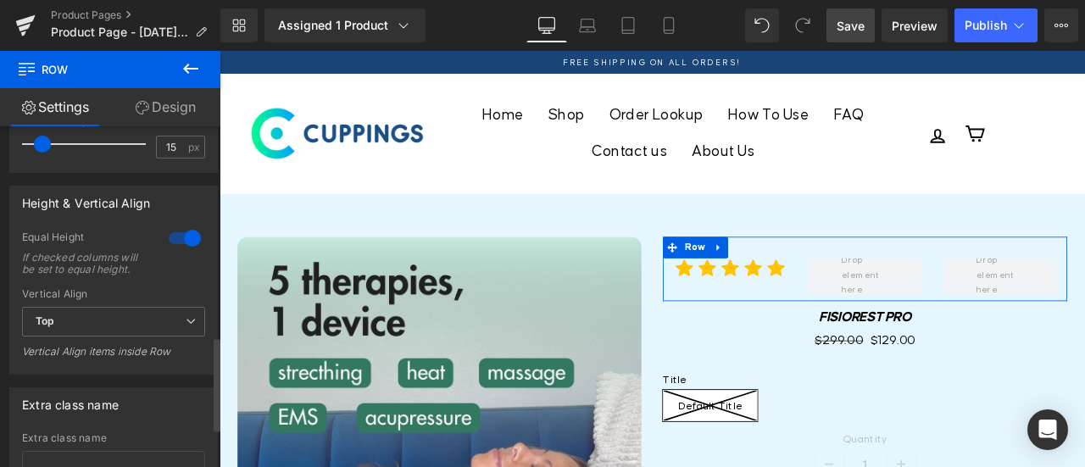
click at [171, 238] on div at bounding box center [185, 238] width 41 height 27
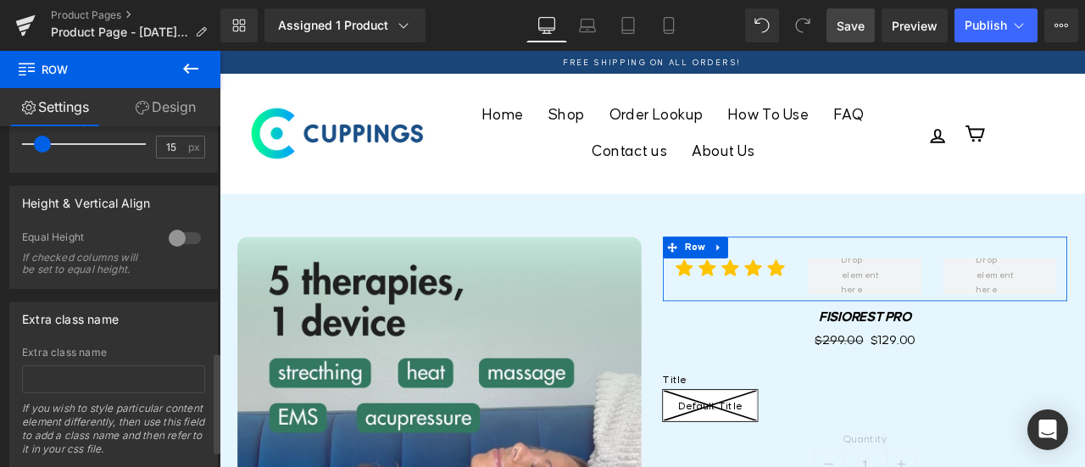
click at [180, 238] on div at bounding box center [185, 238] width 41 height 27
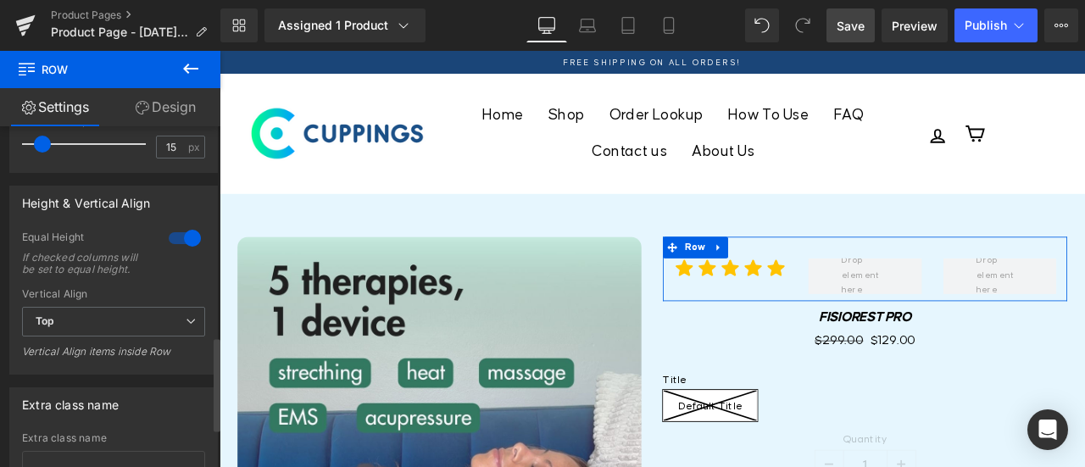
click at [175, 238] on div at bounding box center [185, 238] width 41 height 27
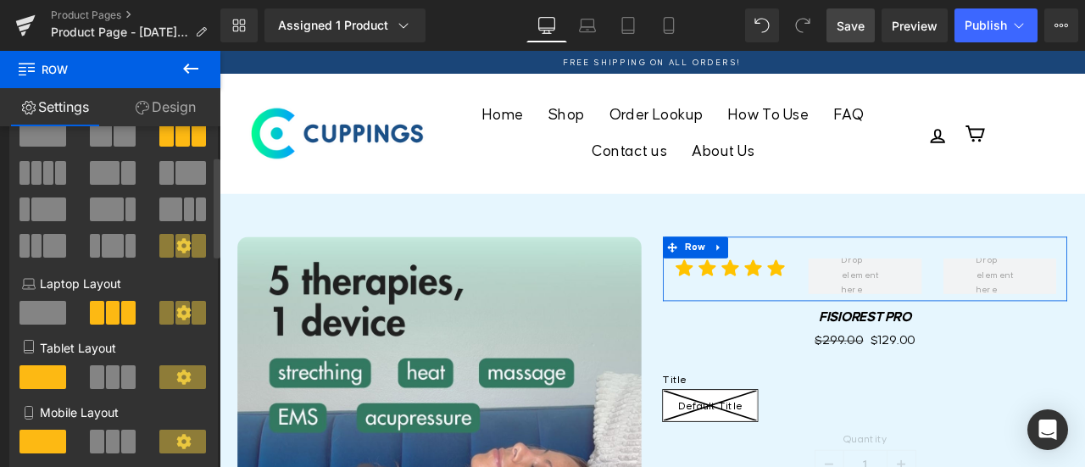
scroll to position [58, 0]
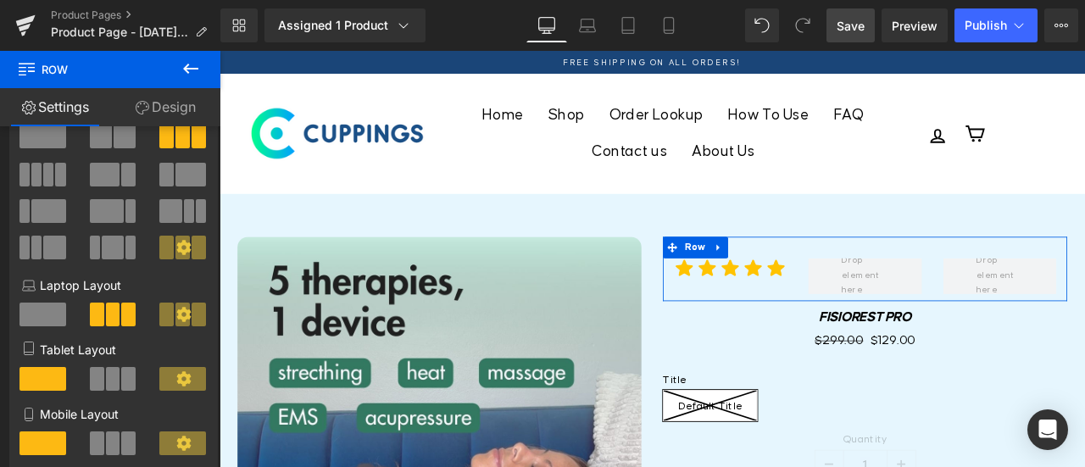
click at [176, 107] on link "Design" at bounding box center [165, 107] width 110 height 38
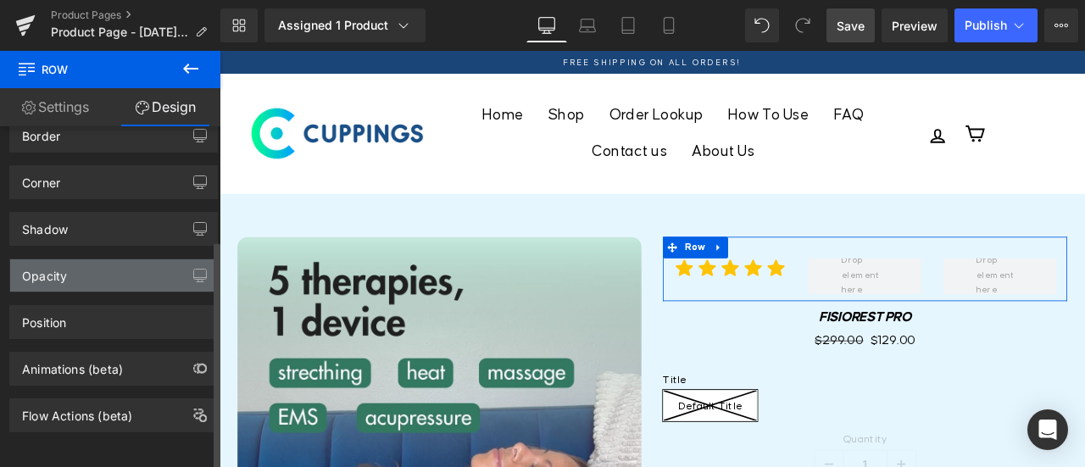
scroll to position [171, 0]
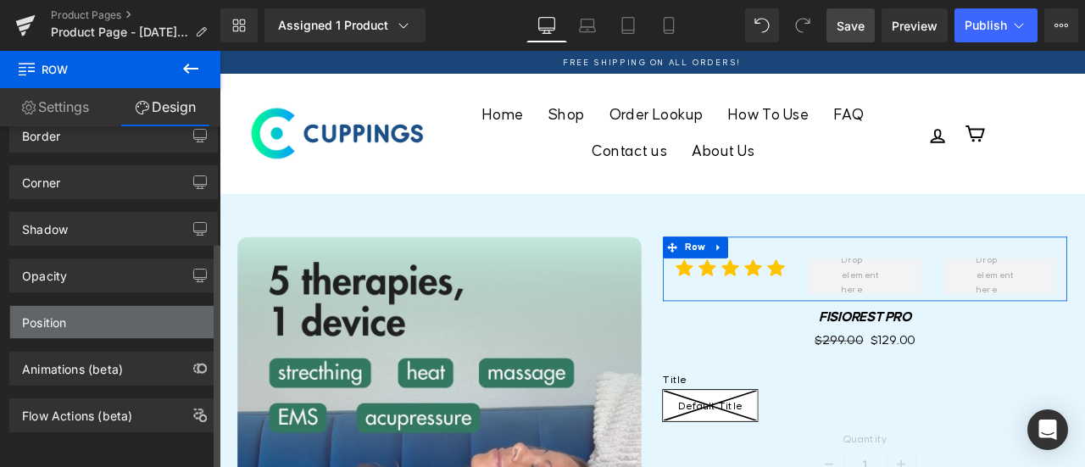
click at [85, 308] on div "Position" at bounding box center [113, 322] width 207 height 32
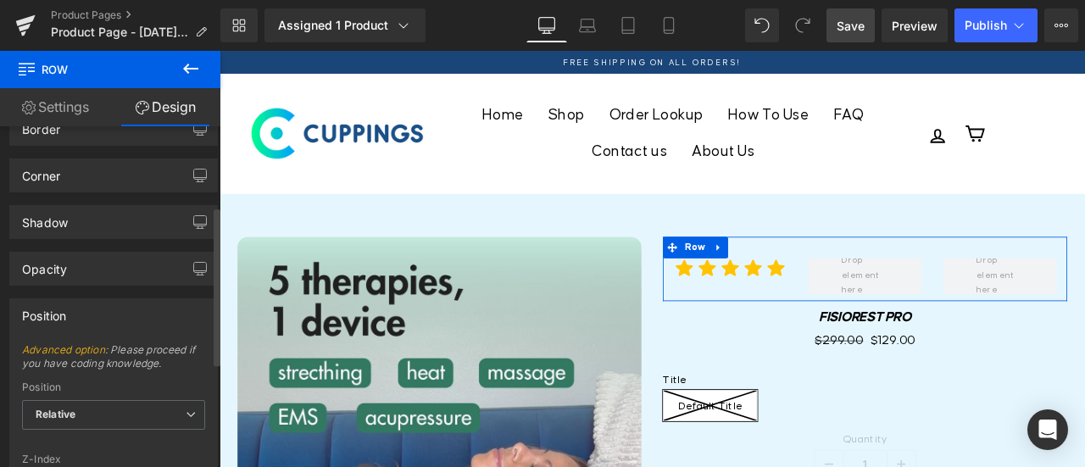
click at [81, 316] on div "Position" at bounding box center [113, 315] width 207 height 32
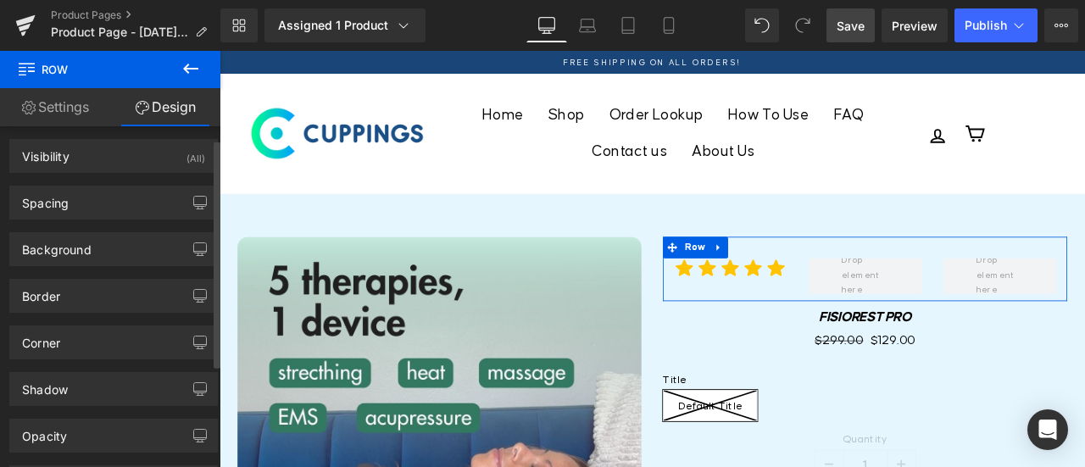
scroll to position [0, 0]
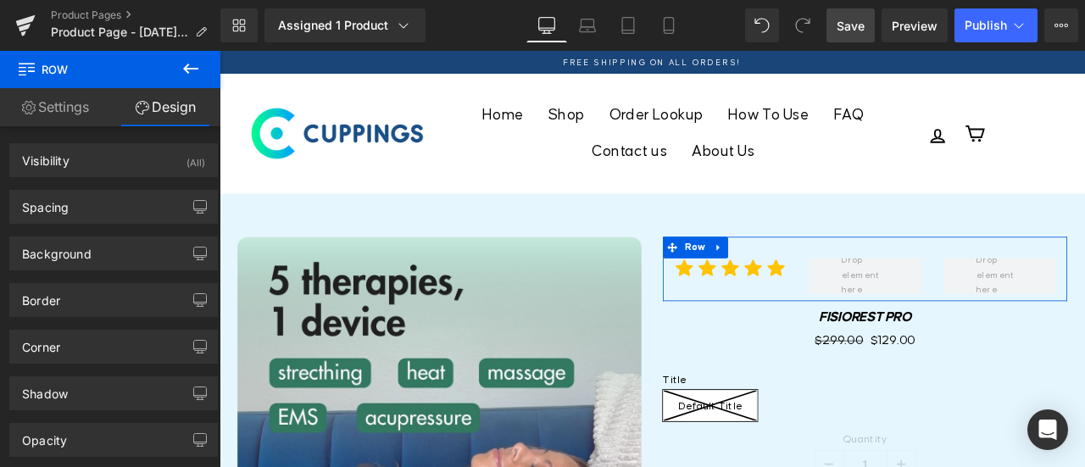
click at [47, 99] on link "Settings" at bounding box center [55, 107] width 110 height 38
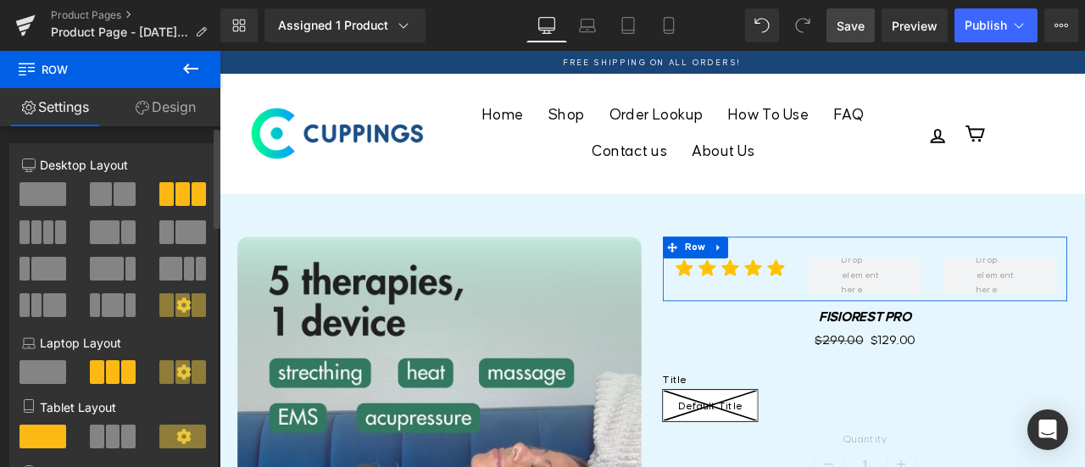
click at [180, 308] on icon at bounding box center [183, 305] width 14 height 14
click at [179, 307] on icon at bounding box center [183, 305] width 15 height 15
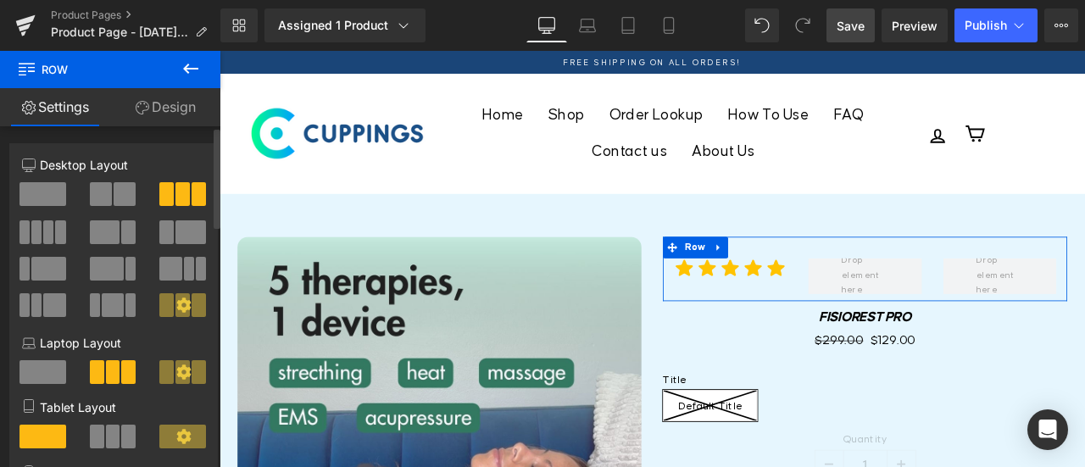
click at [179, 307] on icon at bounding box center [183, 305] width 15 height 15
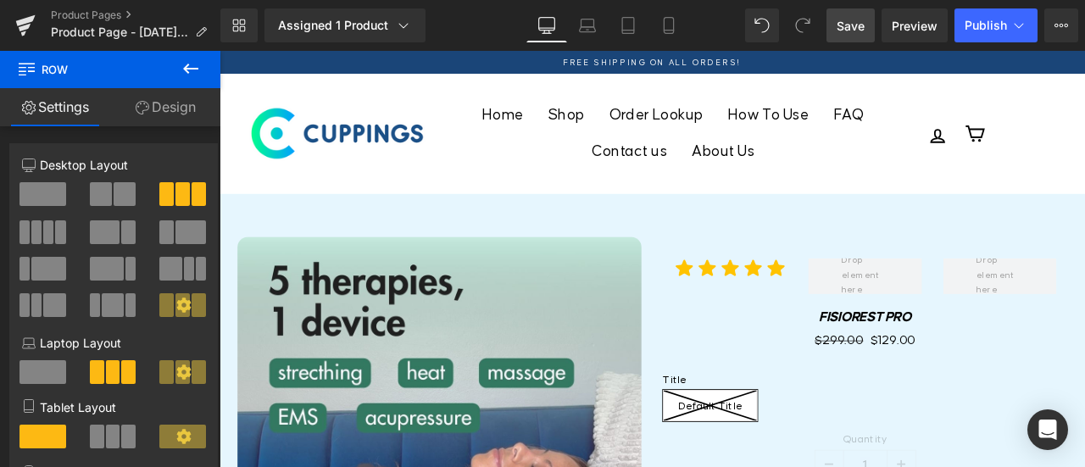
click at [192, 64] on icon at bounding box center [191, 69] width 20 height 20
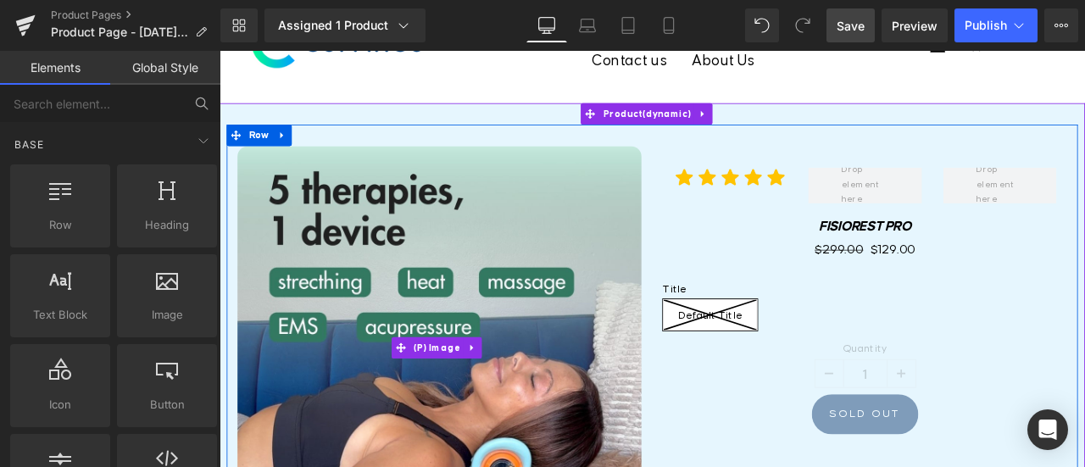
scroll to position [170, 0]
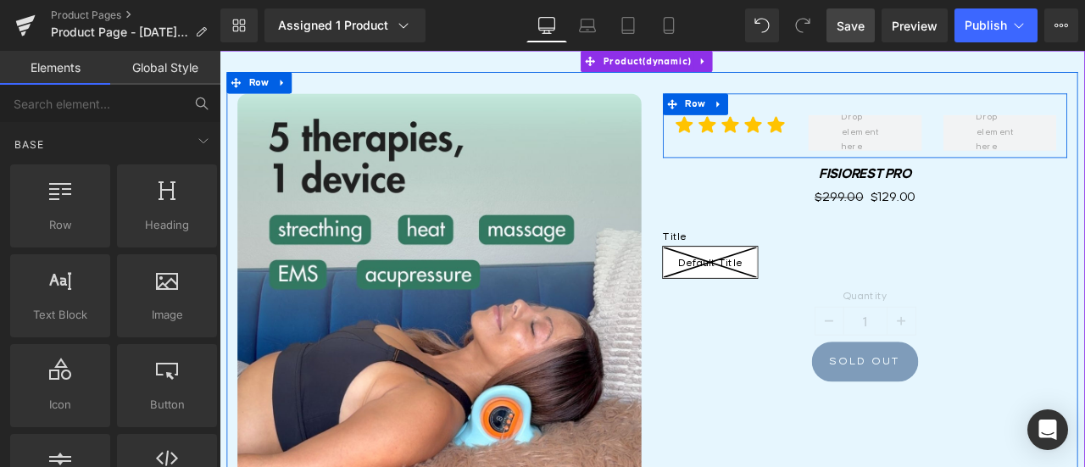
click at [894, 149] on div "Image Row" at bounding box center [984, 140] width 479 height 76
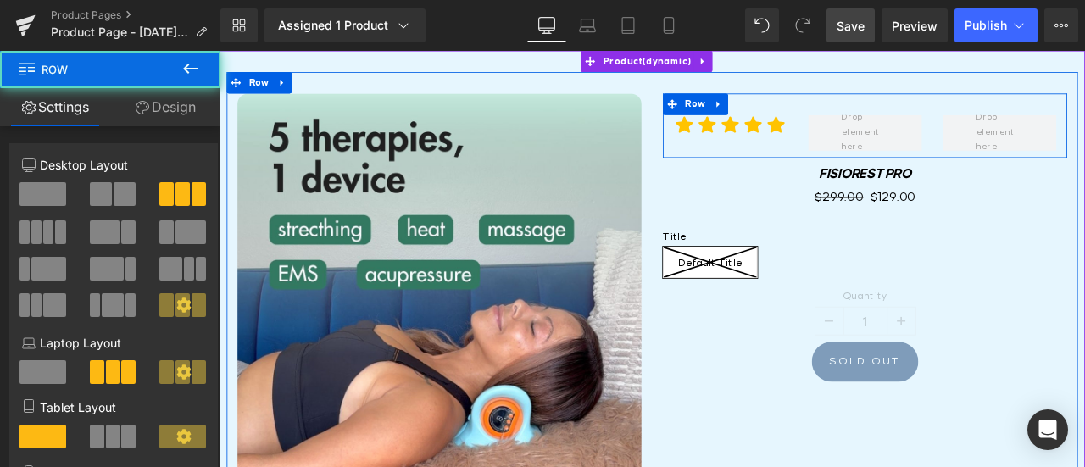
click at [905, 131] on div at bounding box center [984, 148] width 159 height 42
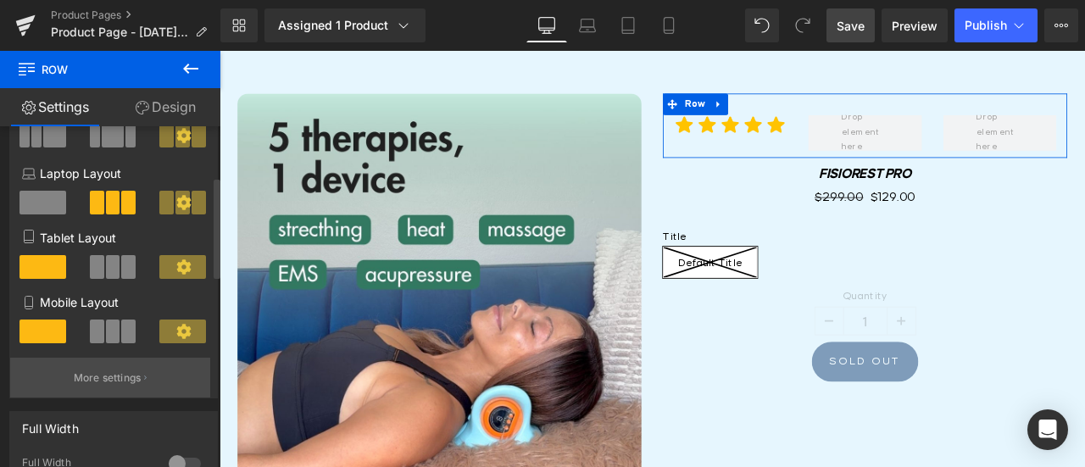
click at [125, 382] on p "More settings" at bounding box center [108, 378] width 68 height 15
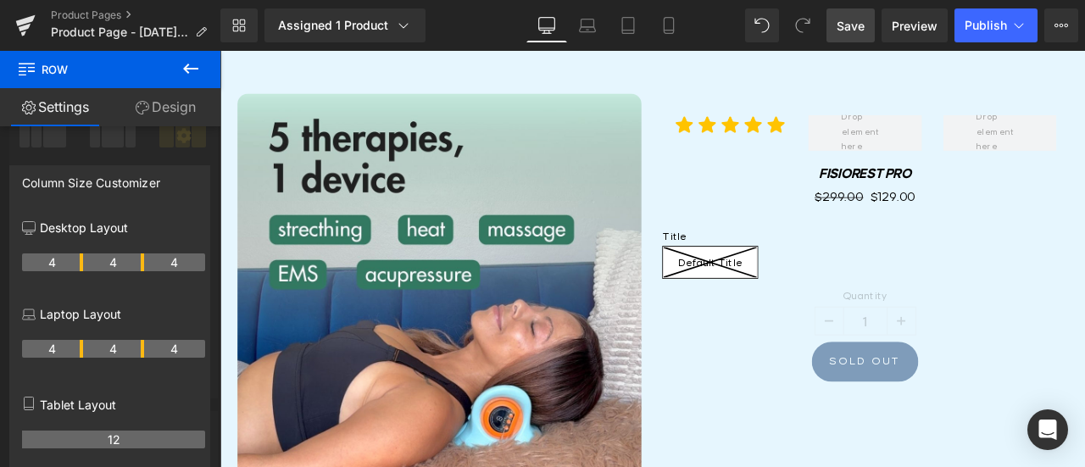
click at [181, 65] on icon at bounding box center [191, 69] width 20 height 20
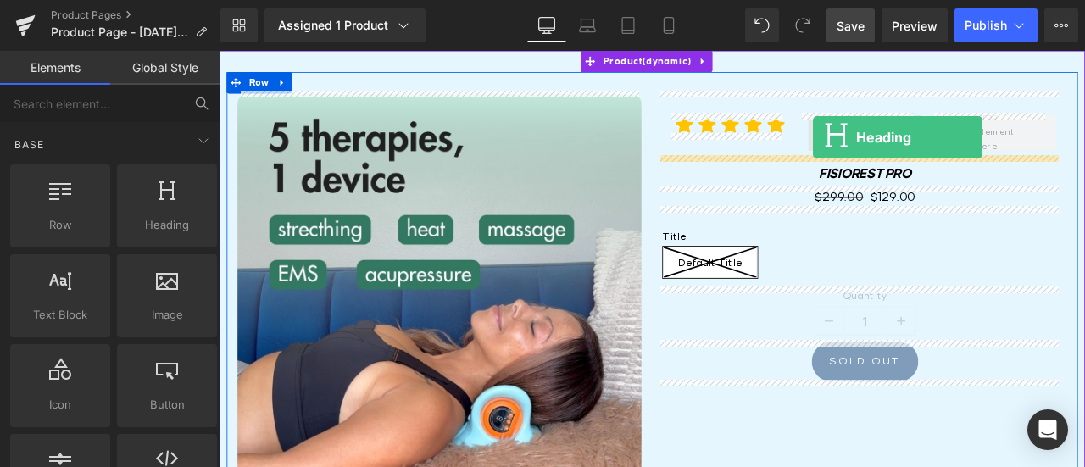
drag, startPoint x: 355, startPoint y: 266, endPoint x: 923, endPoint y: 153, distance: 579.2
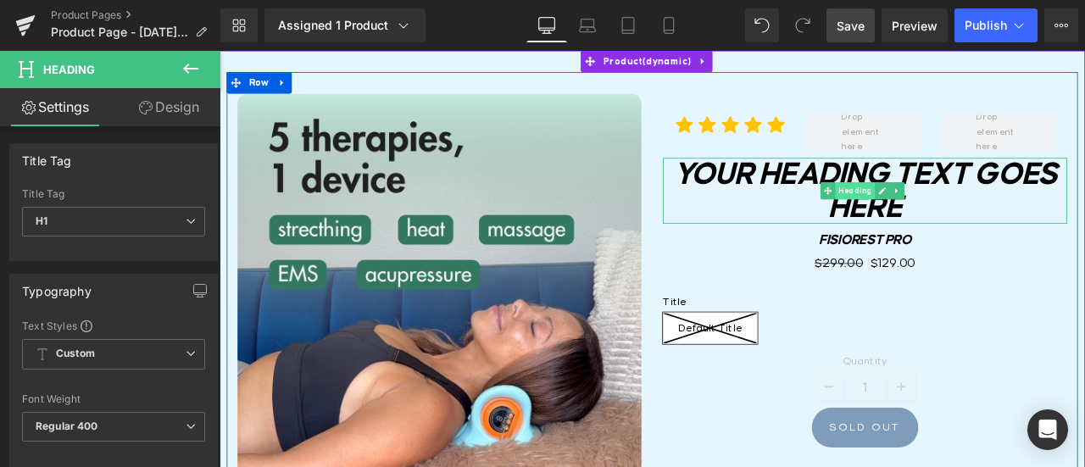
click at [950, 209] on span "Heading" at bounding box center [973, 217] width 47 height 20
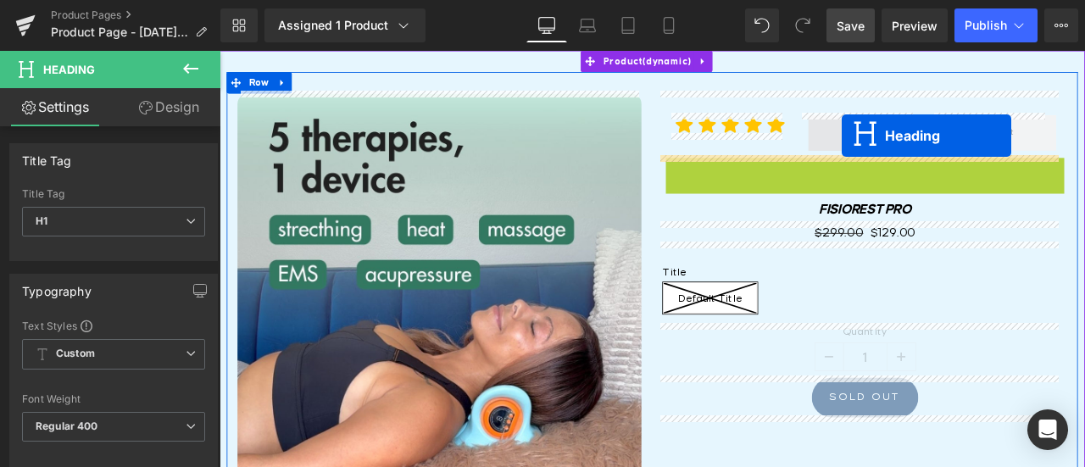
drag, startPoint x: 933, startPoint y: 214, endPoint x: 957, endPoint y: 151, distance: 67.4
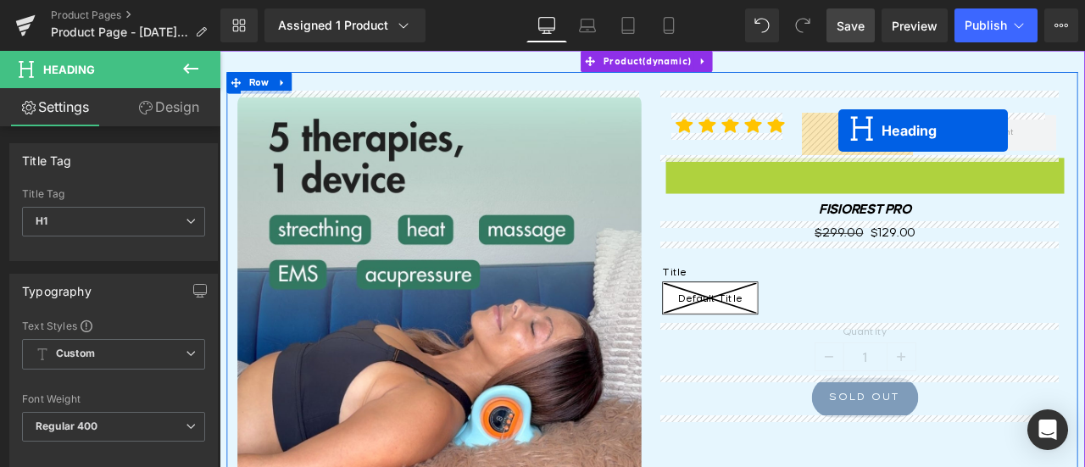
drag, startPoint x: 932, startPoint y: 215, endPoint x: 953, endPoint y: 145, distance: 73.5
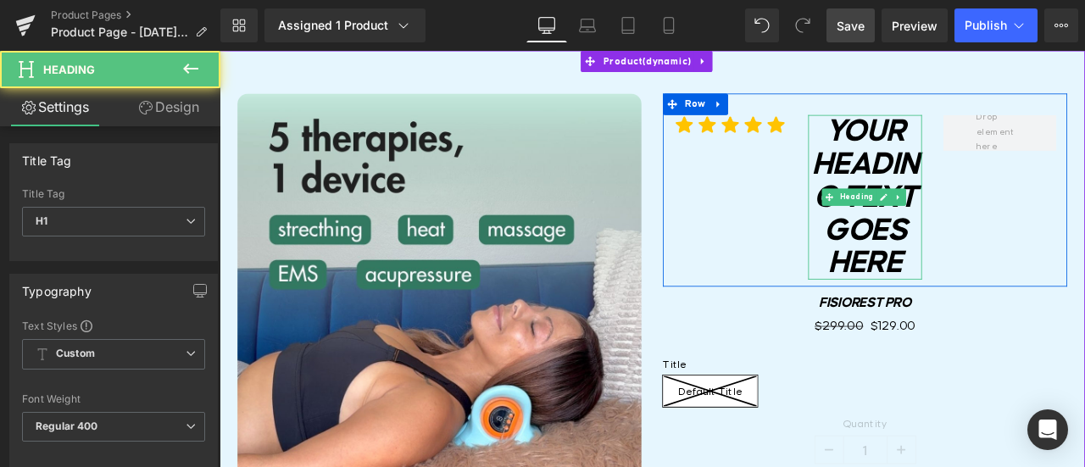
click at [964, 271] on h1 "Your heading text goes here" at bounding box center [984, 224] width 134 height 195
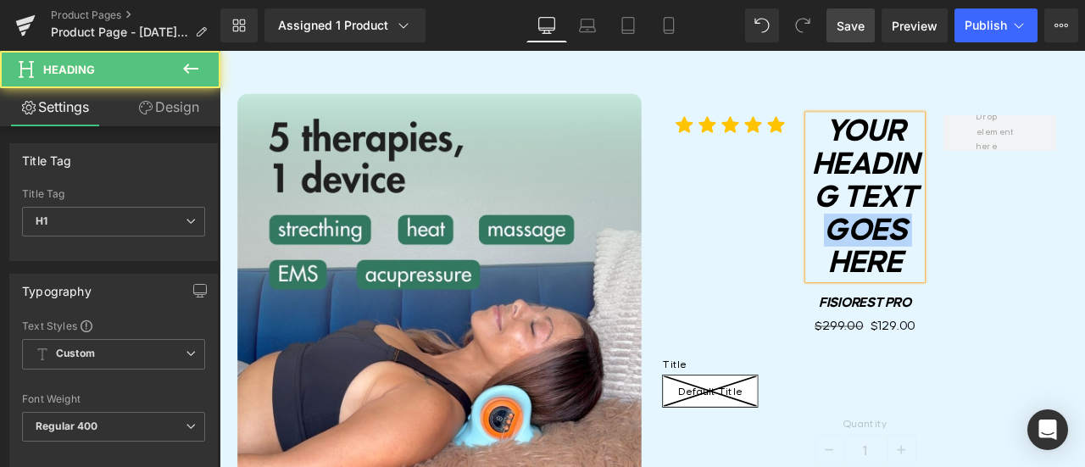
click at [964, 271] on h1 "Your heading text goes here" at bounding box center [984, 224] width 134 height 195
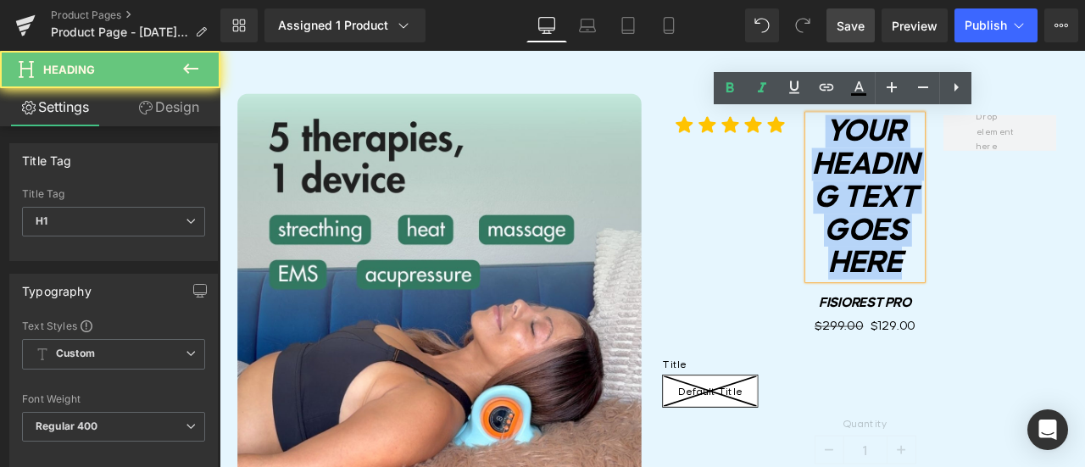
click at [964, 271] on h1 "Your heading text goes here" at bounding box center [984, 224] width 134 height 195
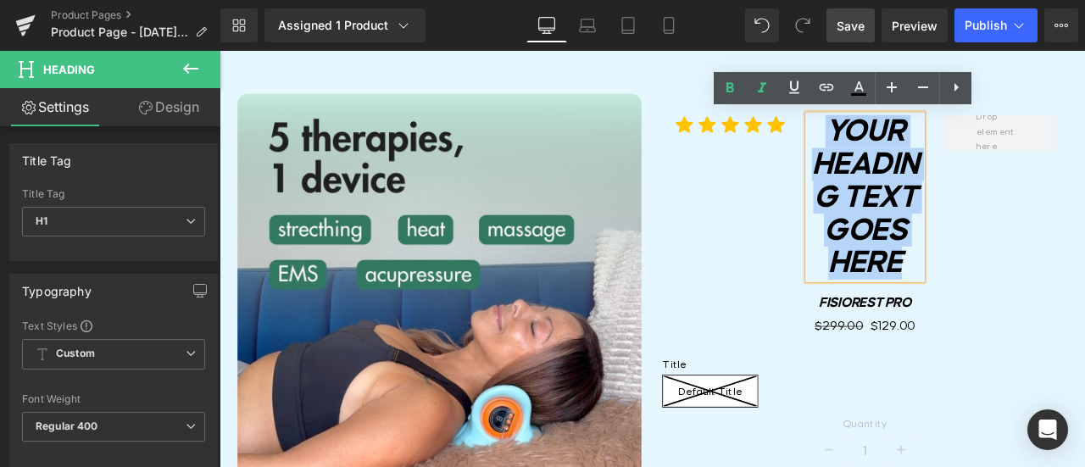
paste div
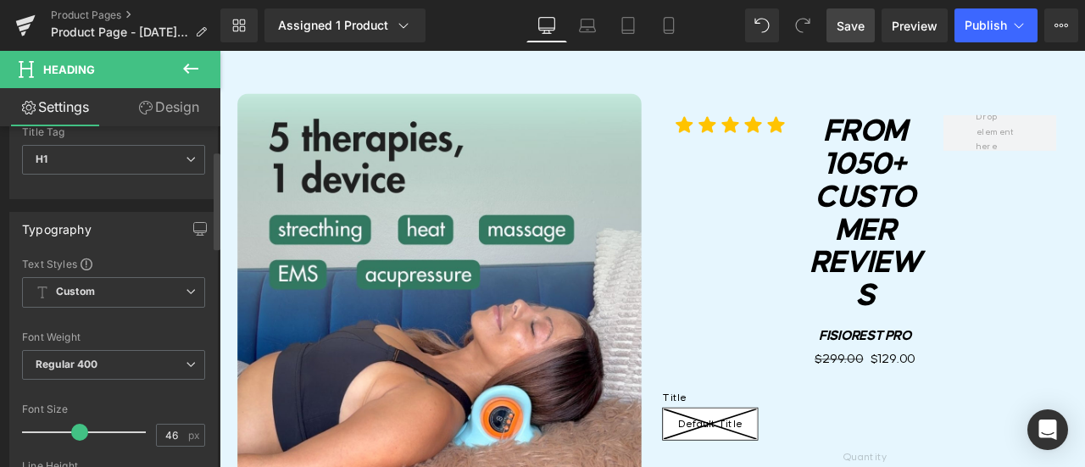
scroll to position [85, 0]
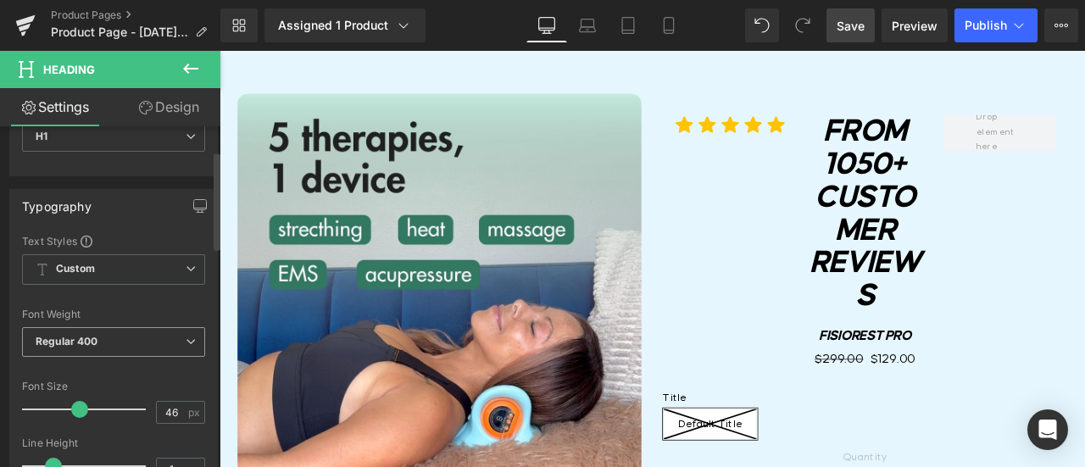
click at [140, 338] on span "Regular 400" at bounding box center [113, 342] width 183 height 30
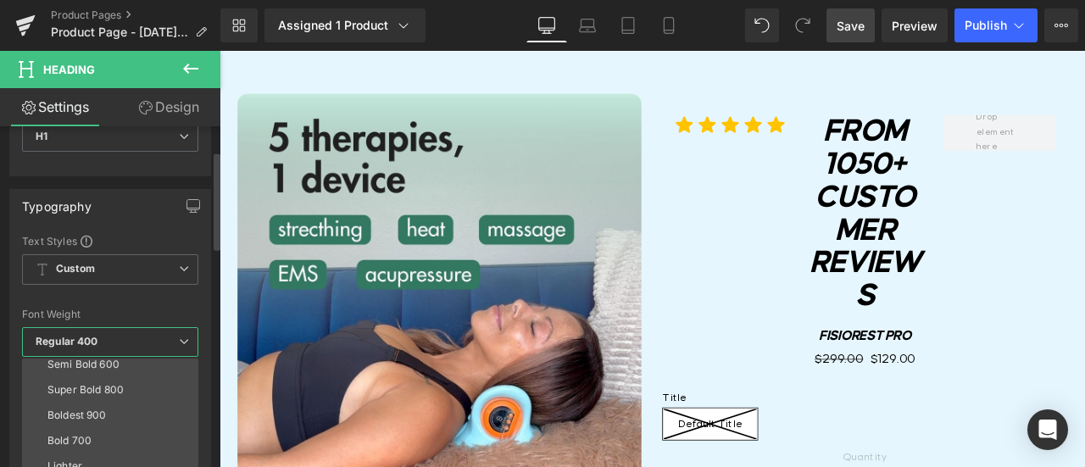
scroll to position [141, 0]
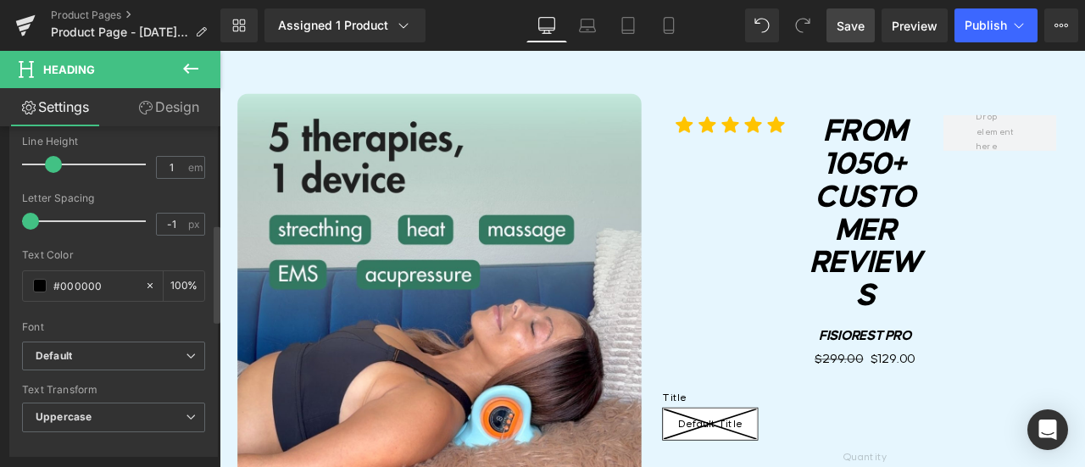
scroll to position [424, 0]
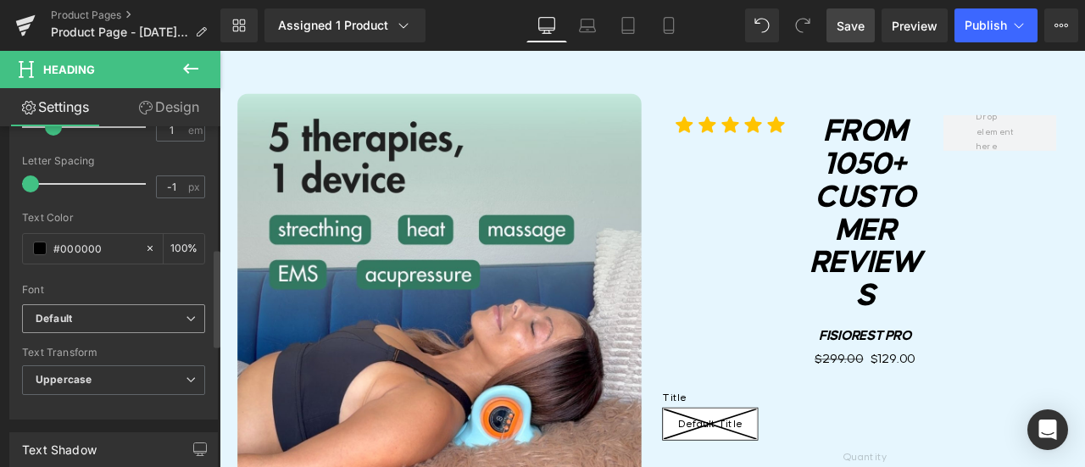
click at [151, 312] on b "Default" at bounding box center [111, 319] width 150 height 14
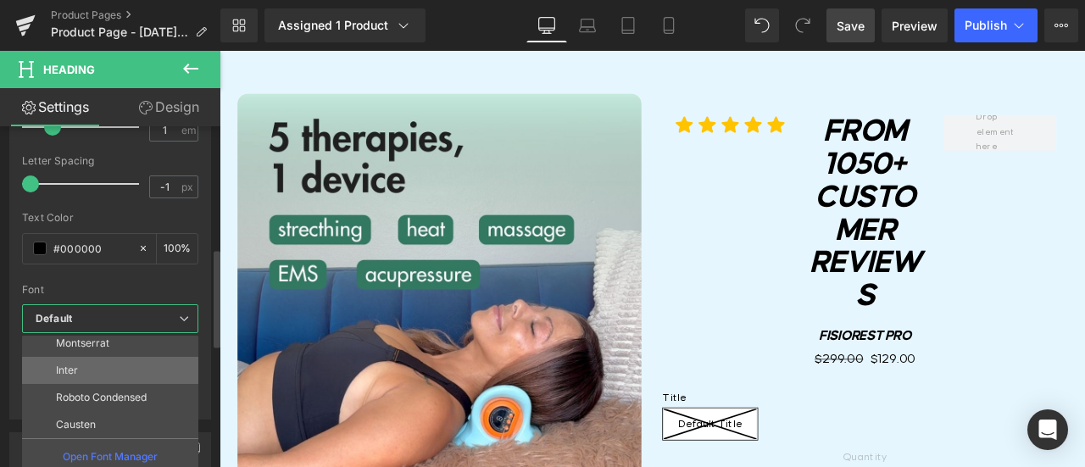
scroll to position [88, 0]
click at [76, 369] on p "Inter" at bounding box center [67, 370] width 22 height 12
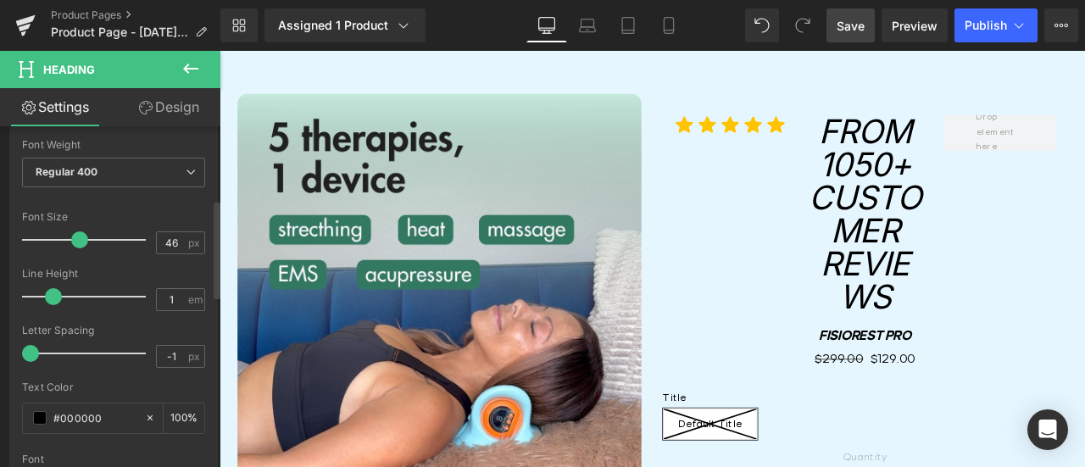
scroll to position [170, 0]
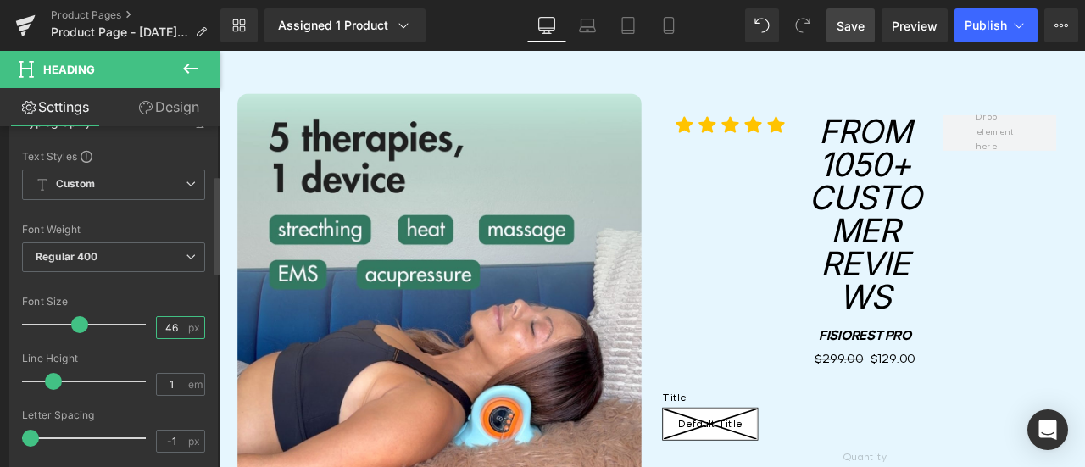
click at [168, 324] on input "46" at bounding box center [172, 327] width 30 height 21
drag, startPoint x: 170, startPoint y: 324, endPoint x: 145, endPoint y: 321, distance: 24.7
click at [145, 321] on div "Font Size 46 px" at bounding box center [113, 324] width 183 height 57
type input "16"
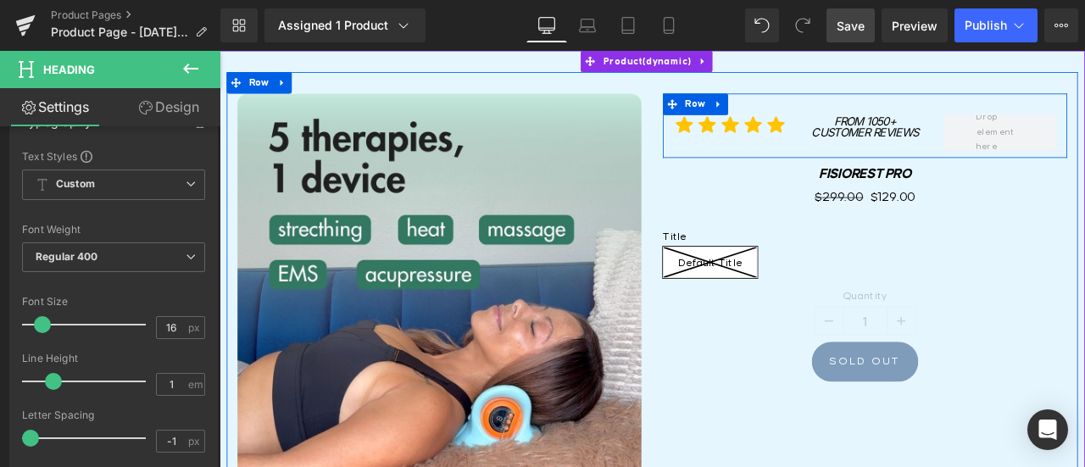
click at [886, 149] on div "Image From 1050+ Customer Reviews Heading Row" at bounding box center [984, 140] width 479 height 76
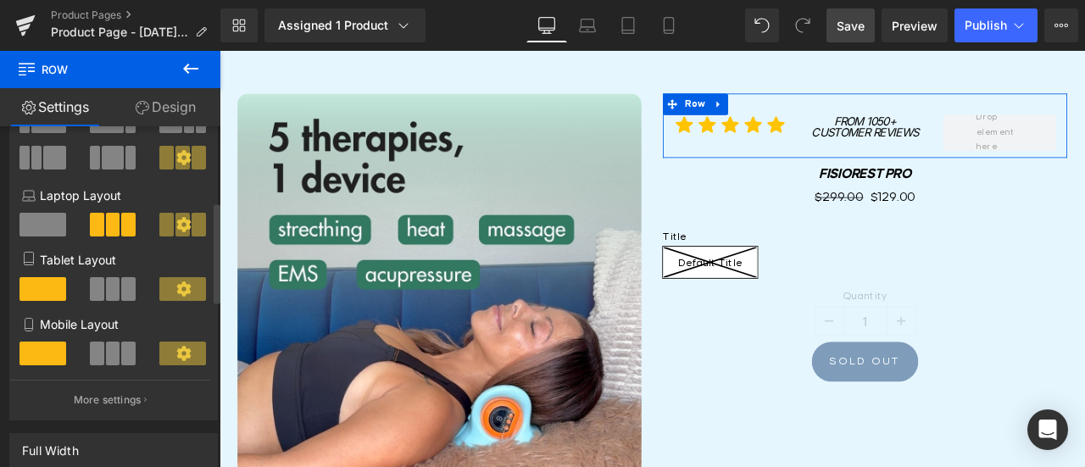
scroll to position [254, 0]
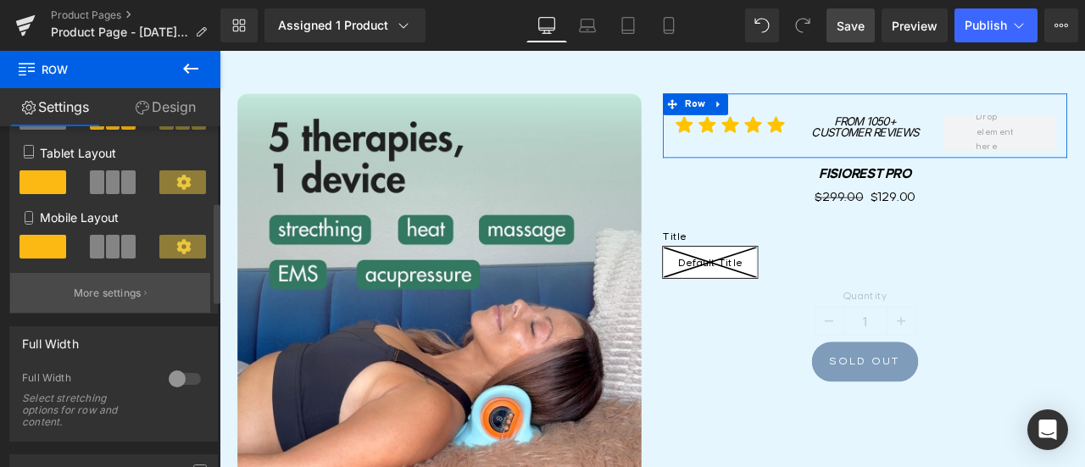
click at [106, 298] on p "More settings" at bounding box center [108, 293] width 68 height 15
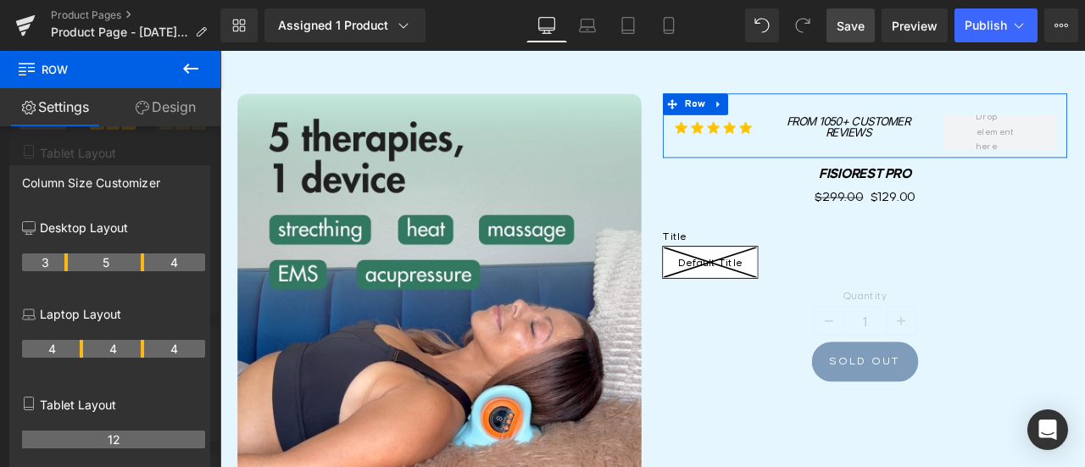
drag, startPoint x: 79, startPoint y: 262, endPoint x: 69, endPoint y: 262, distance: 10.2
drag, startPoint x: 142, startPoint y: 258, endPoint x: 153, endPoint y: 258, distance: 10.2
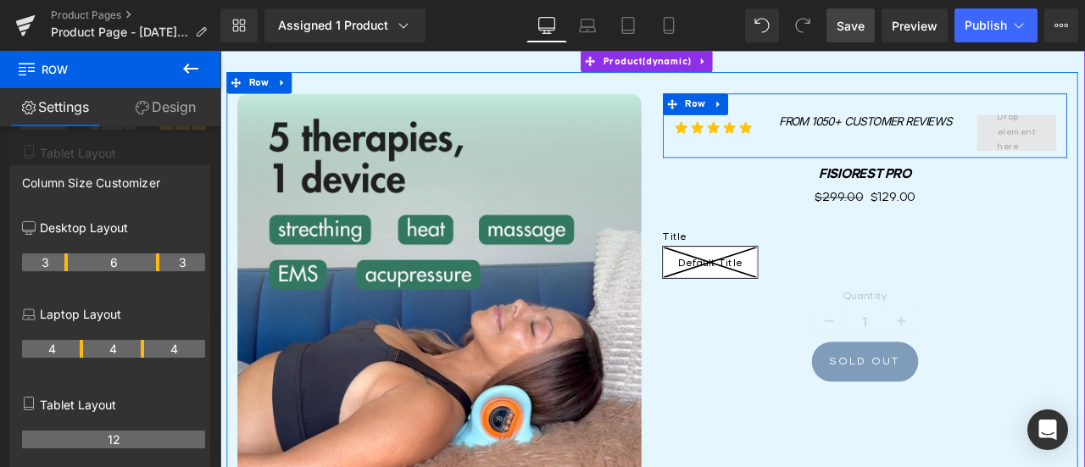
drag, startPoint x: 1148, startPoint y: 142, endPoint x: 1137, endPoint y: 151, distance: 14.4
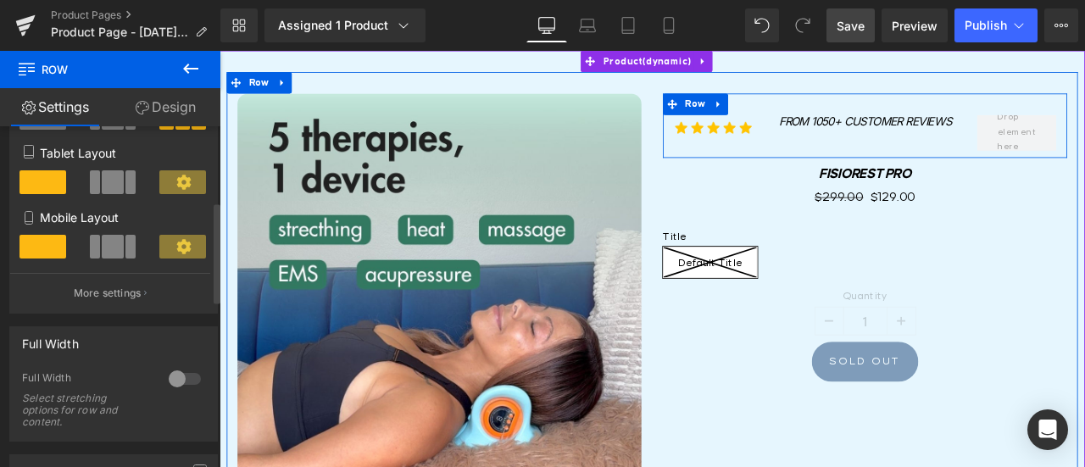
click at [1018, 151] on div "Image From 1050+ Customer Reviews Heading Row" at bounding box center [984, 140] width 479 height 76
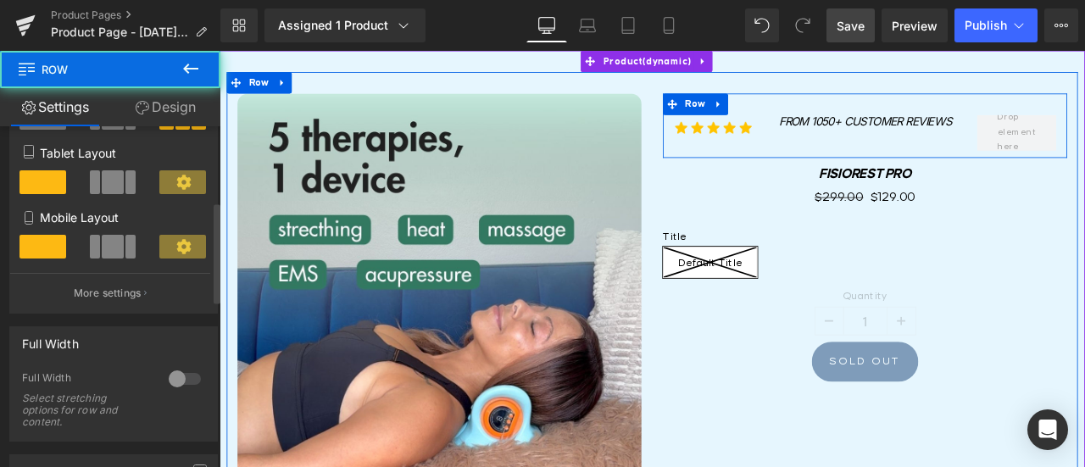
click at [862, 148] on div "Image From 1050+ Customer Reviews Heading Row" at bounding box center [984, 140] width 479 height 76
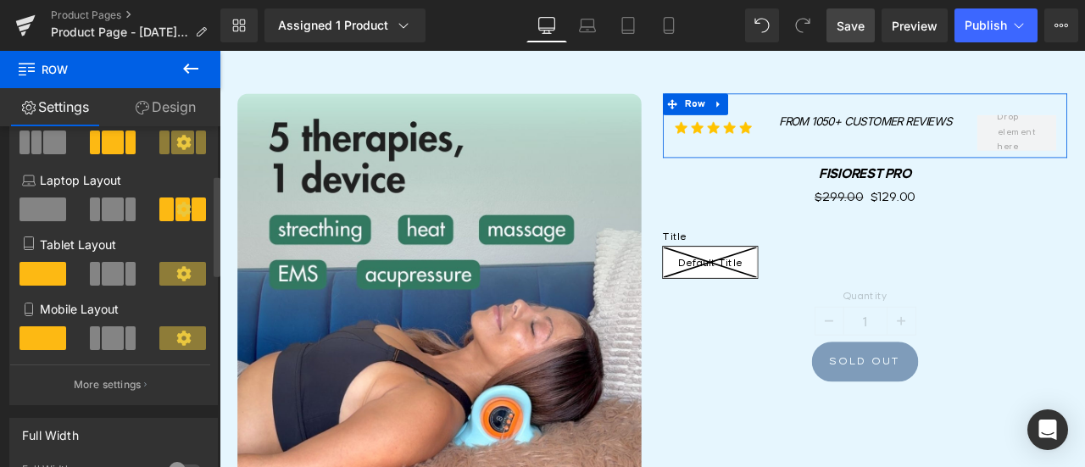
scroll to position [170, 0]
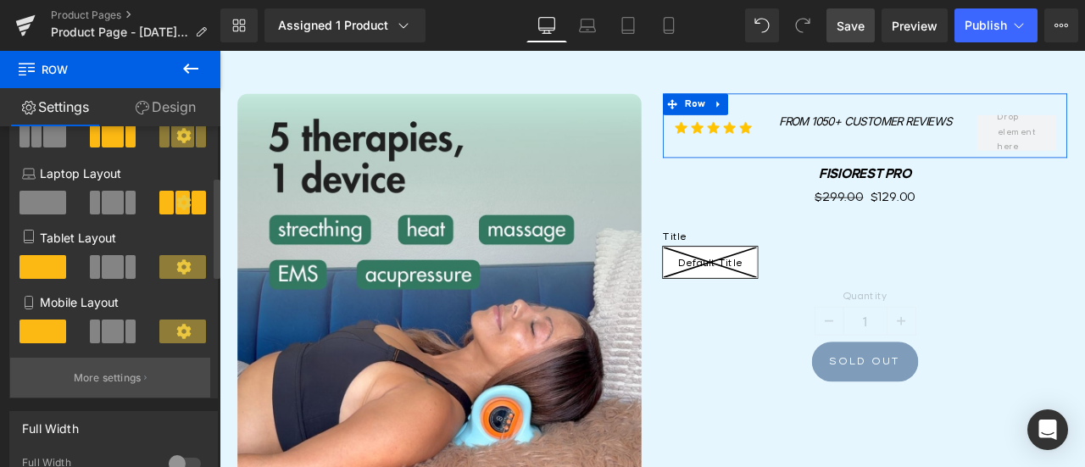
click at [117, 376] on p "More settings" at bounding box center [108, 378] width 68 height 15
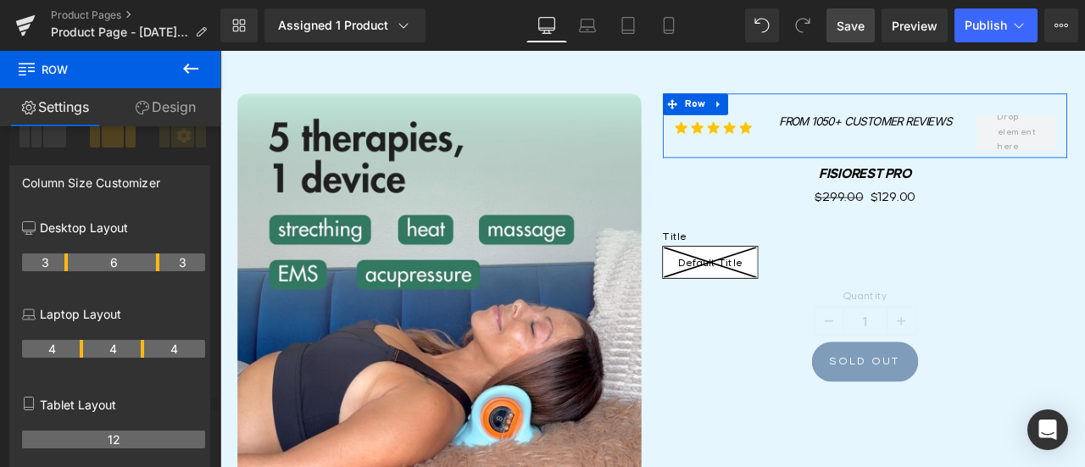
click at [89, 142] on div at bounding box center [110, 263] width 221 height 425
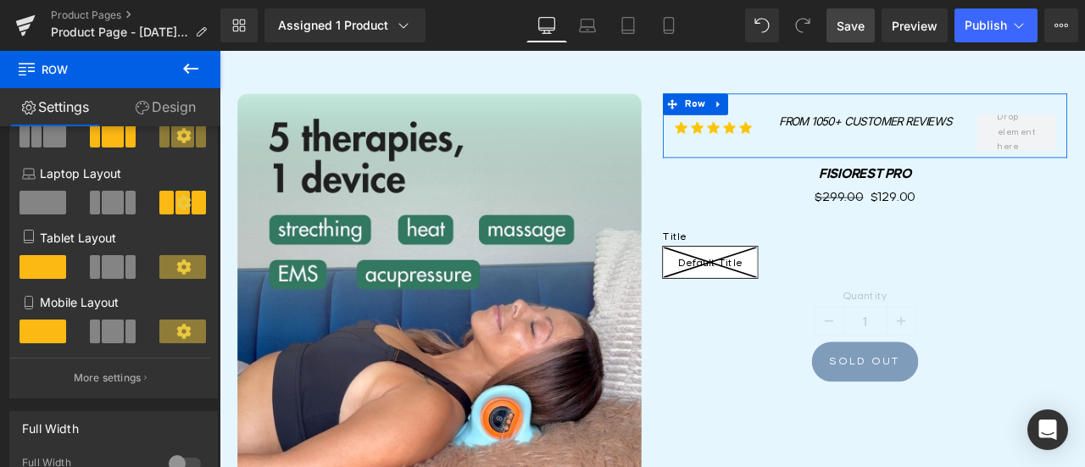
click at [95, 374] on button "More settings" at bounding box center [110, 378] width 200 height 40
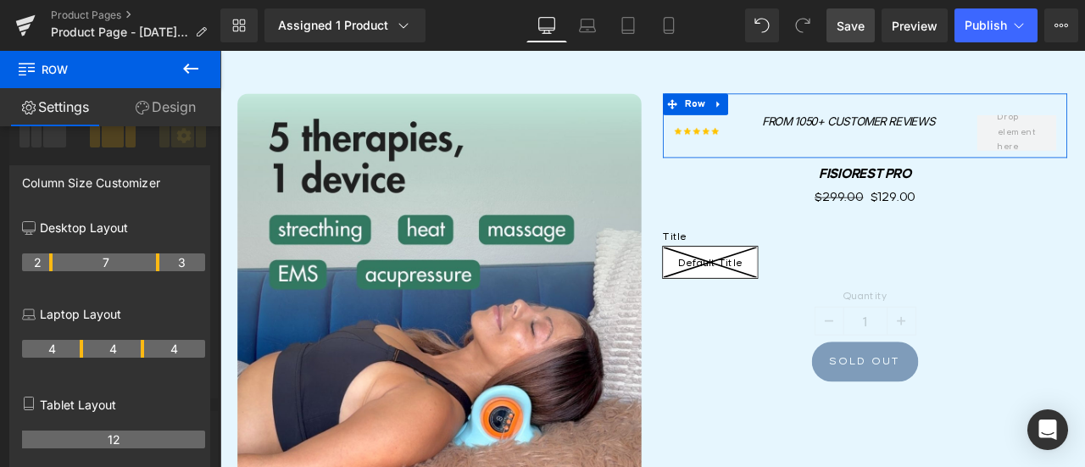
drag, startPoint x: 64, startPoint y: 260, endPoint x: 51, endPoint y: 259, distance: 13.6
drag, startPoint x: 51, startPoint y: 260, endPoint x: 60, endPoint y: 260, distance: 9.3
click at [47, 158] on div at bounding box center [110, 263] width 221 height 425
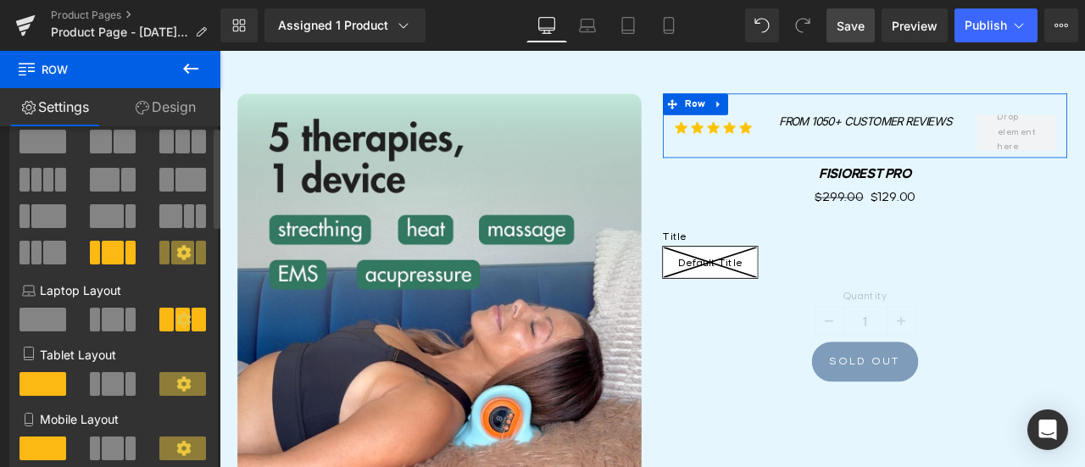
scroll to position [0, 0]
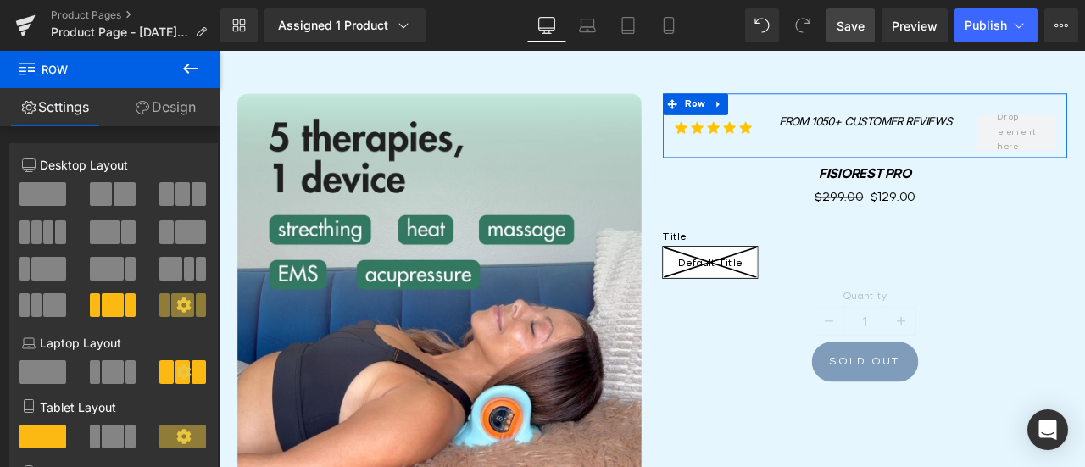
click at [148, 111] on link "Design" at bounding box center [165, 107] width 110 height 38
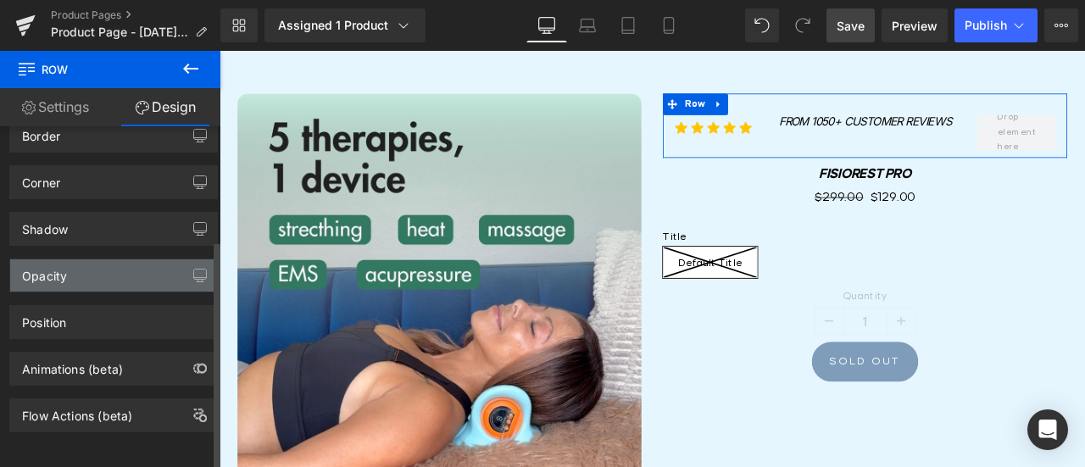
scroll to position [171, 0]
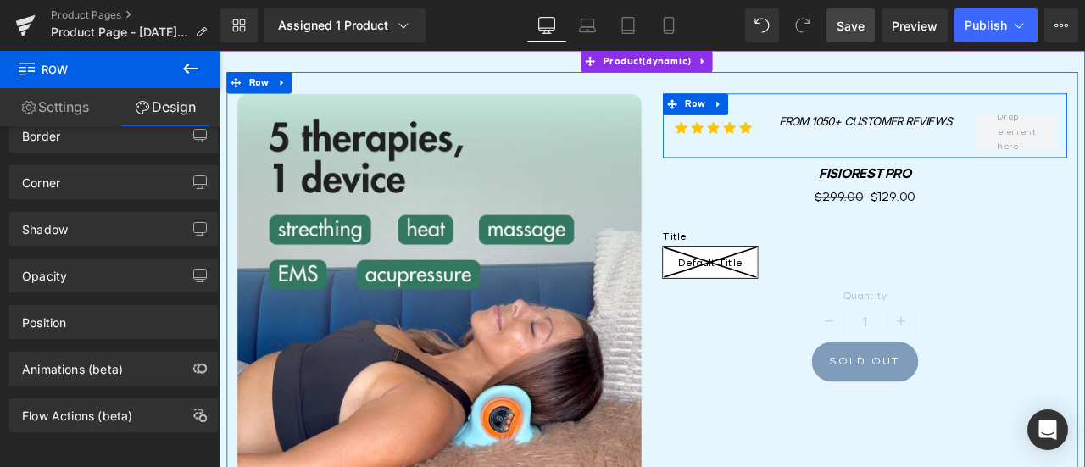
click at [862, 160] on div "Image From 1050+ Customer Reviews Heading Row" at bounding box center [984, 140] width 479 height 76
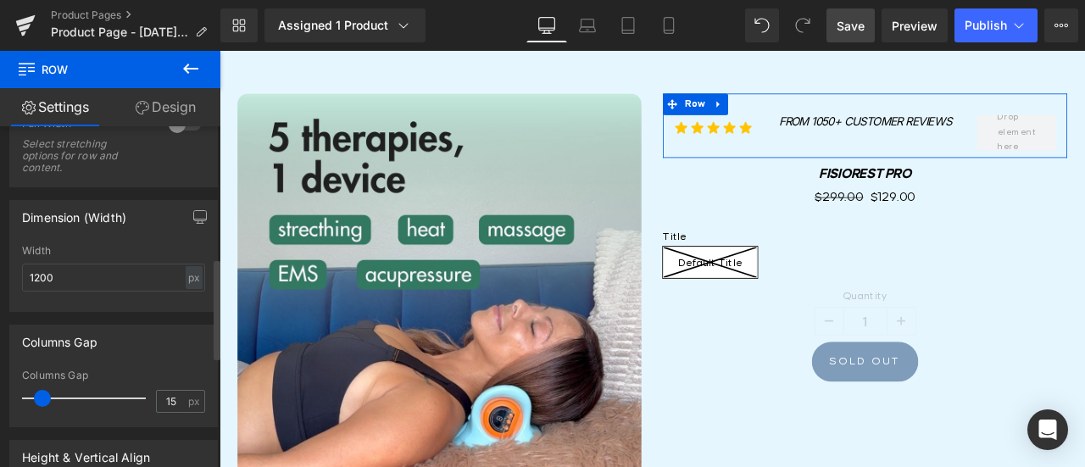
scroll to position [339, 0]
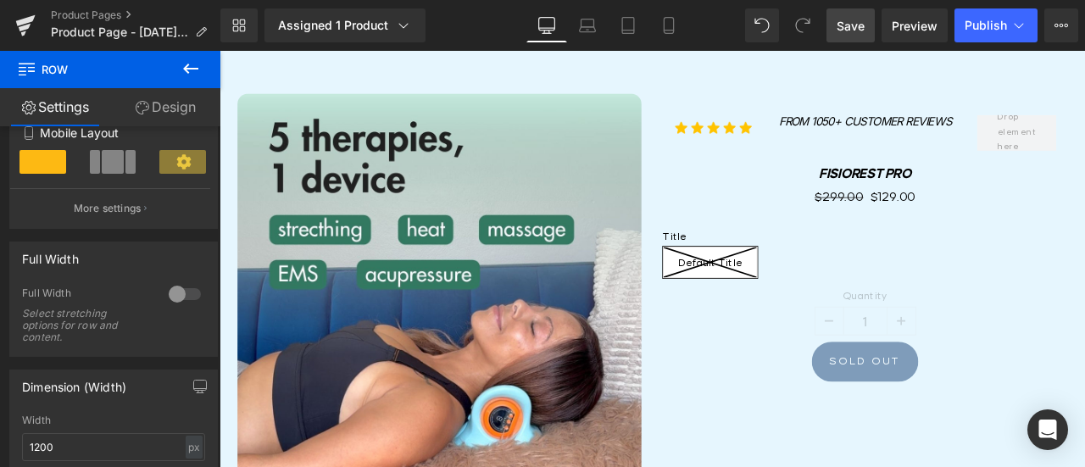
click at [181, 69] on icon at bounding box center [191, 69] width 20 height 20
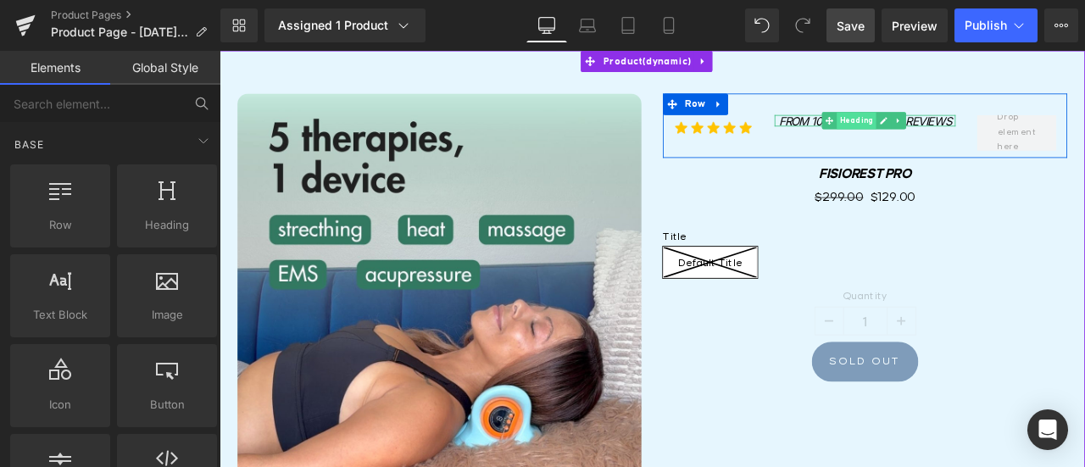
click at [951, 131] on span "Heading" at bounding box center [974, 134] width 47 height 20
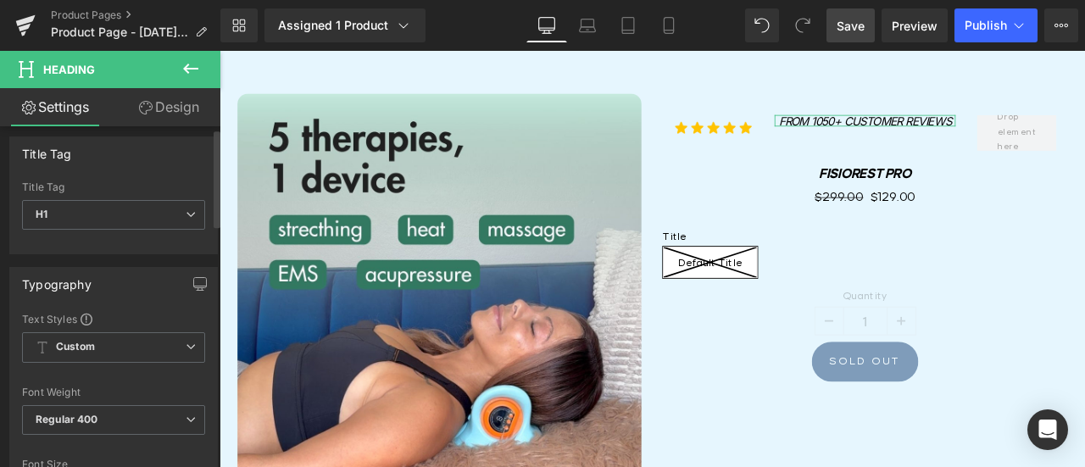
scroll to position [0, 0]
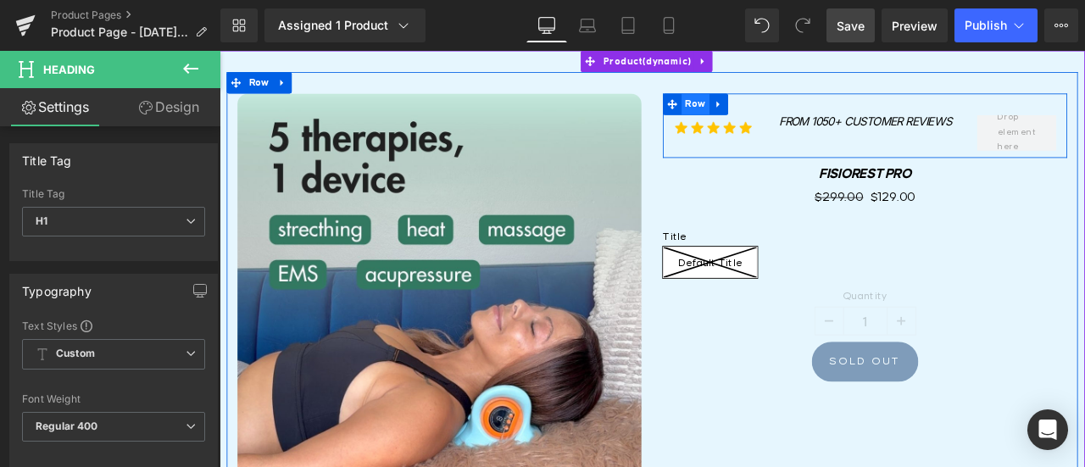
click at [767, 107] on span "Row" at bounding box center [783, 114] width 33 height 25
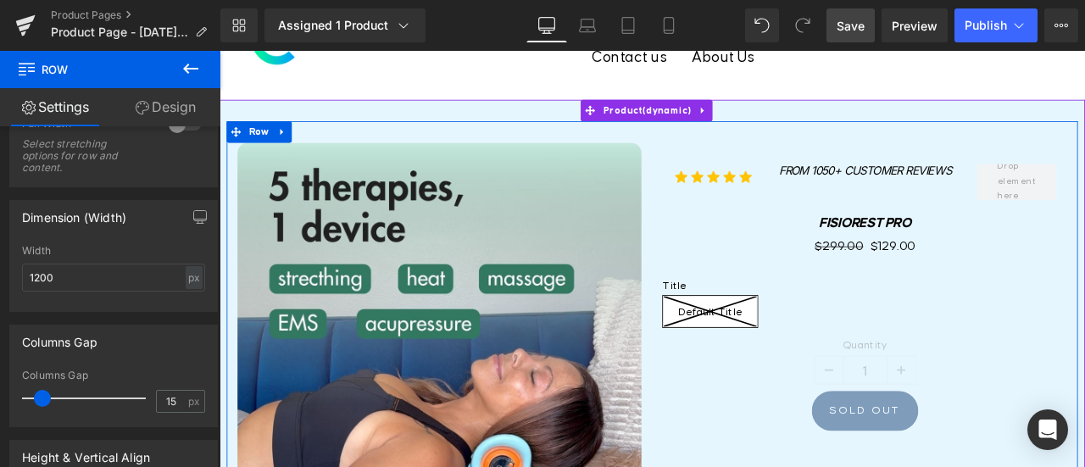
scroll to position [85, 0]
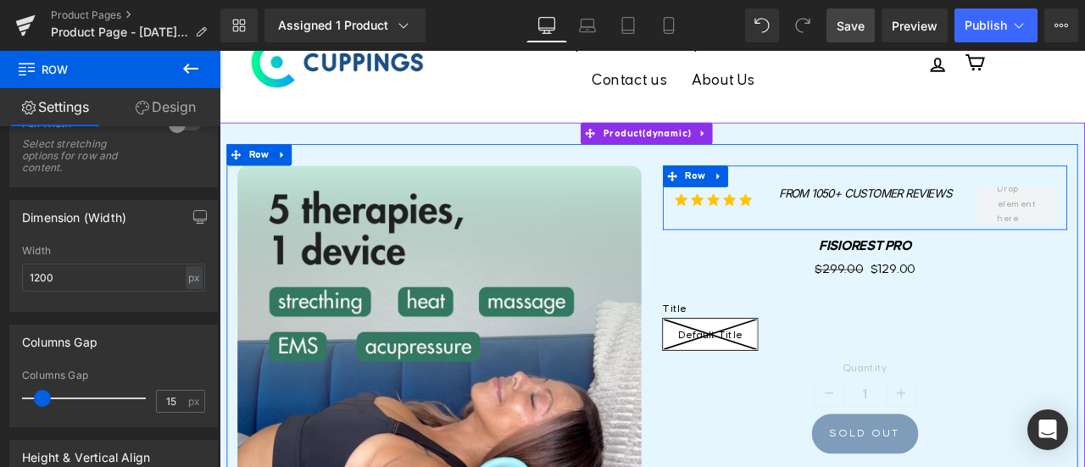
click at [865, 213] on div "From 1050+ Customer Reviews Heading" at bounding box center [985, 219] width 240 height 14
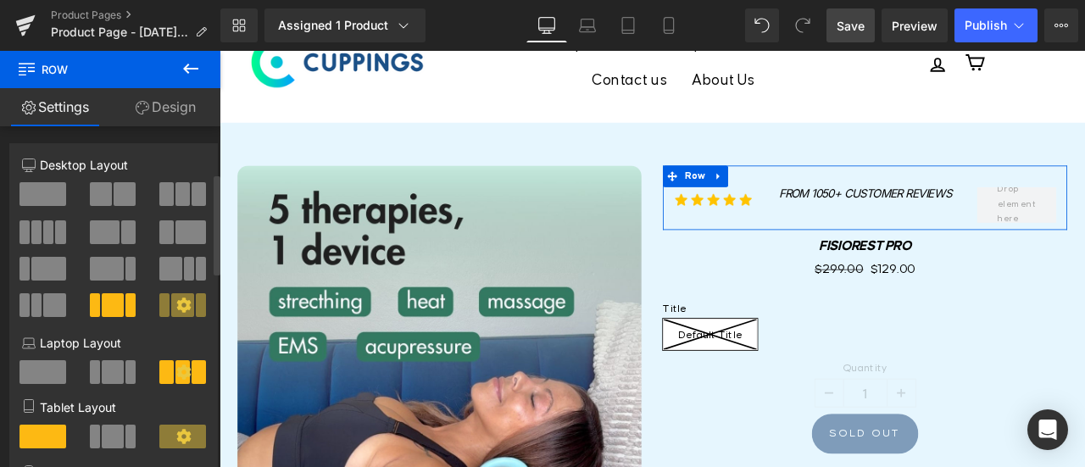
scroll to position [254, 0]
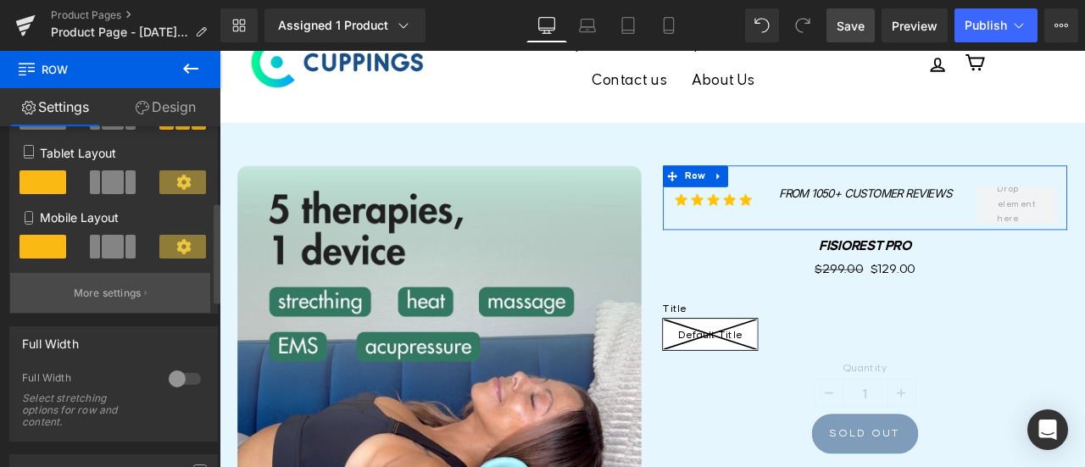
click at [115, 301] on p "More settings" at bounding box center [108, 293] width 68 height 15
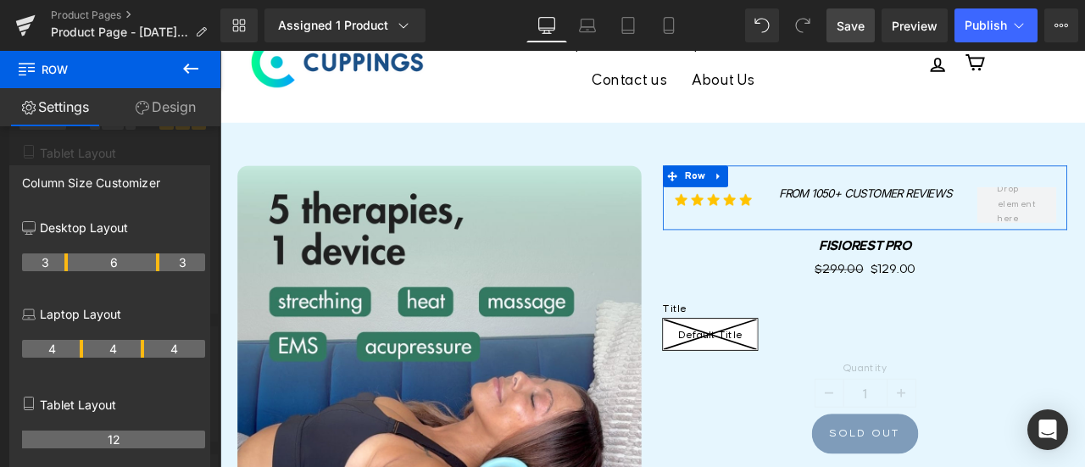
click at [120, 440] on th "12" at bounding box center [113, 440] width 183 height 18
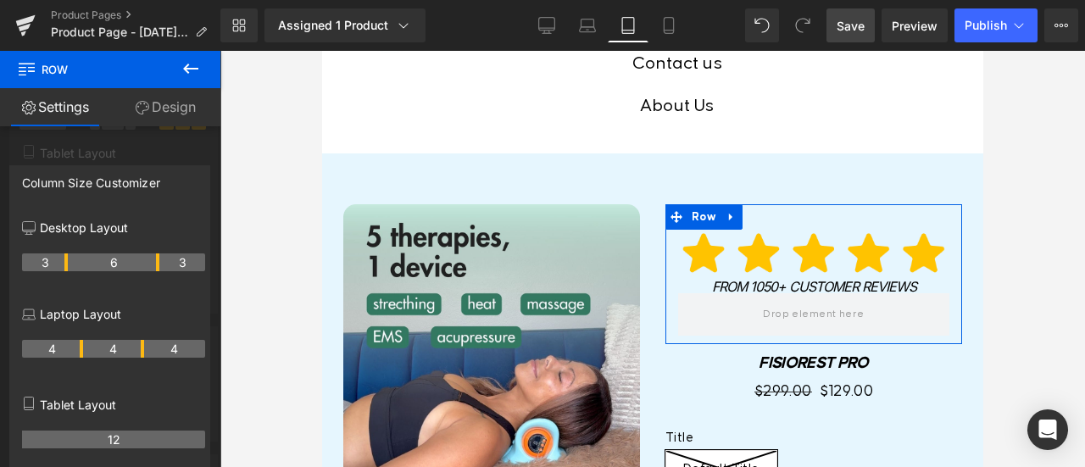
drag, startPoint x: 120, startPoint y: 440, endPoint x: 88, endPoint y: 440, distance: 32.2
click at [88, 440] on th "12" at bounding box center [113, 440] width 183 height 18
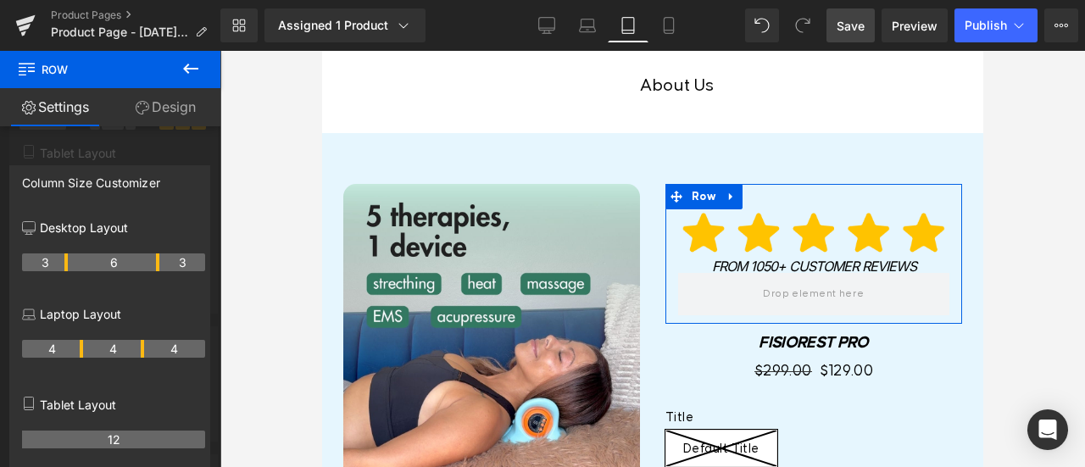
click at [98, 348] on th "4" at bounding box center [113, 349] width 61 height 18
click at [89, 315] on p "Laptop Layout" at bounding box center [113, 314] width 183 height 18
click at [24, 314] on icon at bounding box center [29, 315] width 14 height 14
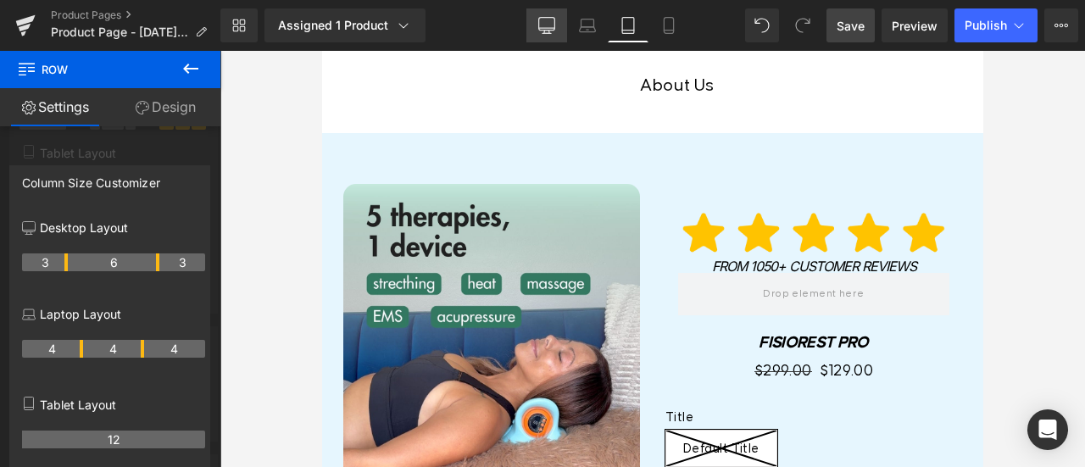
click at [551, 27] on icon at bounding box center [546, 25] width 17 height 17
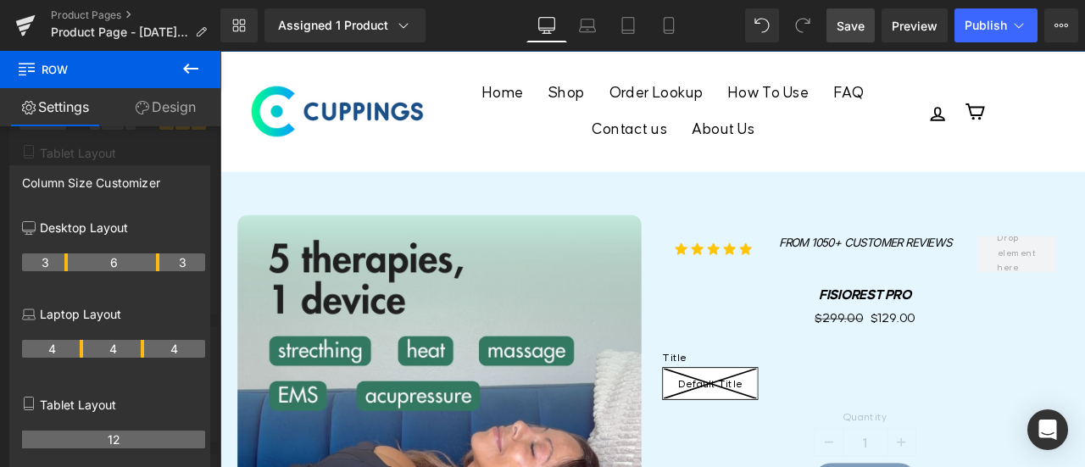
scroll to position [0, 0]
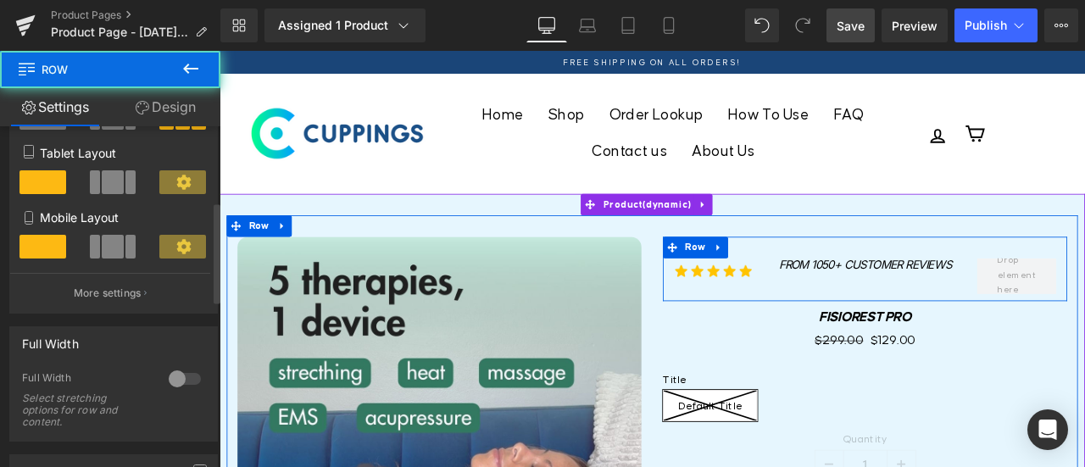
click at [902, 330] on div "Image From 1050+ Customer Reviews Heading Row" at bounding box center [984, 309] width 479 height 76
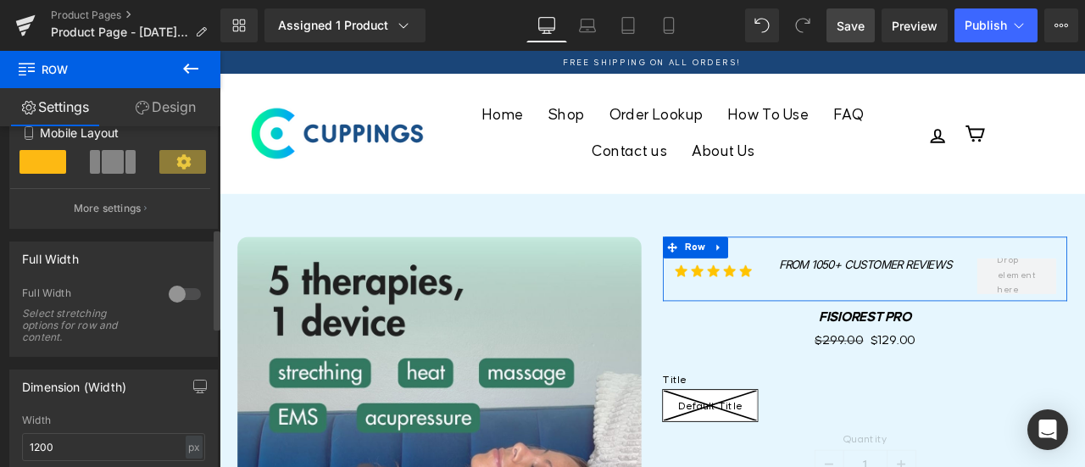
scroll to position [424, 0]
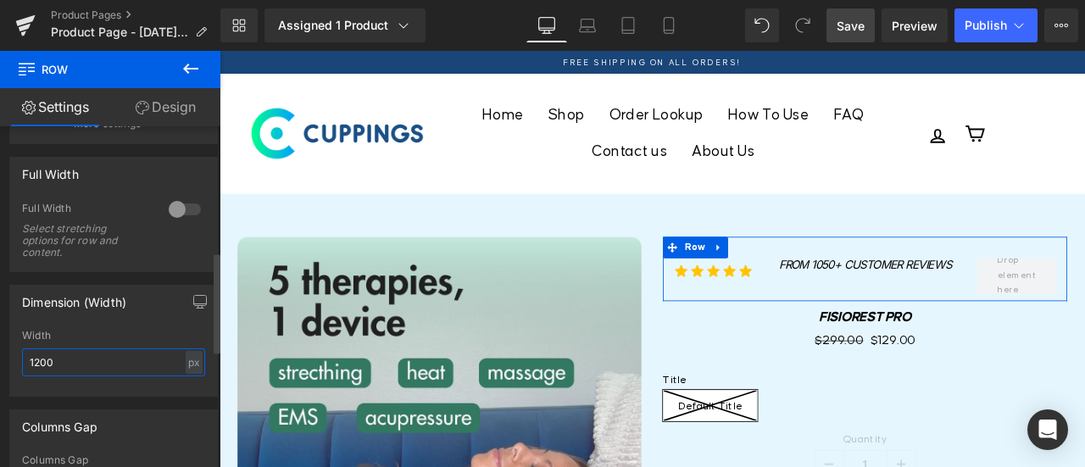
click at [64, 367] on input "1200" at bounding box center [113, 363] width 183 height 28
drag, startPoint x: 64, startPoint y: 367, endPoint x: 20, endPoint y: 373, distance: 45.3
click at [20, 373] on div "1200px Width 1200 px % px" at bounding box center [113, 363] width 207 height 66
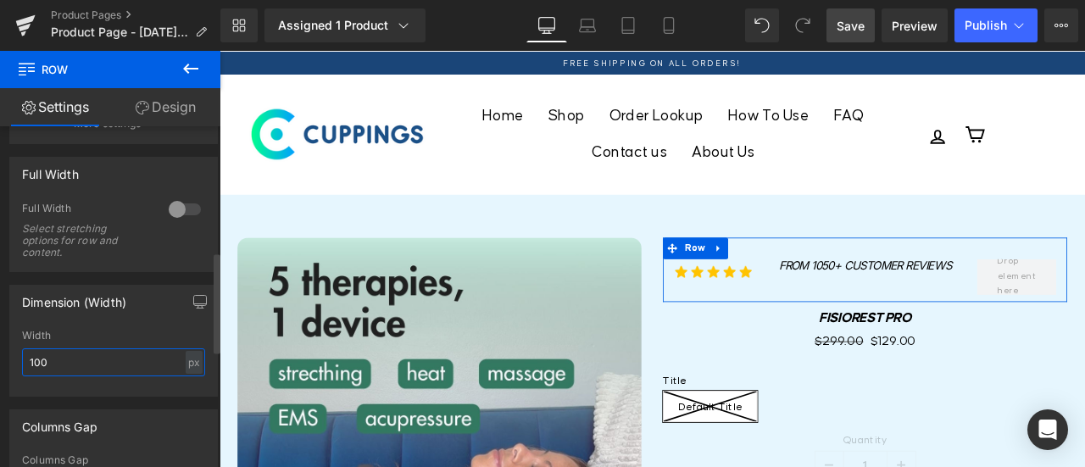
type input "1200"
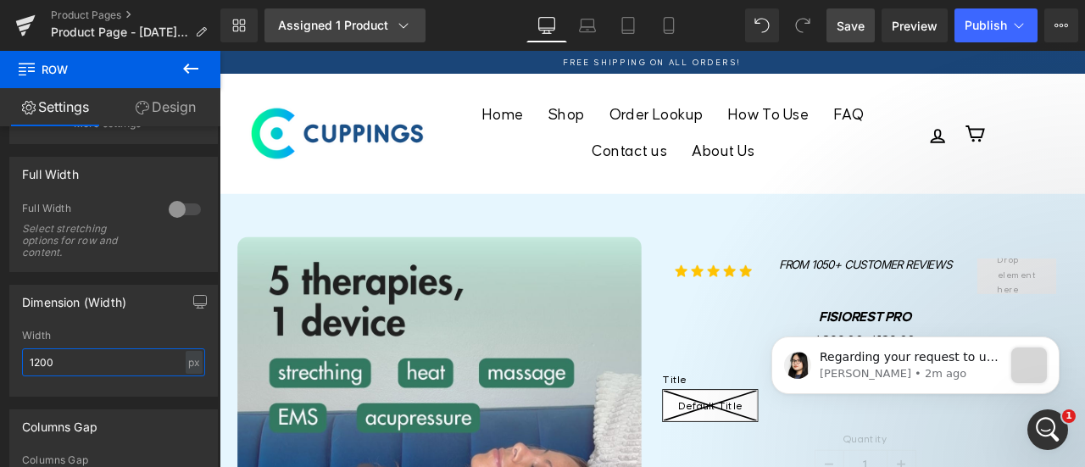
scroll to position [0, 0]
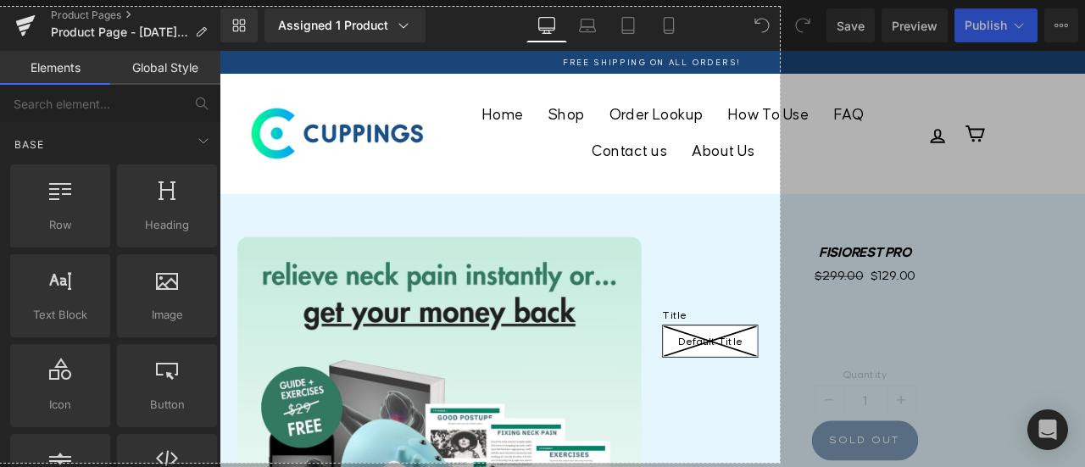
drag, startPoint x: 0, startPoint y: 7, endPoint x: 780, endPoint y: 463, distance: 903.7
click at [780, 463] on div "920 X 538" at bounding box center [542, 233] width 1085 height 467
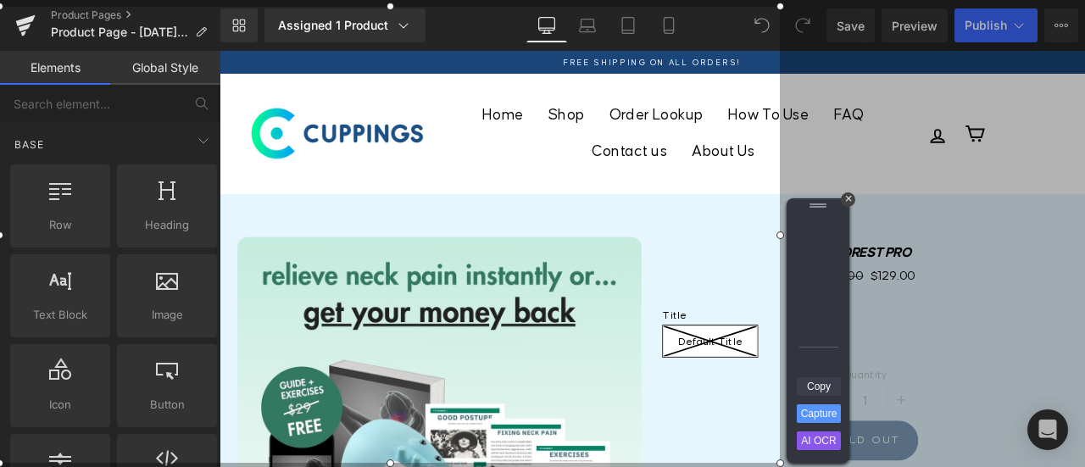
click at [815, 388] on link "Copy" at bounding box center [819, 386] width 44 height 19
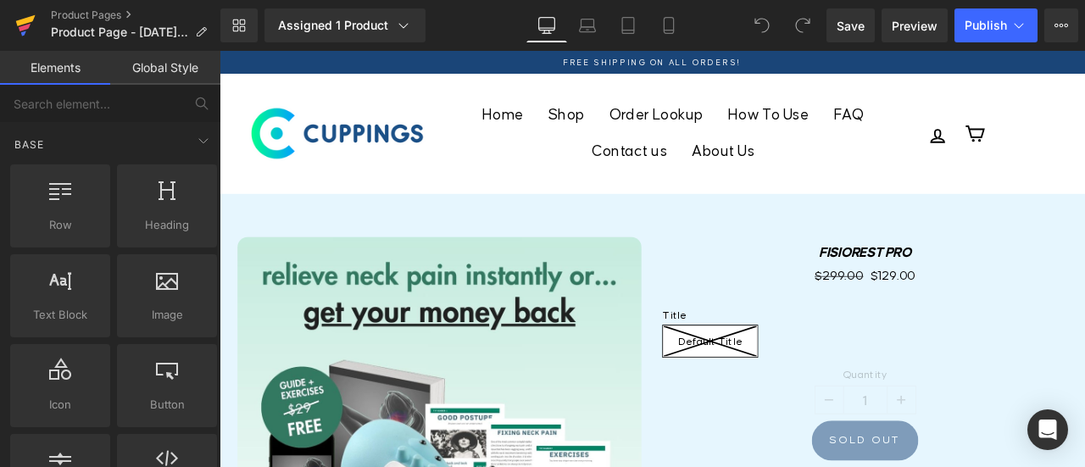
click at [31, 15] on icon at bounding box center [25, 25] width 20 height 42
